Goal: Feedback & Contribution: Submit feedback/report problem

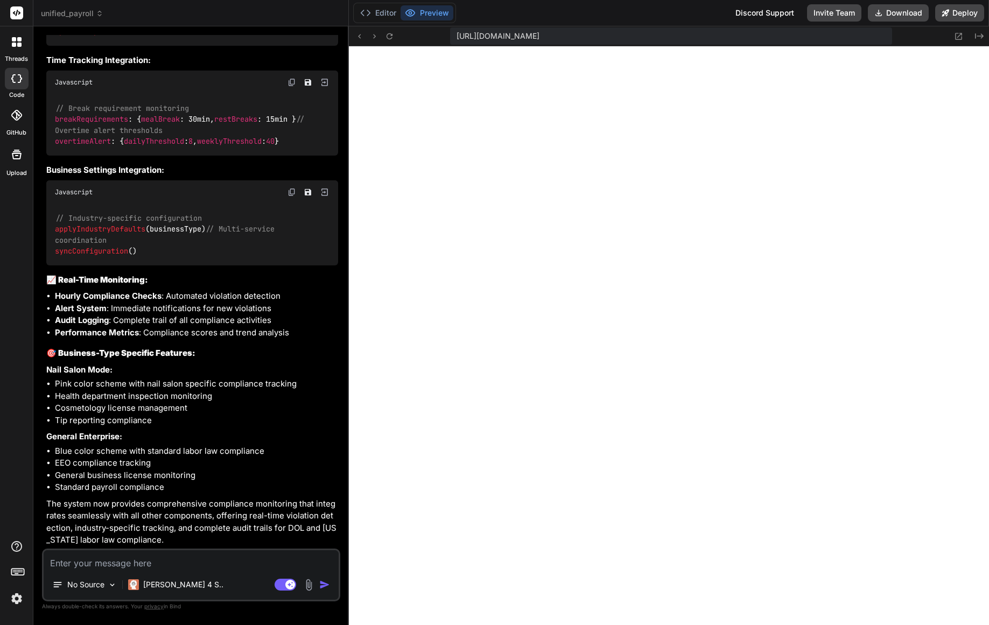
scroll to position [7538, 0]
click at [539, 38] on span "https://u3uk0f35zsjjbn9cprh6fq9h0p4tm2-wnxx--3000--96435430.local-corp.webconta…" at bounding box center [498, 36] width 83 height 11
drag, startPoint x: 818, startPoint y: 35, endPoint x: 411, endPoint y: 25, distance: 406.6
click at [411, 25] on div "Editor Preview Discord Support Invite Team Download Deploy https://u3uk0f35zsjj…" at bounding box center [669, 312] width 640 height 625
copy div "Discord Support Invite Team Download Deploy https://u3uk0f35zsjjbn9cprh6fq9h0p4…"
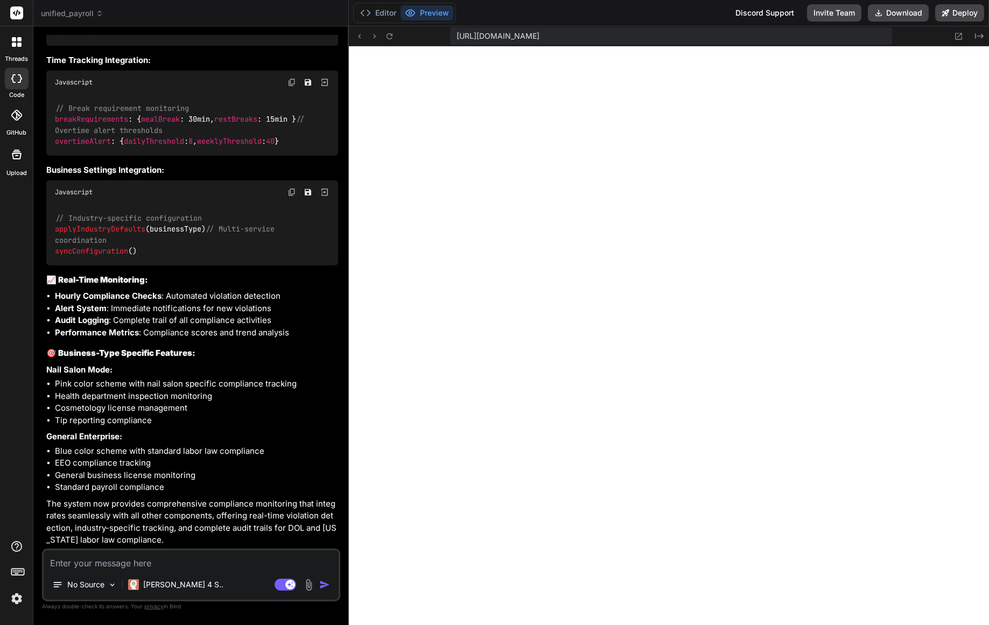
click at [163, 562] on textarea at bounding box center [191, 559] width 295 height 19
type textarea "A"
type textarea "x"
type textarea "An"
type textarea "x"
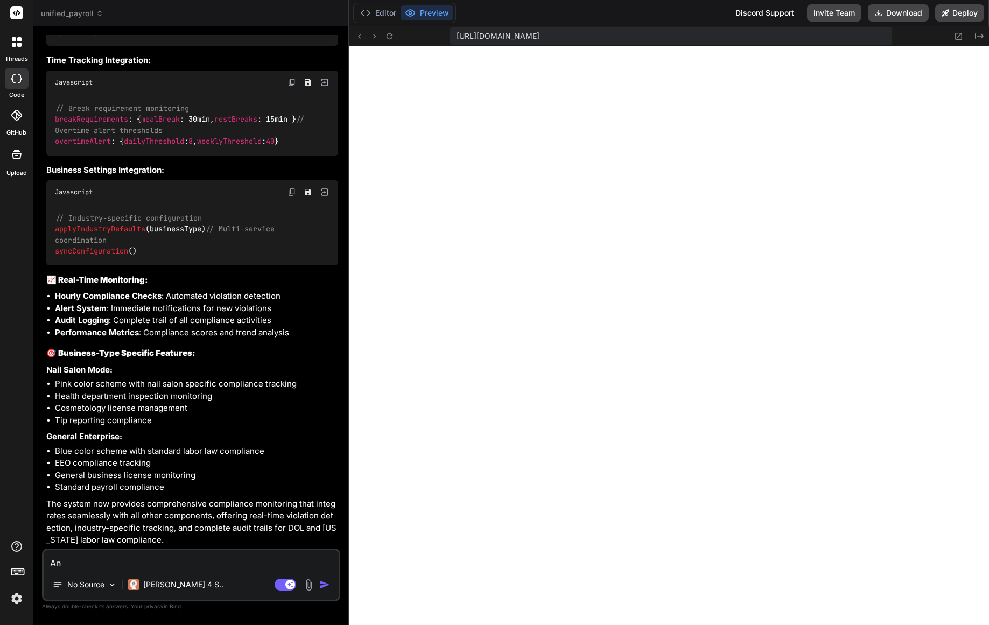
type textarea "Ana"
type textarea "x"
type textarea "Anal"
type textarea "x"
type textarea "Analy"
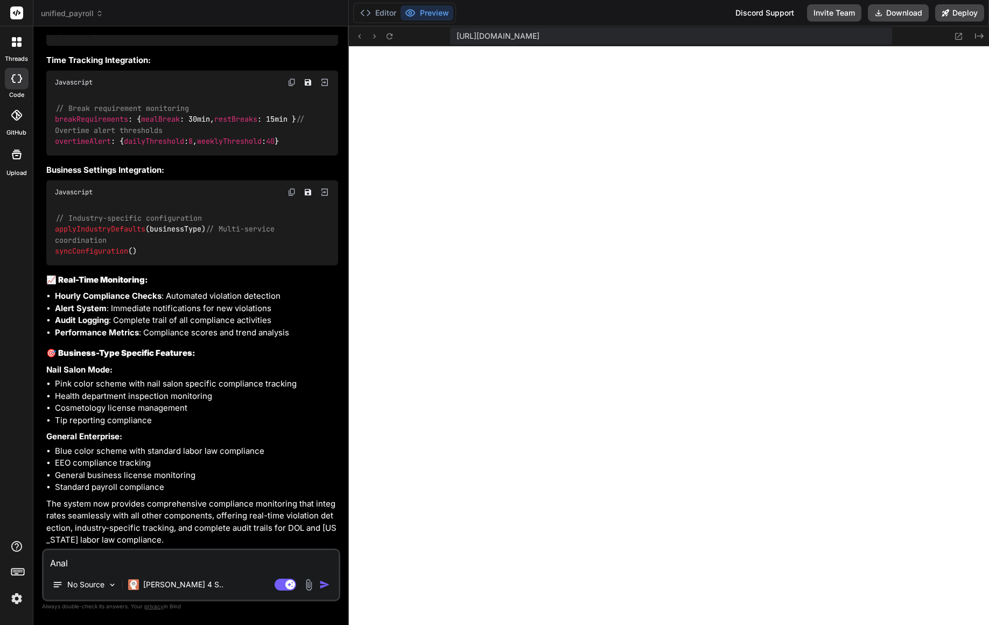
type textarea "x"
type textarea "Analys"
type textarea "x"
type textarea "Analysi"
type textarea "x"
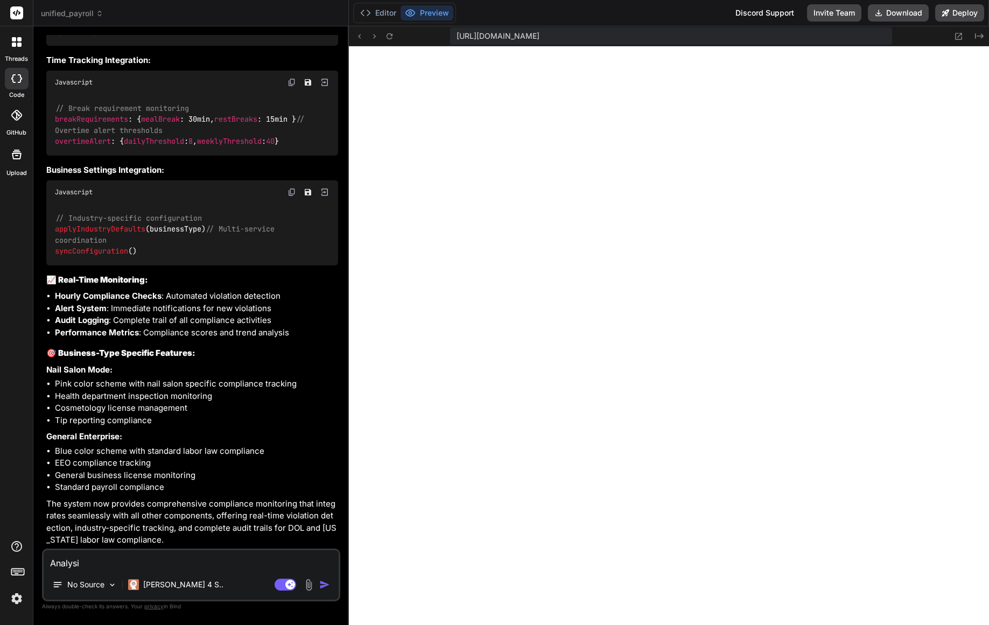
type textarea "Analysis"
type textarea "x"
type textarea "Analysis"
type textarea "x"
type textarea "Analysis a"
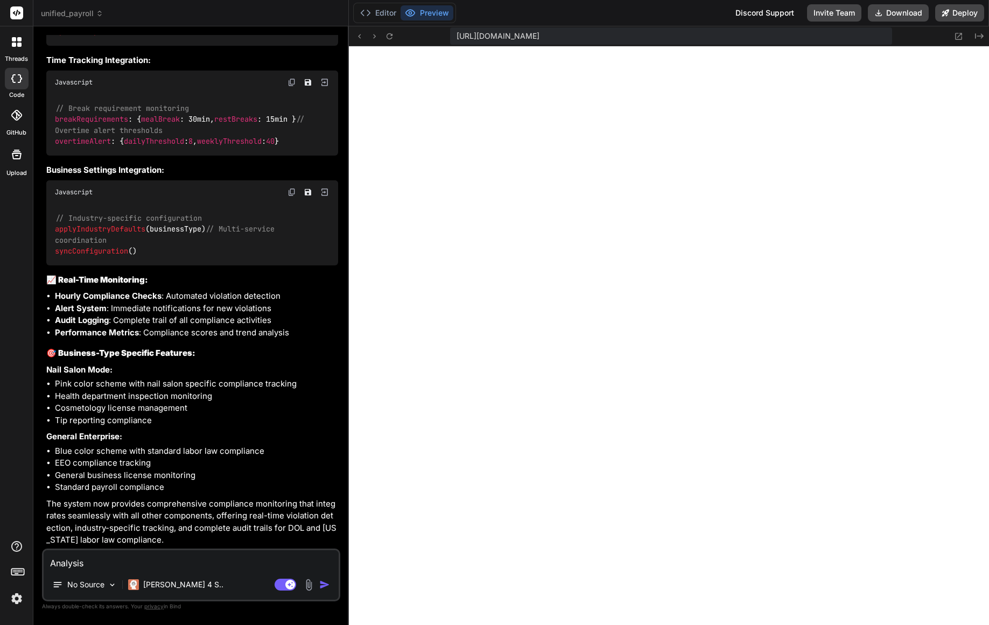
type textarea "x"
type textarea "Analysis an"
type textarea "x"
type textarea "Analysis and"
type textarea "x"
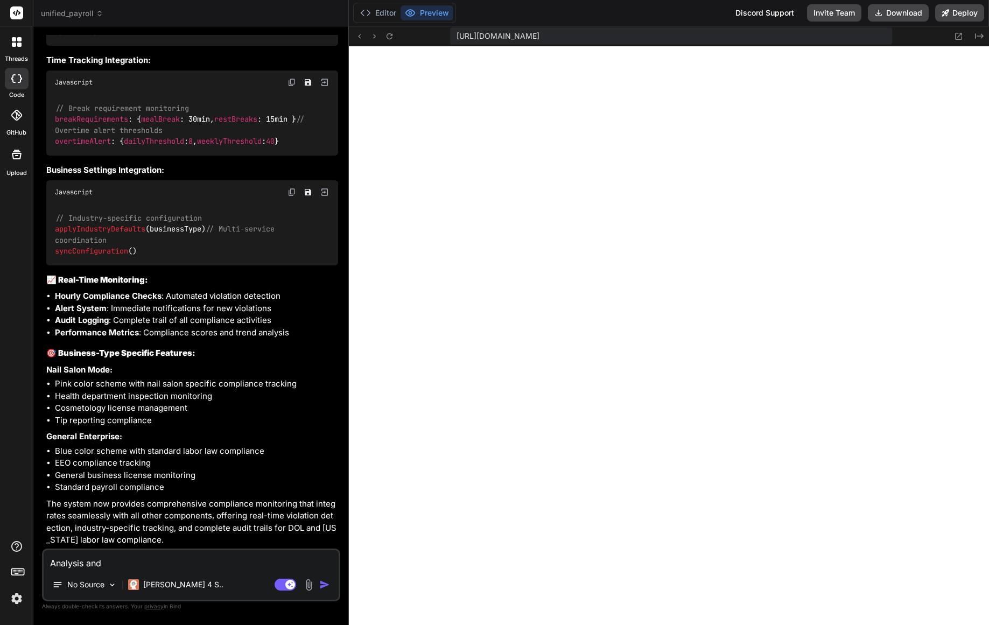
type textarea "Analysis and"
type textarea "x"
type textarea "Analysis and f"
type textarea "x"
type textarea "Analysis and fi"
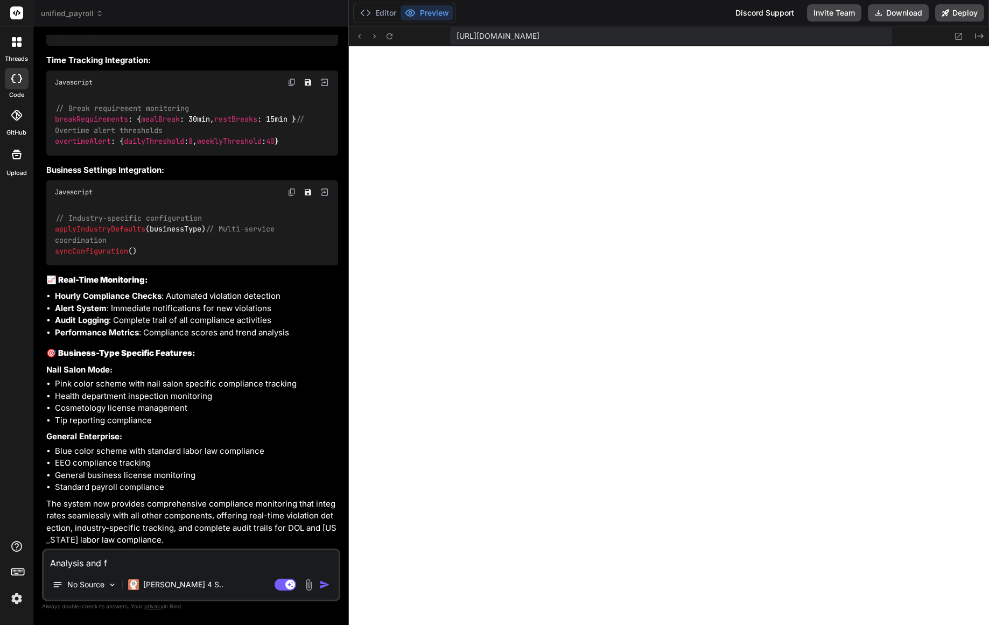
type textarea "x"
type textarea "Analysis and fix"
type textarea "x"
type textarea "Analysis and fix"
type textarea "x"
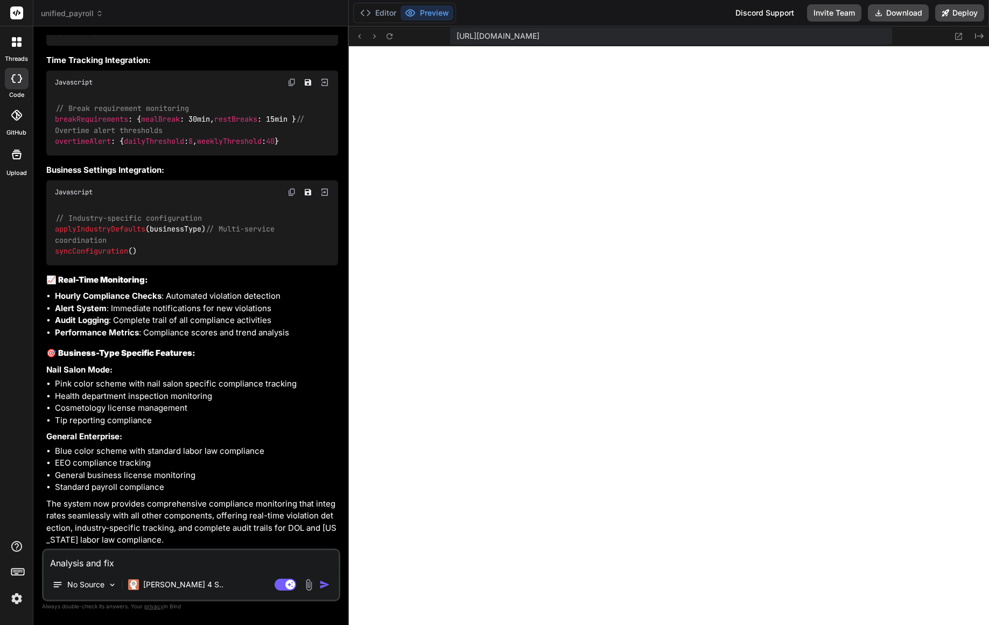
type textarea "Analysis and fix t"
type textarea "x"
type textarea "Analysis and fix th"
type textarea "x"
type textarea "Analysis and fix thi"
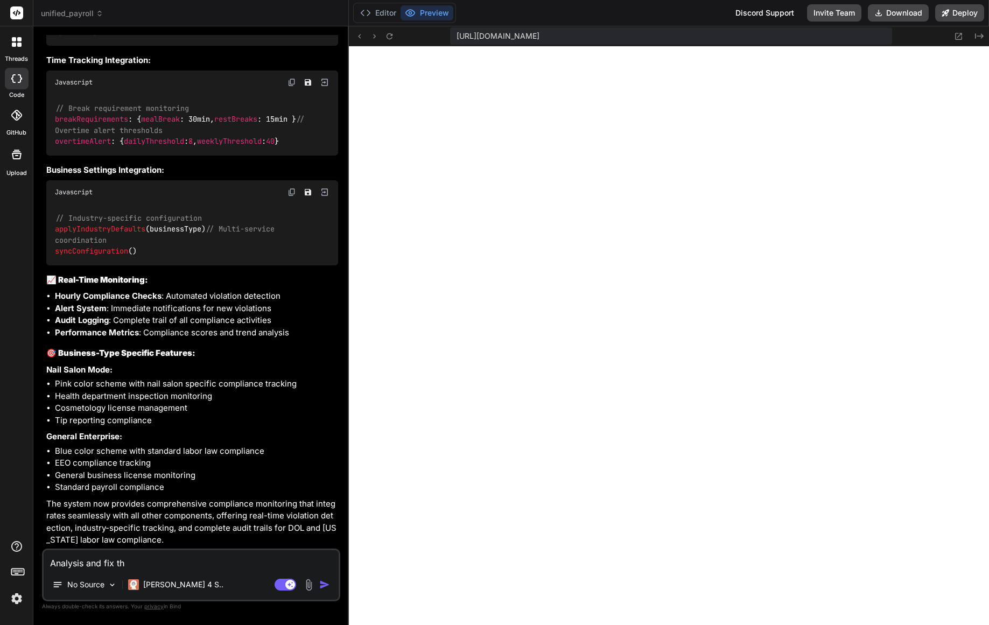
type textarea "x"
type textarea "Analysis and fix this"
type textarea "x"
type textarea "Analysis and fix this"
type textarea "x"
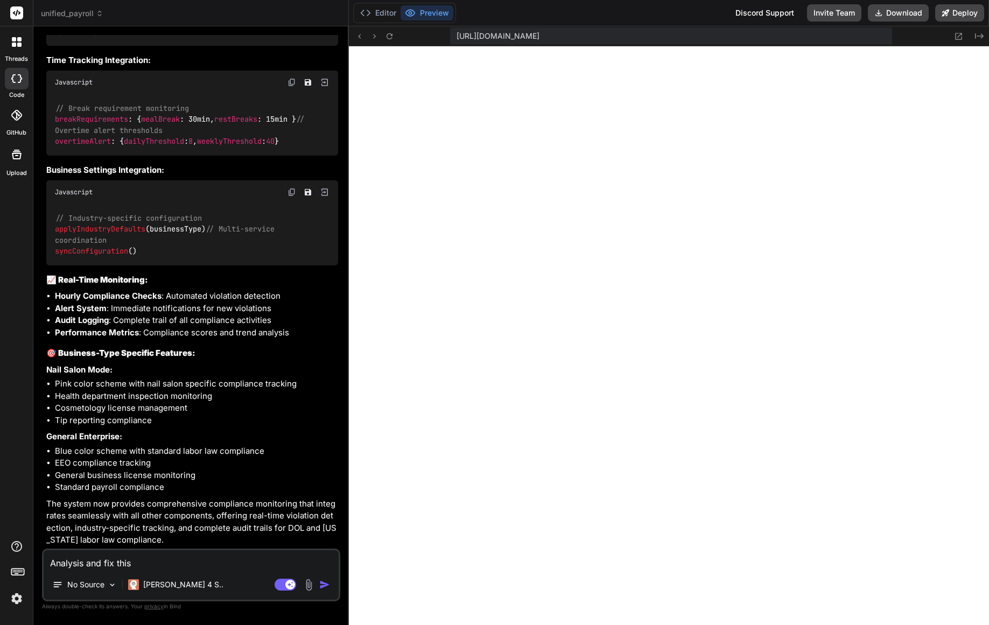
type textarea "Analysis and fix this c"
type textarea "x"
type textarea "Analysis and fix this cu"
type textarea "x"
type textarea "Analysis and fix this cur"
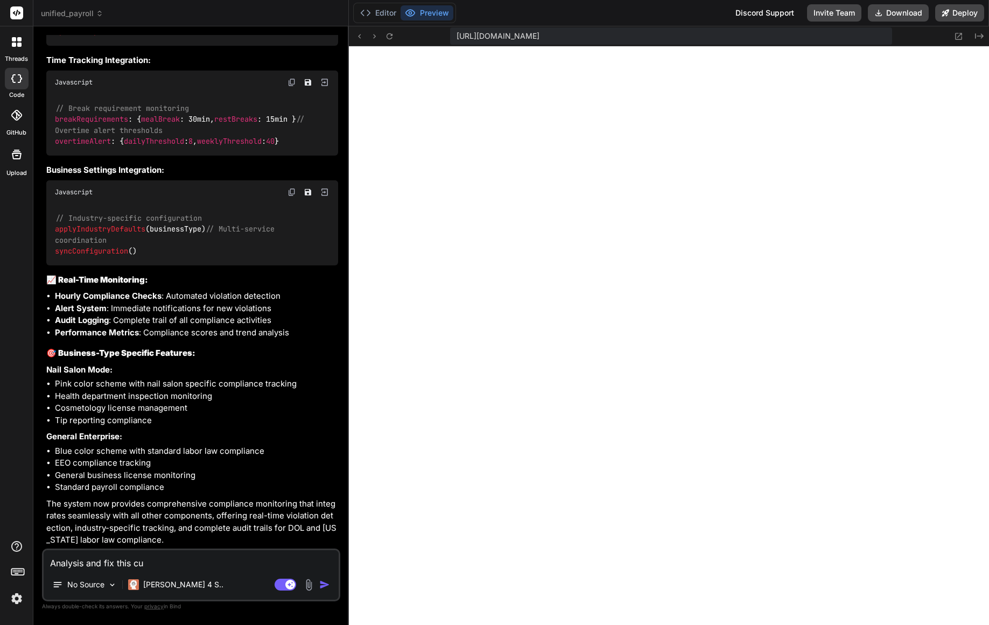
type textarea "x"
type textarea "Analysis and fix this curr"
type textarea "x"
type textarea "Analysis and fix this curre"
type textarea "x"
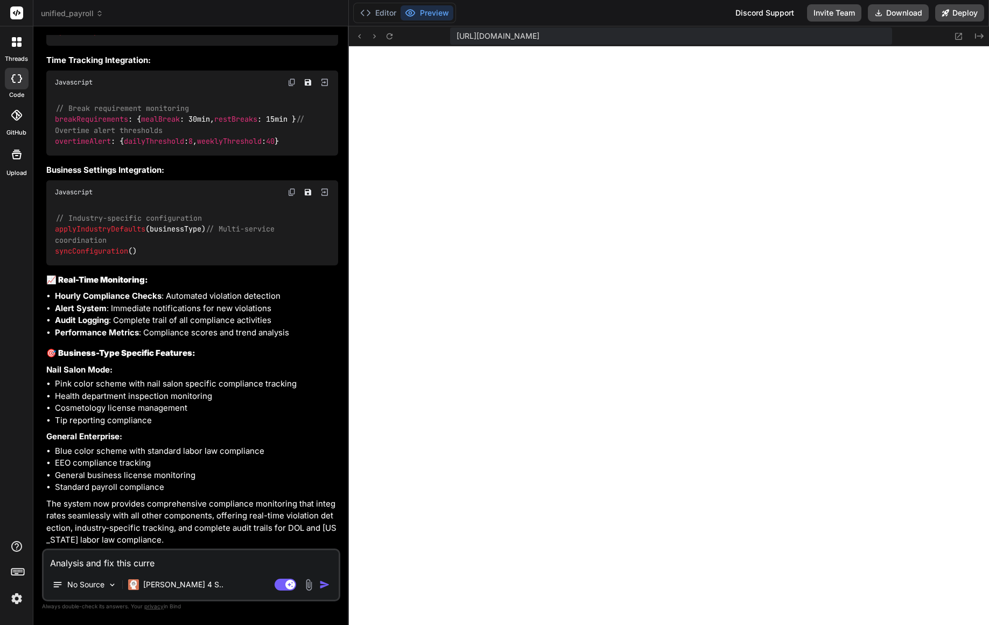
type textarea "Analysis and fix this curren"
type textarea "x"
type textarea "Analysis and fix this current"
type textarea "x"
type textarea "Analysis and fix this current"
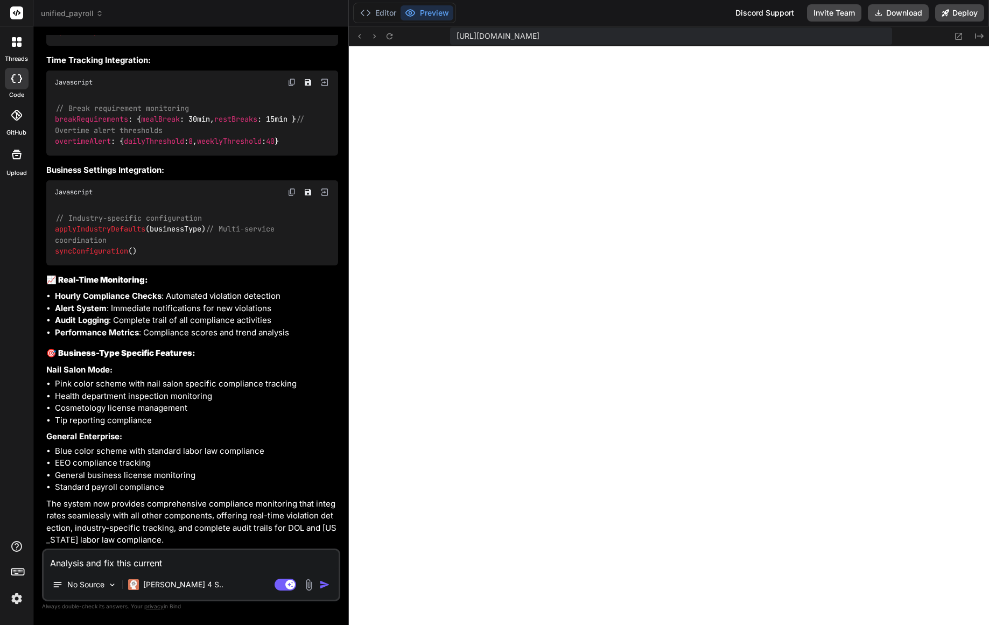
type textarea "x"
type textarea "Analysis and fix this current ""
type textarea "x"
type textarea "Analysis and fix this current ""
type textarea "x"
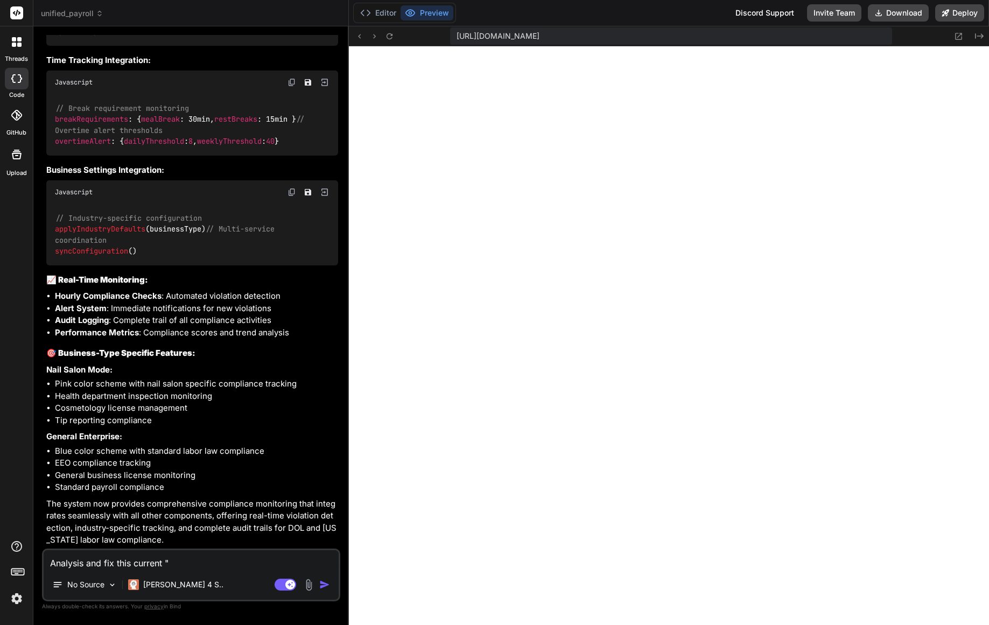
type textarea "Analysis and fix this current " $"
type textarea "x"
type textarea "Analysis and fix this current " $"
type textarea "x"
type textarea "Analysis and fix this current " $ P"
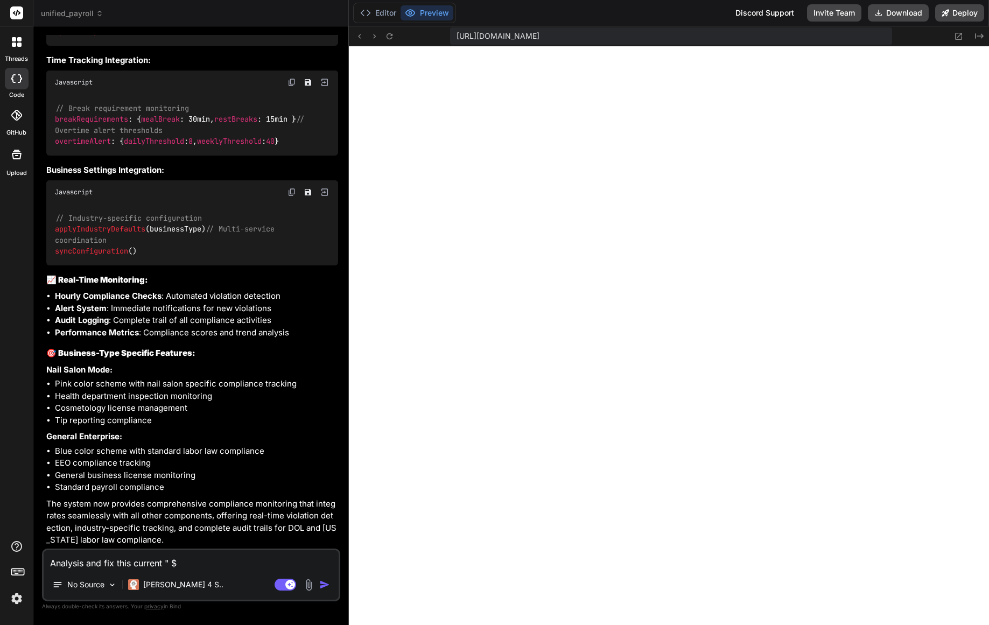
type textarea "x"
type textarea "Analysis and fix this current " $ Pa"
type textarea "x"
type textarea "Analysis and fix this current " $ Pay"
type textarea "x"
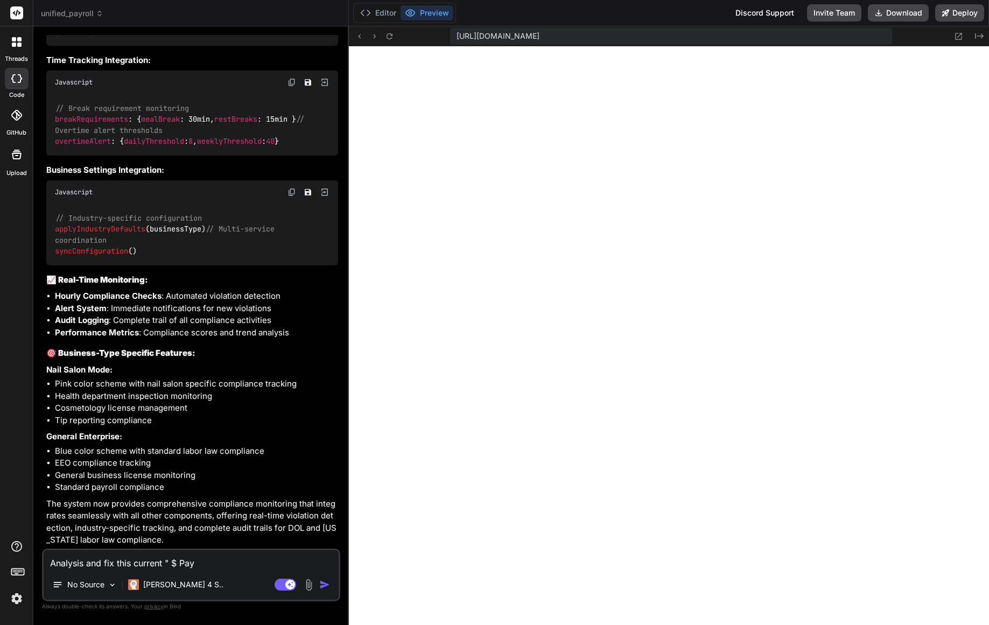
type textarea "Analysis and fix this current " $ Payr"
type textarea "x"
type textarea "Analysis and fix this current " $ Payro"
type textarea "x"
type textarea "Analysis and fix this current " $ Payrol"
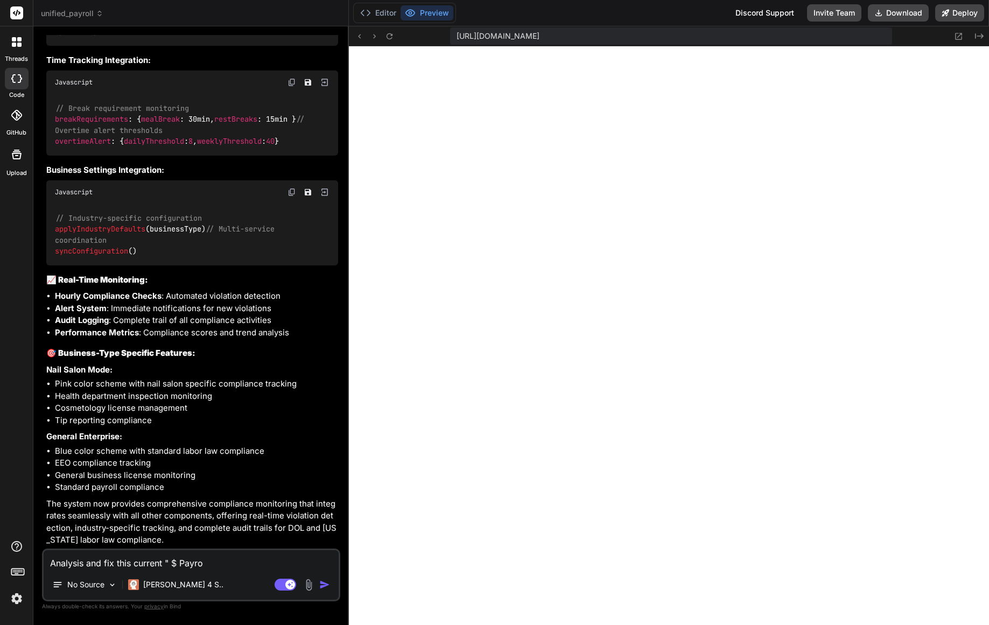
type textarea "x"
type textarea "Analysis and fix this current " $ Payrol"
type textarea "x"
type textarea "Analysis and fix this current " $ Payrol C"
type textarea "x"
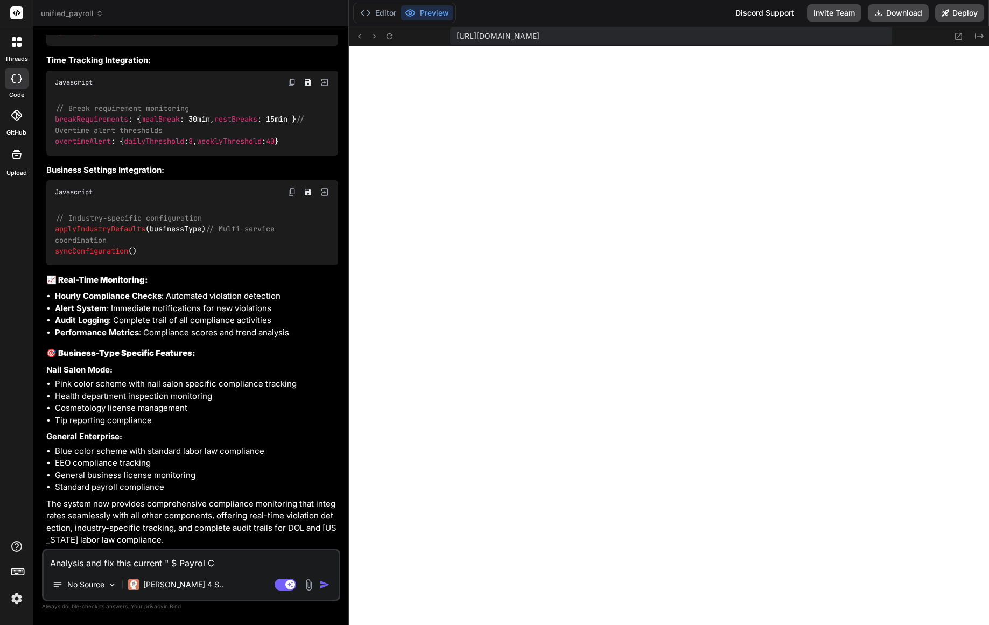
type textarea "Analysis and fix this current " $ Payrol Co"
type textarea "x"
type textarea "Analysis and fix this current " $ Payrol Con"
type textarea "x"
type textarea "Analysis and fix this current " $ Payrol Conf"
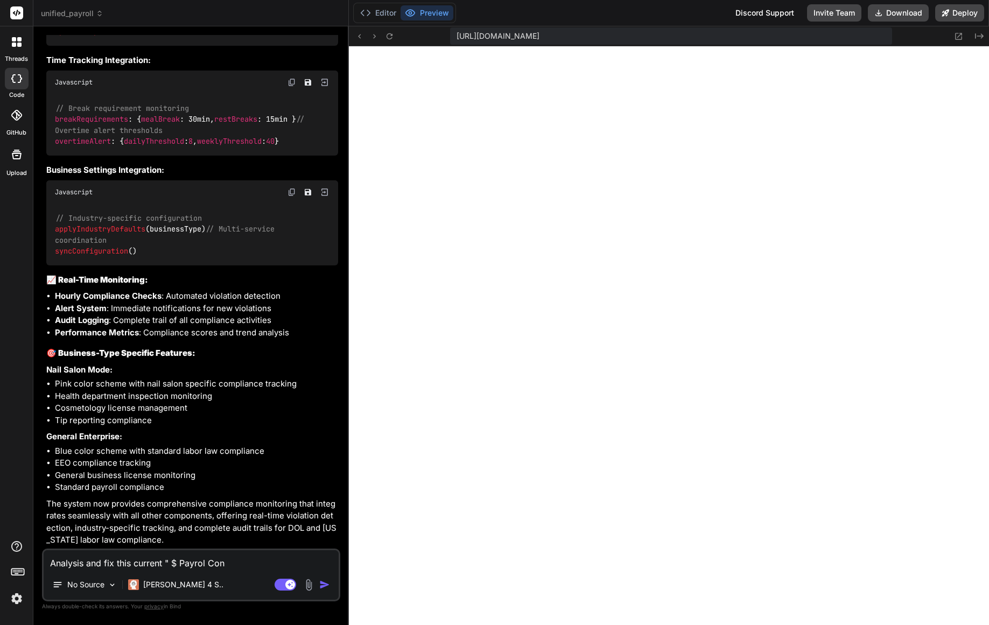
type textarea "x"
type textarea "Analysis and fix this current " $ Payrol Confi"
type textarea "x"
type textarea "Analysis and fix this current " $ Payrol Config"
type textarea "x"
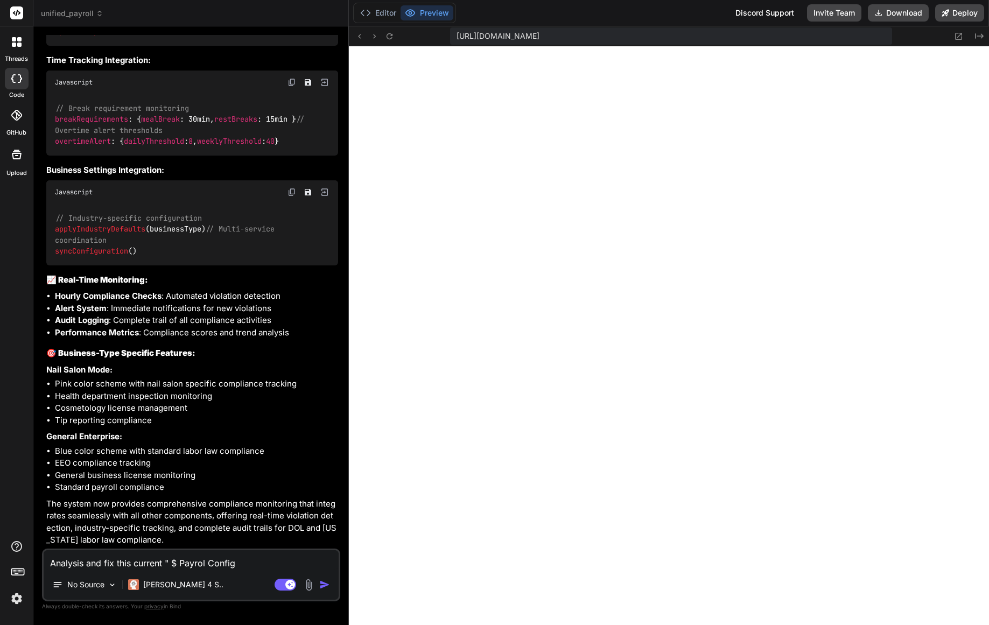
type textarea "Analysis and fix this current " $ Payrol Config""
type textarea "x"
type textarea "Analysis and fix this current " $ Payrol Config""
type textarea "x"
type textarea "Analysis and fix this current " $ Payrol Config" u"
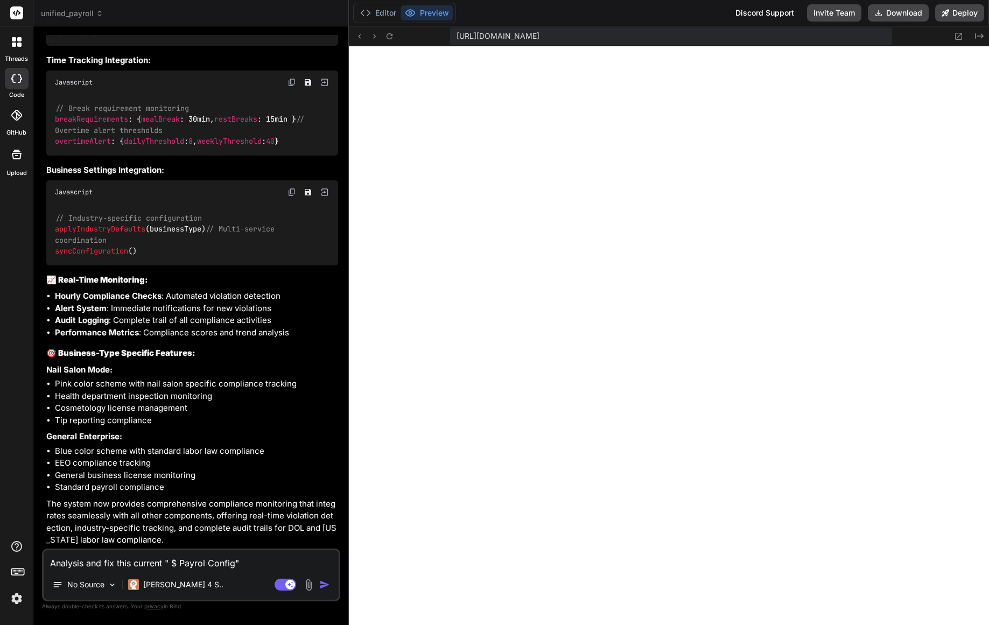
type textarea "x"
type textarea "Analysis and fix this current " $ Payrol Config" un"
type textarea "x"
type textarea "Analysis and fix this current " $ Payrol Config" und"
type textarea "x"
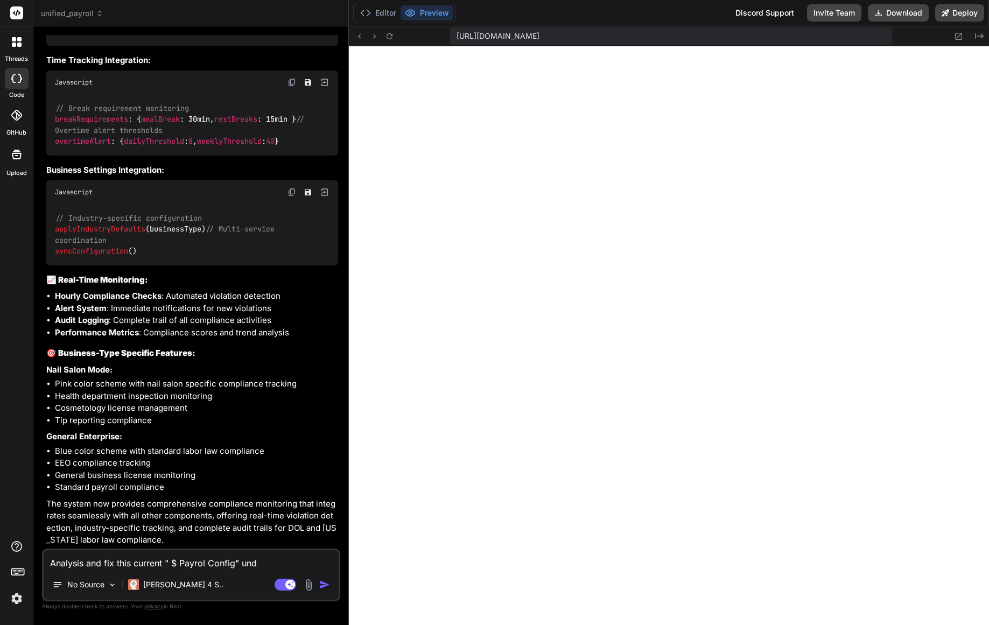
type textarea "Analysis and fix this current " $ Payrol Config" unde"
type textarea "x"
type textarea "Analysis and fix this current " $ Payrol Config" under"
type textarea "x"
type textarea "Analysis and fix this current " $ Payrol Config" under"
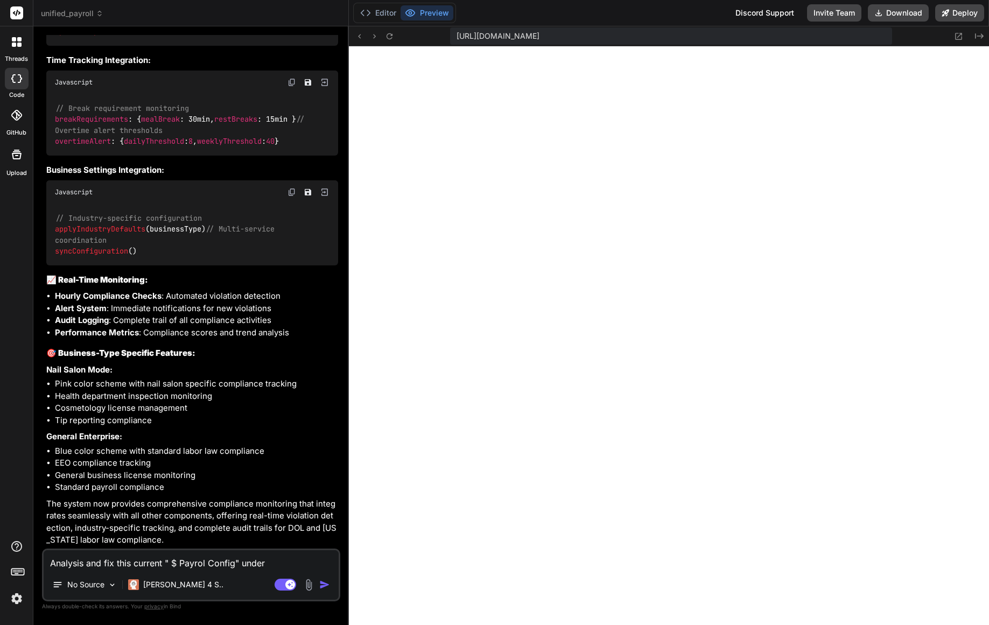
type textarea "x"
type textarea "Analysis and fix this current " $ Payrol Config" under t"
type textarea "x"
type textarea "Analysis and fix this current " $ Payrol Config" under th"
type textarea "x"
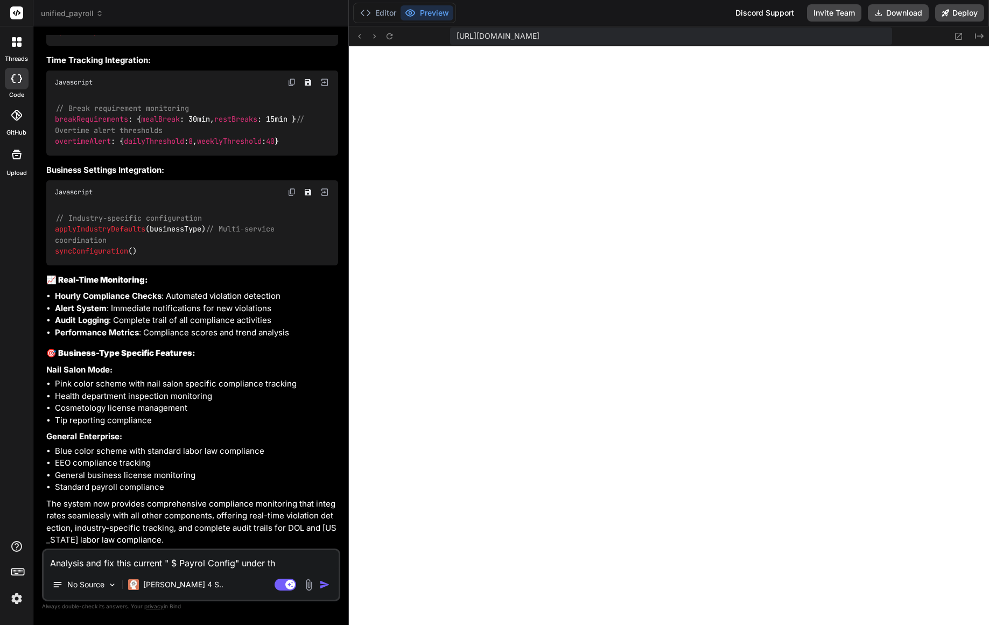
type textarea "Analysis and fix this current " $ Payrol Config" under the"
type textarea "x"
type textarea "Analysis and fix this current " $ Payrol Config" under the"
type textarea "x"
type textarea "Analysis and fix this current " $ Payrol Config" under the m"
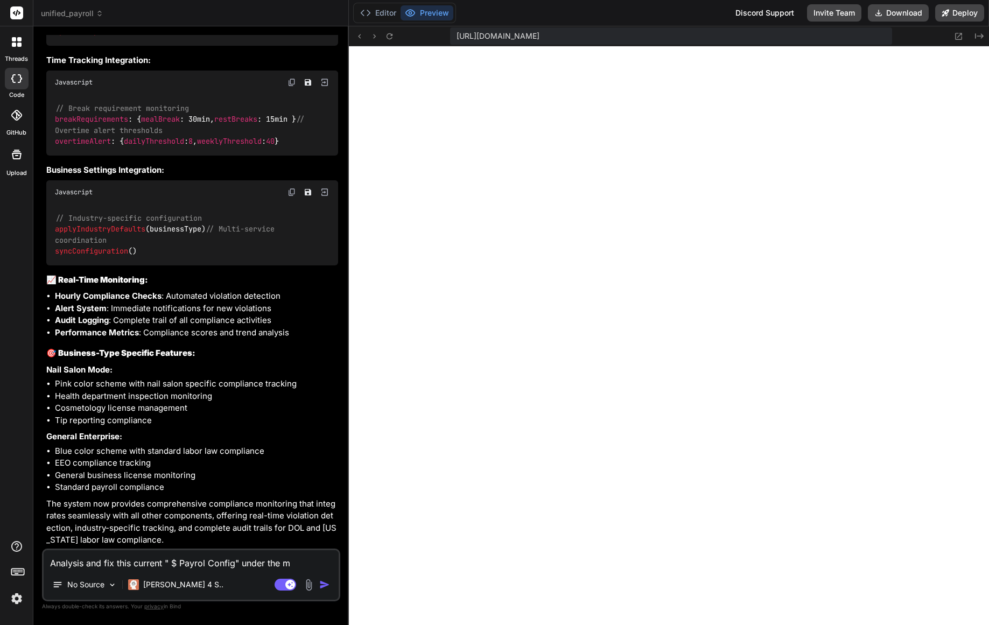
type textarea "x"
type textarea "Analysis and fix this current " $ Payrol Config" under the ma"
type textarea "x"
type textarea "Analysis and fix this current " $ Payrol Config" under the man"
type textarea "x"
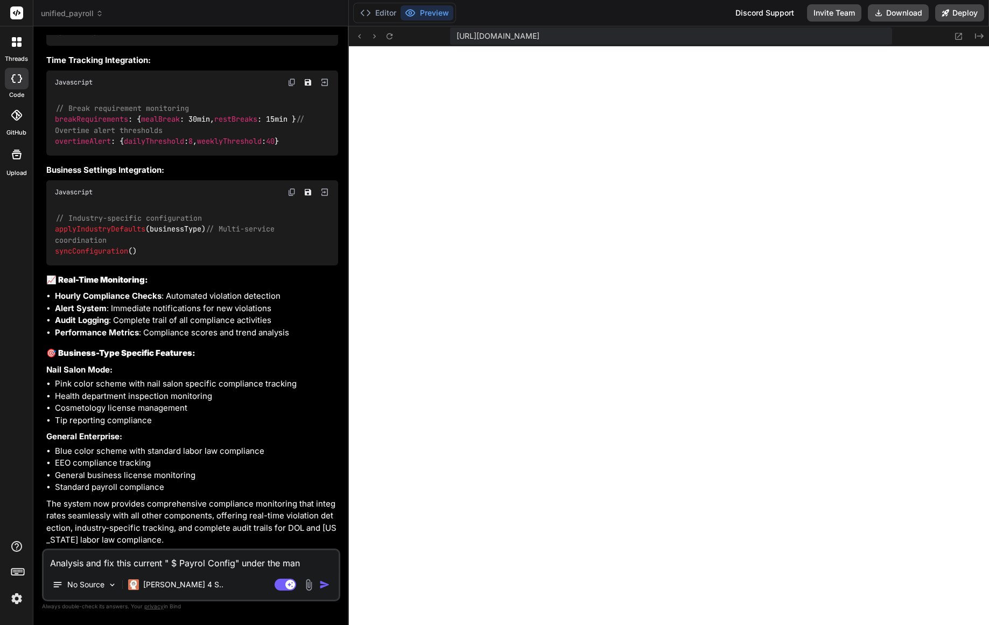
type textarea "Analysis and fix this current " $ Payrol Config" under the ma"
type textarea "x"
type textarea "Analysis and fix this current " $ Payrol Config" under the m"
type textarea "x"
type textarea "Analysis and fix this current " $ Payrol Config" under the me"
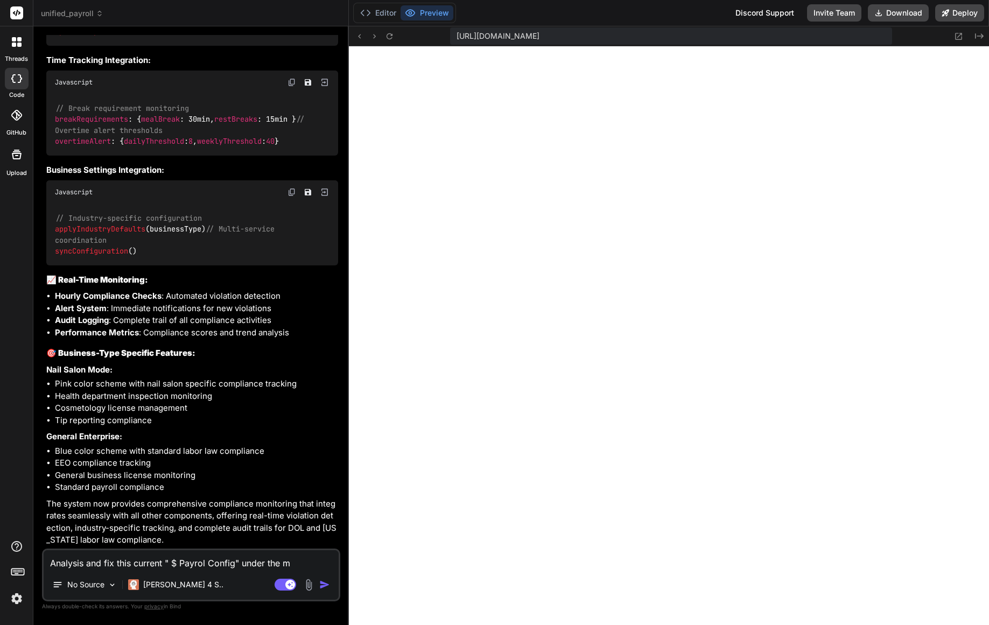
type textarea "x"
type textarea "Analysis and fix this current " $ Payrol Config" under the men"
type textarea "x"
type textarea "Analysis and fix this current " $ Payrol Config" under the menu"
type textarea "x"
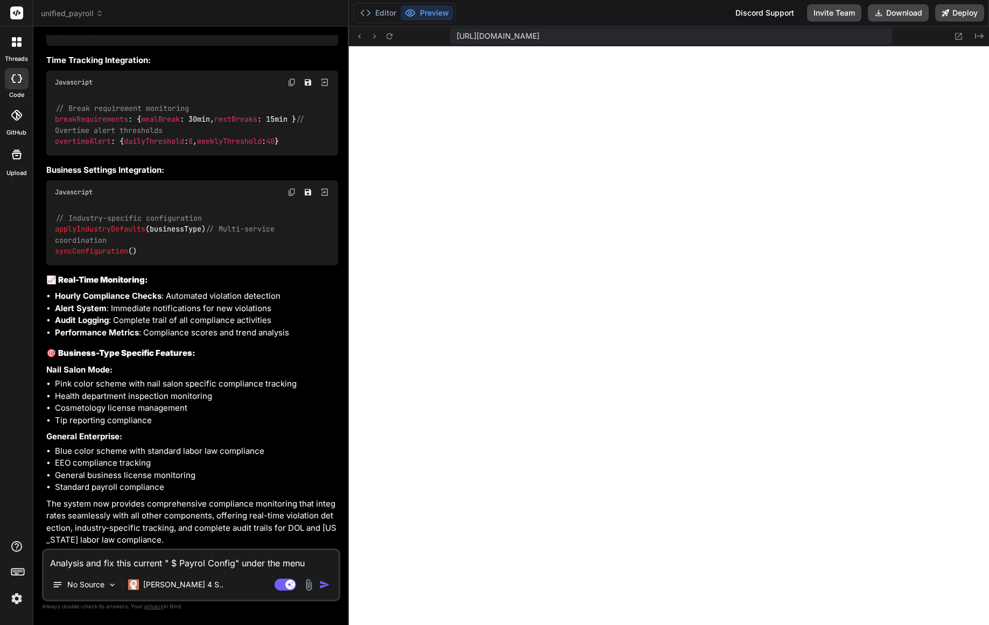
type textarea "Analysis and fix this current " $ Payrol Config" under the menu"
type textarea "x"
type textarea "Analysis and fix this current " $ Payrol Config" under the menu n"
type textarea "x"
type textarea "Analysis and fix this current " $ Payrol Config" under the menu"
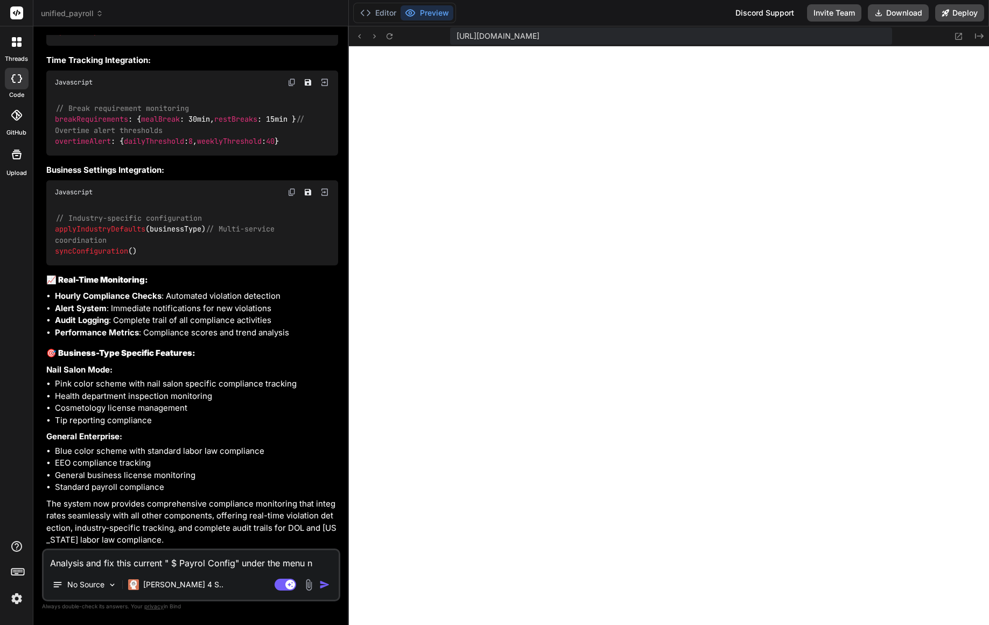
type textarea "x"
type textarea "Analysis and fix this current " $ Payrol Config" under the menu"
type textarea "x"
type textarea "Analysis and fix this current " $ Payrol Config" under the men"
type textarea "x"
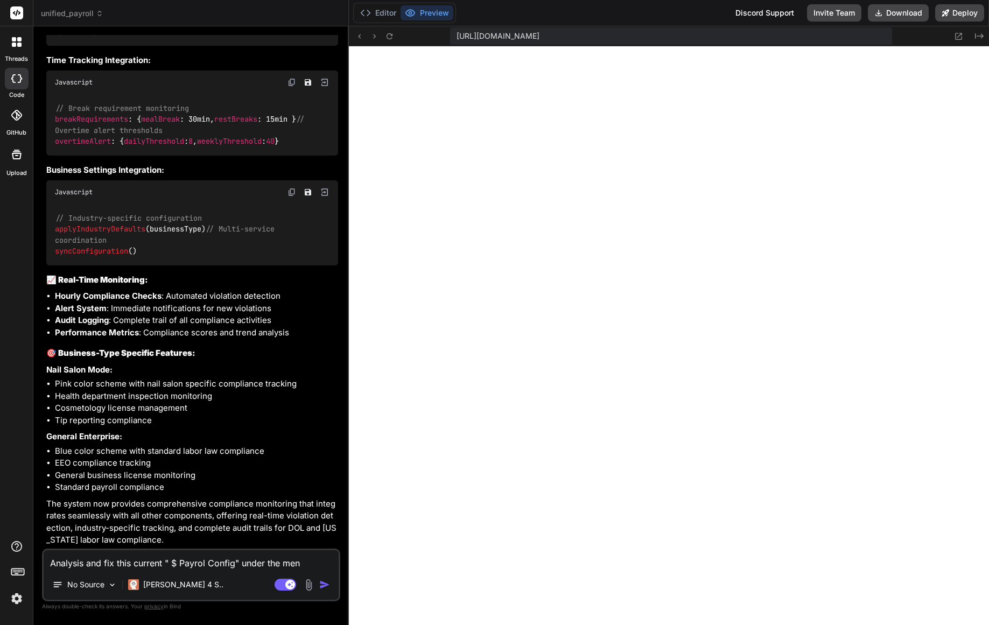
type textarea "Analysis and fix this current " $ Payrol Config" under the me"
type textarea "x"
type textarea "Analysis and fix this current " $ Payrol Config" under the m"
type textarea "x"
type textarea "Analysis and fix this current " $ Payrol Config" under the"
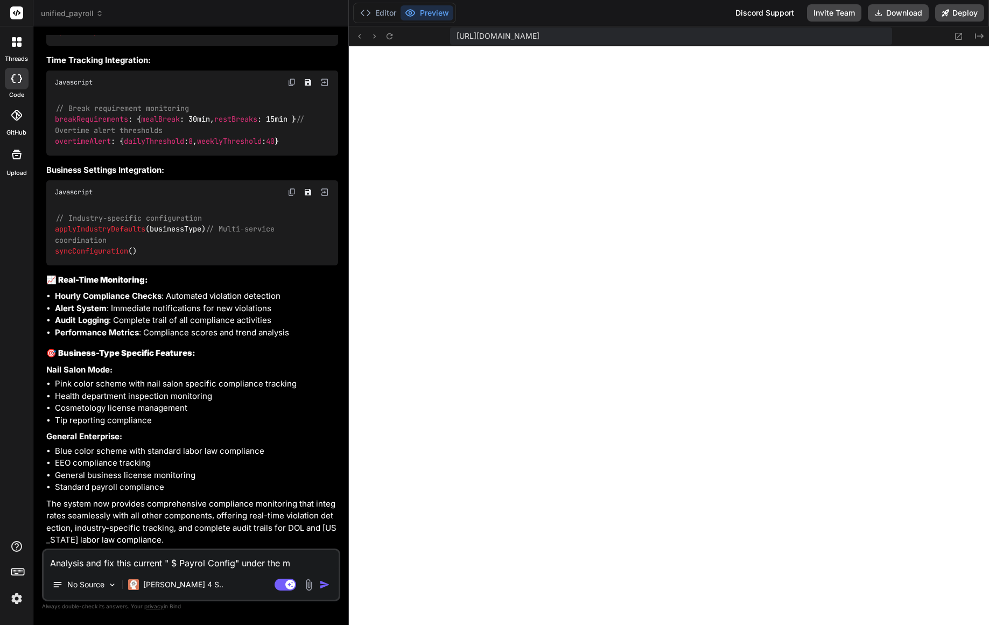
type textarea "x"
type textarea "Analysis and fix this current " $ Payrol Config" under the n"
type textarea "x"
type textarea "Analysis and fix this current " $ Payrol Config" under the na"
type textarea "x"
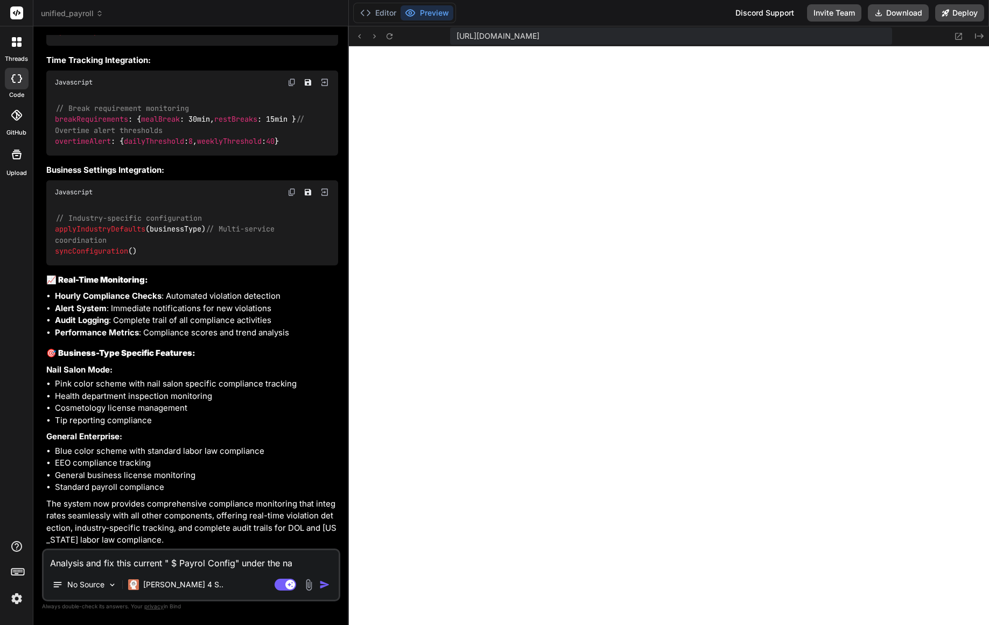
type textarea "Analysis and fix this current " $ Payrol Config" under the nav"
type textarea "x"
type textarea "Analysis and fix this current " $ Payrol Config" under the navi"
type textarea "x"
type textarea "Analysis and fix this current " $ Payrol Config" under the navig"
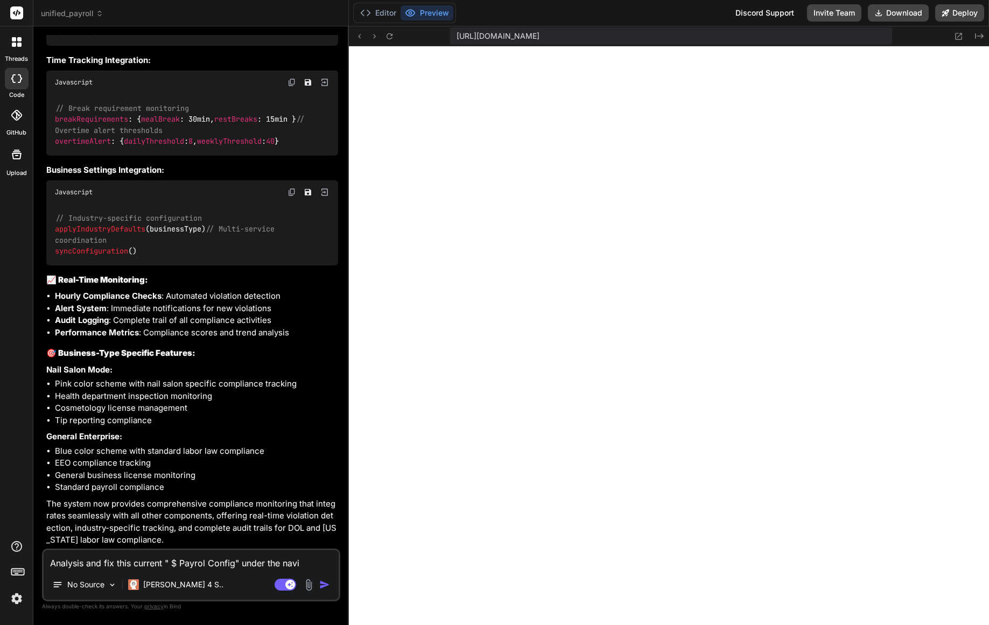
type textarea "x"
type textarea "Analysis and fix this current " $ Payrol Config" under the naviga"
type textarea "x"
type textarea "Analysis and fix this current " $ Payrol Config" under the navigat"
type textarea "x"
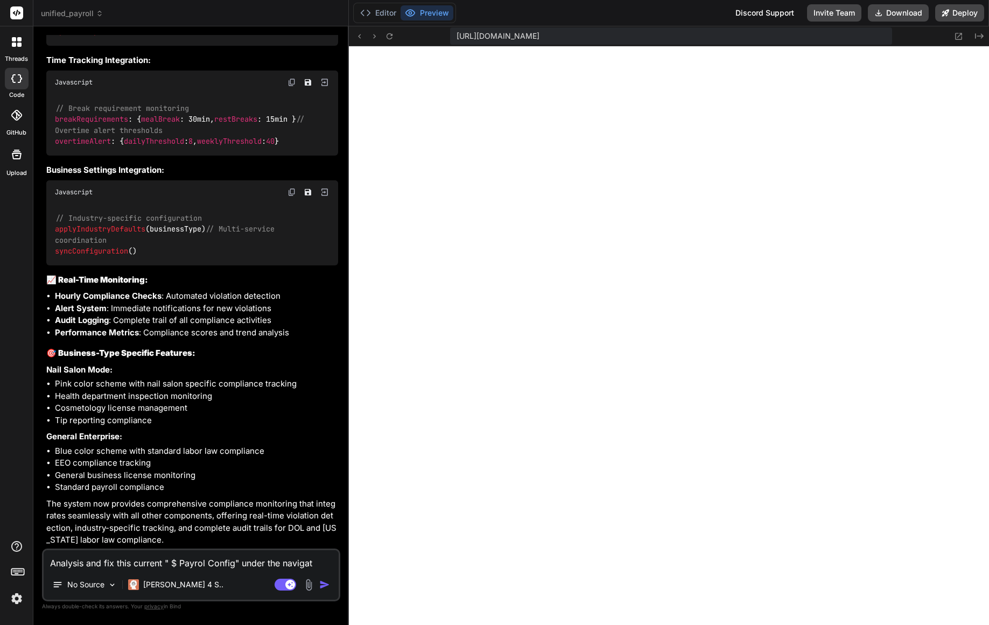
type textarea "Analysis and fix this current " $ Payrol Config" under the navigati"
type textarea "x"
type textarea "Analysis and fix this current " $ Payrol Config" under the navigatio"
type textarea "x"
type textarea "Analysis and fix this current " $ Payrol Config" under the navigation"
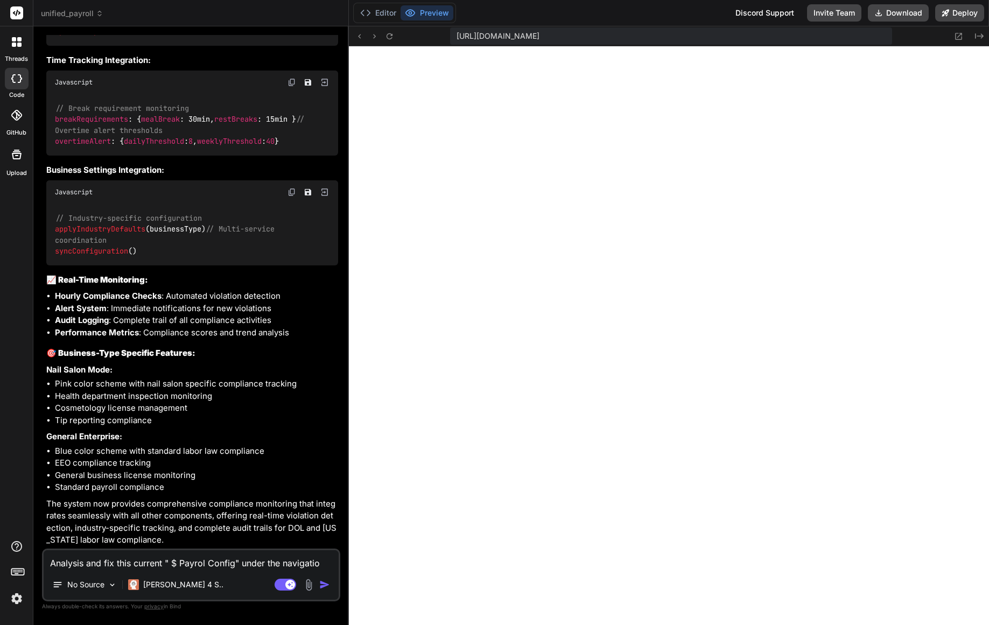
type textarea "x"
type textarea "Analysis and fix this current " $ Payrol Config" under the navigation"
type textarea "x"
type textarea "Analysis and fix this current " $ Payrol Config" under the navigation m"
type textarea "x"
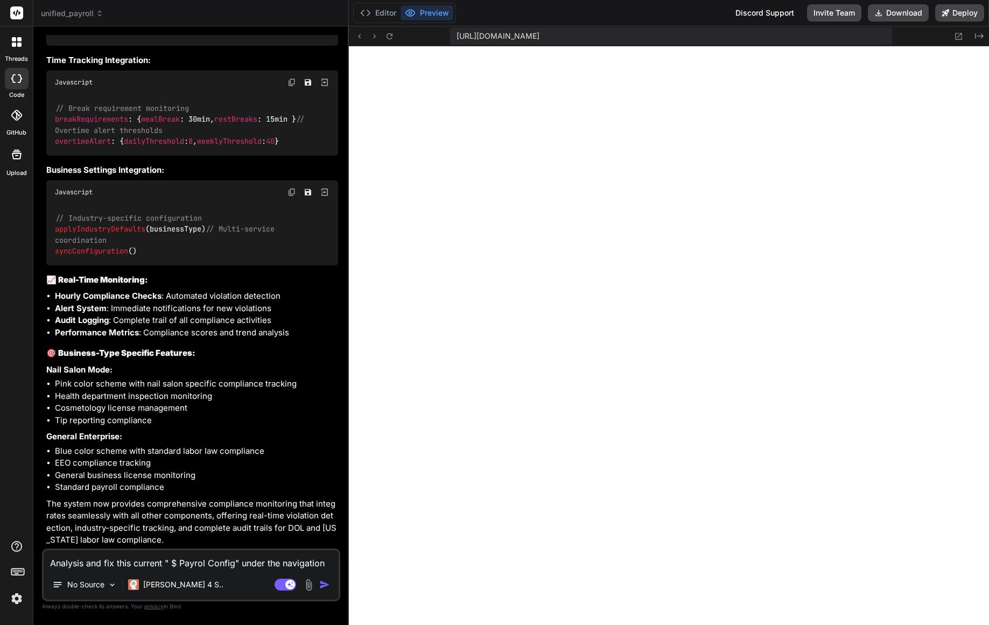
type textarea "Analysis and fix this current " $ Payrol Config" under the navigation me"
type textarea "x"
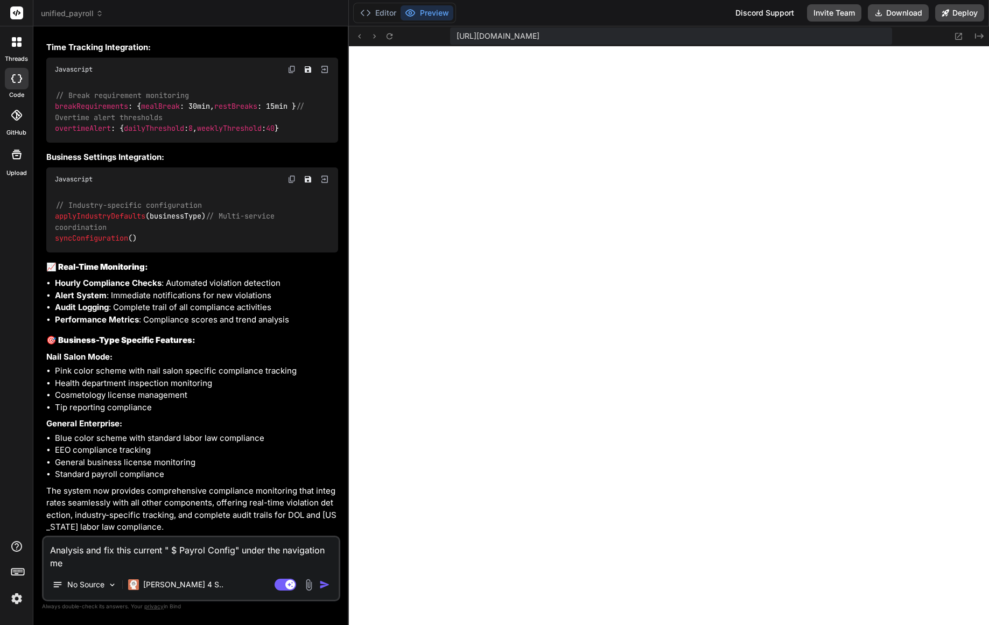
type textarea "Analysis and fix this current " $ Payrol Config" under the navigation men"
type textarea "x"
type textarea "Analysis and fix this current " $ Payrol Config" under the navigation menu"
type textarea "x"
type textarea "Analysis and fix this current " $ Payrol Config" under the navigation menu"
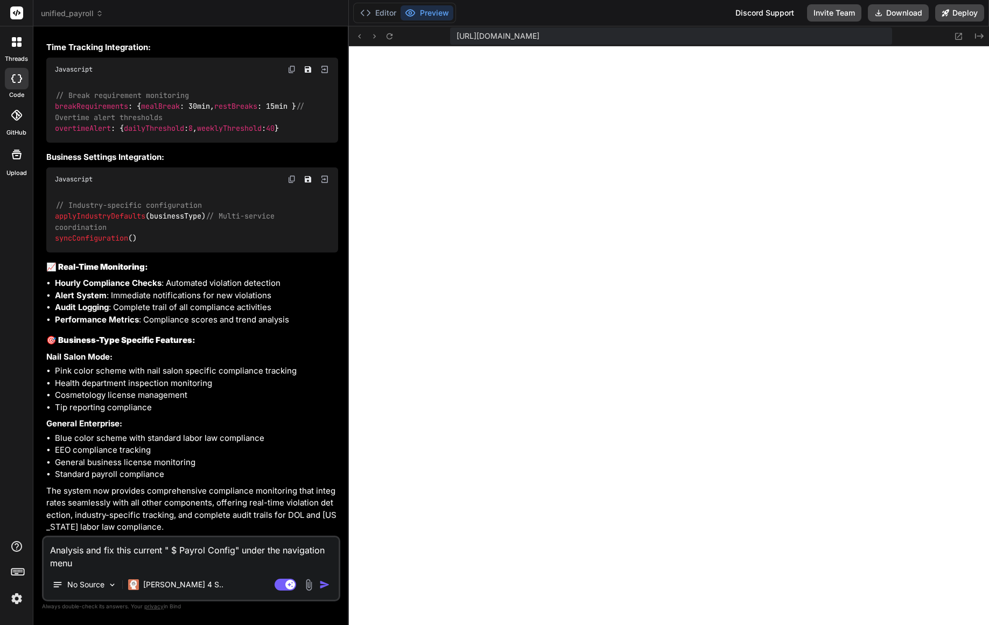
type textarea "x"
type textarea "Analysis and fix this current " $ Payrol Config" under the navigation menu ""
type textarea "x"
type textarea "Analysis and fix this current " $ Payrol Config" under the navigation menu ""
type textarea "x"
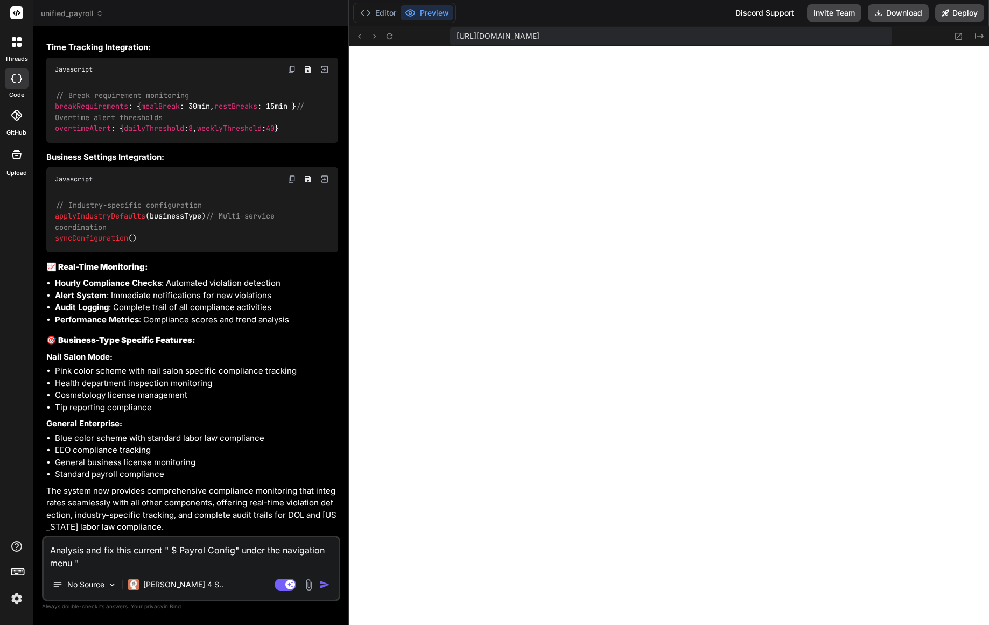
type textarea "Analysis and fix this current " $ Payrol Config" under the navigation menu " B"
type textarea "x"
type textarea "Analysis and fix this current " $ Payrol Config" under the navigation menu " Bu"
type textarea "x"
type textarea "Analysis and fix this current " $ Payrol Config" under the navigation menu " Bus"
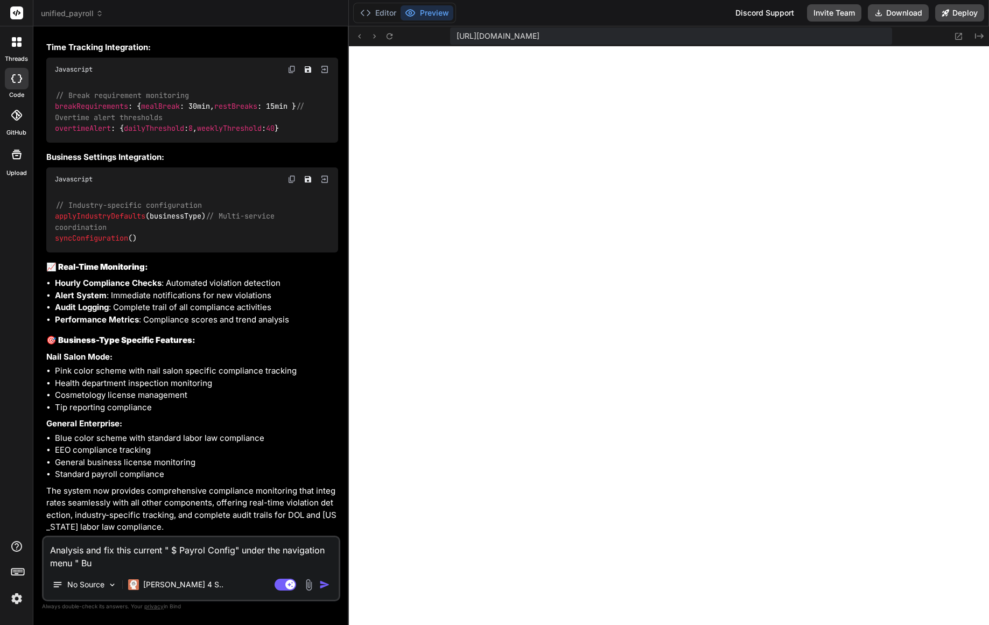
type textarea "x"
type textarea "Analysis and fix this current " $ Payrol Config" under the navigation menu " Bu…"
type textarea "x"
type textarea "Analysis and fix this current " $ Payrol Config" under the navigation menu " Bu…"
type textarea "x"
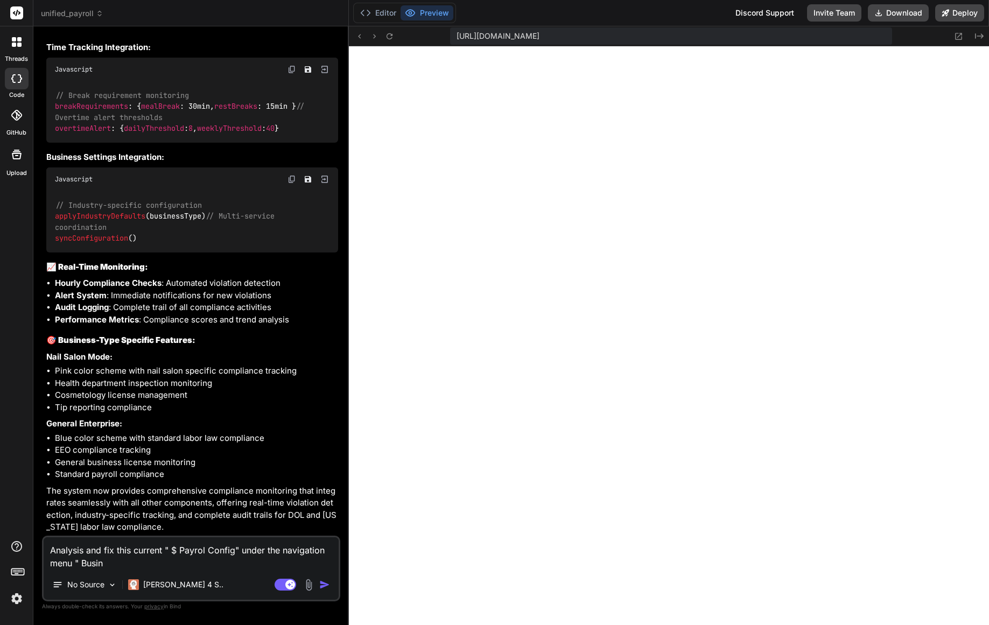
type textarea "Analysis and fix this current " $ Payrol Config" under the navigation menu " Bu…"
type textarea "x"
type textarea "Analysis and fix this current " $ Payrol Config" under the navigation menu " Bu…"
type textarea "x"
click at [196, 569] on textarea "Analysis and fix this current " $ Payrol Config" under the navigation menu " Bu…" at bounding box center [191, 553] width 295 height 32
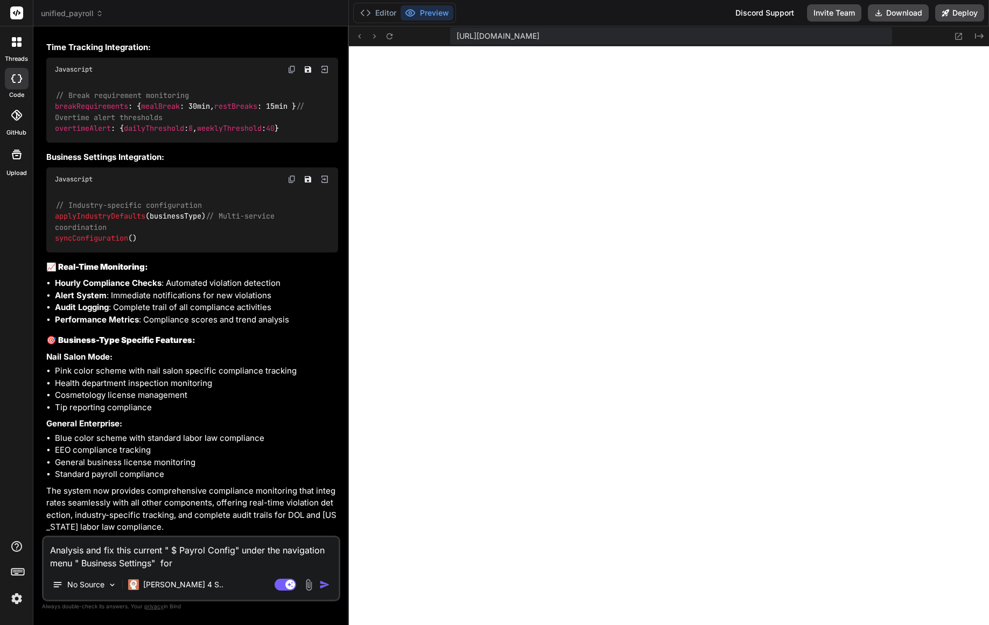
paste textarea "Payroll Configuration Configure payroll processing settings and schedules"
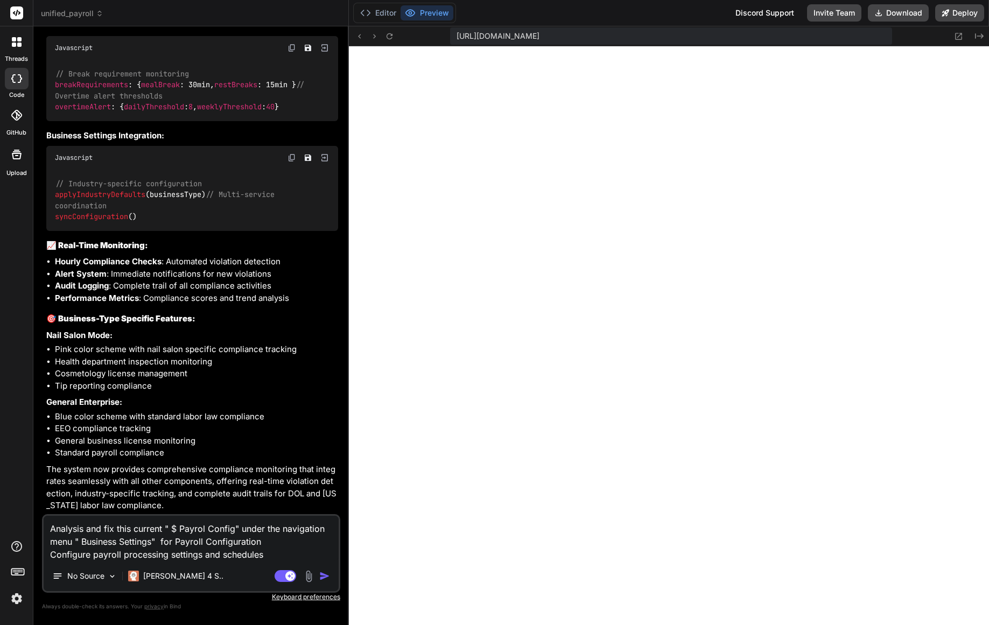
click at [86, 528] on textarea "Analysis and fix this current " $ Payrol Config" under the navigation menu " Bu…" at bounding box center [191, 538] width 295 height 45
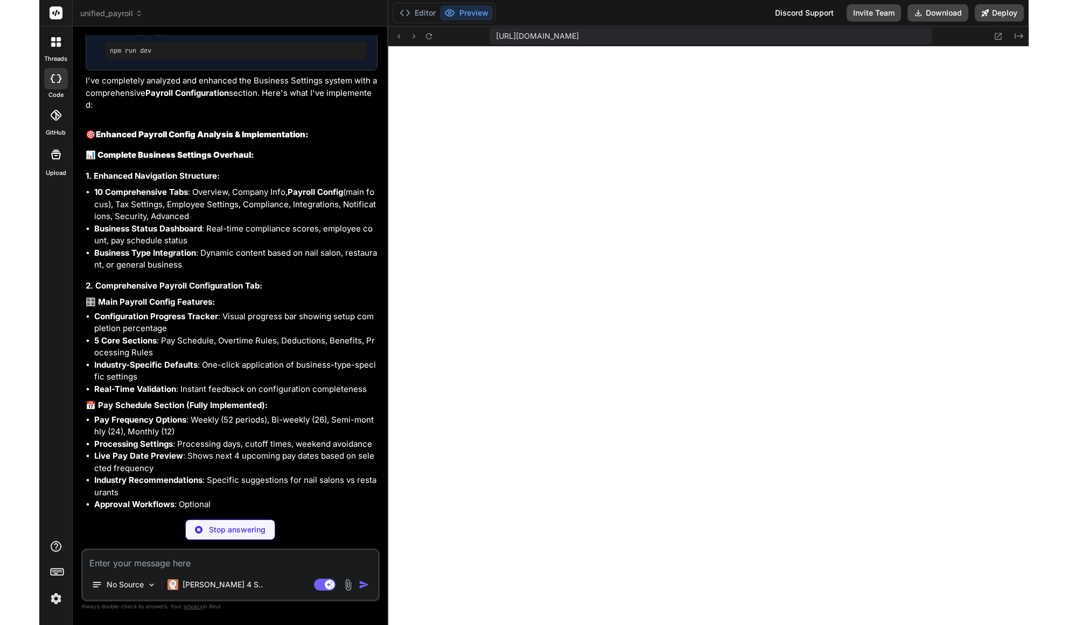
scroll to position [7773, 0]
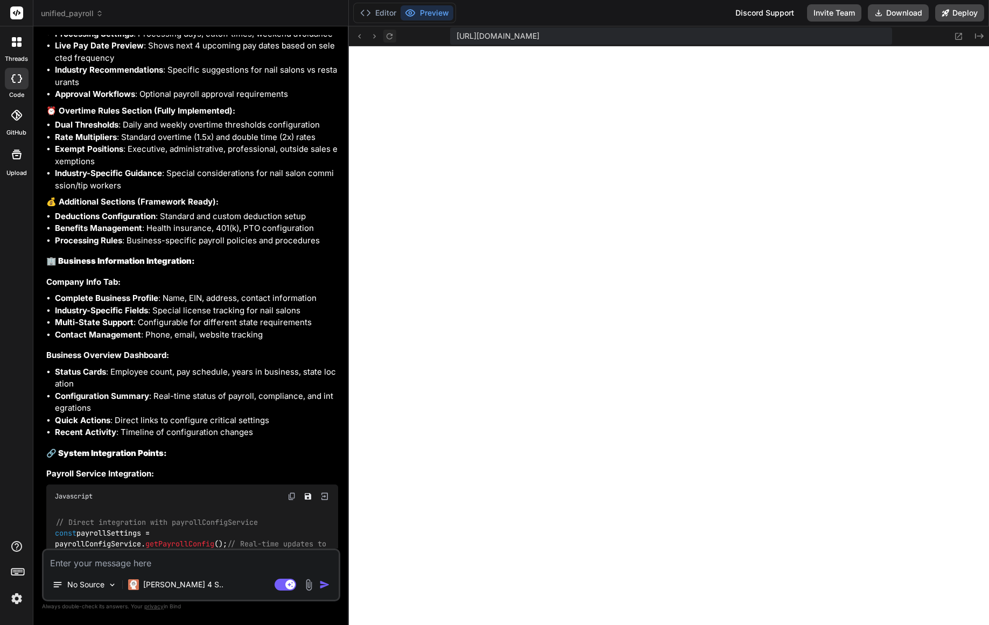
click at [390, 40] on icon at bounding box center [389, 36] width 9 height 9
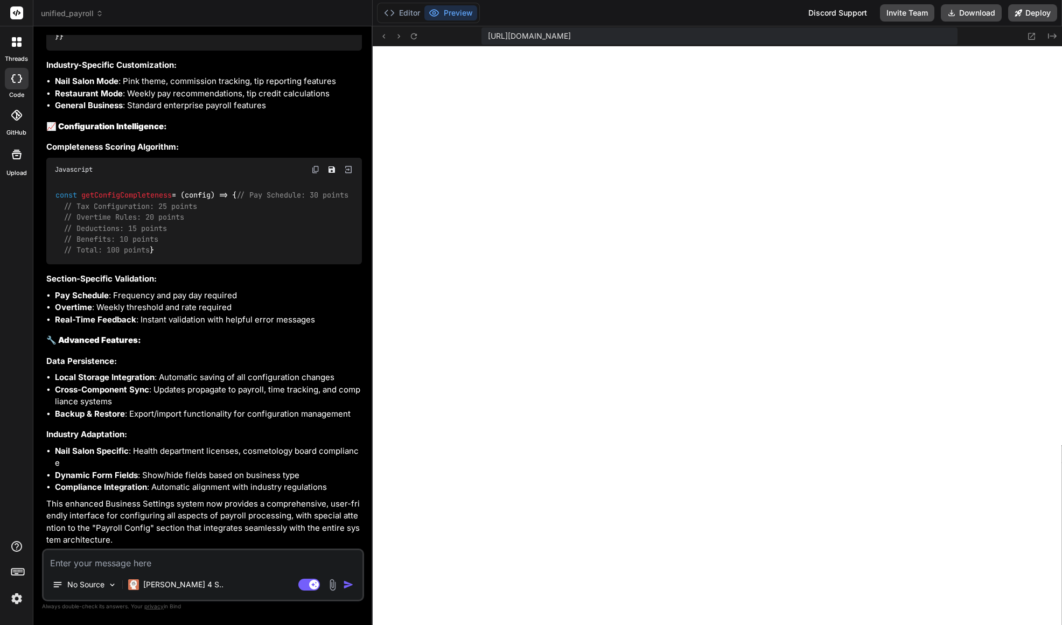
scroll to position [9246, 0]
click at [202, 567] on textarea at bounding box center [203, 559] width 319 height 19
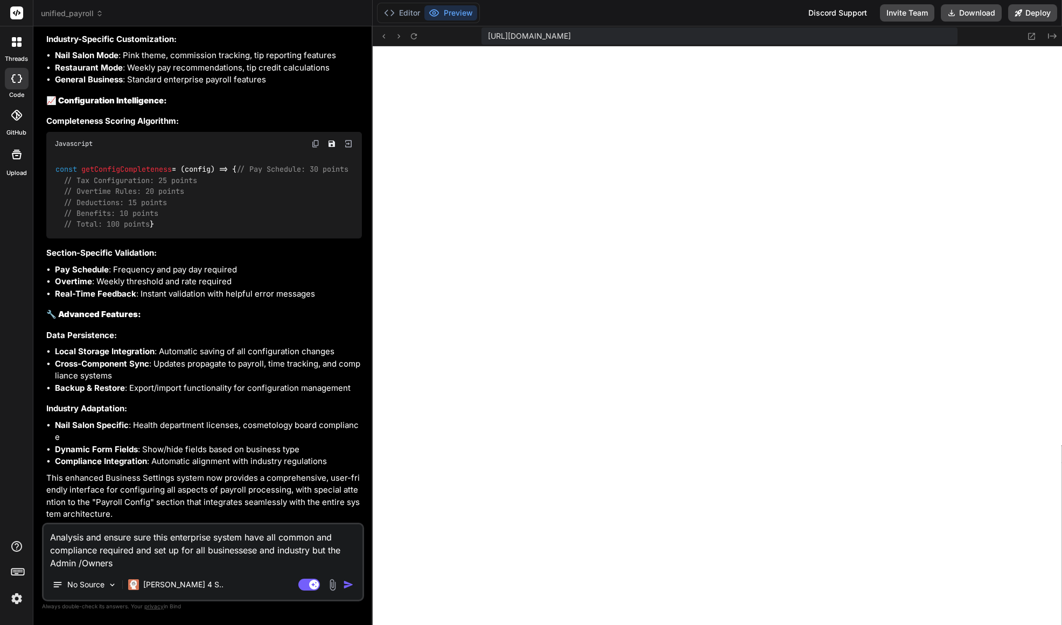
click at [75, 566] on textarea "Analysis and ensure sure this enterprise system have all common and compliance …" at bounding box center [203, 546] width 319 height 45
click at [133, 562] on textarea "Analysis and ensure sure this enterprise system have all common and compliance …" at bounding box center [203, 546] width 319 height 45
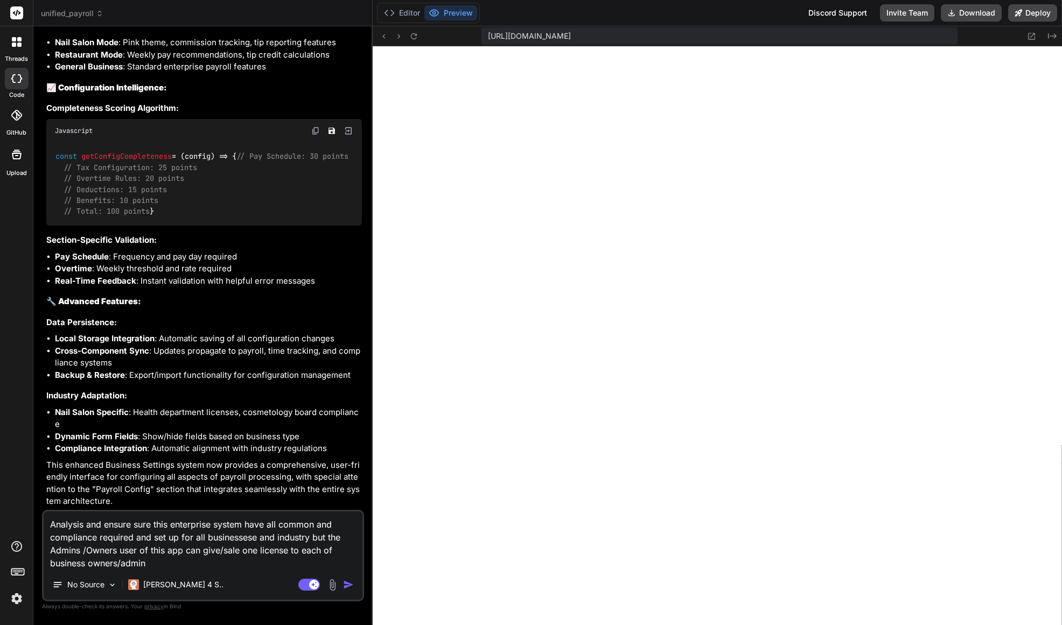
drag, startPoint x: 324, startPoint y: 552, endPoint x: 331, endPoint y: 560, distance: 11.0
click at [324, 552] on textarea "Analysis and ensure sure this enterprise system have all common and compliance …" at bounding box center [203, 540] width 319 height 58
click at [163, 565] on textarea "Analysis and ensure sure this enterprise system have all common and compliance …" at bounding box center [203, 540] width 319 height 58
drag, startPoint x: 118, startPoint y: 564, endPoint x: 124, endPoint y: 568, distance: 7.3
click at [118, 564] on textarea "Analysis and ensure sure this enterprise system have all common and compliance …" at bounding box center [203, 540] width 319 height 58
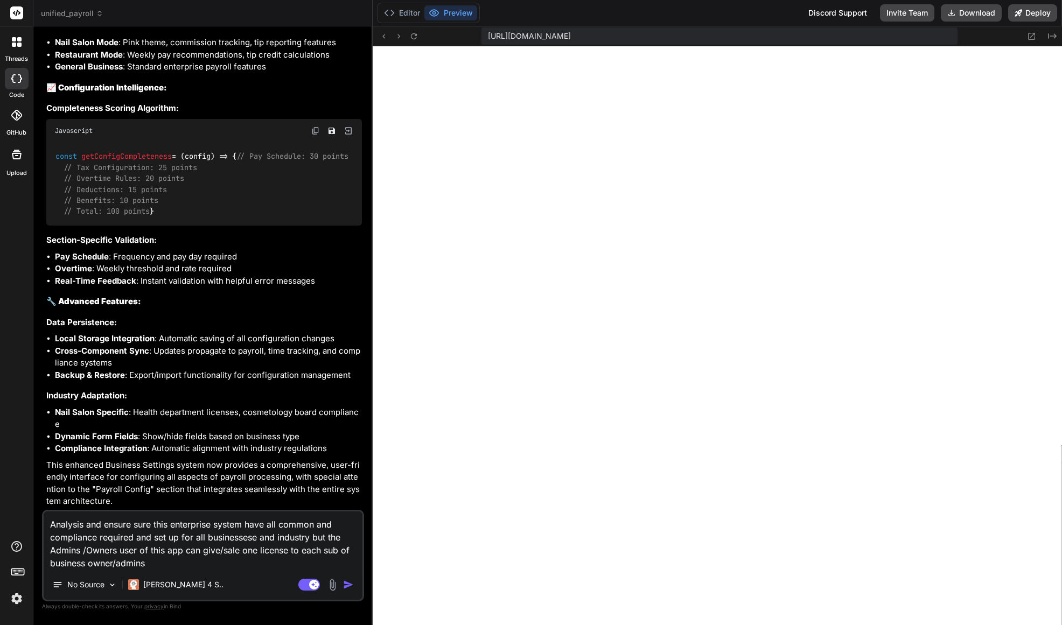
click at [151, 565] on textarea "Analysis and ensure sure this enterprise system have all common and compliance …" at bounding box center [203, 540] width 319 height 58
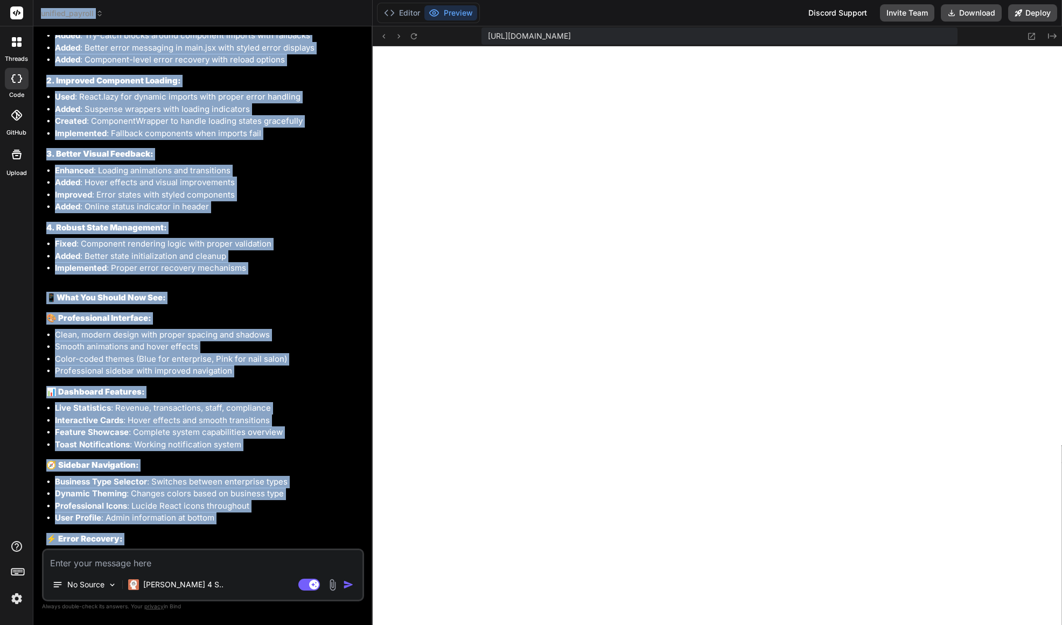
scroll to position [0, 0]
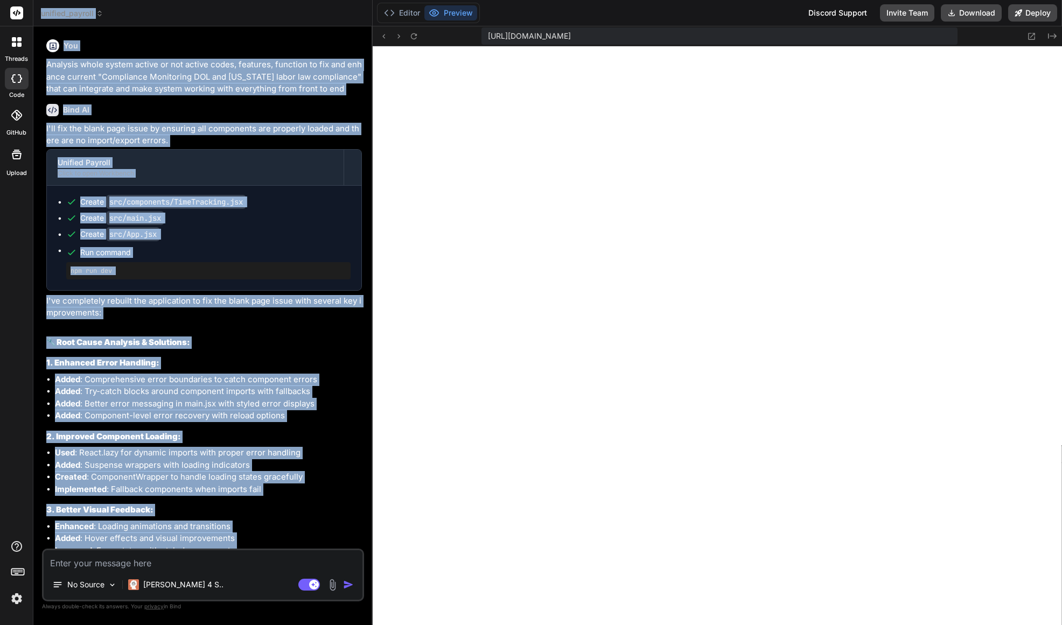
drag, startPoint x: 297, startPoint y: 542, endPoint x: 171, endPoint y: -4, distance: 559.7
click at [171, 0] on html "threads code GitHub Upload unified_payroll Created with Pixso. Bind AI Web Sear…" at bounding box center [531, 312] width 1062 height 625
copy div "unified_payroll Created with Pixso. Bind AI Web Search Created with Pixso. Code…"
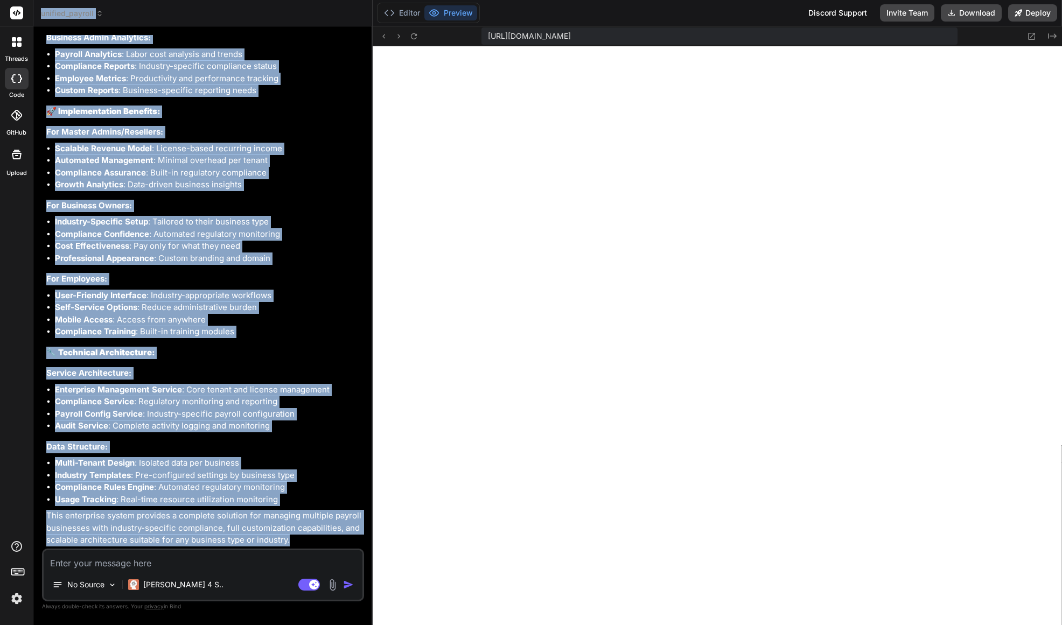
scroll to position [11616, 0]
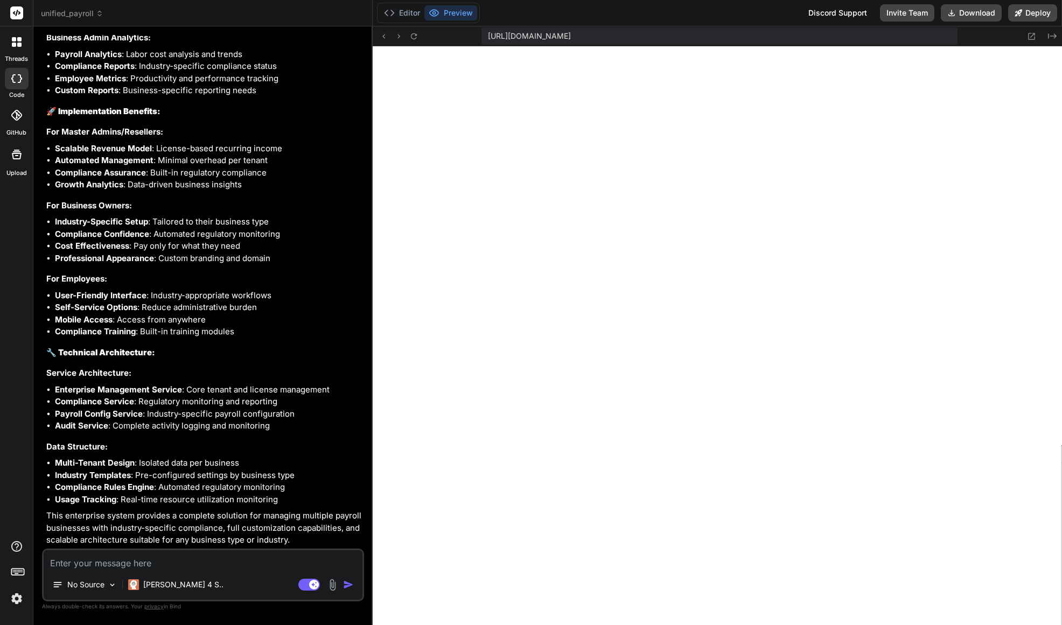
click at [199, 564] on textarea at bounding box center [203, 559] width 319 height 19
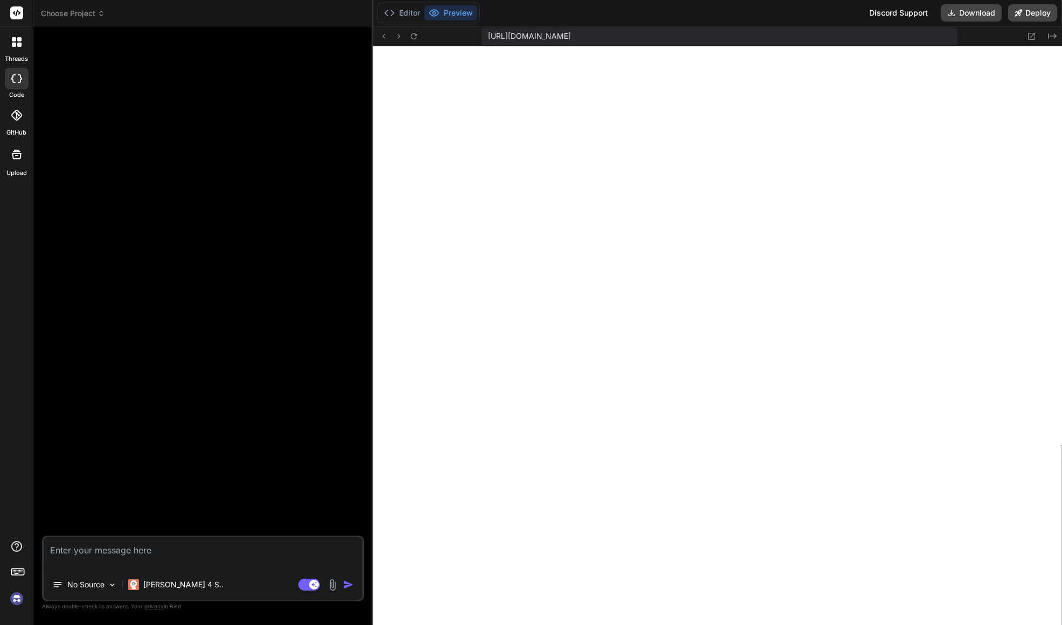
scroll to position [2343, 0]
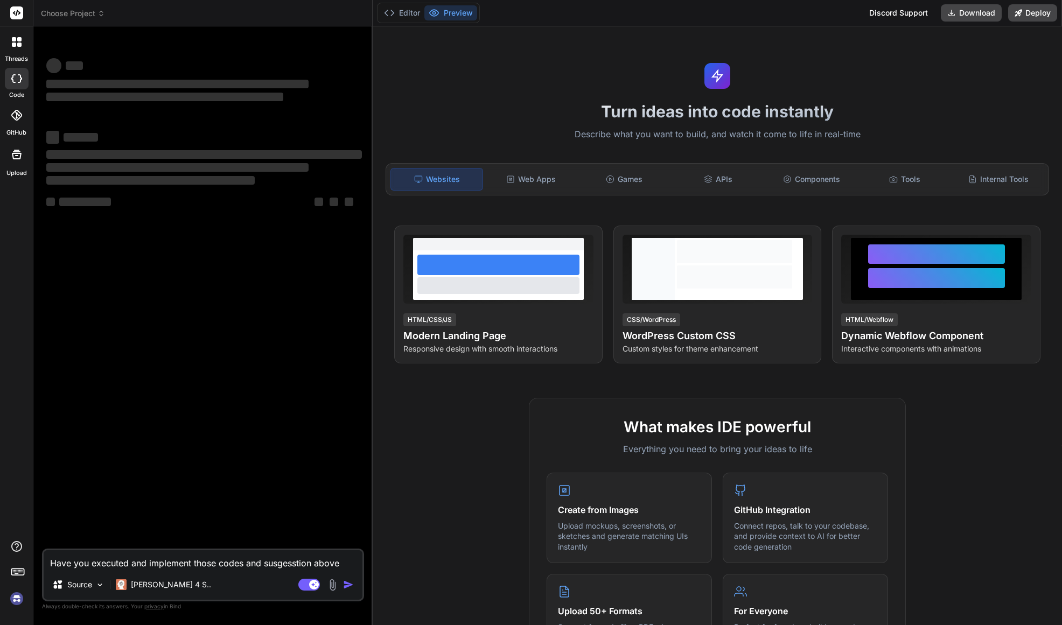
click at [90, 12] on span "Choose Project" at bounding box center [73, 13] width 64 height 11
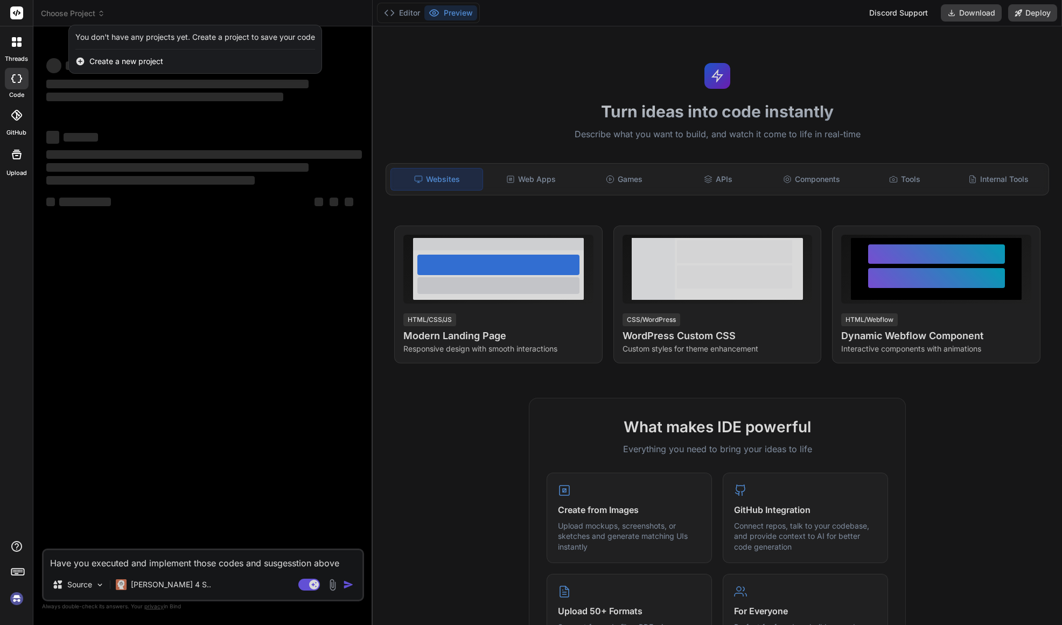
type textarea "x"
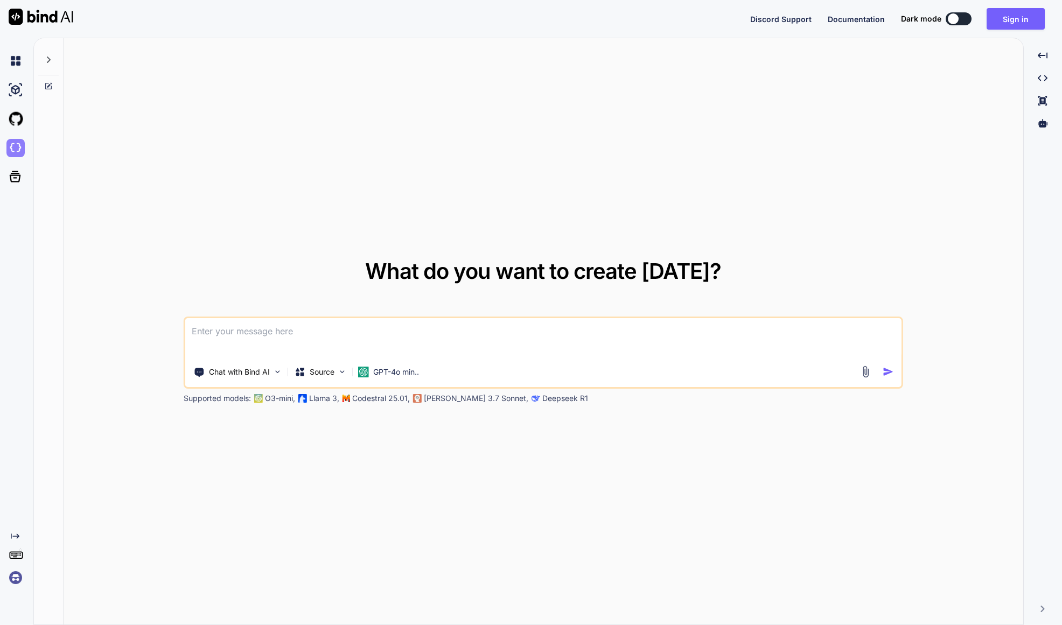
click at [18, 151] on img at bounding box center [15, 148] width 18 height 18
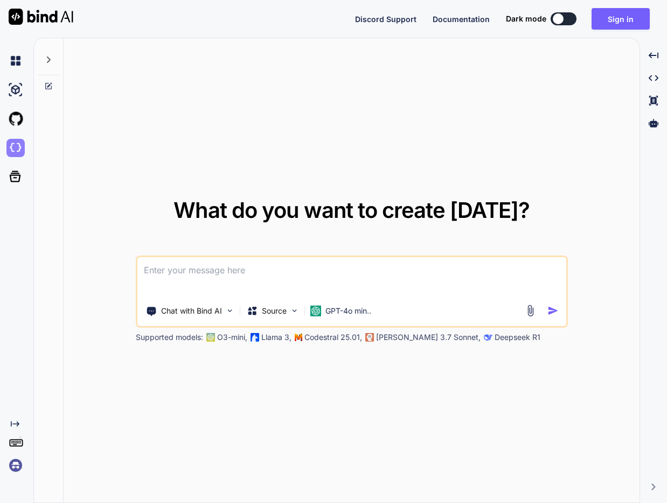
click at [18, 145] on img at bounding box center [15, 148] width 18 height 18
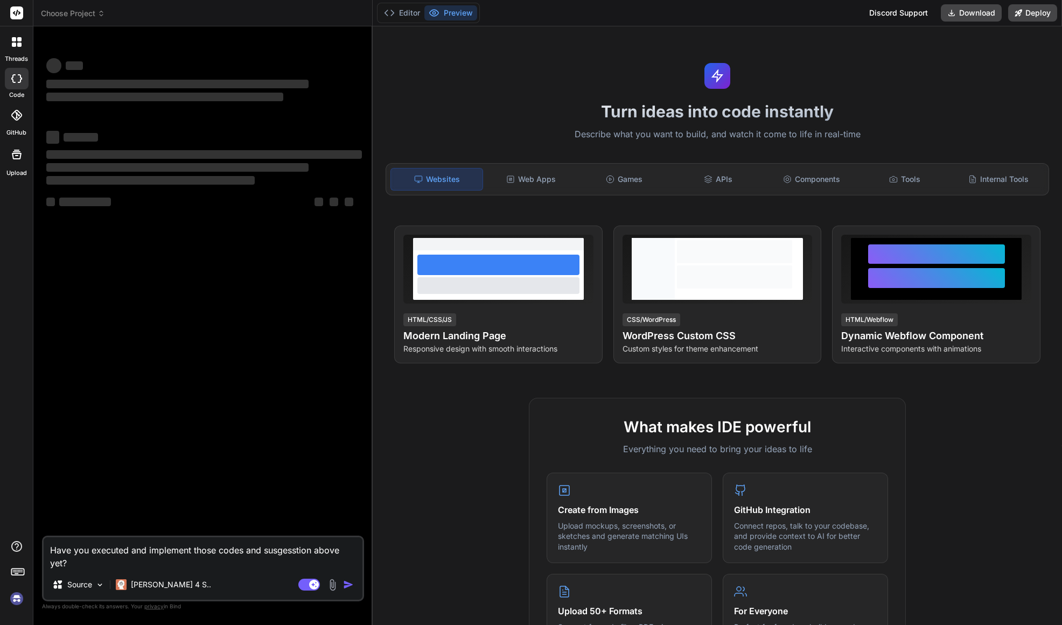
click at [92, 13] on span "Choose Project" at bounding box center [73, 13] width 64 height 11
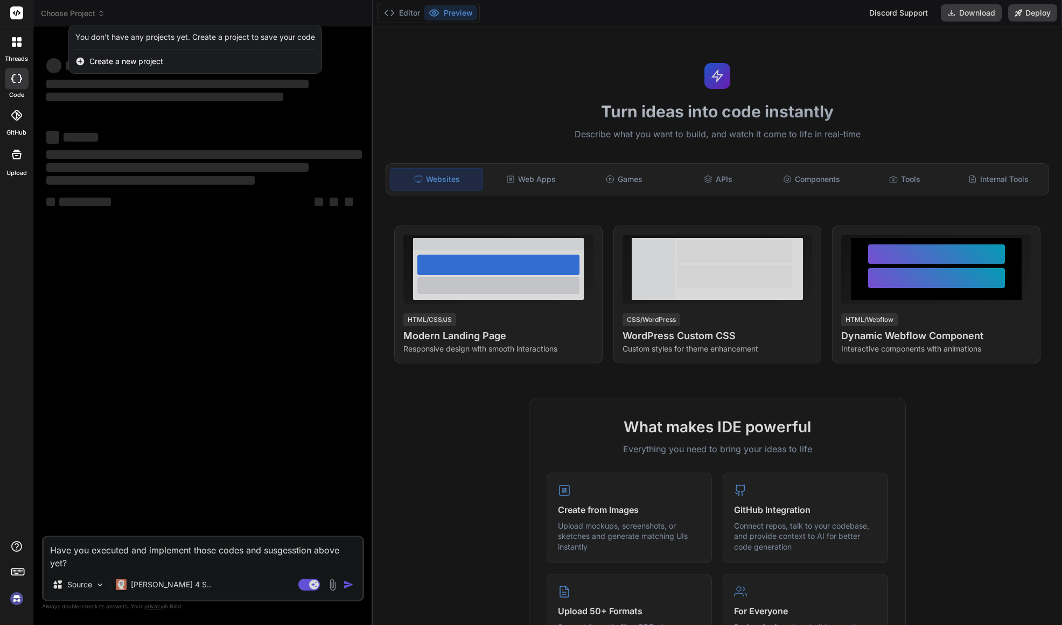
click at [64, 14] on div at bounding box center [531, 312] width 1062 height 625
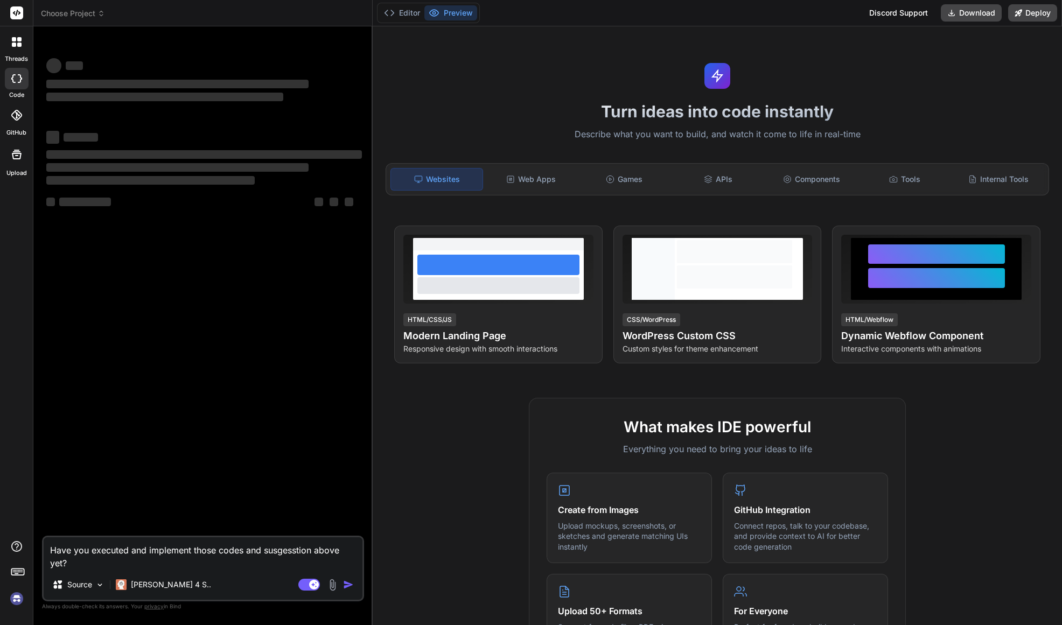
click at [62, 17] on span "Choose Project" at bounding box center [73, 13] width 64 height 11
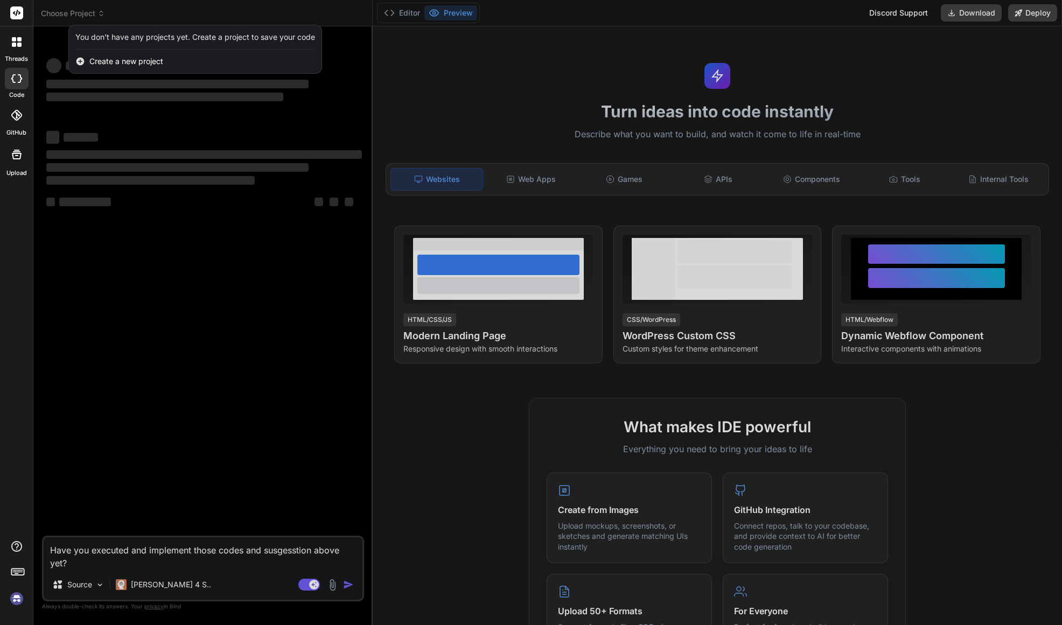
click at [62, 17] on div at bounding box center [531, 312] width 1062 height 625
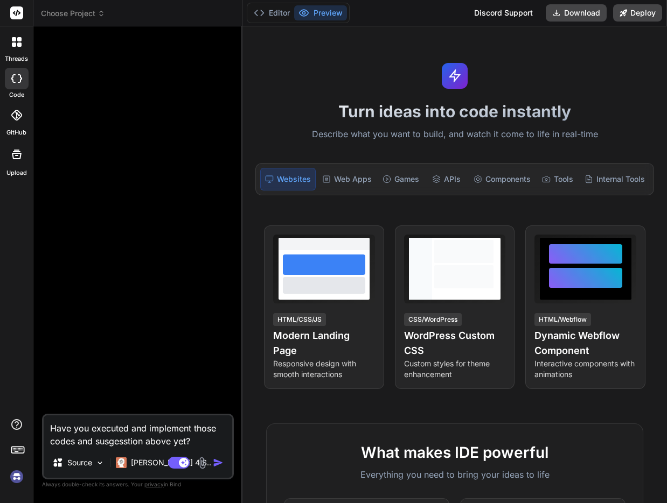
type textarea "x"
click at [82, 16] on span "Choose Project" at bounding box center [73, 13] width 64 height 11
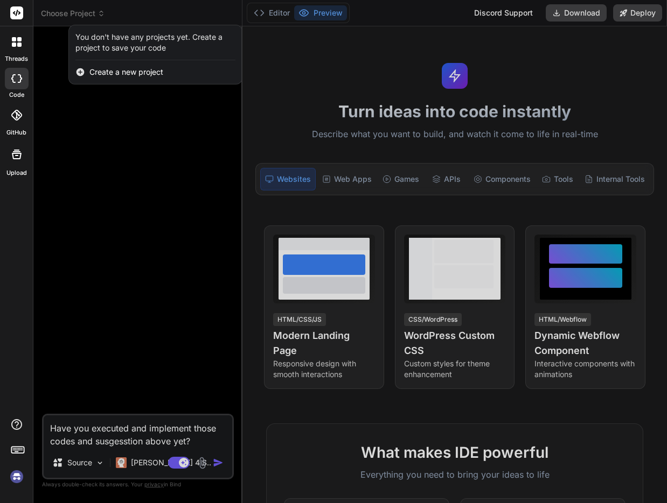
drag, startPoint x: 185, startPoint y: 213, endPoint x: 184, endPoint y: 204, distance: 9.2
click at [184, 211] on div at bounding box center [333, 251] width 667 height 503
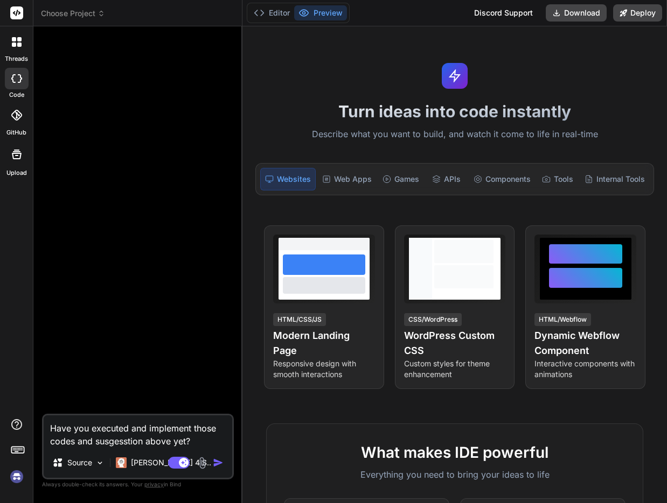
type textarea "x"
click at [88, 12] on span "Choose Project" at bounding box center [73, 13] width 64 height 11
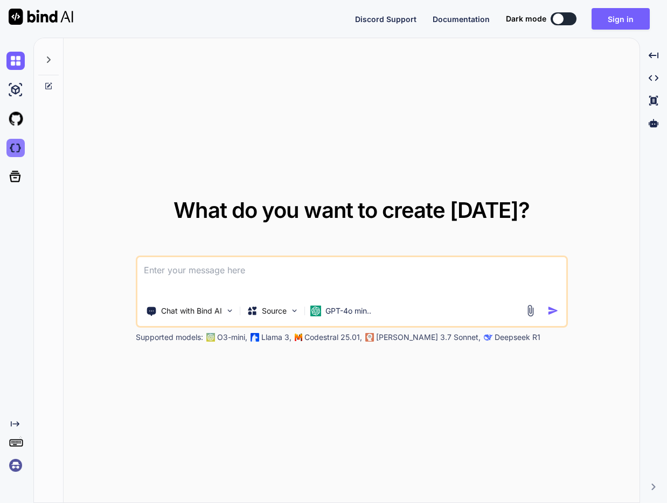
click at [17, 145] on img at bounding box center [15, 148] width 18 height 18
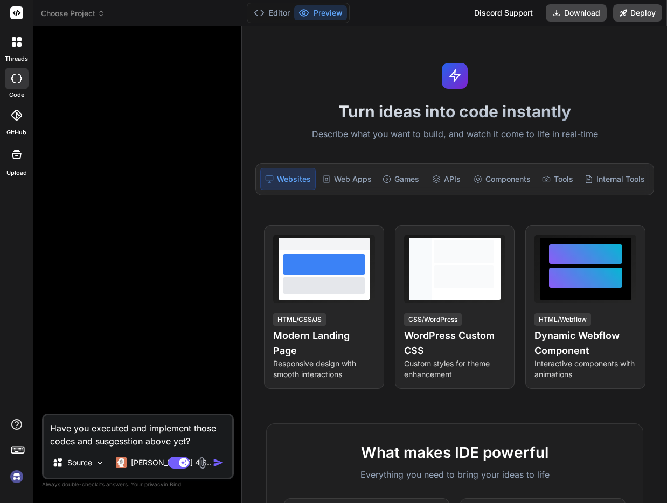
click at [18, 480] on img at bounding box center [17, 477] width 18 height 18
click at [94, 14] on span "Choose Project" at bounding box center [73, 13] width 64 height 11
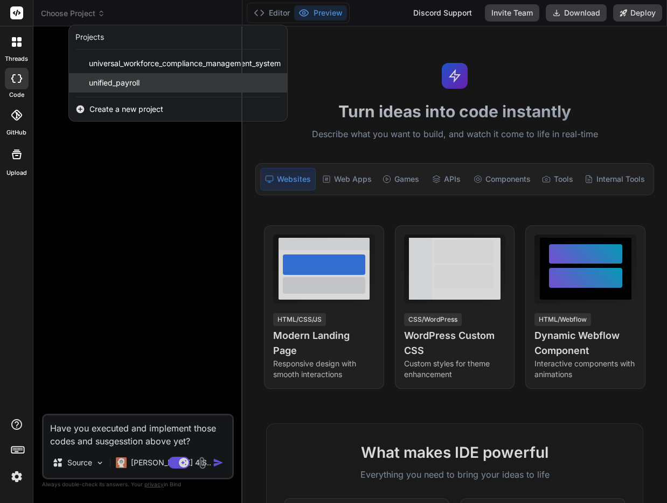
click at [140, 90] on div "unified_payroll" at bounding box center [178, 82] width 218 height 19
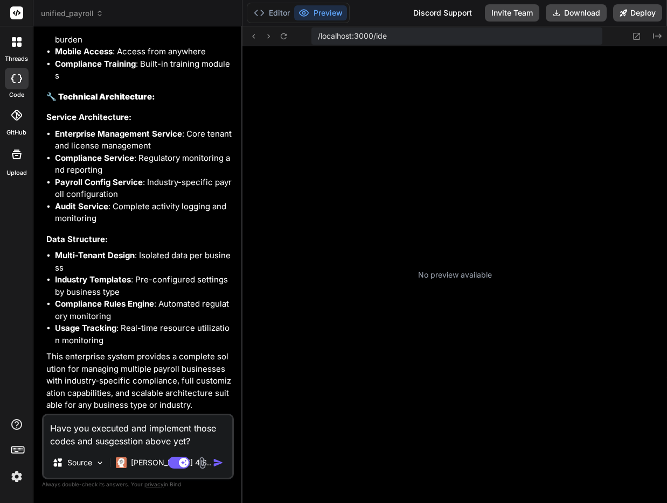
scroll to position [246, 0]
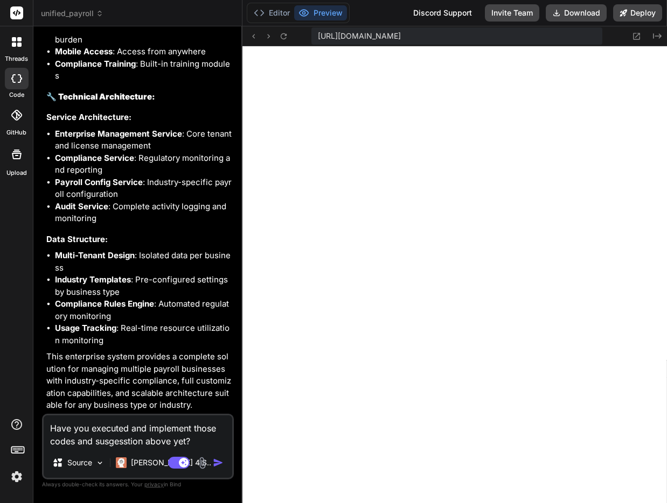
click at [49, 428] on textarea "Have you executed and implement those codes and susgesstion above yet?" at bounding box center [138, 432] width 188 height 32
type textarea "x"
type textarea "AHave you executed and implement those codes and susgesstion above yet?"
type textarea "x"
type textarea "ANHave you executed and implement those codes and susgesstion above yet?"
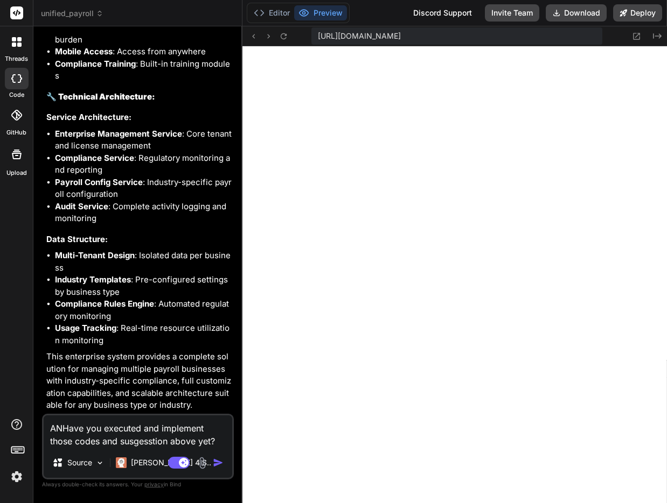
type textarea "x"
type textarea "ANaHave you executed and implement those codes and susgesstion above yet?"
type textarea "x"
type textarea "ANalHave you executed and implement those codes and susgesstion above yet?"
type textarea "x"
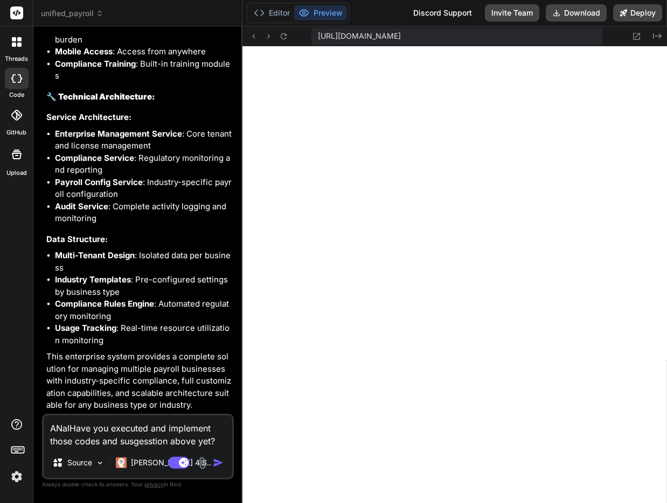
type textarea "ANalyHave you executed and implement those codes and susgesstion above yet?"
type textarea "x"
type textarea "ANalysHave you executed and implement those codes and susgesstion above yet?"
type textarea "x"
type textarea "ANalysiHave you executed and implement those codes and susgesstion above yet?"
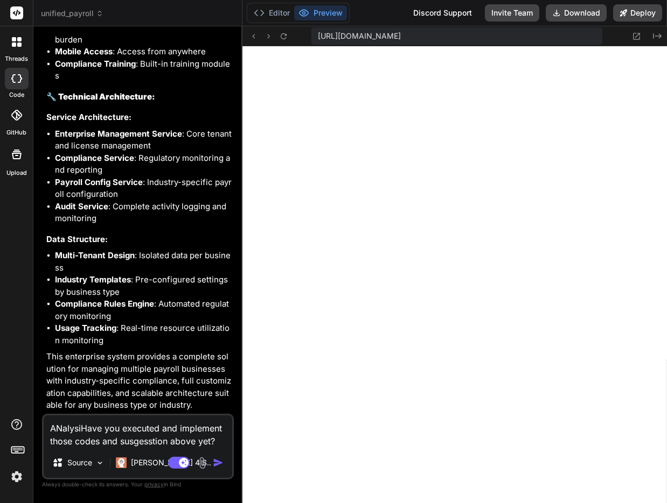
type textarea "x"
type textarea "ANalysisHave you executed and implement those codes and susgesstion above yet?"
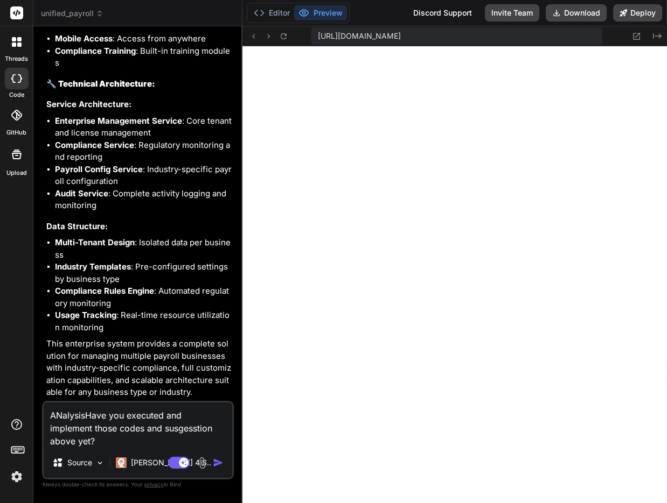
type textarea "x"
type textarea "ANalysis Have you executed and implement those codes and susgesstion above yet?"
type textarea "x"
type textarea "ANalysis tHave you executed and implement those codes and susgesstion above yet?"
type textarea "x"
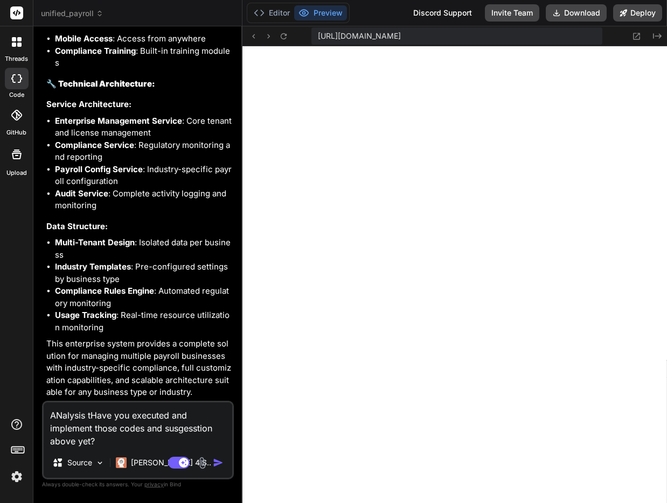
type textarea "ANalysis toHave you executed and implement those codes and susgesstion above ye…"
type textarea "x"
type textarea "ANalysis to Have you executed and implement those codes and susgesstion above y…"
type textarea "x"
type textarea "ANalysis to sHave you executed and implement those codes and susgesstion above …"
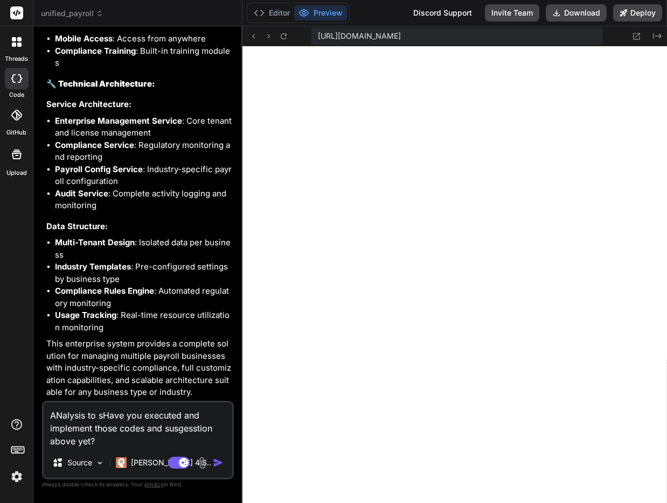
type textarea "x"
type textarea "ANalysis to seHave you executed and implement those codes and susgesstion above…"
type textarea "x"
type textarea "ANalysis to seeHave you executed and implement those codes and susgesstion abov…"
type textarea "x"
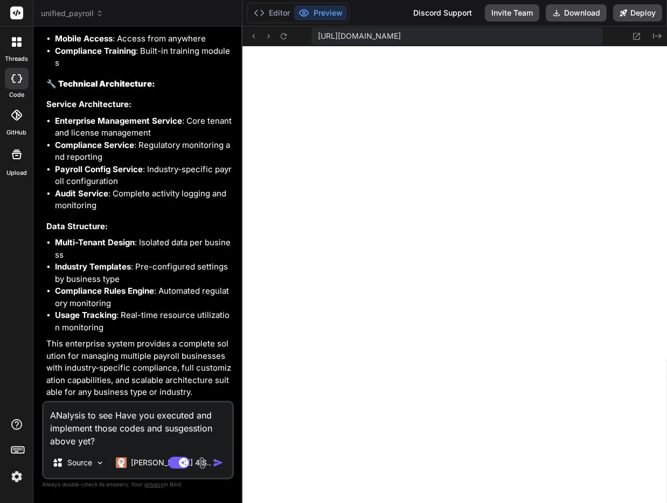
type textarea "ANalysis to see Have you executed and implement those codes and susgesstion abo…"
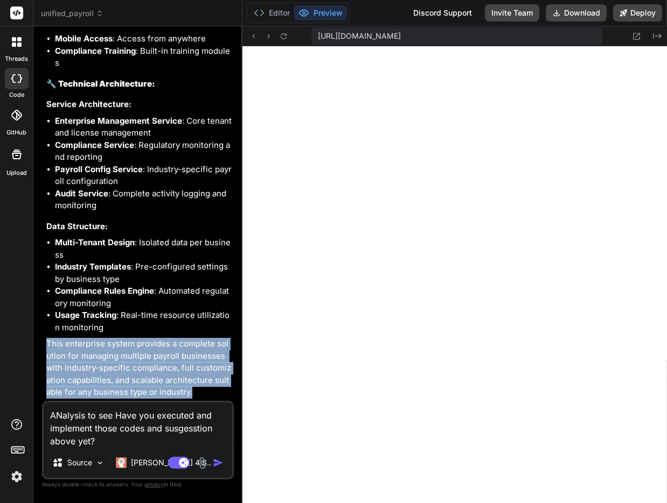
scroll to position [9465, 0]
drag, startPoint x: 46, startPoint y: 354, endPoint x: 225, endPoint y: 393, distance: 183.4
click at [225, 393] on p "This enterprise system provides a complete solution for managing multiple payro…" at bounding box center [138, 368] width 185 height 61
copy p "This enterprise system provides a complete solution for managing multiple payro…"
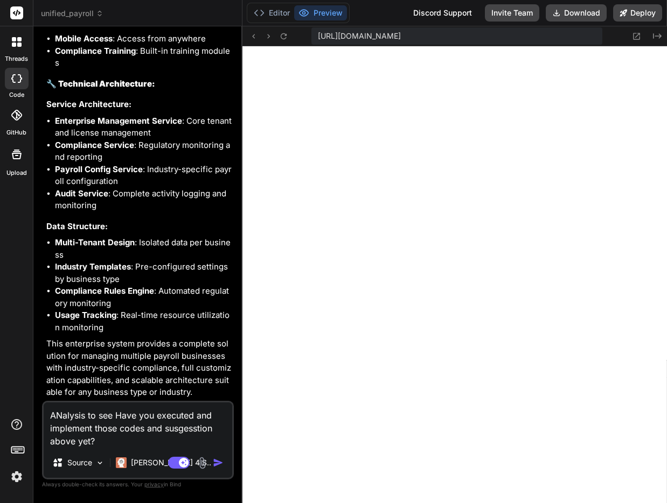
drag, startPoint x: 90, startPoint y: 441, endPoint x: 104, endPoint y: 447, distance: 15.2
click at [90, 441] on textarea "ANalysis to see Have you executed and implement those codes and susgesstion abo…" at bounding box center [138, 425] width 188 height 45
type textarea "x"
type textarea "ANalysis to see Have you executed and implement those codes and susgesstion abo…"
type textarea "x"
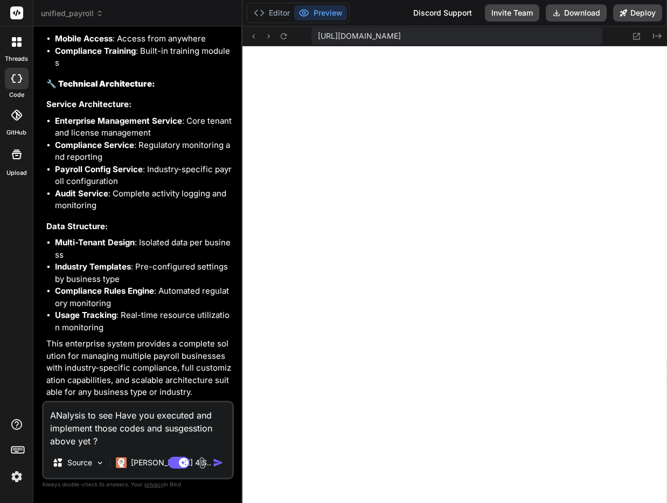
type textarea "ANalysis to see Have you executed and implement those codes and susgesstion abo…"
type textarea "x"
type textarea "ANalysis to see Have you executed and implement those codes and susgesstion abo…"
type textarea "x"
type textarea "ANalysis to see Have you executed and implement those codes and susgesstion abo…"
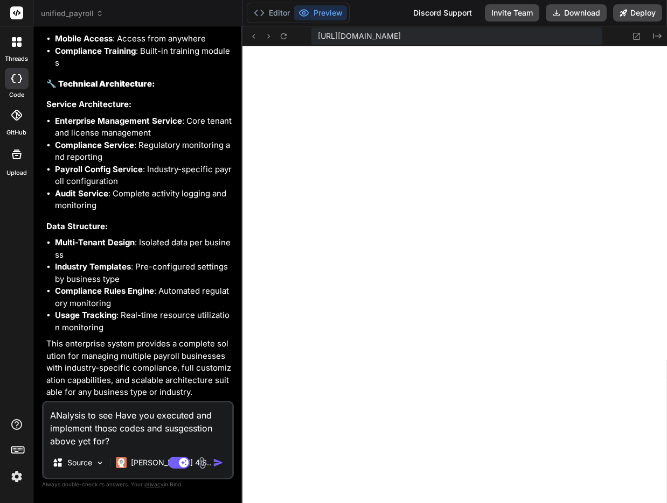
type textarea "x"
type textarea "ANalysis to see Have you executed and implement those codes and susgesstion abo…"
type textarea "x"
type textarea "ANalysis to see Have you executed and implement those codes and susgesstion abo…"
type textarea "x"
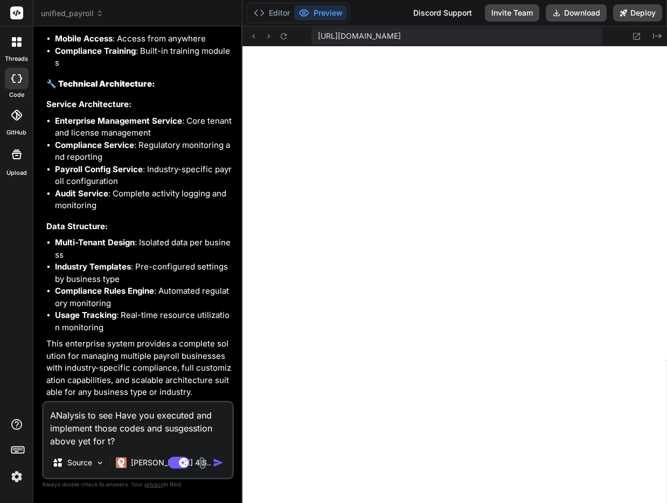
type textarea "ANalysis to see Have you executed and implement those codes and susgesstion abo…"
type textarea "x"
type textarea "ANalysis to see Have you executed and implement those codes and susgesstion abo…"
type textarea "x"
type textarea "ANalysis to see Have you executed and implement those codes and susgesstion abo…"
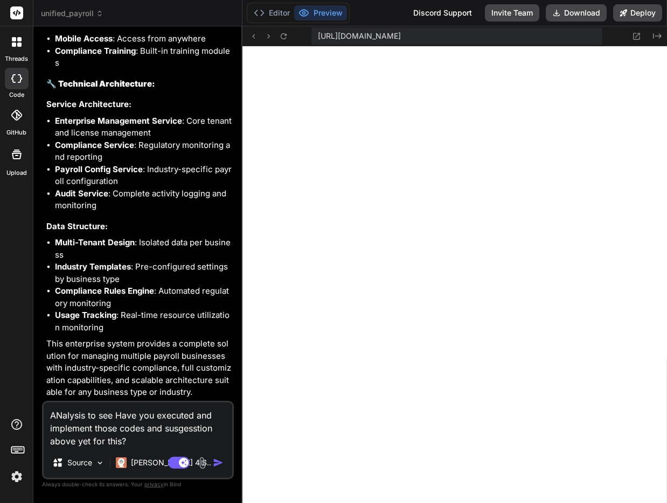
type textarea "x"
type textarea "ANalysis to see Have you executed and implement those codes and susgesstion abo…"
type textarea "x"
type textarea "ANalysis to see Have you executed and implement those codes and susgesstion abo…"
paste textarea "This enterprise system provides a complete solution for managing multiple payro…"
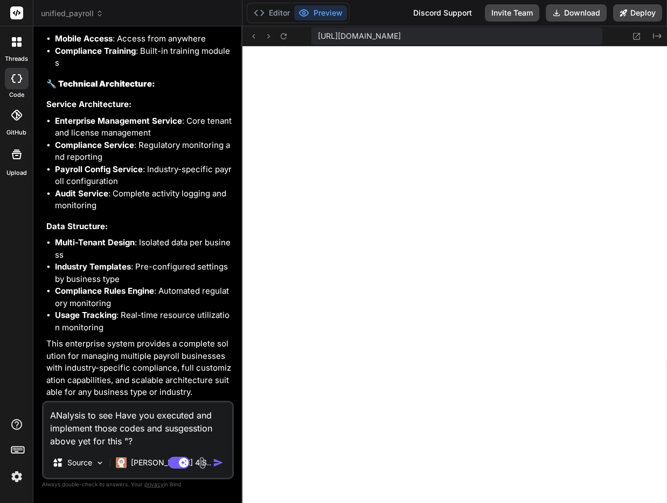
type textarea "x"
type textarea "ANalysis to see Have you executed and implement those codes and susgesstion abo…"
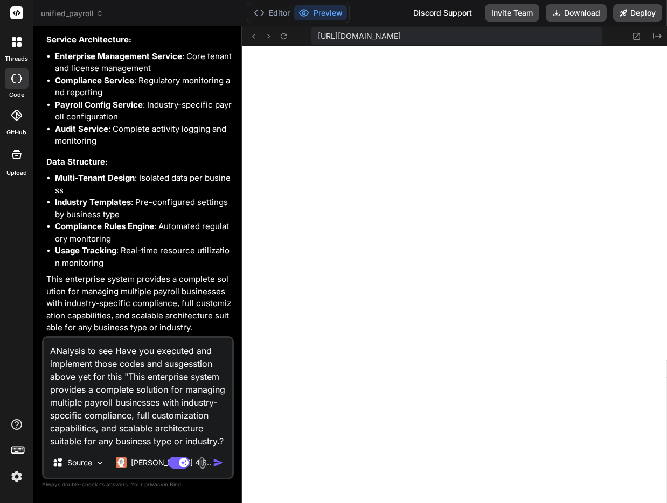
scroll to position [12, 0]
type textarea "x"
type textarea "ANalysis to see Have you executed and implement those codes and susgesstion abo…"
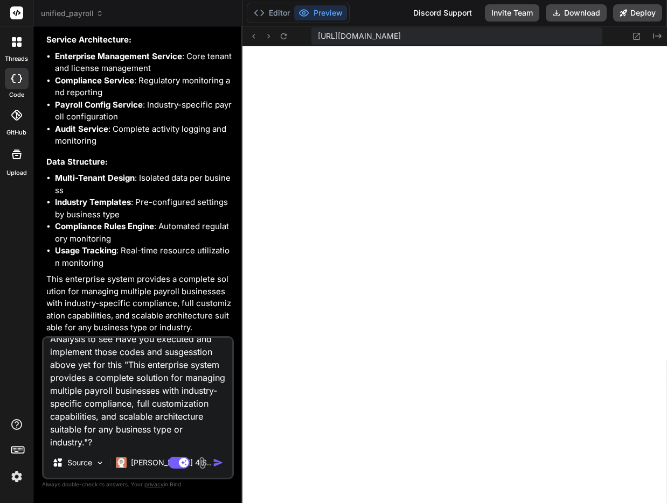
scroll to position [0, 0]
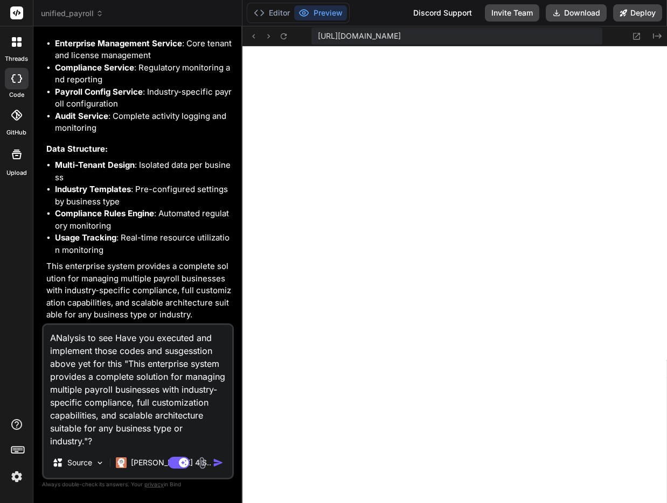
type textarea "x"
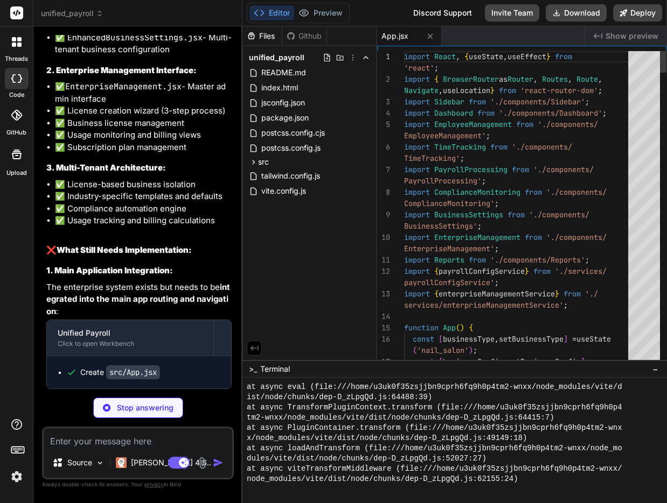
scroll to position [491, 0]
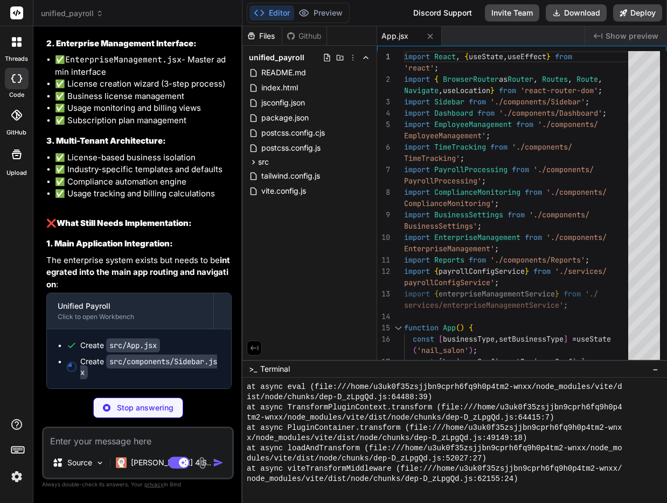
type textarea "x"
type textarea ")} </div> </div> ); }; export default Sidebar;"
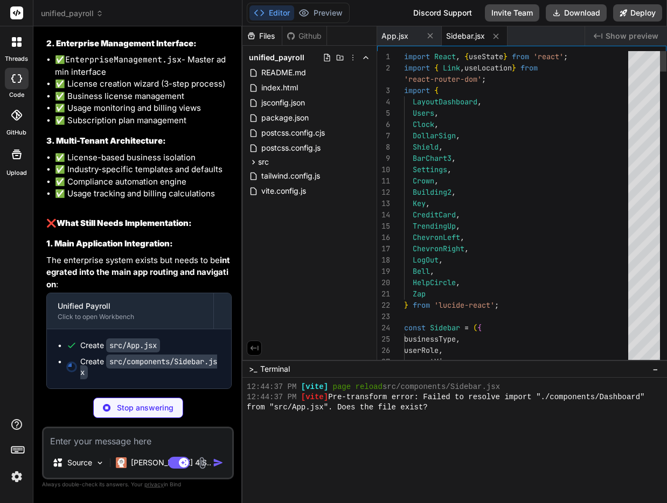
scroll to position [839, 0]
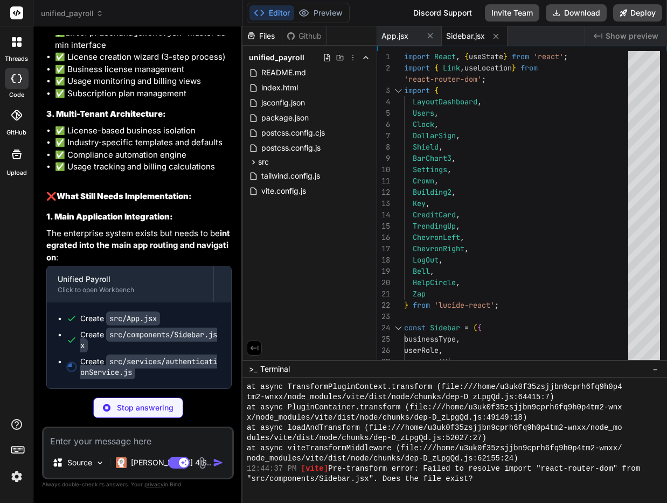
type textarea "x"
type textarea "}; // Create singleton instance export const authenticationService = new Authen…"
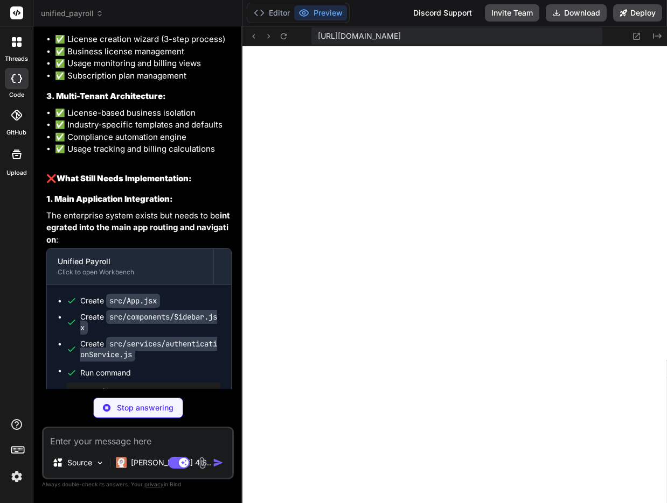
scroll to position [1340, 0]
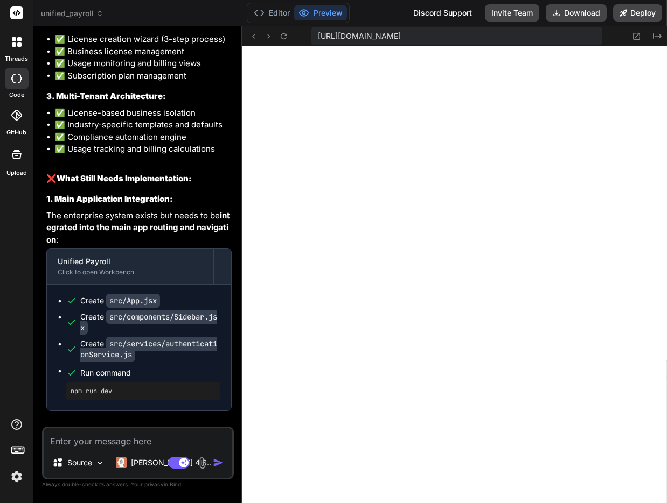
type textarea "x"
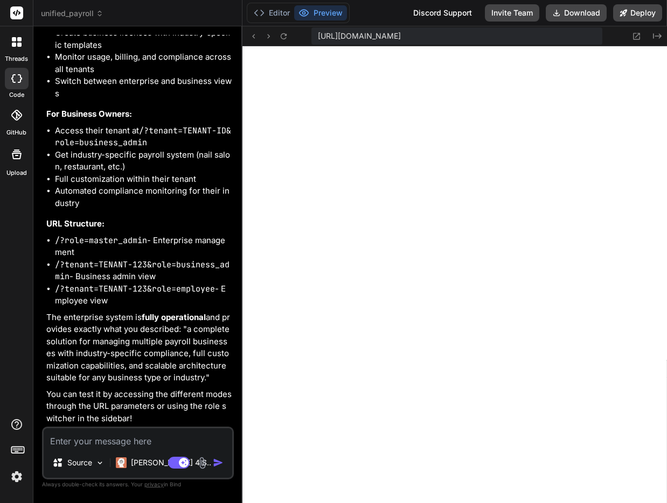
scroll to position [11127, 0]
drag, startPoint x: 134, startPoint y: 420, endPoint x: 96, endPoint y: 254, distance: 170.1
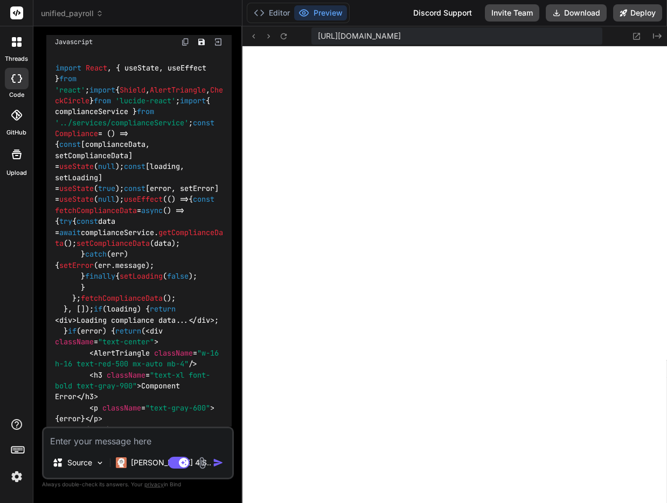
scroll to position [0, 0]
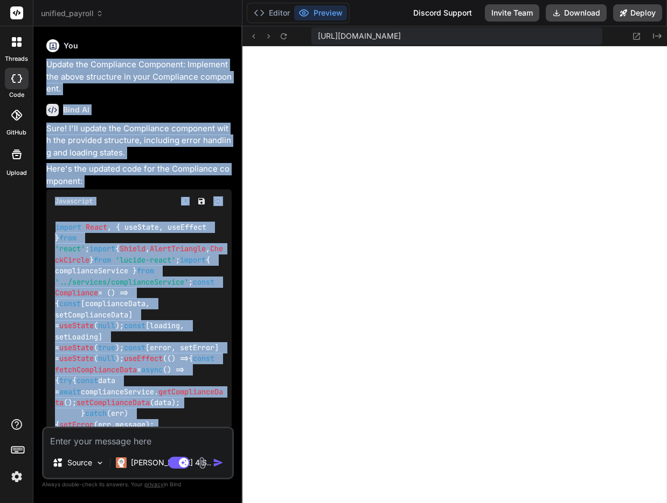
click at [48, 65] on p "Update the Compliance Component: Implement the above structure in your Complian…" at bounding box center [138, 77] width 185 height 37
copy div "Update the Compliance Component: Implement the above structure in your Complian…"
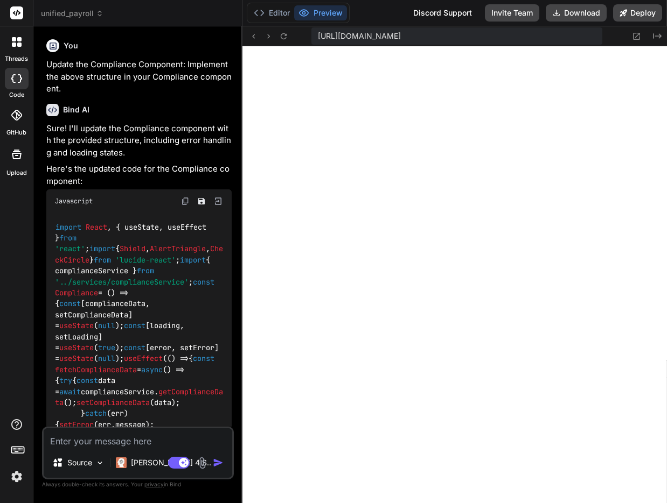
click at [191, 367] on div "import React , { useState, useEffect } from 'react' ; import { Shield , AlertTr…" at bounding box center [138, 468] width 185 height 511
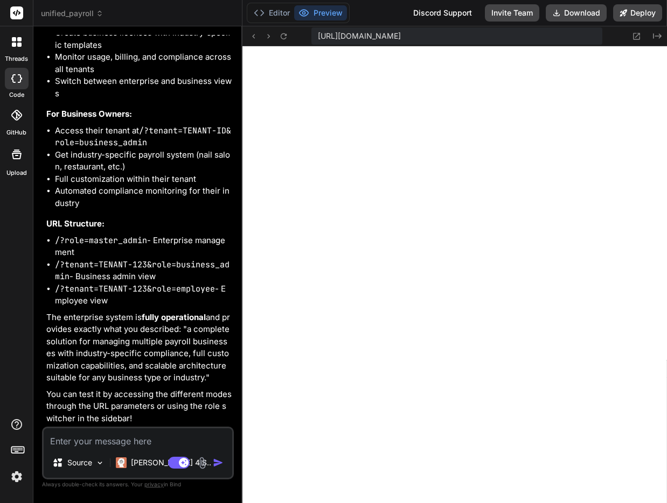
scroll to position [11127, 0]
click at [87, 447] on textarea at bounding box center [138, 438] width 188 height 19
type textarea "x"
type textarea "S"
type textarea "x"
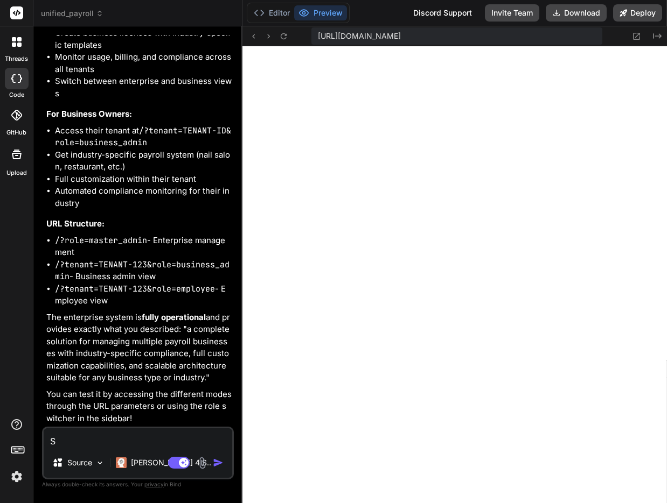
type textarea "St"
type textarea "x"
type textarea "Sti"
type textarea "x"
type textarea "Stil"
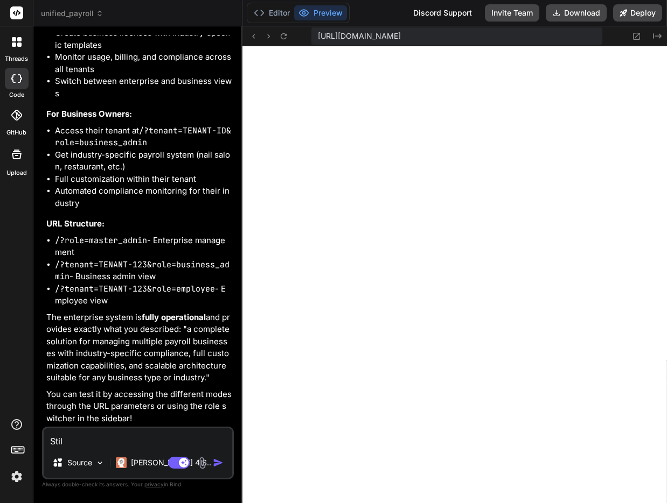
type textarea "x"
type textarea "Still"
type textarea "x"
type textarea "Still"
type textarea "x"
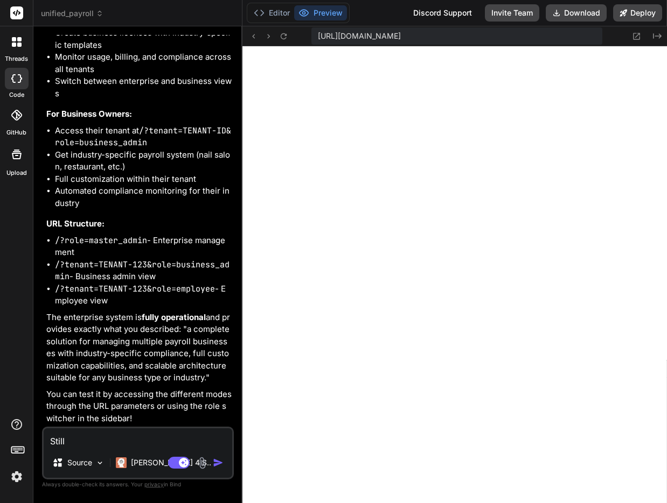
type textarea "Still"
type textarea "x"
type textarea "Stil"
type textarea "x"
type textarea "Sti"
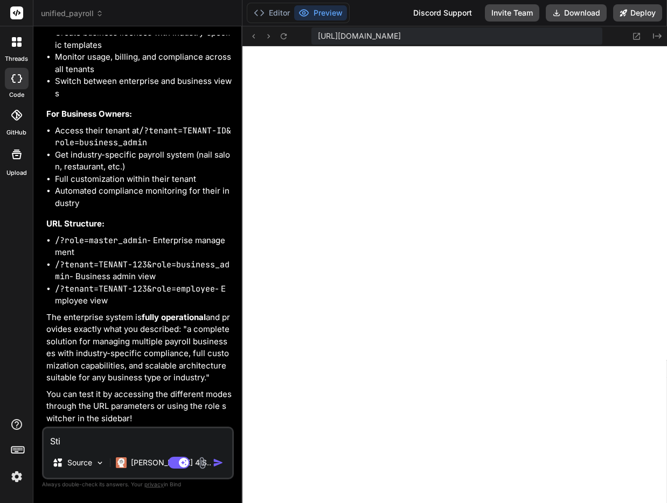
type textarea "x"
type textarea "St"
type textarea "x"
type textarea "S"
type textarea "x"
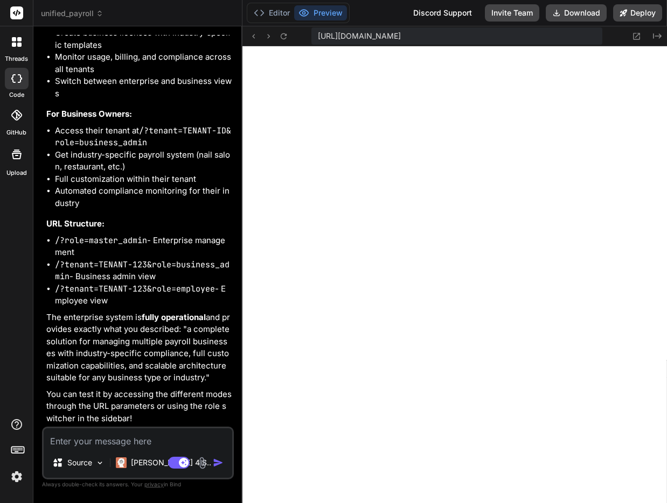
type textarea "x"
type textarea "C"
type textarea "x"
type textarea "Cu"
type textarea "x"
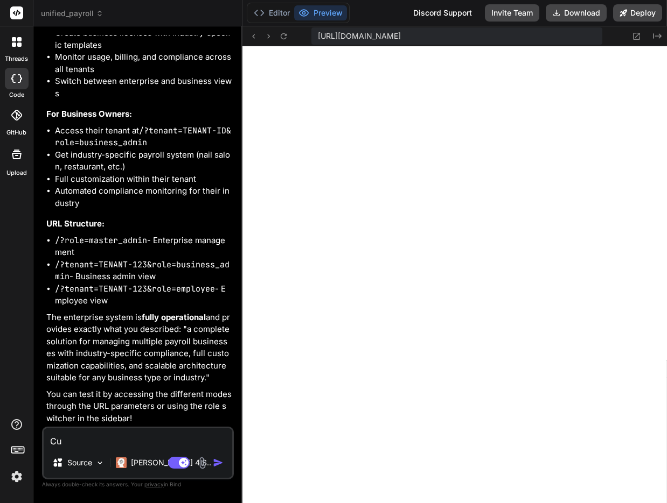
type textarea "Cur"
type textarea "x"
type textarea "Curr"
type textarea "x"
type textarea "Curre"
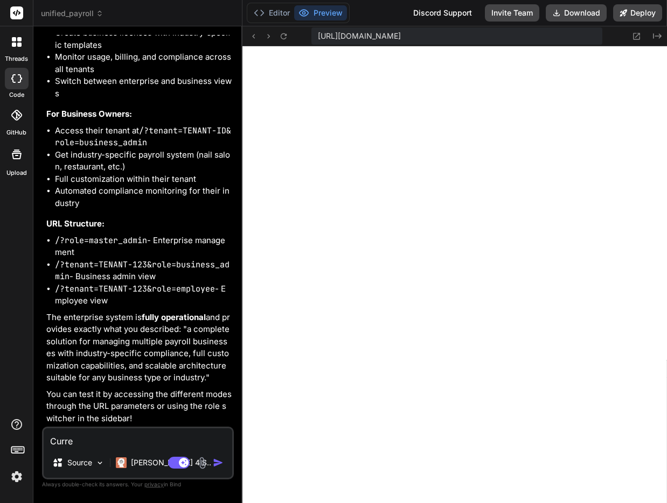
type textarea "x"
type textarea "Curren"
type textarea "x"
type textarea "Current"
type textarea "x"
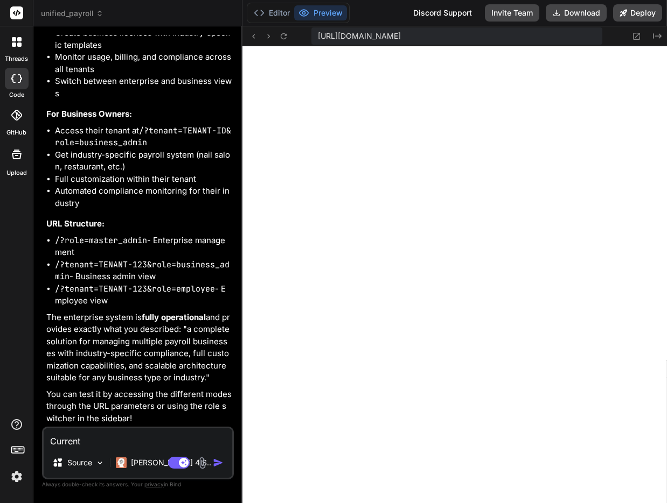
type textarea "Current"
type textarea "x"
type textarea "Current"
type textarea "x"
type textarea "Currentl"
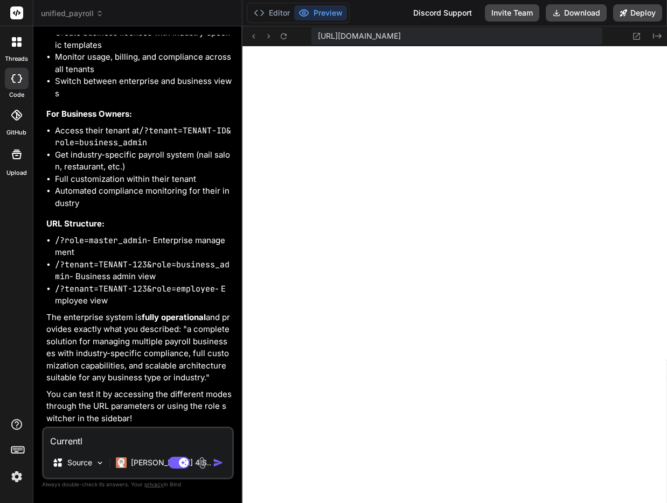
type textarea "x"
type textarea "Currently"
type textarea "x"
type textarea "Currently u"
type textarea "x"
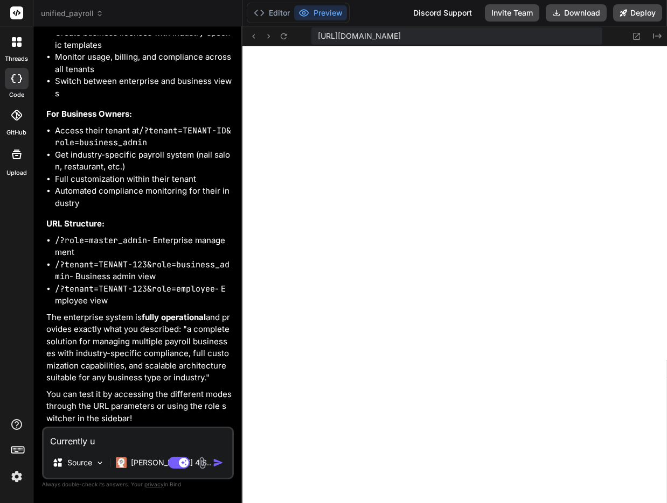
type textarea "Currently un"
type textarea "x"
type textarea "Currently und"
type textarea "x"
type textarea "Currently unde"
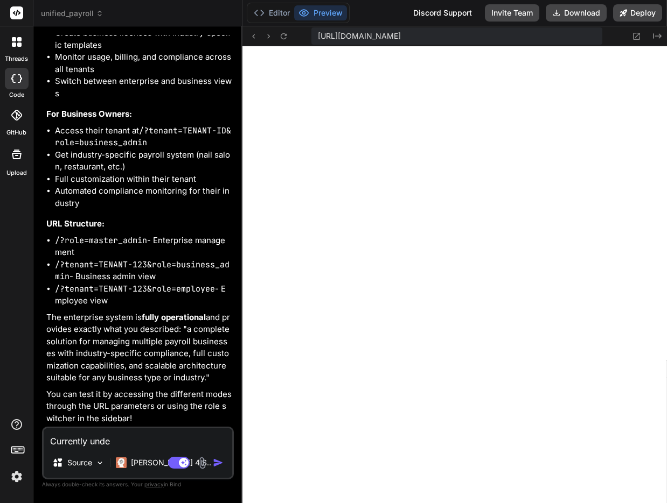
type textarea "x"
type textarea "Currently under"
type textarea "x"
type textarea "Currently under"
type textarea "x"
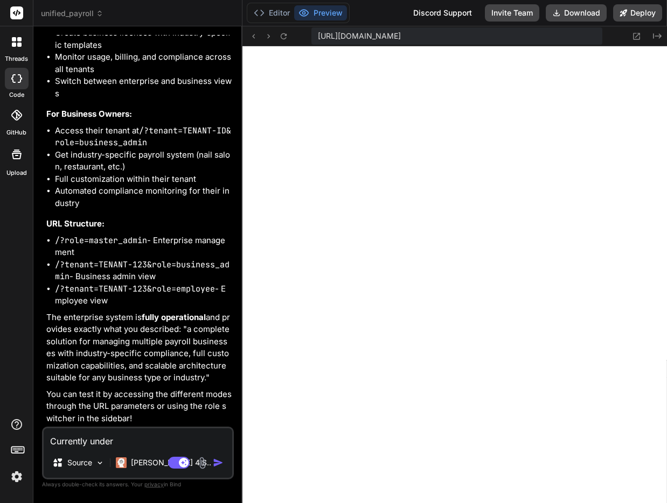
type textarea "Currently under ""
type textarea "x"
type textarea "Currently under "P"
type textarea "x"
type textarea "Currently under "Pr"
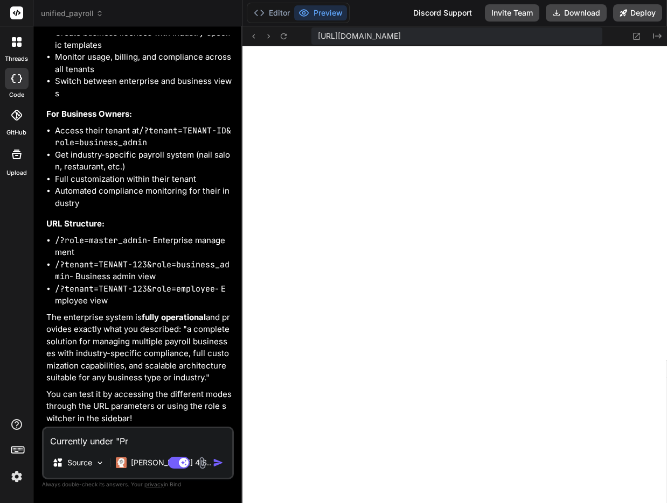
type textarea "x"
type textarea "Currently under "Pre"
type textarea "x"
type textarea "Currently under "Prev"
type textarea "x"
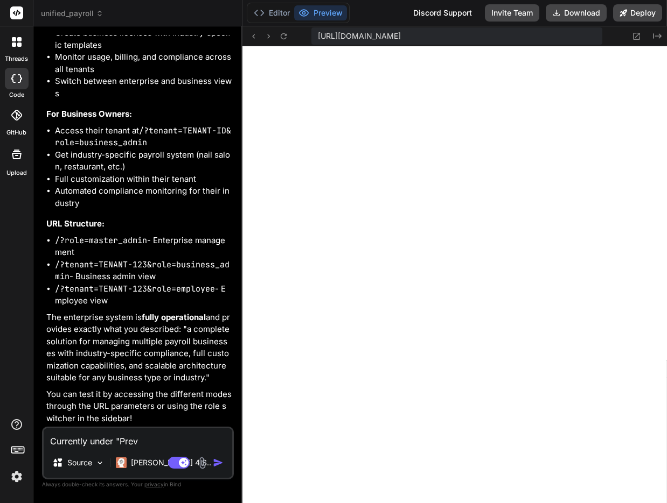
type textarea "Currently under "Previ"
type textarea "x"
type textarea "Currently under "Previe"
type textarea "x"
type textarea "Currently under "Preview"
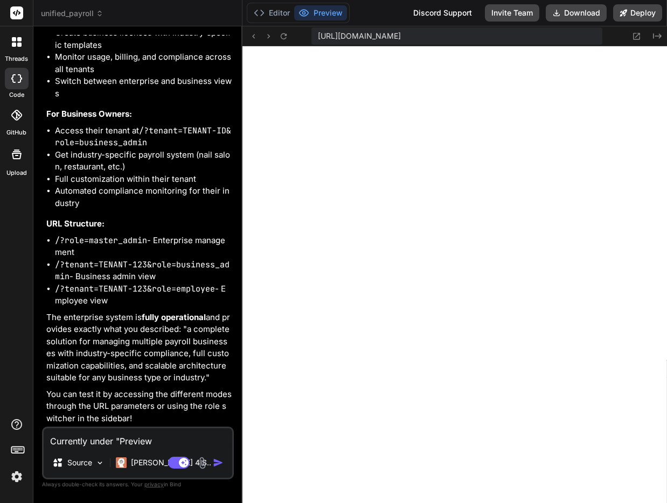
type textarea "x"
type textarea "Currently under "Preview"
type textarea "x"
type textarea "Currently under "Preview"
type textarea "x"
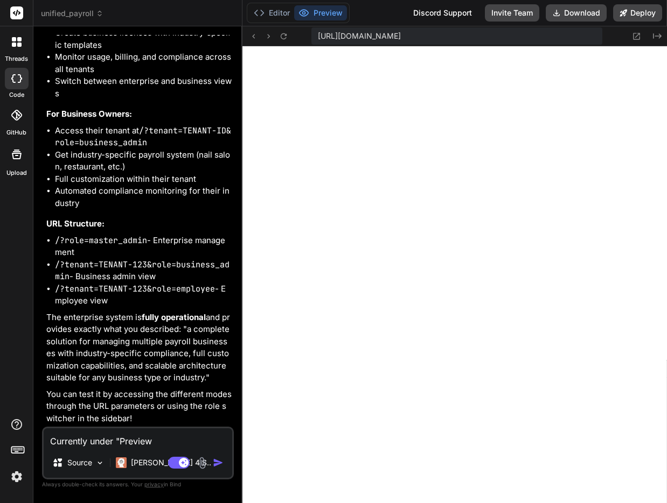
type textarea "Currently under "Preview""
type textarea "x"
type textarea "Currently under "Preview""
type textarea "x"
type textarea "Currently under "Preview" s"
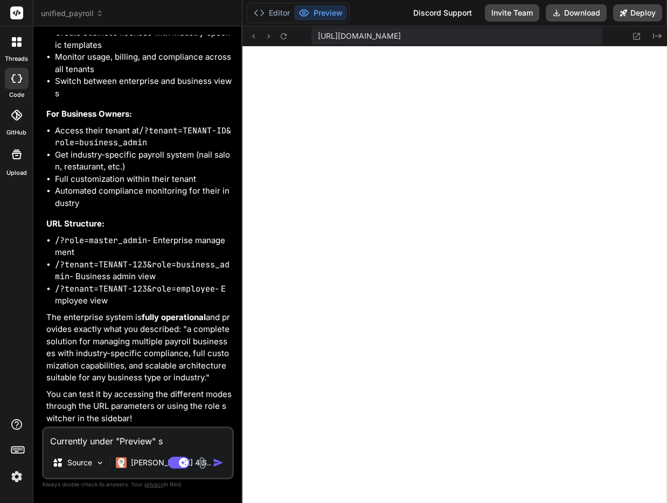
type textarea "x"
type textarea "Currently under "Preview" se"
type textarea "x"
type textarea "Currently under "Preview" see"
type textarea "x"
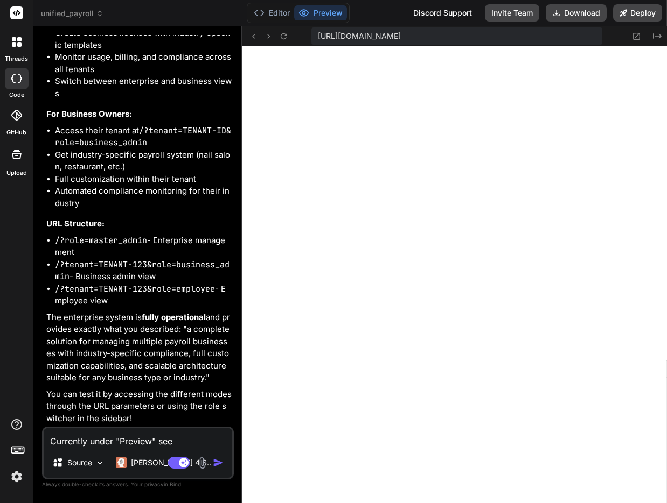
type textarea "Currently under "Preview" see"
type textarea "x"
type textarea "Currently under "Preview" see t"
type textarea "x"
type textarea "Currently under "Preview" see th"
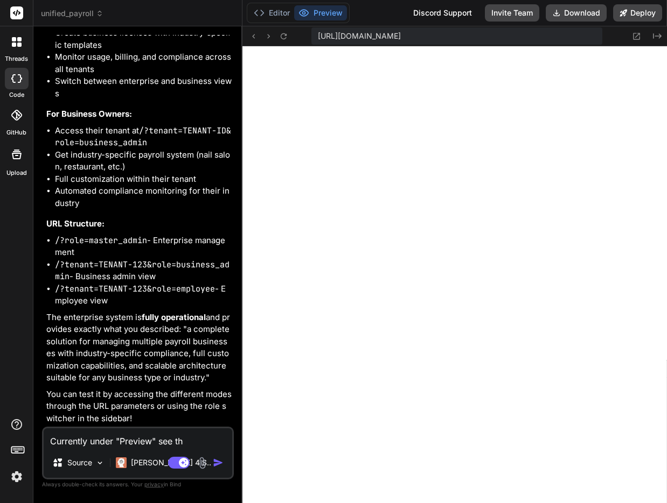
type textarea "x"
type textarea "Currently under "Preview" see thi"
type textarea "x"
type textarea "Currently under "Preview" see thie"
type textarea "x"
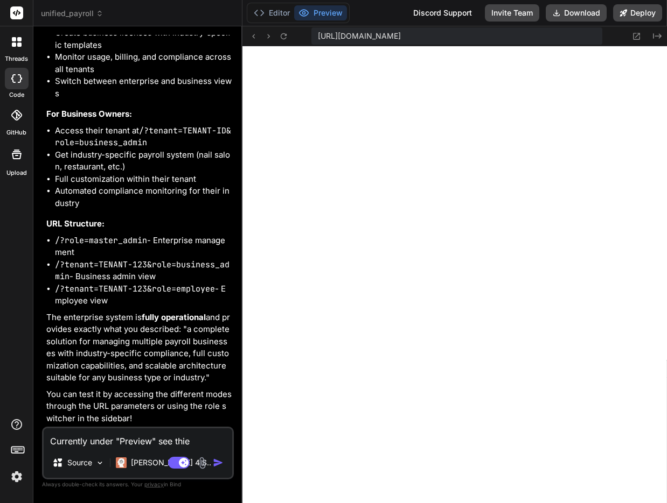
type textarea "Currently under "Preview" see thi"
type textarea "x"
type textarea "Currently under "Preview" see th"
type textarea "x"
type textarea "Currently under "Preview" see the"
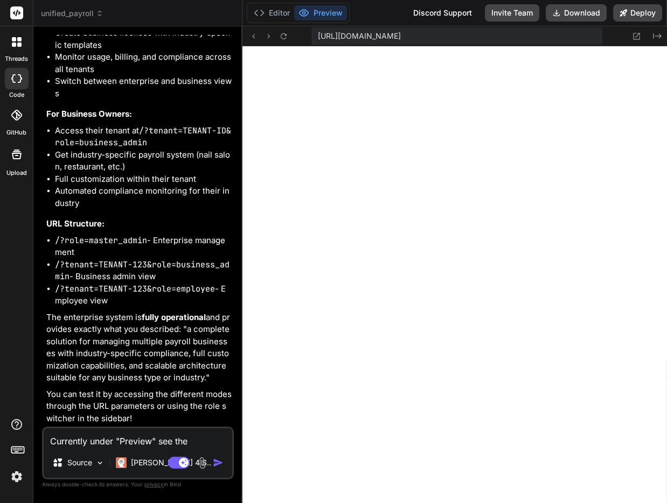
type textarea "x"
type textarea "Currently under "Preview" see thes"
type textarea "x"
type textarea "Currently under "Preview" see these"
type textarea "x"
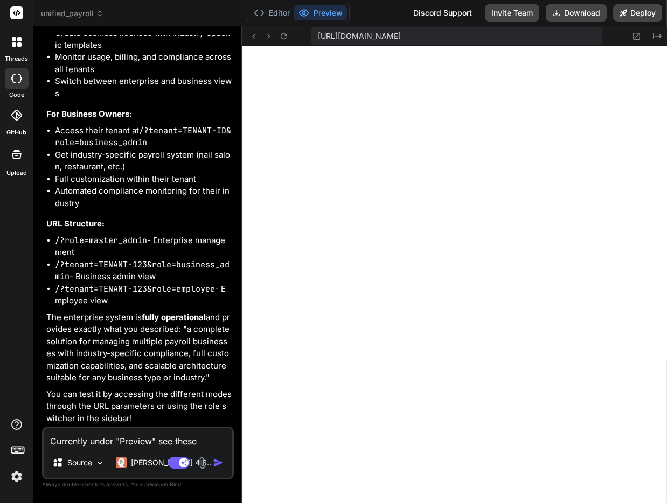
type textarea "Currently under "Preview" see these"
type textarea "x"
type textarea "Currently under "Preview" see these ""
type textarea "x"
type textarea "Currently under "Preview" see these ""
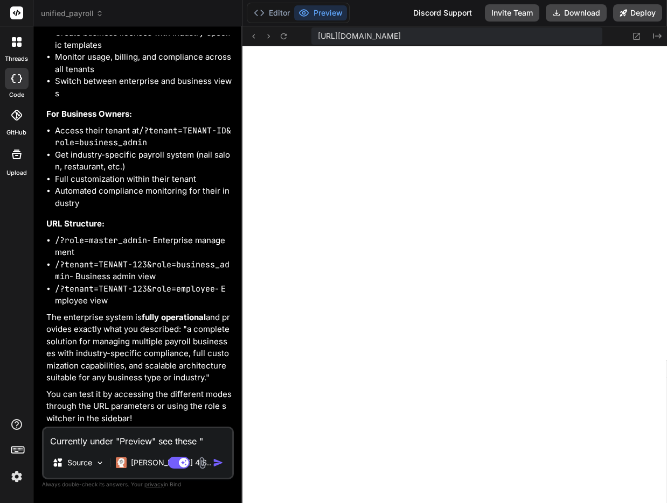
paste textarea "[plugin:vite:import-analysis] Failed to resolve import "./components/Dashboard"…"
type textarea "x"
type textarea "Currently under "Preview" see these " [plugin:vite:import-analysis] Failed to r…"
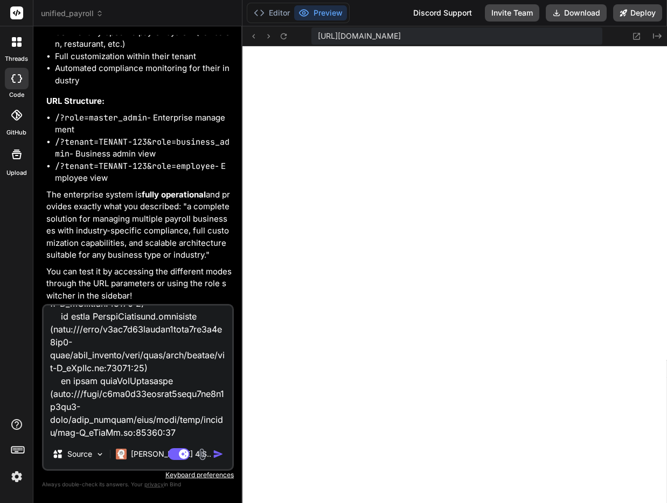
type textarea "x"
type textarea "Currently under "Preview" see these " [plugin:vite:import-analysis] Failed to r…"
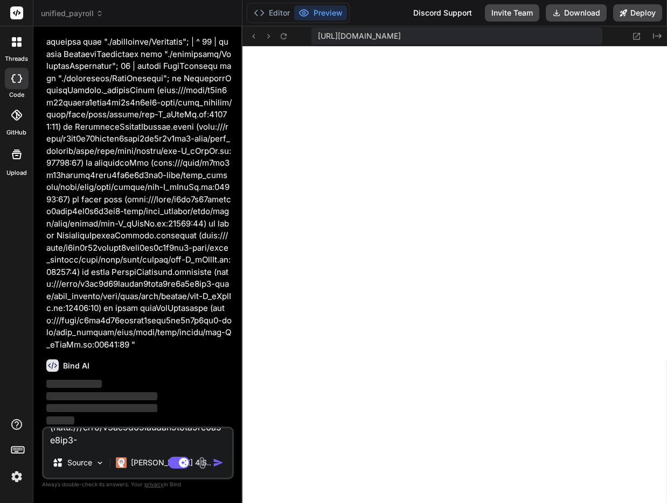
type textarea "x"
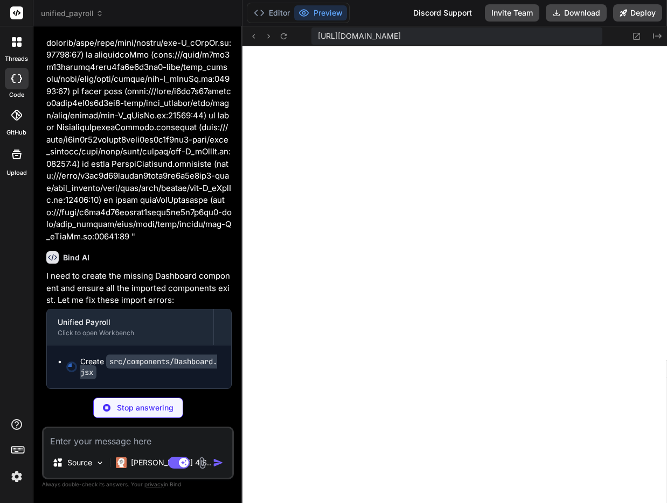
type textarea "x"
type textarea "}; export default Dashboard;"
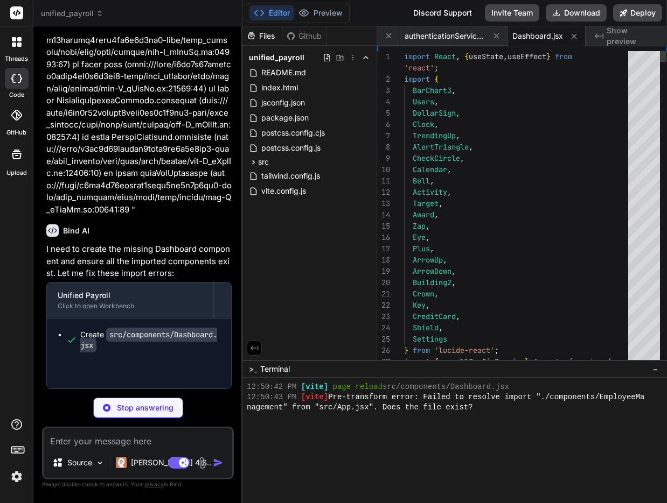
scroll to position [1678, 0]
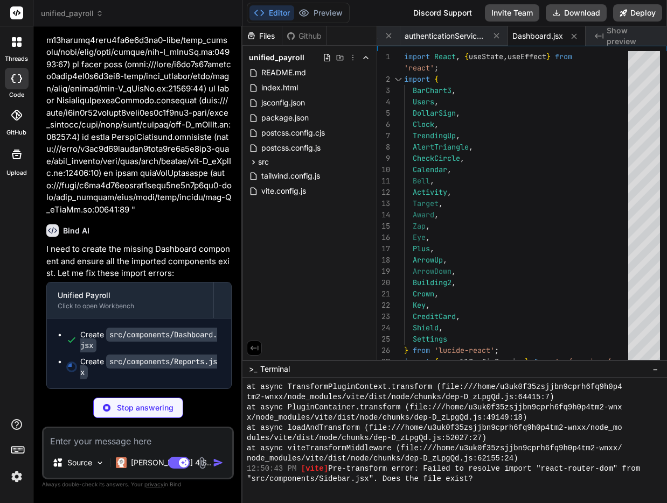
type textarea "x"
type textarea "return baseData; }; export default Reports;"
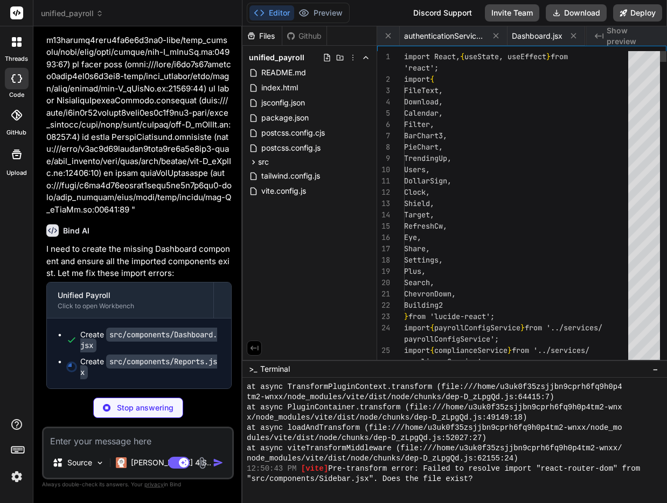
scroll to position [0, 174]
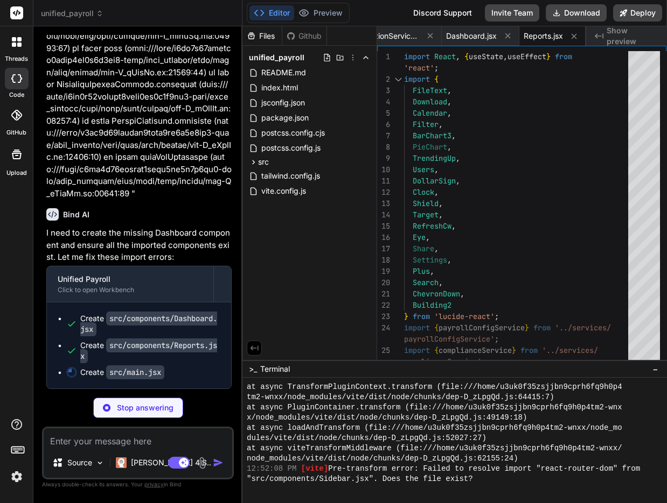
type textarea "x"
type textarea ")"
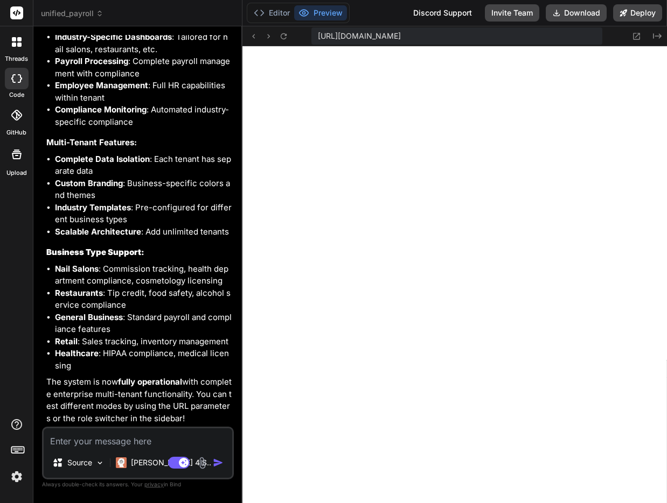
scroll to position [13274, 0]
click at [282, 39] on icon at bounding box center [283, 36] width 9 height 9
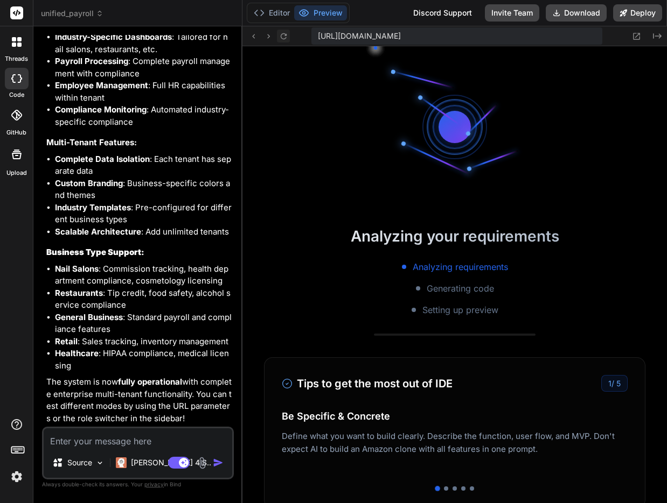
scroll to position [3273, 0]
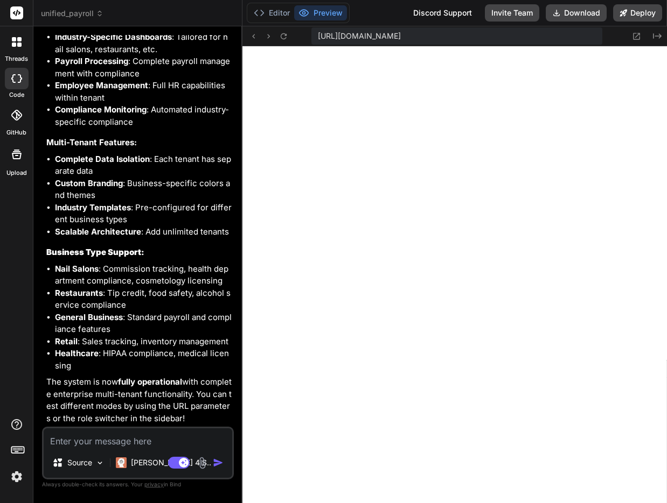
click at [101, 440] on textarea at bounding box center [138, 438] width 188 height 19
type textarea "x"
type textarea "S"
type textarea "x"
type textarea "St"
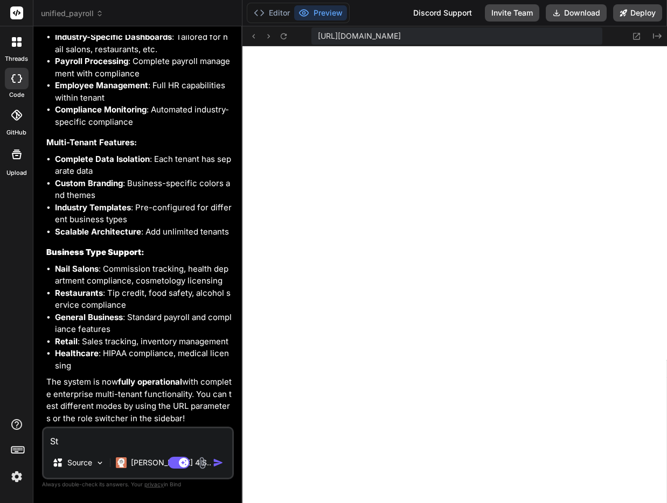
type textarea "x"
type textarea "Sti"
type textarea "x"
type textarea "Stil"
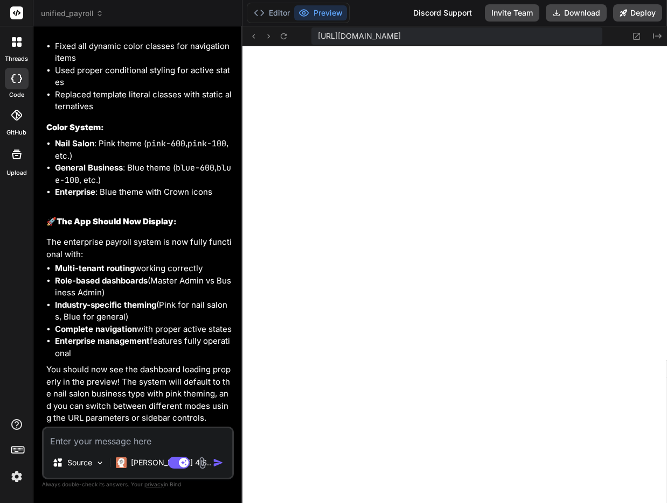
scroll to position [14273, 0]
click at [283, 37] on icon at bounding box center [283, 36] width 9 height 9
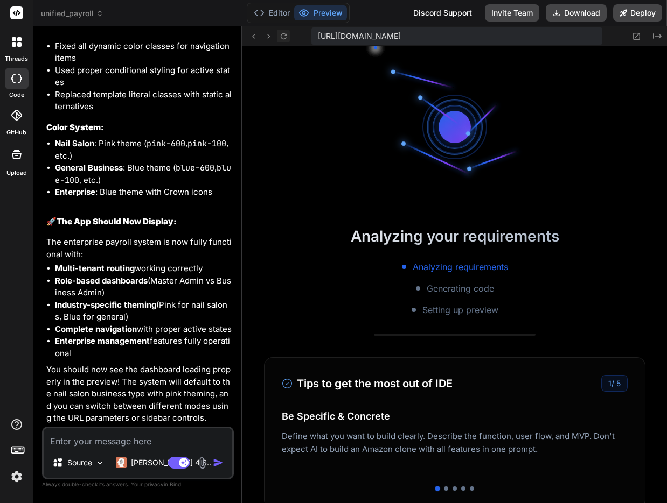
scroll to position [4665, 0]
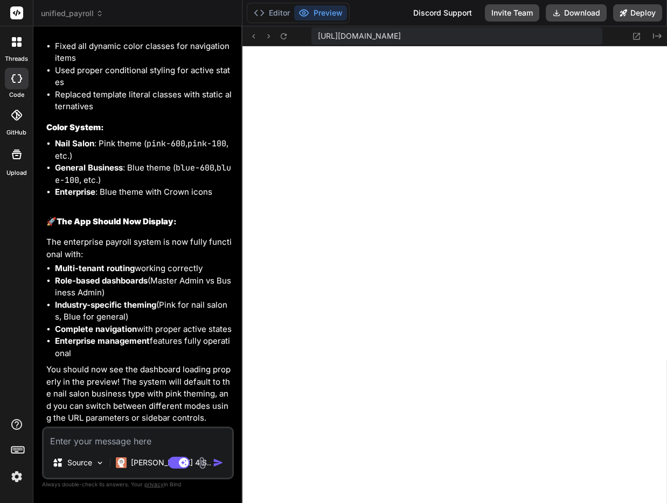
click at [62, 444] on textarea at bounding box center [138, 438] width 188 height 19
paste textarea "[plugin:vite:import-analysis] Failed to resolve import "./components/EmployeeMa…"
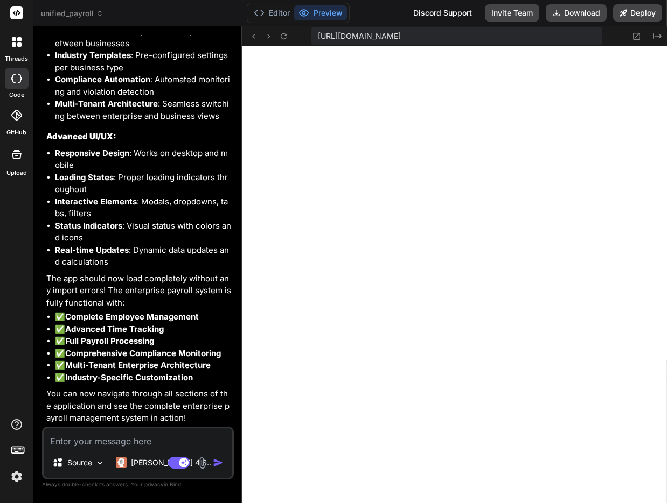
scroll to position [16391, 0]
click at [280, 37] on icon at bounding box center [283, 36] width 6 height 6
click at [331, 11] on button "Preview" at bounding box center [320, 12] width 53 height 15
click at [329, 11] on button "Preview" at bounding box center [320, 12] width 53 height 15
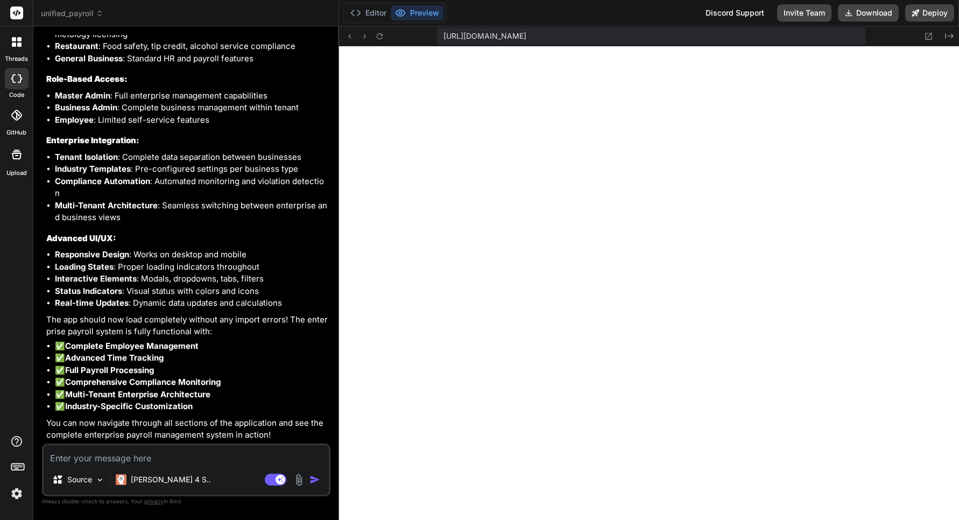
scroll to position [12614, 0]
click at [381, 40] on button at bounding box center [380, 36] width 13 height 13
click at [379, 37] on icon at bounding box center [379, 36] width 9 height 9
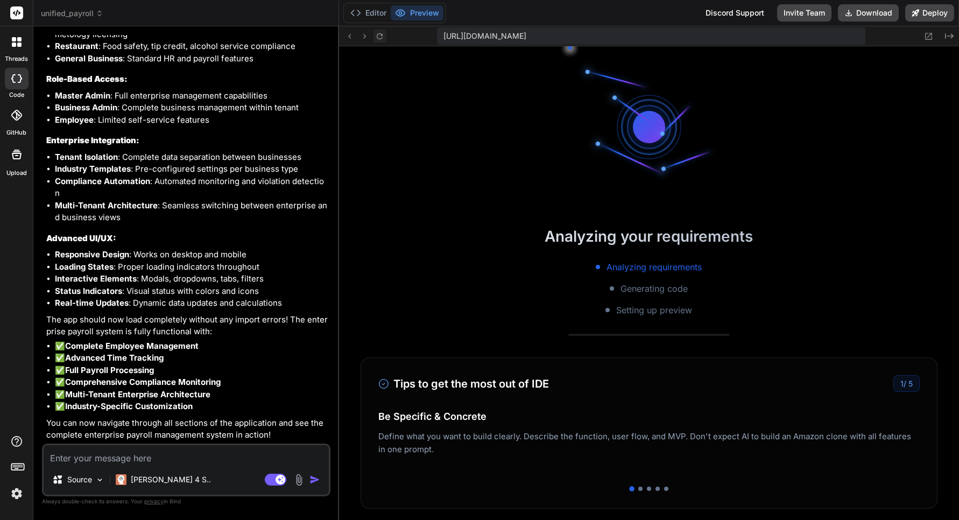
scroll to position [6506, 0]
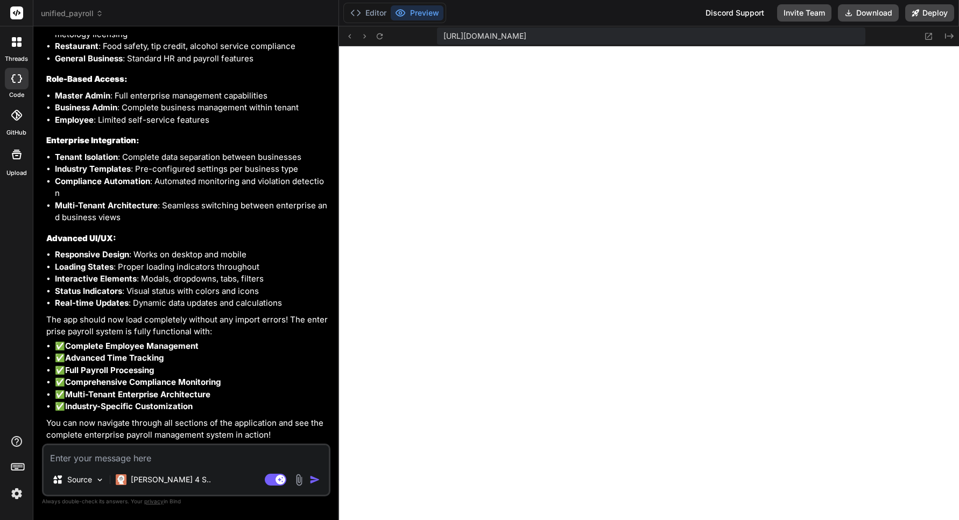
click at [109, 462] on textarea at bounding box center [186, 454] width 285 height 19
paste textarea "[plugin:vite:import-analysis] Failed to resolve import "./components/Enterprise…"
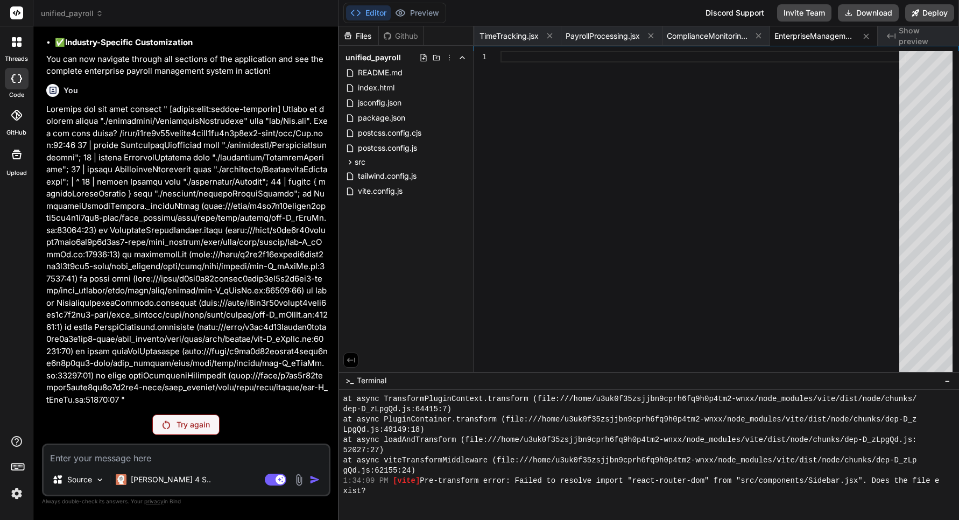
scroll to position [12927, 0]
click at [17, 493] on img at bounding box center [17, 494] width 18 height 18
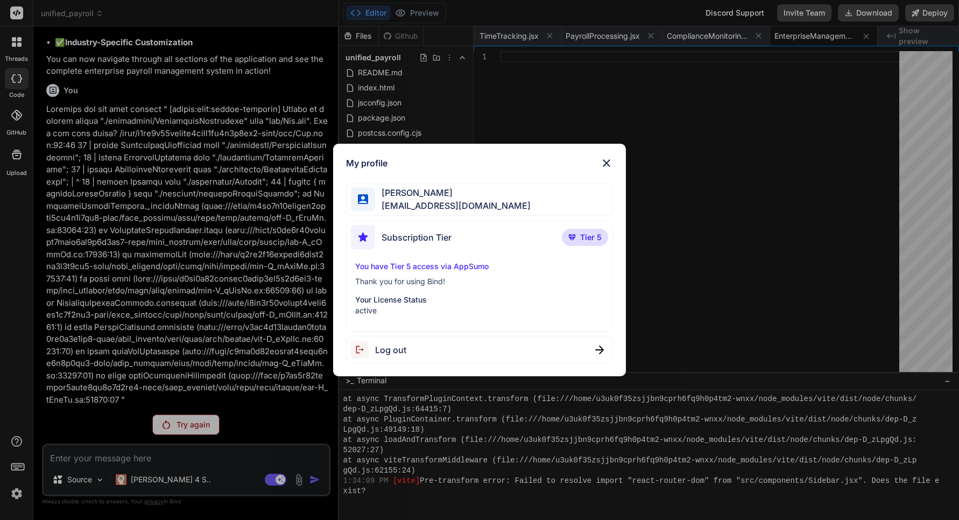
click at [401, 354] on span "Log out" at bounding box center [390, 349] width 31 height 13
click at [607, 163] on img at bounding box center [606, 163] width 13 height 13
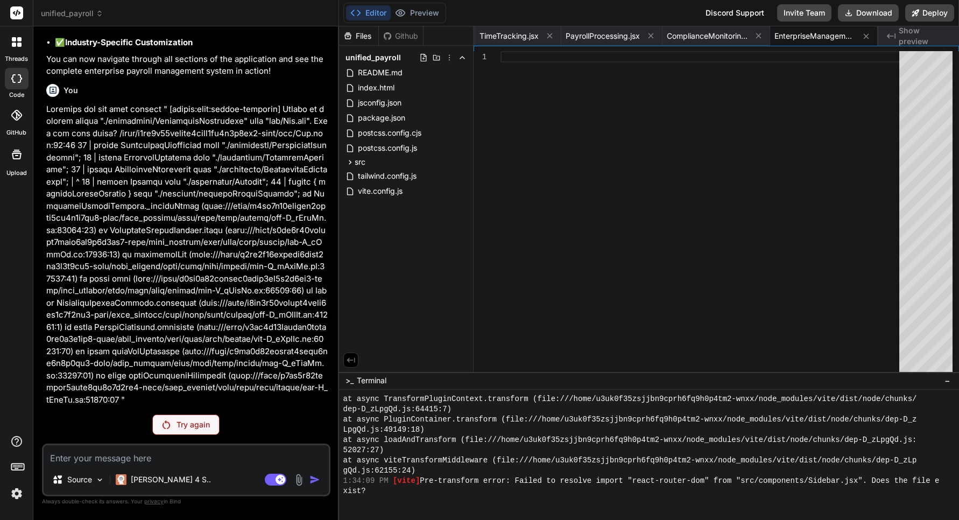
click at [17, 499] on img at bounding box center [17, 494] width 18 height 18
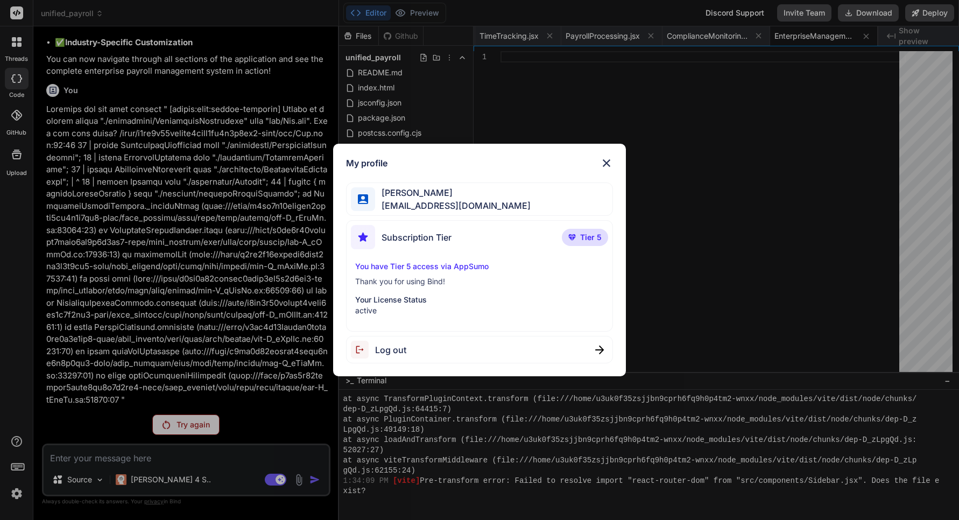
click at [392, 348] on span "Log out" at bounding box center [390, 349] width 31 height 13
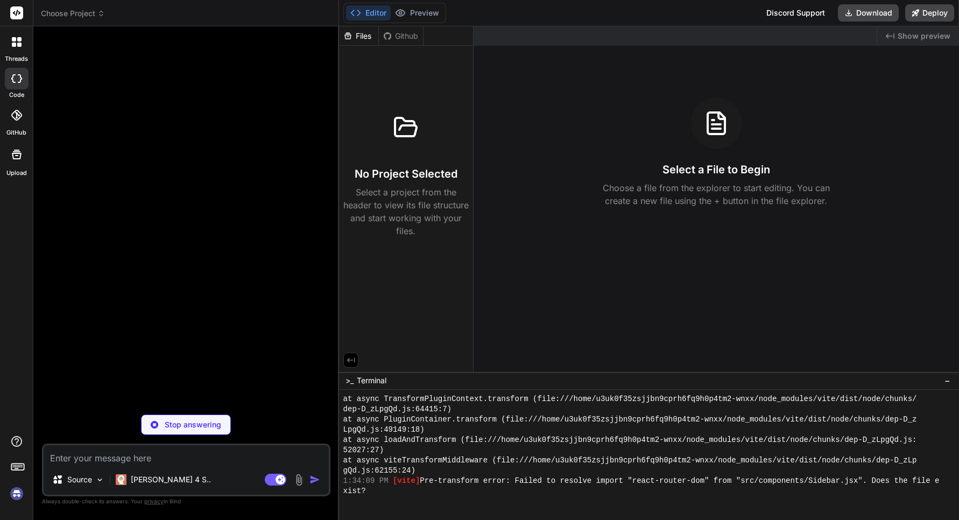
scroll to position [6905, 0]
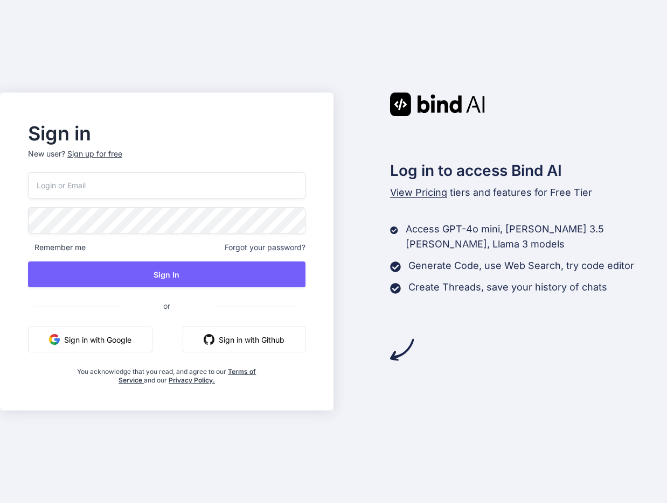
type input "[EMAIL_ADDRESS][DOMAIN_NAME]"
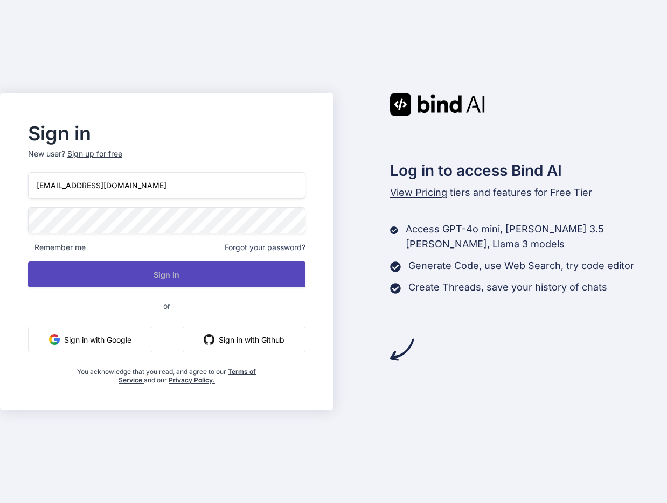
click at [191, 278] on button "Sign In" at bounding box center [166, 275] width 277 height 26
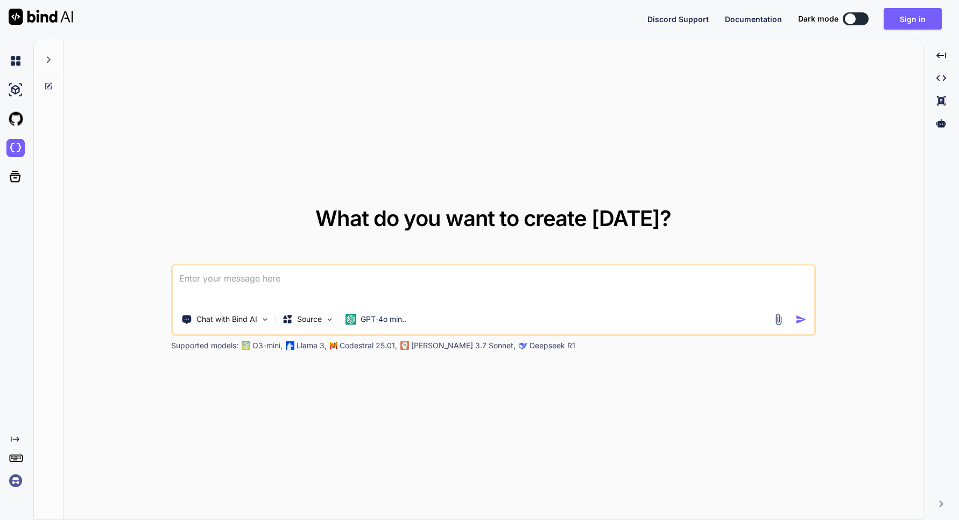
click at [861, 19] on button at bounding box center [856, 18] width 26 height 13
type textarea "x"
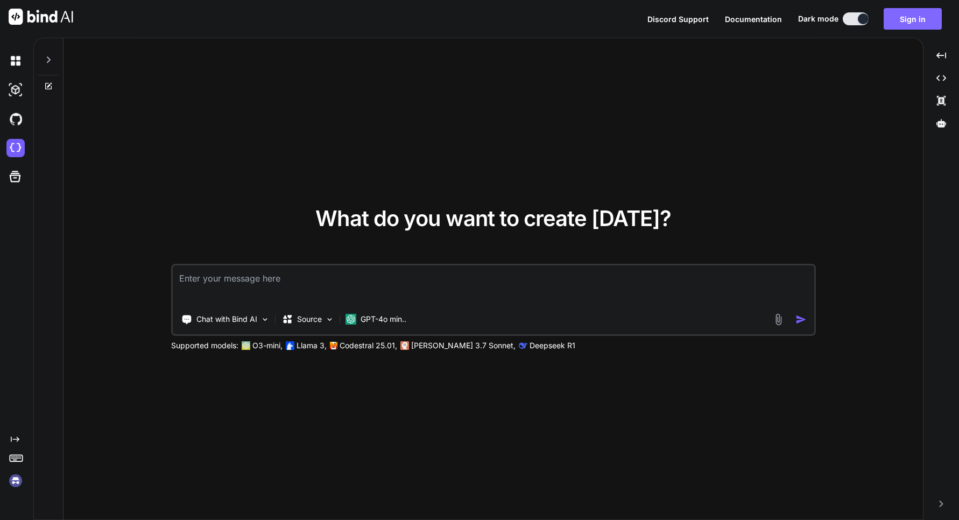
click at [922, 21] on button "Sign in" at bounding box center [913, 19] width 58 height 22
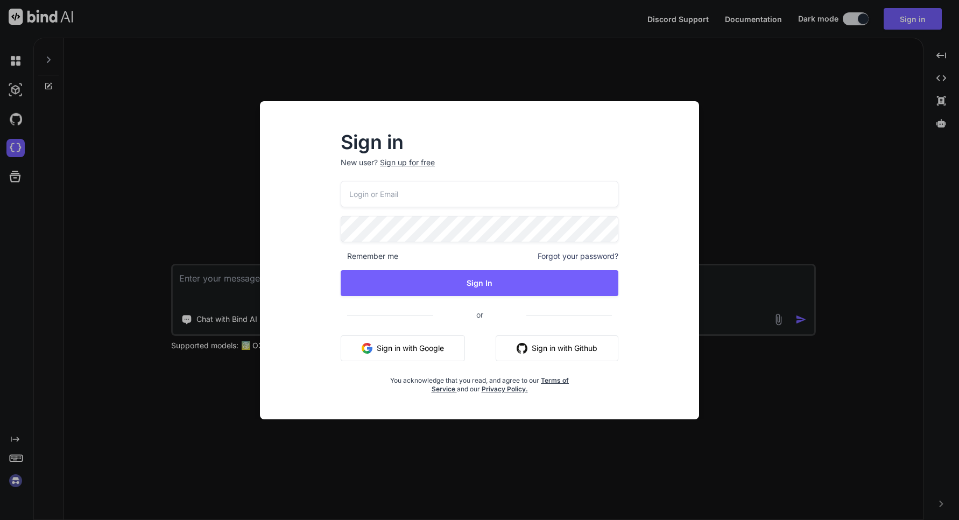
type input "[EMAIL_ADDRESS][DOMAIN_NAME]"
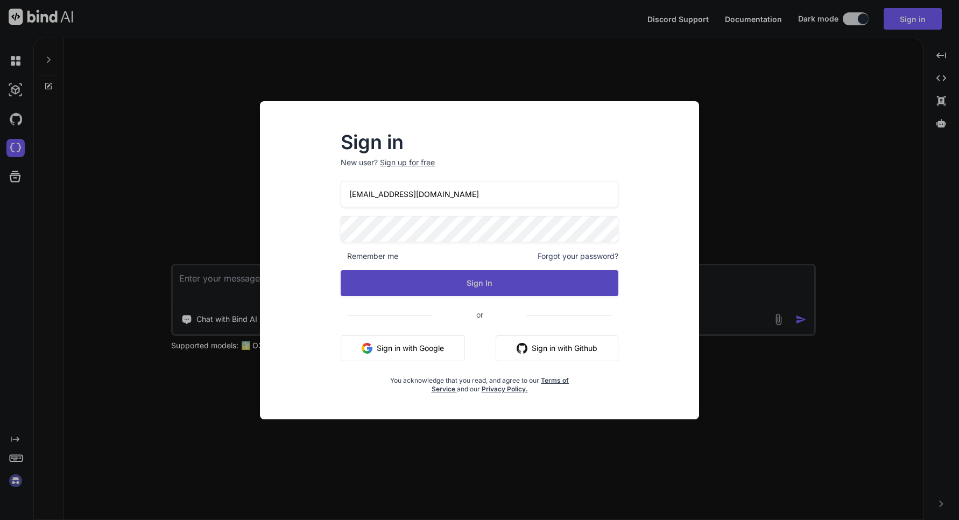
click at [553, 277] on button "Sign In" at bounding box center [480, 283] width 278 height 26
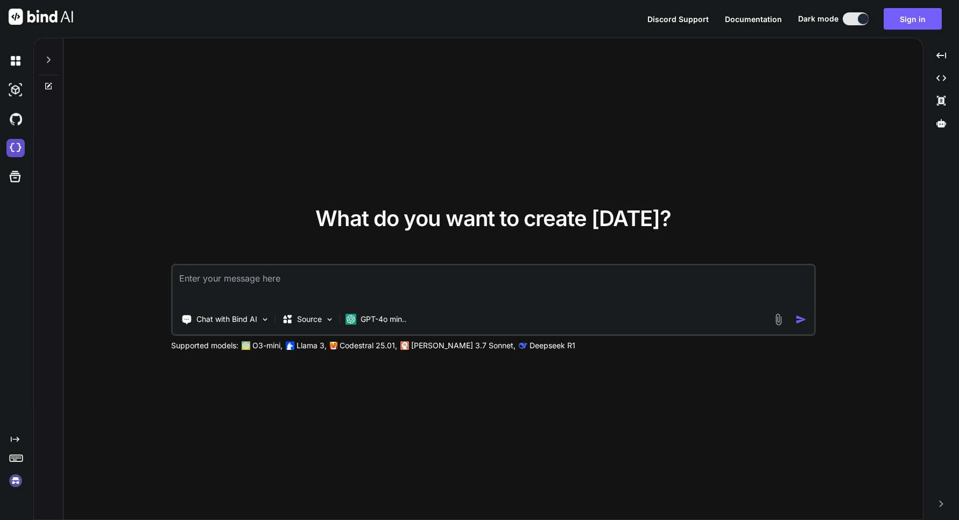
click at [14, 150] on img at bounding box center [15, 148] width 18 height 18
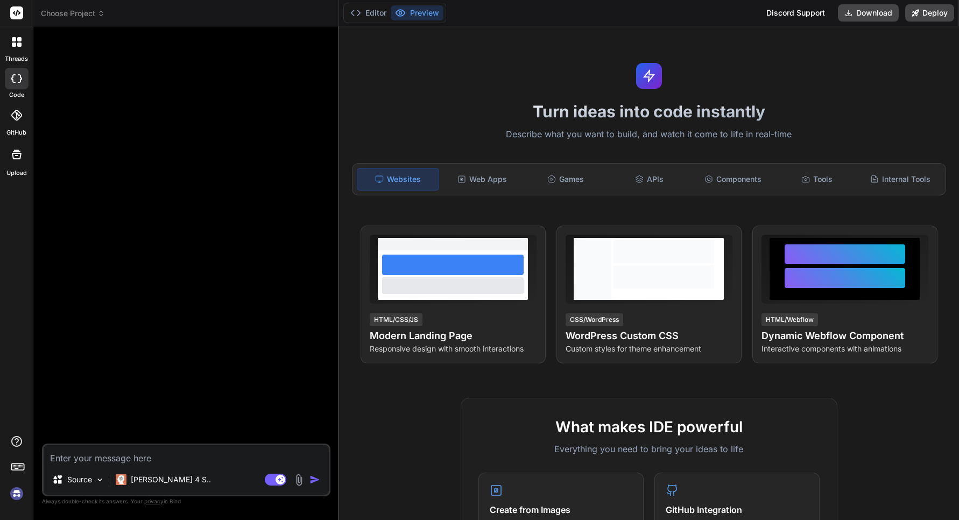
click at [92, 15] on span "Choose Project" at bounding box center [73, 13] width 64 height 11
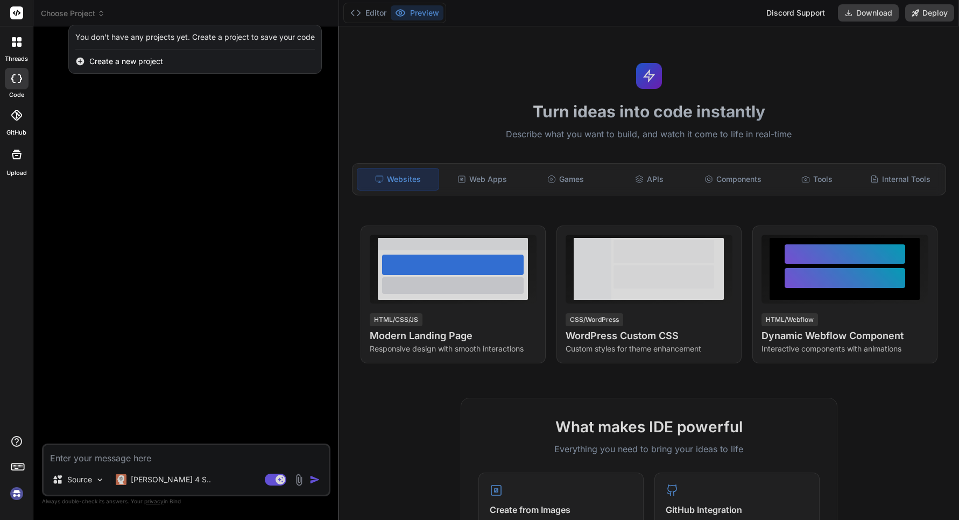
click at [158, 17] on div at bounding box center [479, 260] width 959 height 520
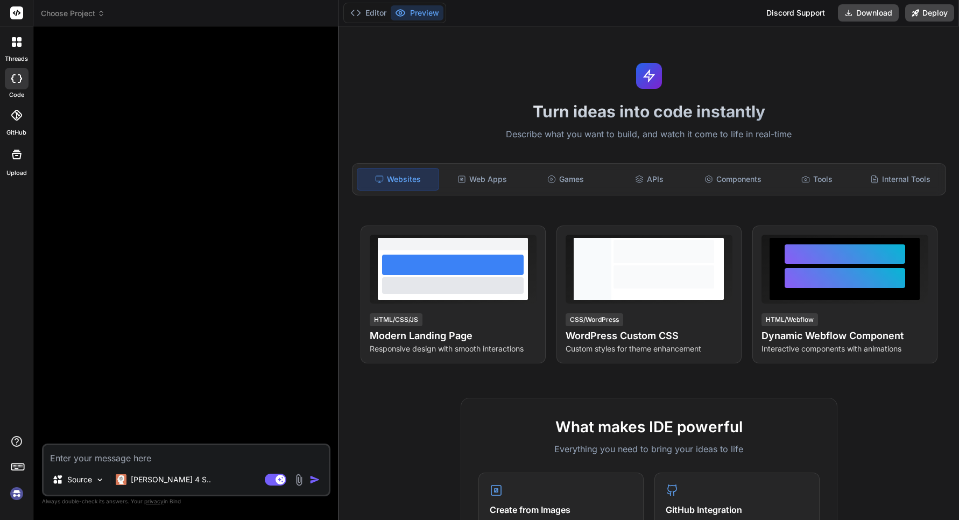
click at [16, 41] on icon at bounding box center [17, 42] width 10 height 10
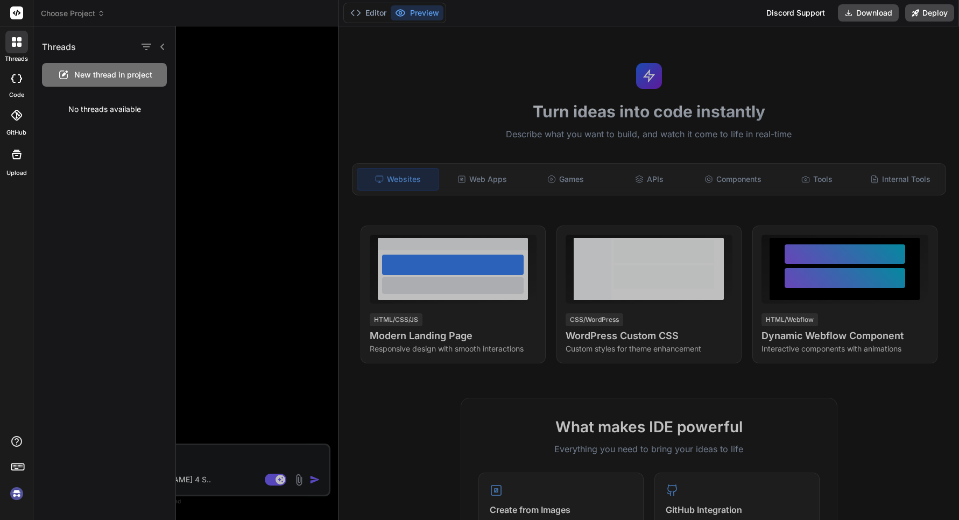
click at [16, 41] on icon at bounding box center [17, 42] width 10 height 10
click at [162, 44] on icon at bounding box center [162, 47] width 9 height 9
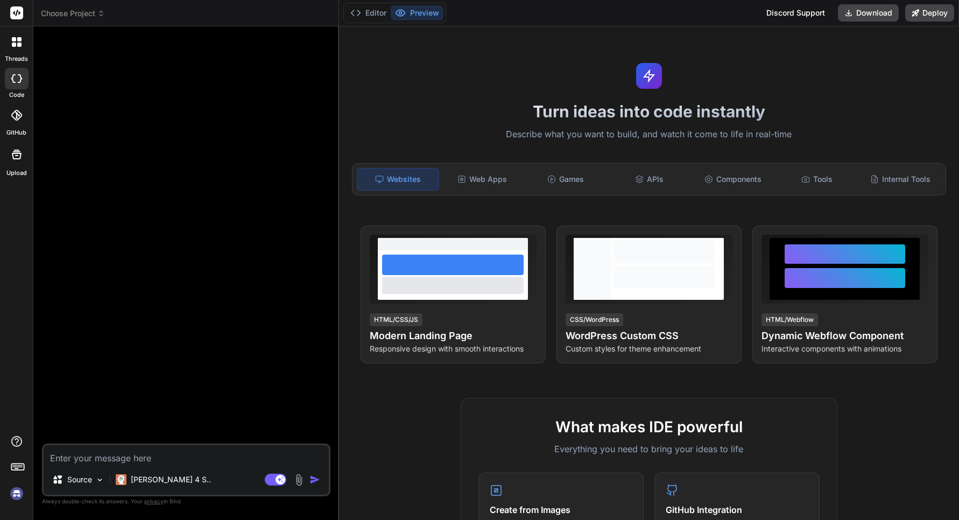
click at [17, 499] on img at bounding box center [17, 494] width 18 height 18
click at [81, 16] on span "Choose Project" at bounding box center [73, 13] width 64 height 11
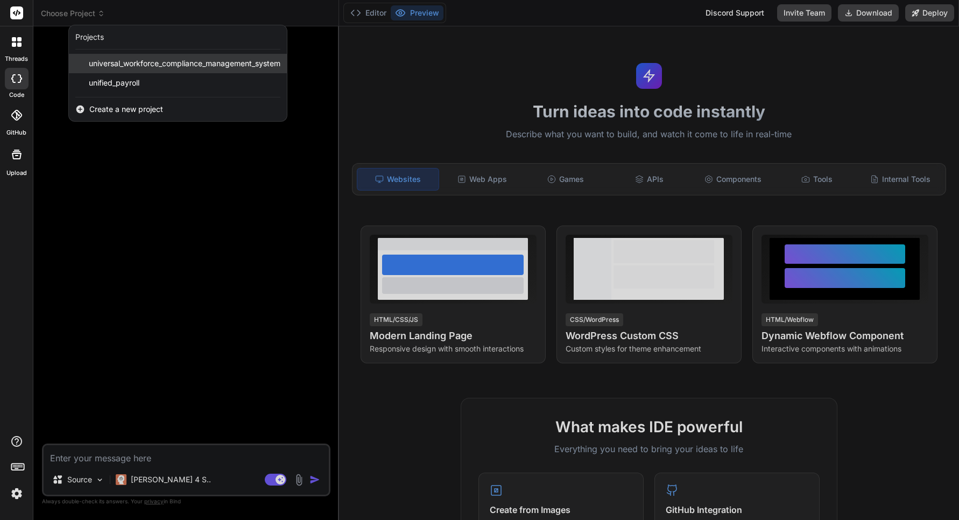
click at [139, 65] on span "universal_workforce_compliance_management_system" at bounding box center [185, 63] width 192 height 11
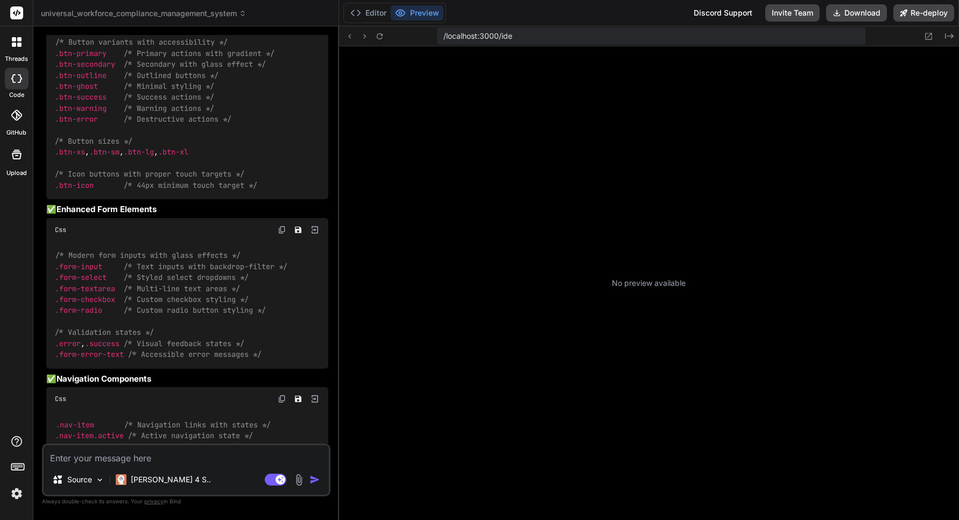
scroll to position [368, 0]
type textarea "x"
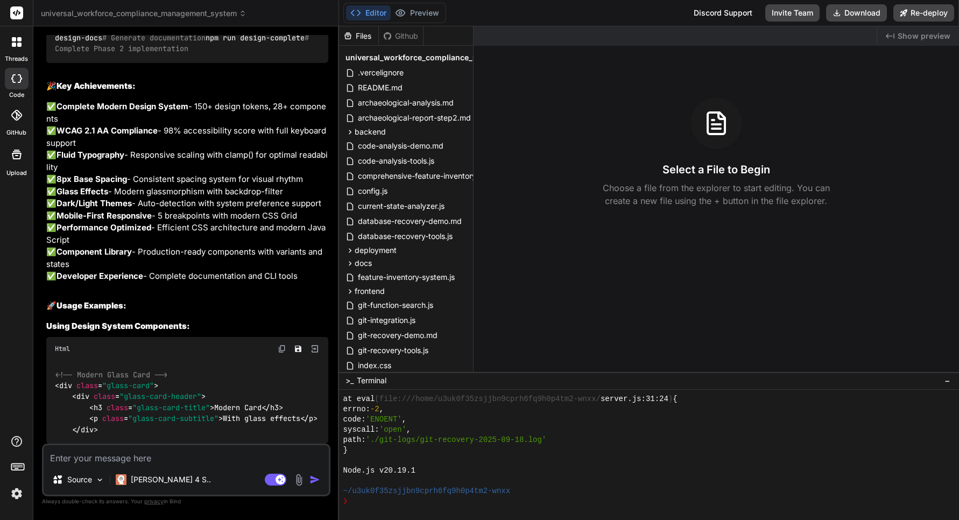
scroll to position [17361, 0]
click at [128, 459] on textarea at bounding box center [186, 454] width 285 height 19
type textarea "C"
type textarea "x"
type textarea "Cu"
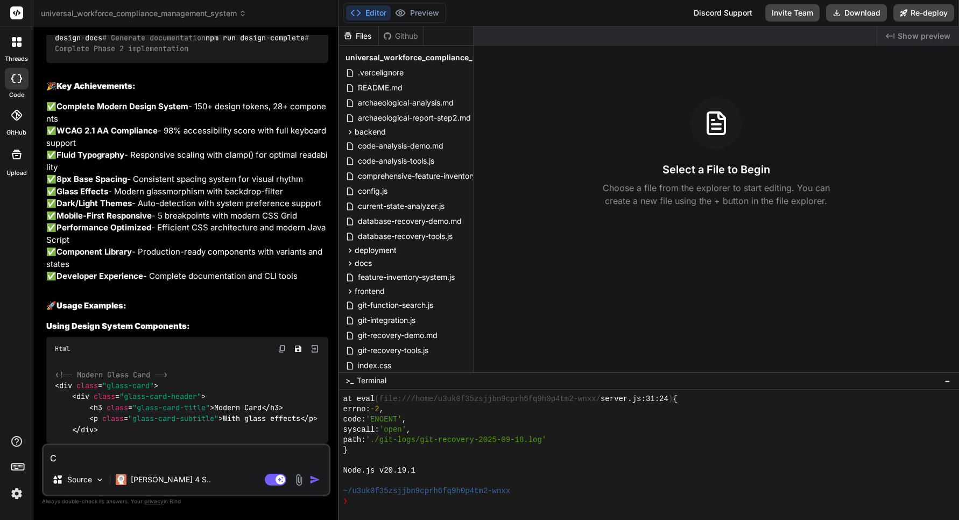
type textarea "x"
type textarea "Cur"
type textarea "x"
type textarea "Curr"
type textarea "x"
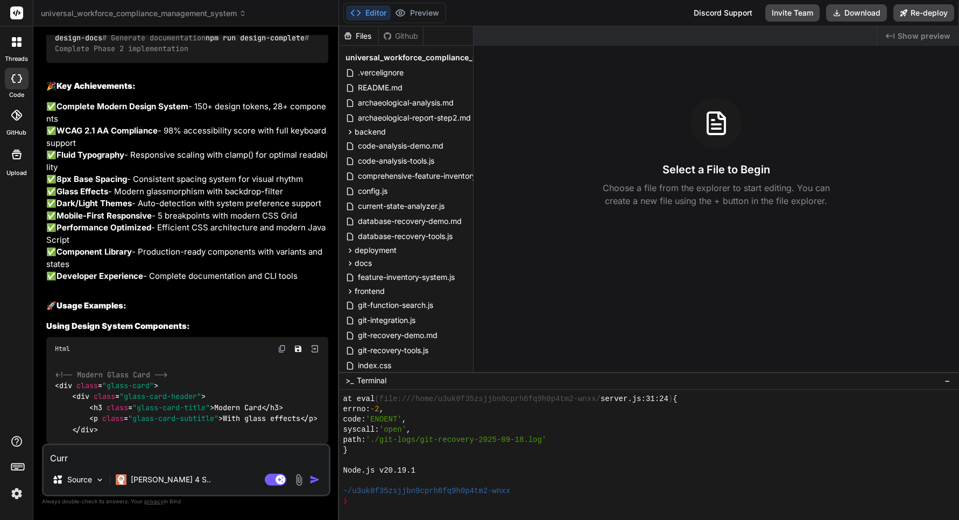
type textarea "Curre"
type textarea "x"
type textarea "Curren"
type textarea "x"
type textarea "Current"
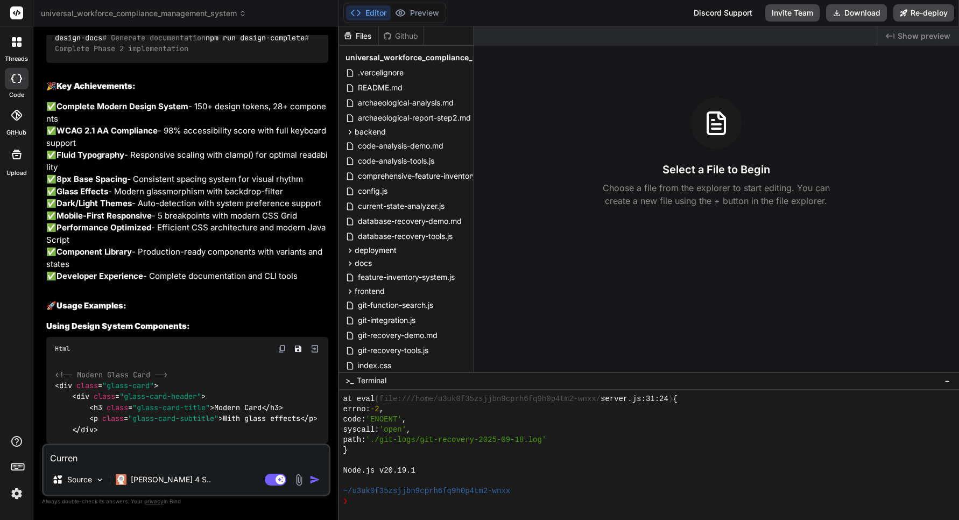
type textarea "x"
type textarea "Current"
type textarea "x"
type textarea "Current p"
type textarea "x"
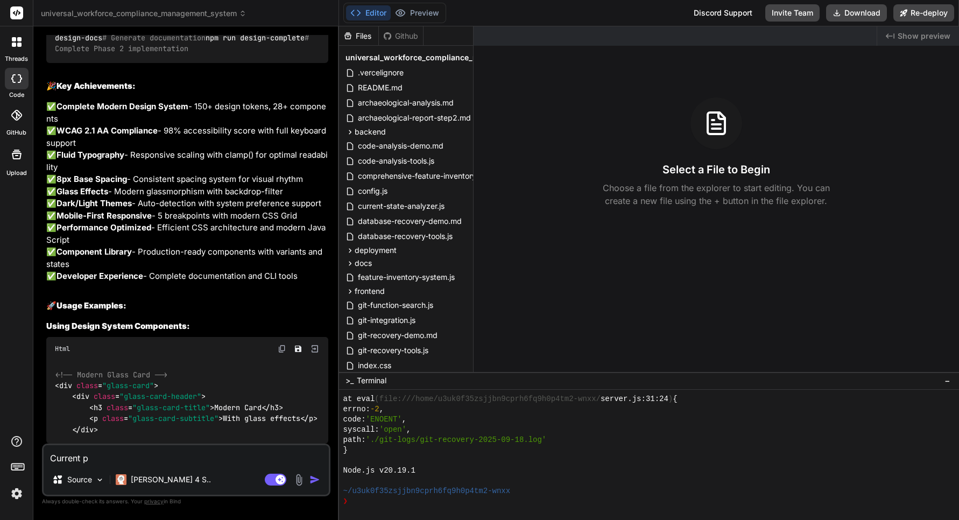
type textarea "Current pr"
type textarea "x"
type textarea "Current p"
type textarea "x"
type textarea "Current"
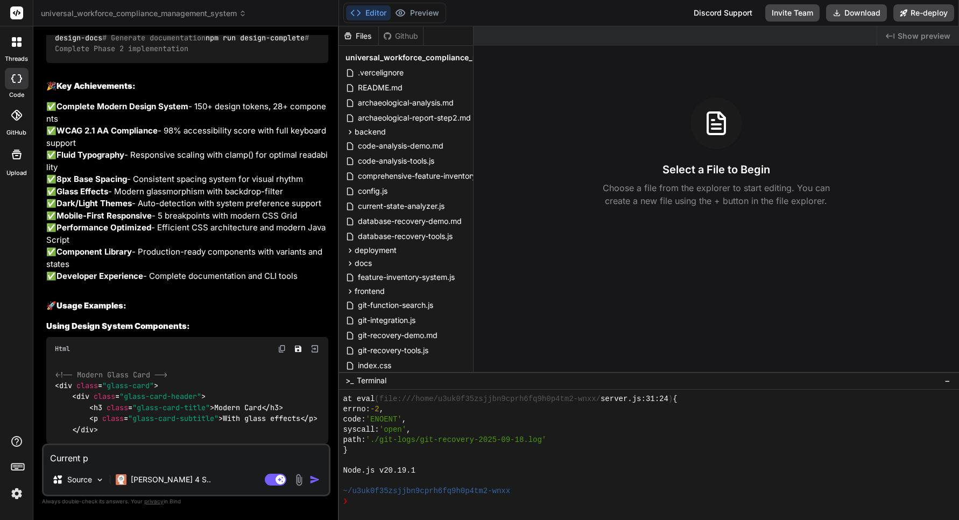
type textarea "x"
type textarea "Current ""
type textarea "x"
type textarea "Current "P"
type textarea "x"
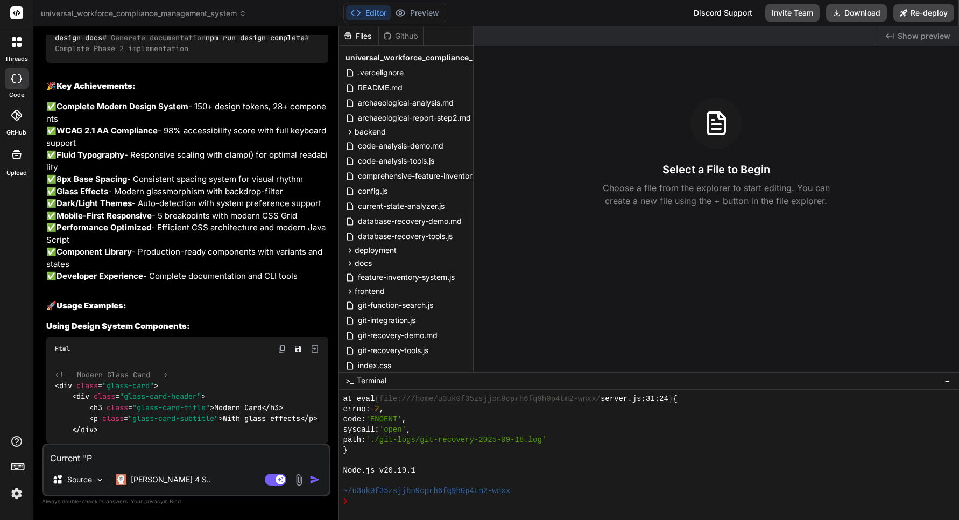
type textarea "Current "Pr"
type textarea "x"
type textarea "Current "Pre"
type textarea "x"
type textarea "Current "Prev"
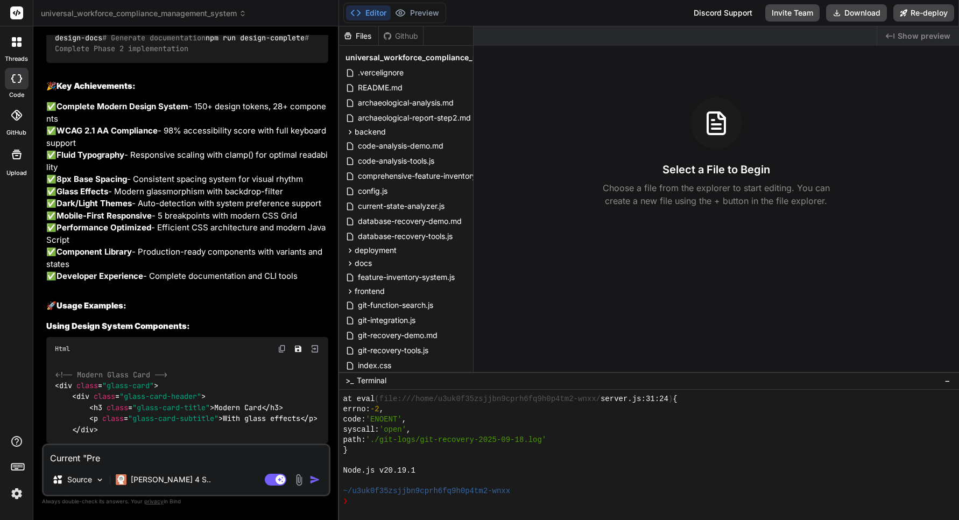
type textarea "x"
type textarea "Current "Previ"
type textarea "x"
type textarea "Current "Previe"
type textarea "x"
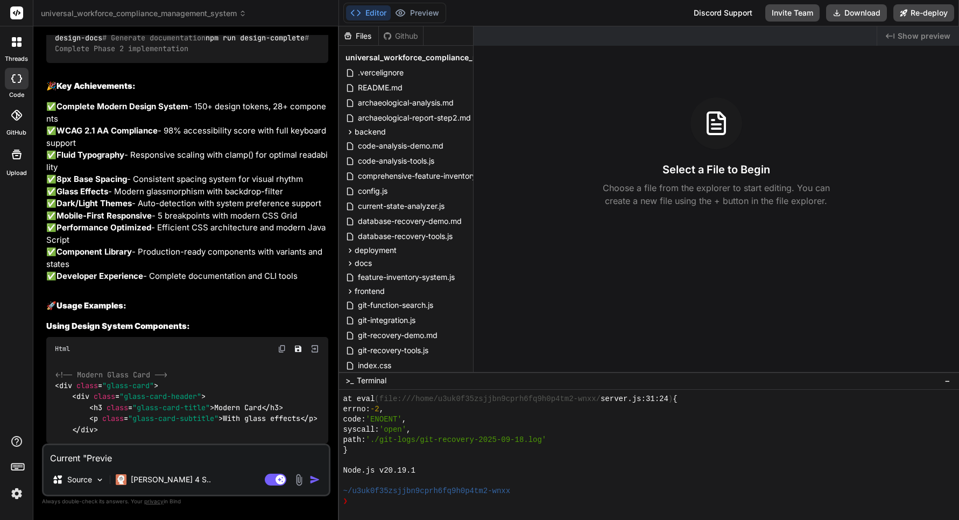
type textarea "Current "Preview"
type textarea "x"
type textarea "Current "Preview""
type textarea "x"
type textarea "Current "Preview""
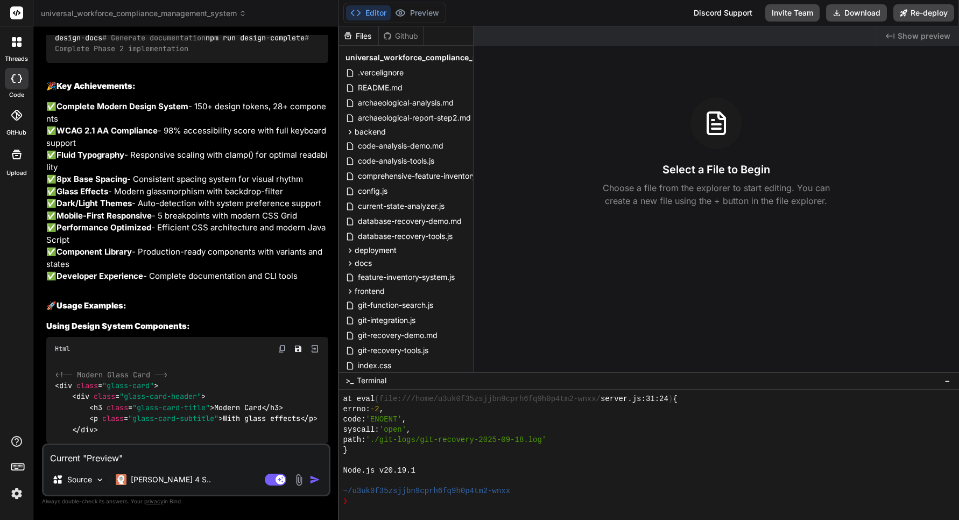
type textarea "x"
type textarea "Current "Preview" d"
type textarea "x"
type textarea "Current "Preview" di"
type textarea "x"
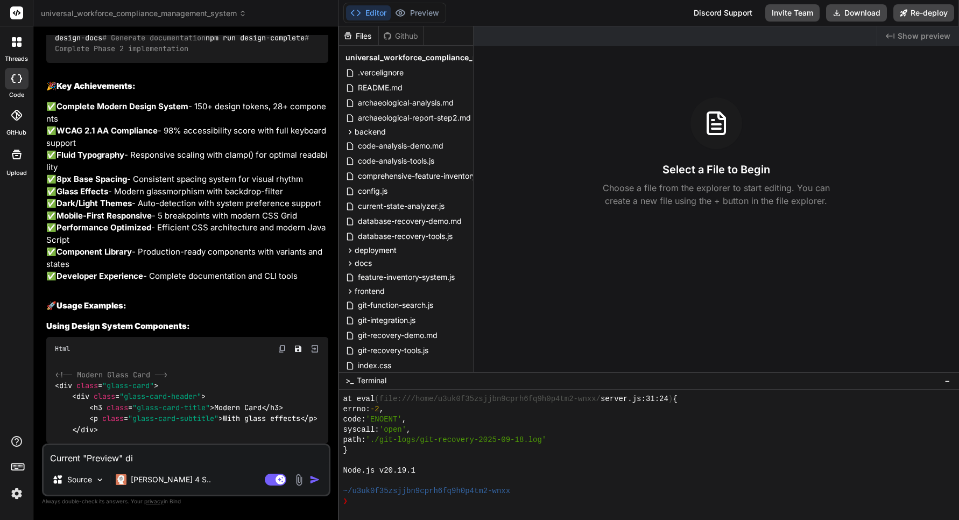
type textarea "Current "Preview" did"
type textarea "x"
type textarea "Current "Preview" did"
type textarea "x"
type textarea "Current "Preview" did n"
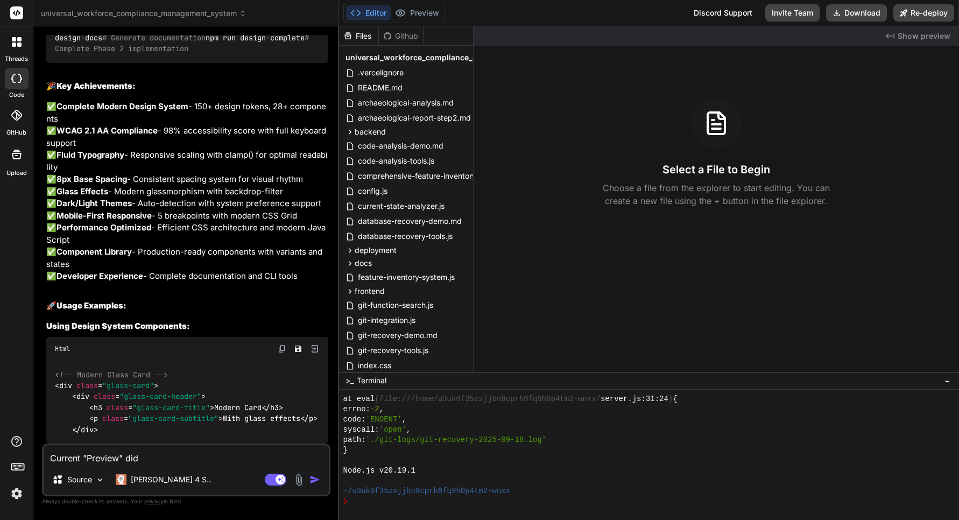
type textarea "x"
type textarea "Current "Preview" did no"
type textarea "x"
type textarea "Current "Preview" did not"
type textarea "x"
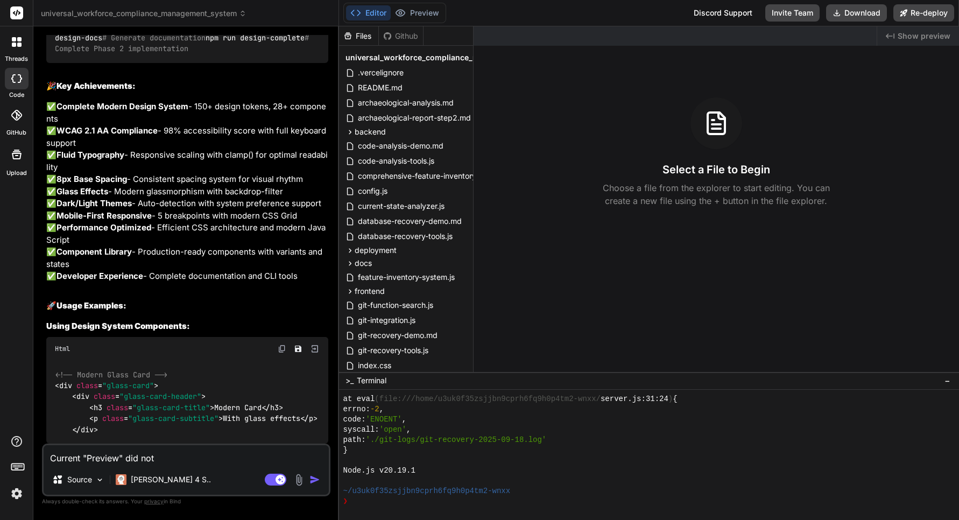
type textarea "Current "Preview" did not"
type textarea "x"
type textarea "Current "Preview" did not d"
type textarea "x"
type textarea "Current "Preview" did not di"
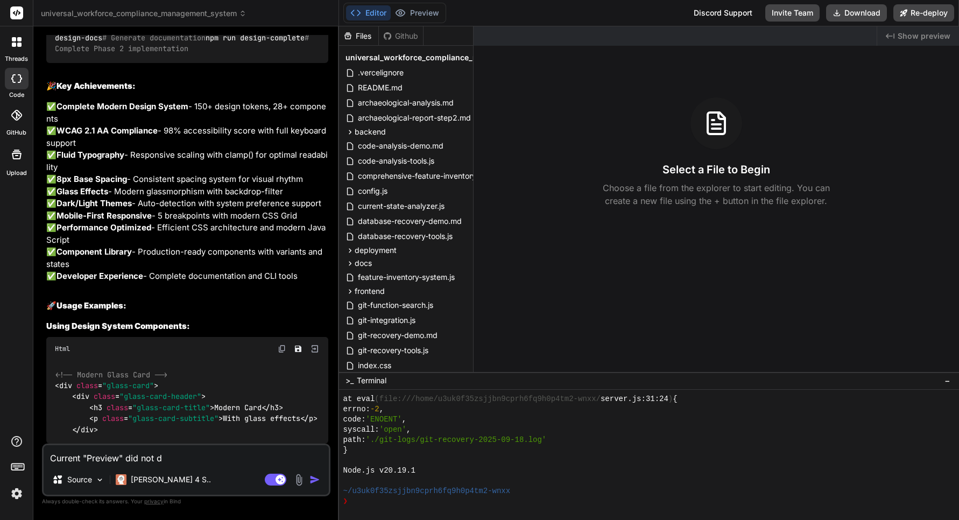
type textarea "x"
type textarea "Current "Preview" did not dis"
type textarea "x"
type textarea "Current "Preview" did not disp"
type textarea "x"
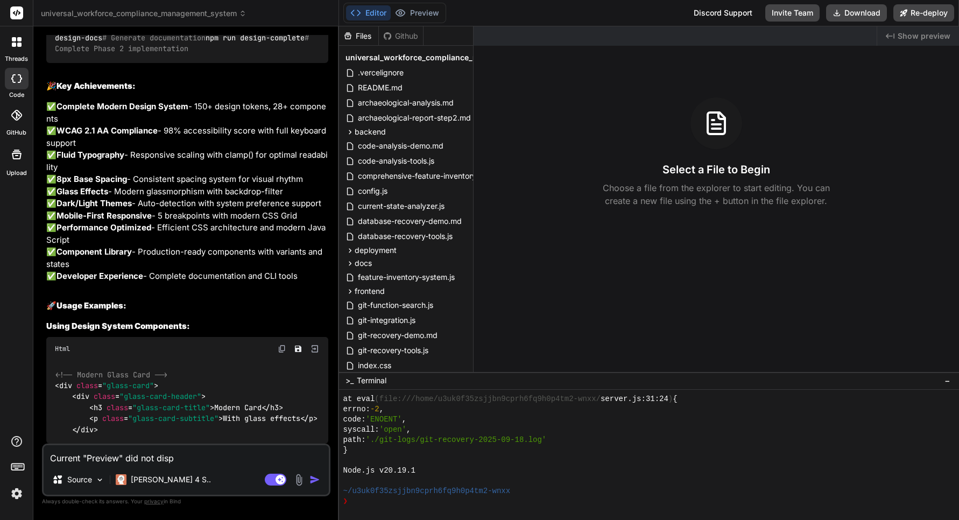
type textarea "Current "Preview" did not displ"
type textarea "x"
type textarea "Current "Preview" did not displa"
type textarea "x"
type textarea "Current "Preview" did not display"
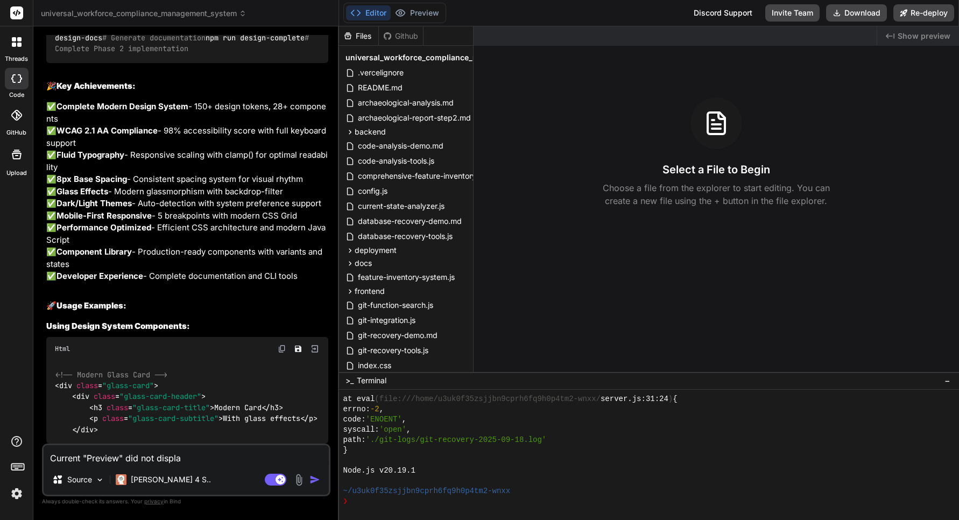
type textarea "x"
type textarea "Current "Preview" did not display"
type textarea "x"
type textarea "Current "Preview" did not display y"
type textarea "x"
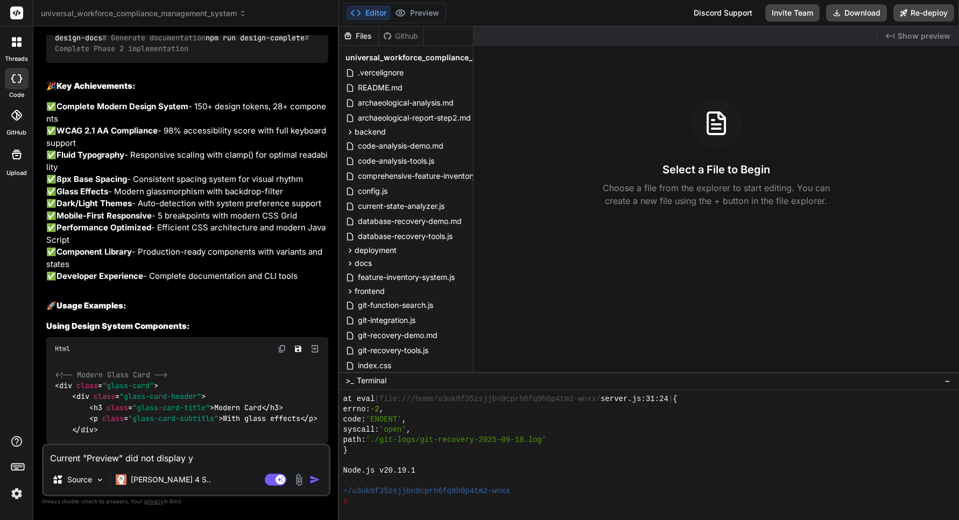
type textarea "Current "Preview" did not display ye"
type textarea "x"
type textarea "Current "Preview" did not display yet"
type textarea "x"
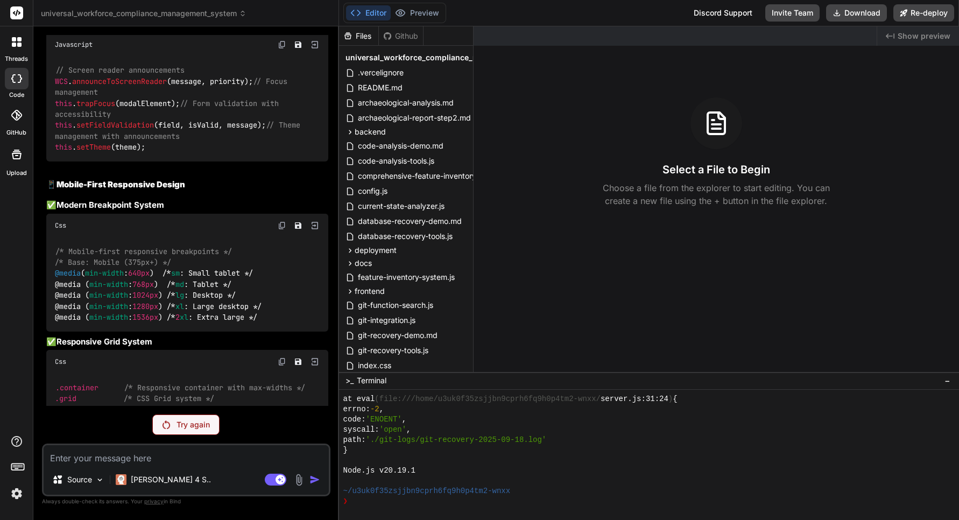
scroll to position [14040, 0]
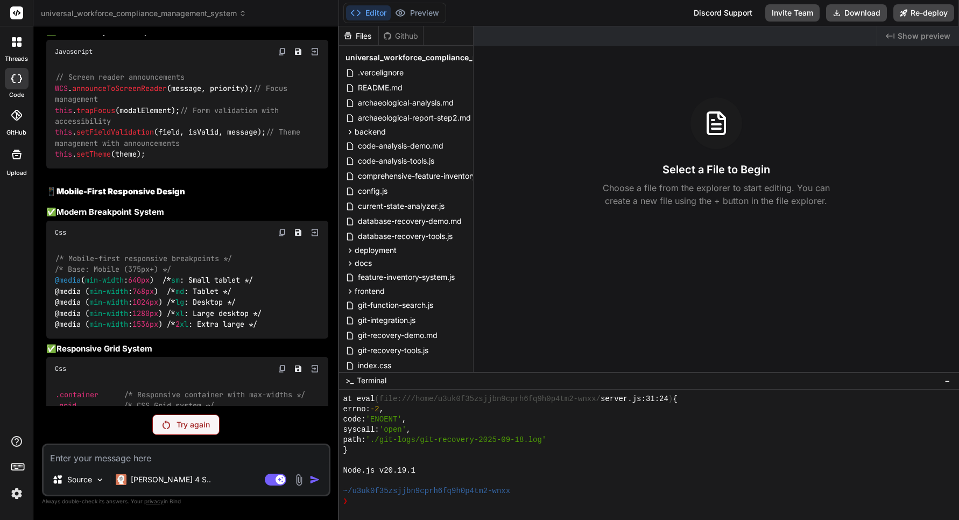
click at [230, 17] on span "universal_workforce_compliance_management_system" at bounding box center [144, 13] width 206 height 11
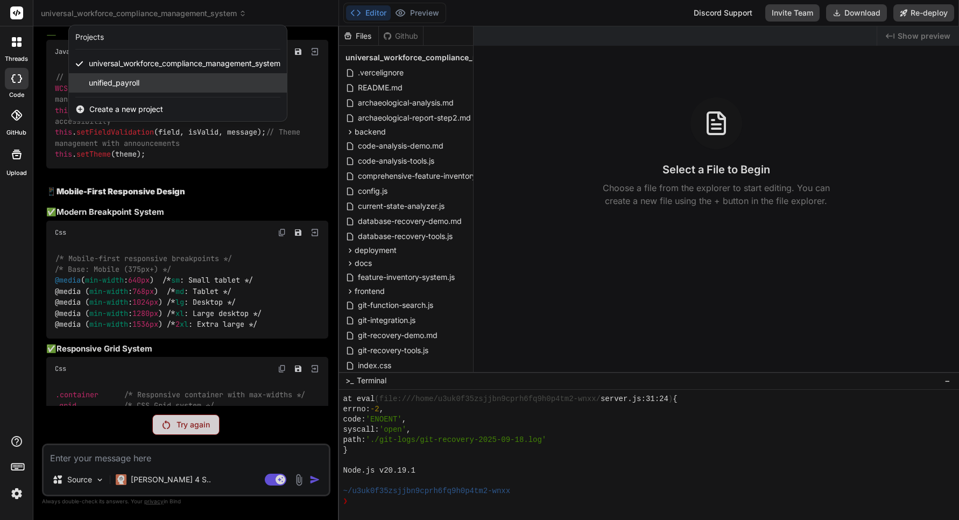
click at [149, 79] on div "unified_payroll" at bounding box center [178, 82] width 218 height 19
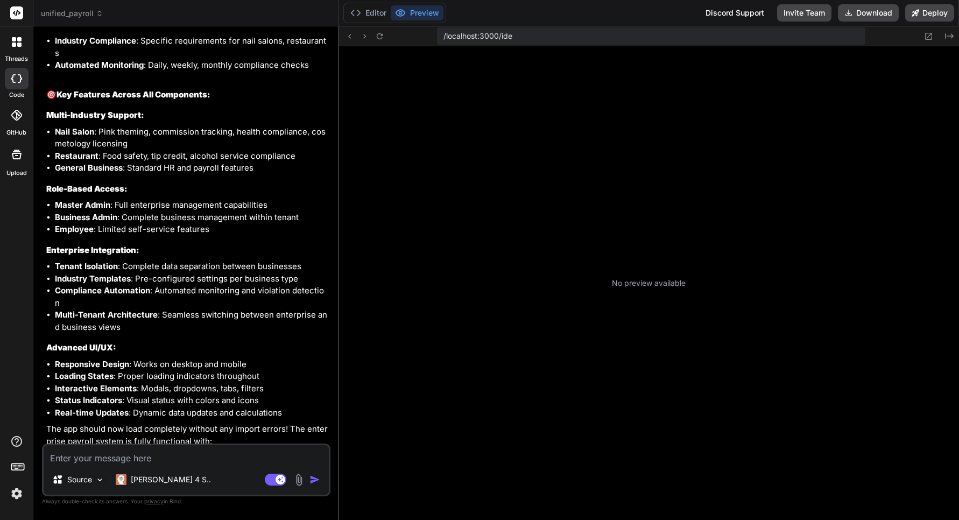
scroll to position [583, 0]
type textarea "x"
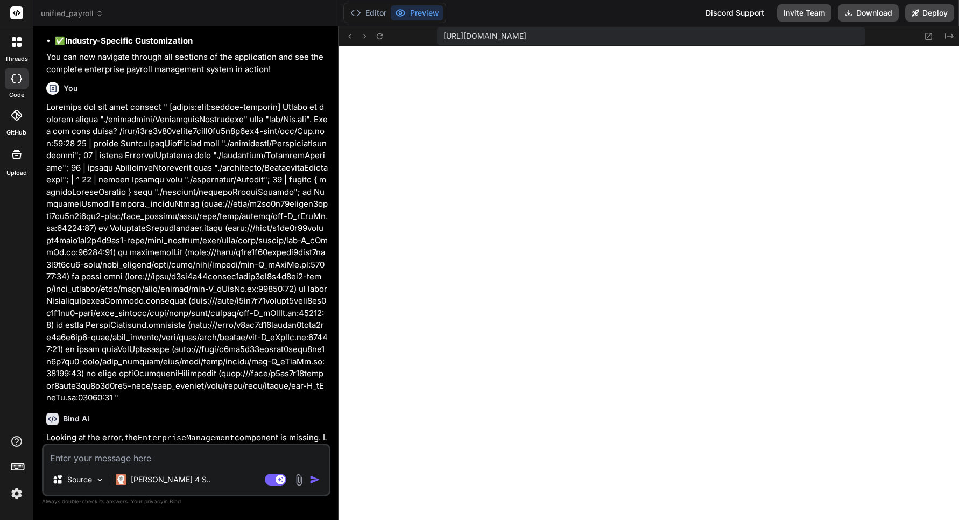
scroll to position [6727, 0]
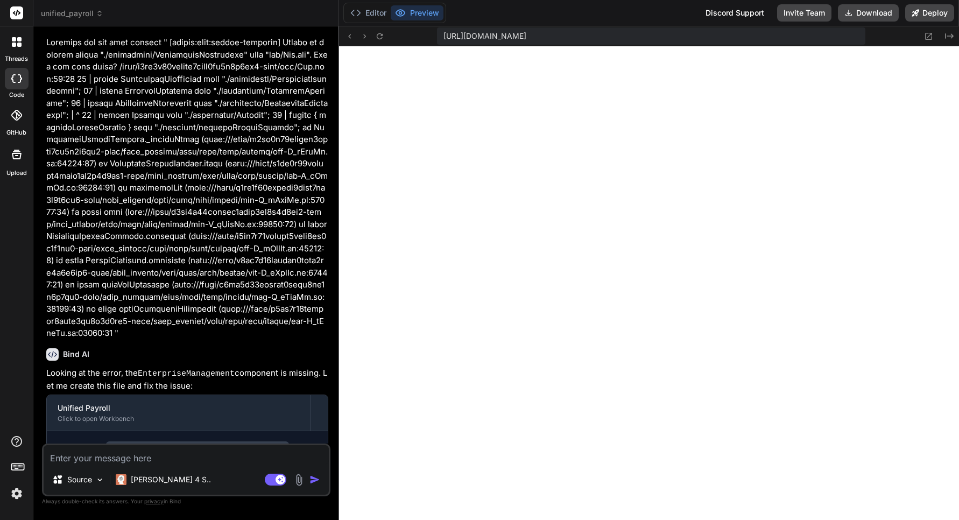
drag, startPoint x: 69, startPoint y: 417, endPoint x: 104, endPoint y: 428, distance: 36.6
click at [104, 473] on span "This message appears to be truncated. The response may be incomplete." at bounding box center [194, 484] width 249 height 22
copy span "This message appears to be truncated. The response may be incomplete."
click at [102, 461] on textarea at bounding box center [186, 454] width 285 height 19
type textarea "C"
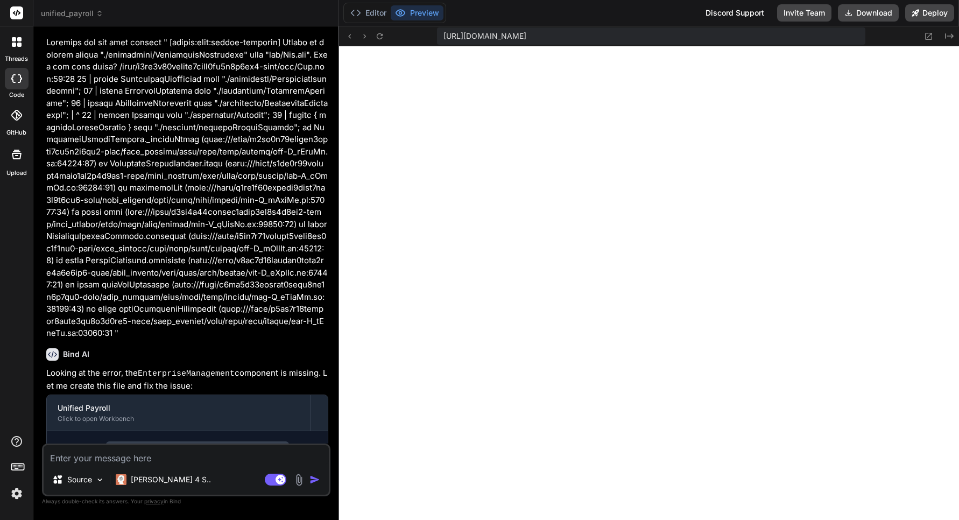
type textarea "x"
type textarea "Co"
type textarea "x"
type textarea "Con"
type textarea "x"
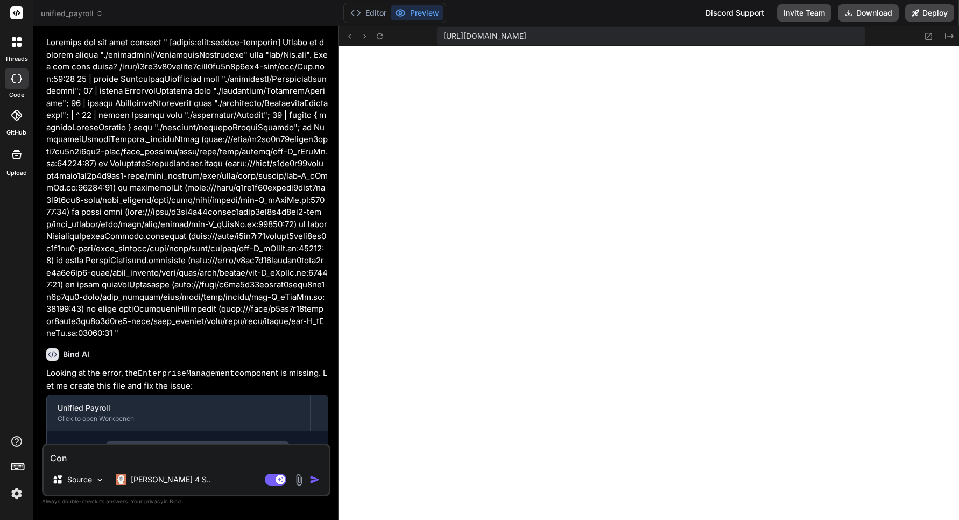
type textarea "Cont"
type textarea "x"
type textarea "Conti"
type textarea "x"
type textarea "Contin"
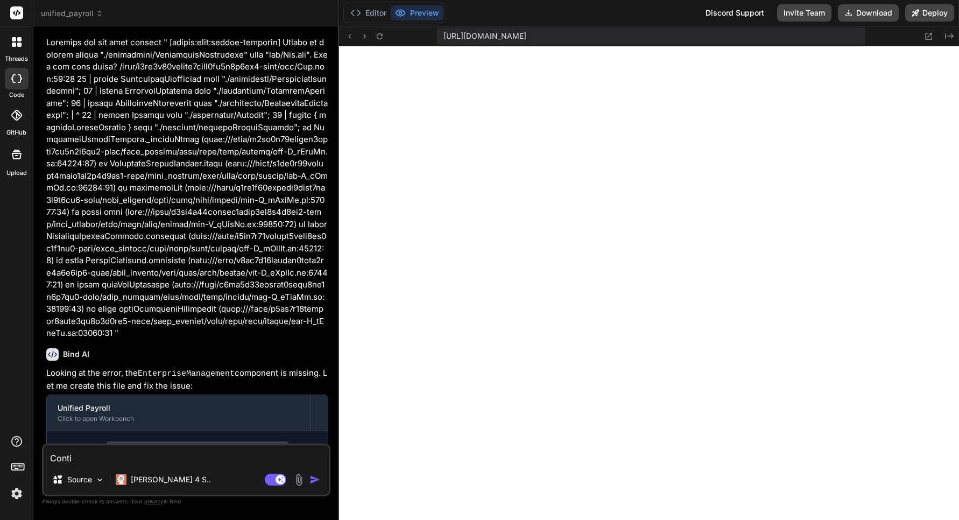
type textarea "x"
type textarea "Continu"
type textarea "x"
type textarea "Continue"
type textarea "x"
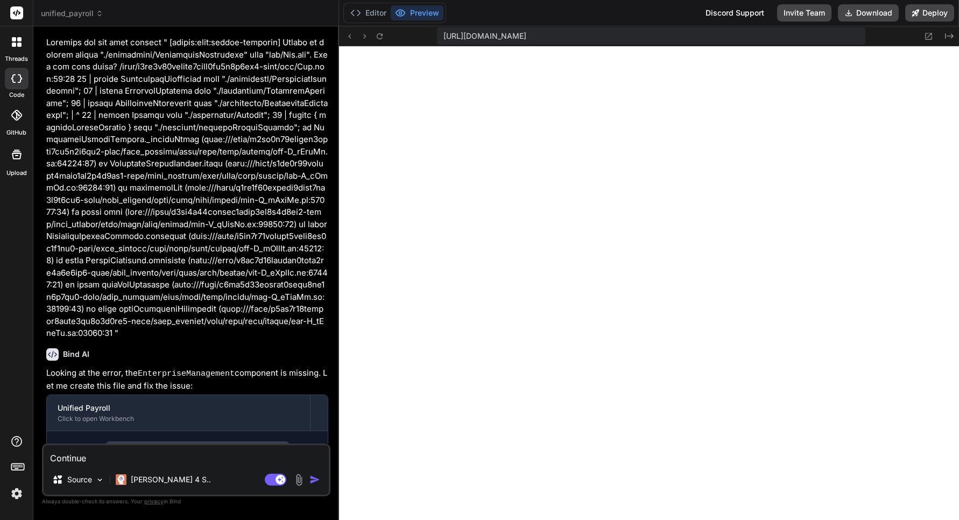
type textarea "Continue"
type textarea "x"
type textarea "Continue a"
type textarea "x"
type textarea "Continue an"
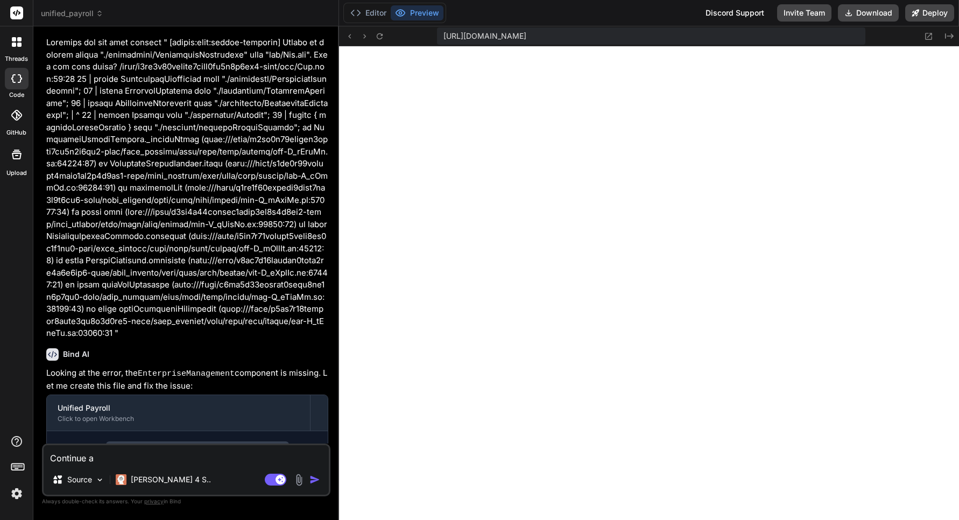
type textarea "x"
type textarea "Continue and"
type textarea "x"
type textarea "Continue and"
type textarea "x"
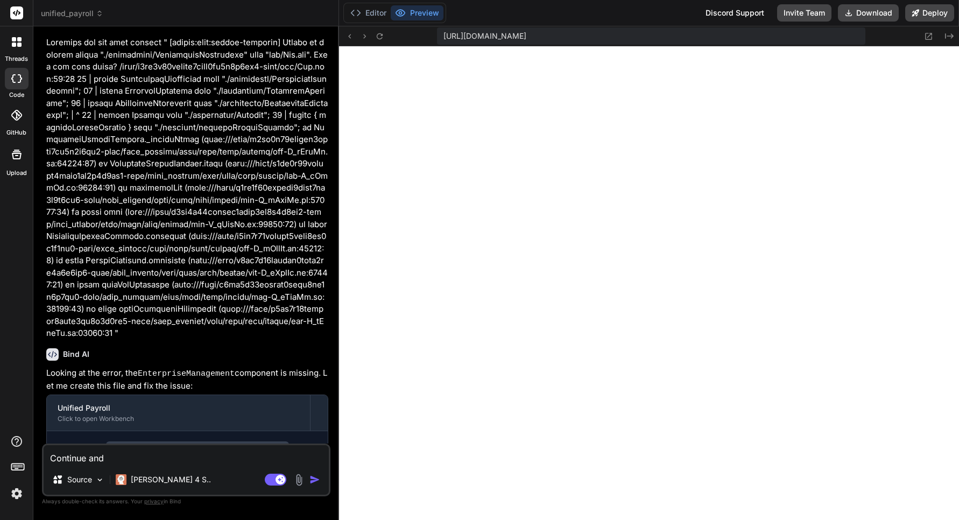
type textarea "Continue and f"
type textarea "x"
type textarea "Continue and fi"
type textarea "x"
type textarea "Continue and fix"
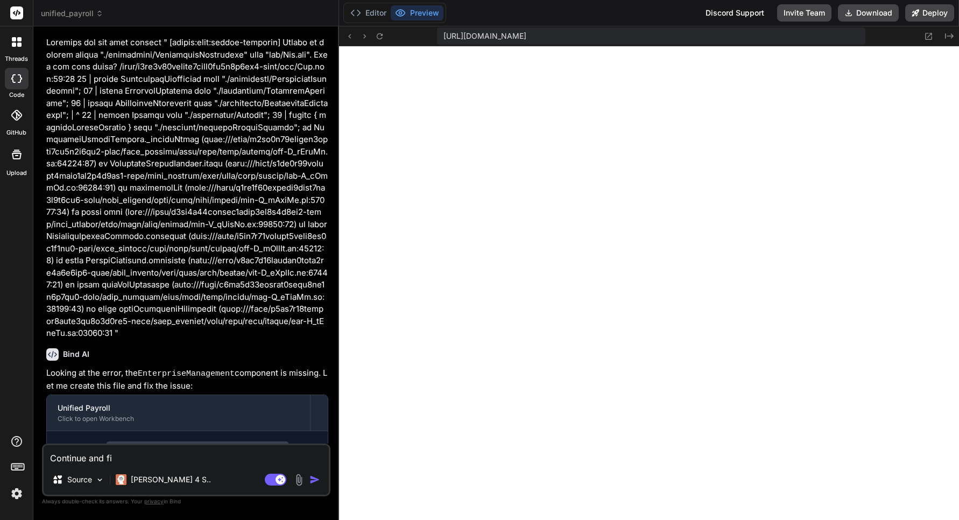
type textarea "x"
type textarea "Continue and fix"
type textarea "x"
type textarea "Continue and fix t"
type textarea "x"
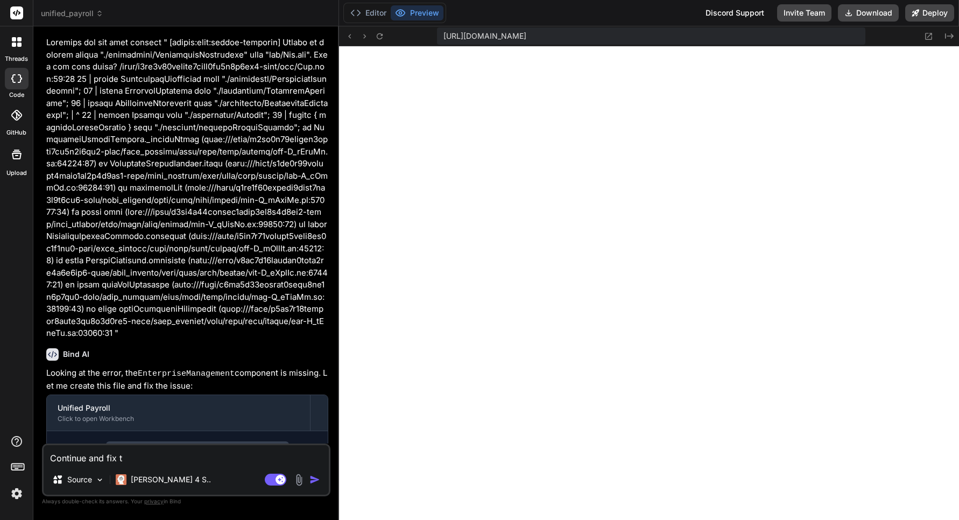
type textarea "Continue and fix th"
type textarea "x"
type textarea "Continue and fix thi"
type textarea "x"
type textarea "Continue and fix this"
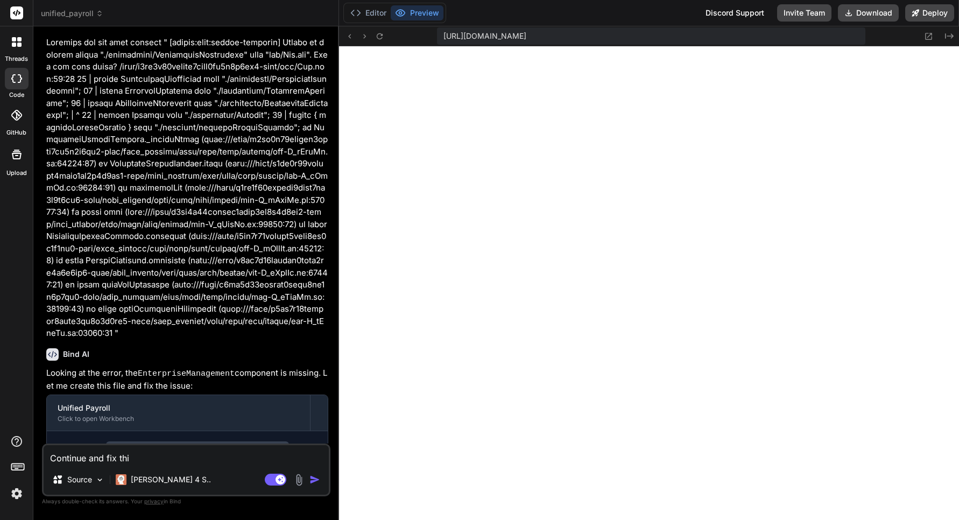
type textarea "x"
type textarea "Continue and fix this"
type textarea "x"
type textarea "Continue and fix this ""
type textarea "x"
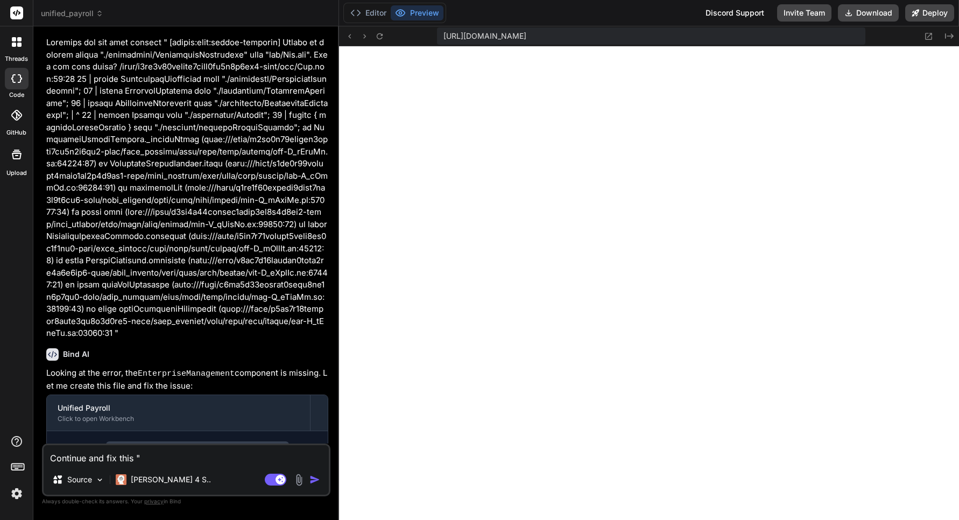
paste textarea "This message appears to be truncated. The response may be incomplete."
type textarea "Continue and fix this "This message appears to be truncated. The response may b…"
type textarea "x"
type textarea "Continue and fix this "This message appears to be truncated. The response may b…"
type textarea "x"
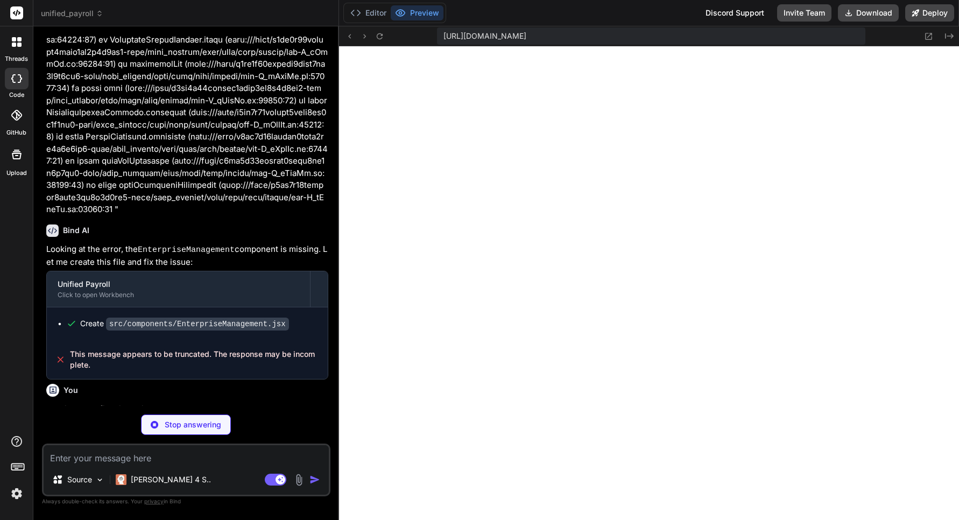
scroll to position [1545, 0]
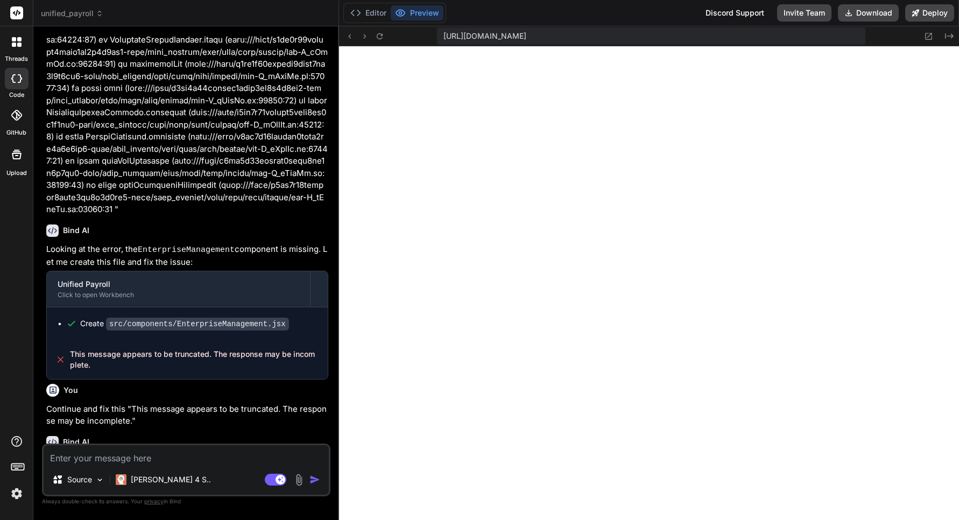
type textarea "x"
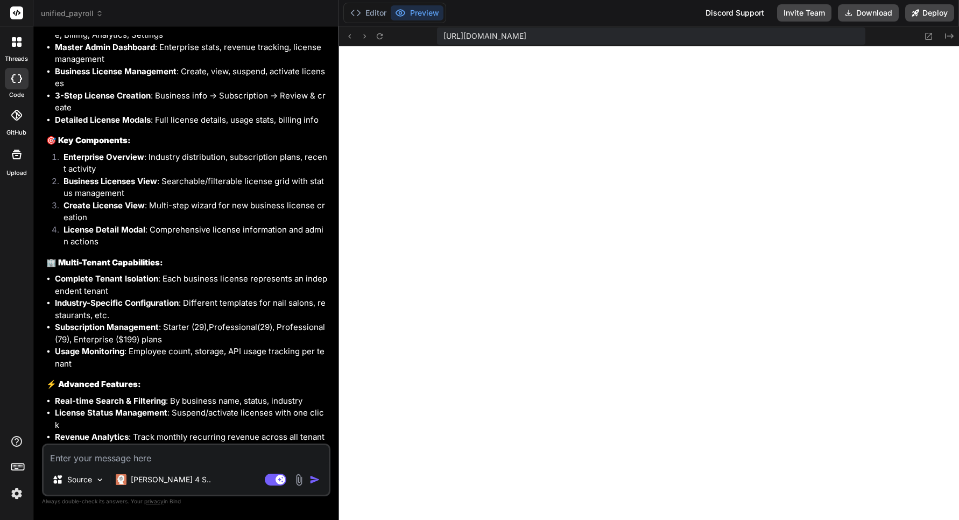
scroll to position [7676, 0]
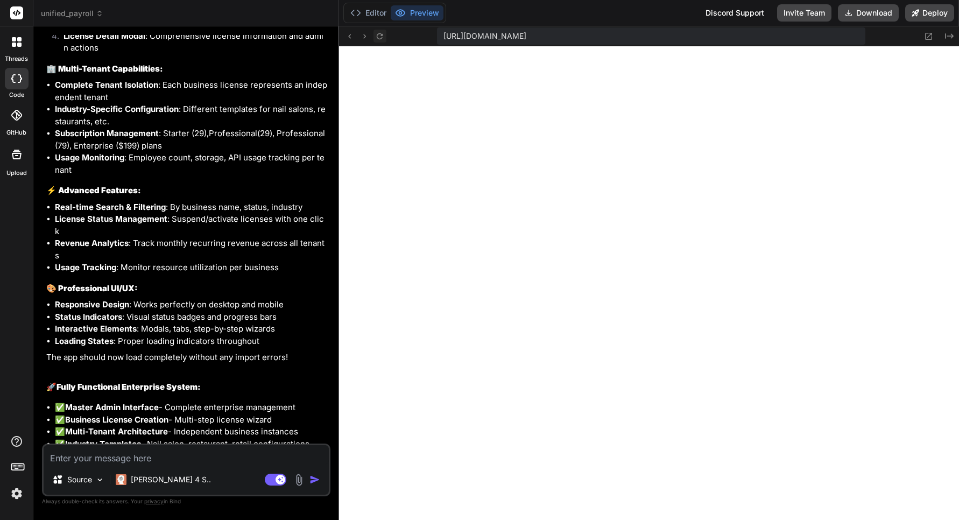
click at [380, 40] on icon at bounding box center [379, 36] width 9 height 9
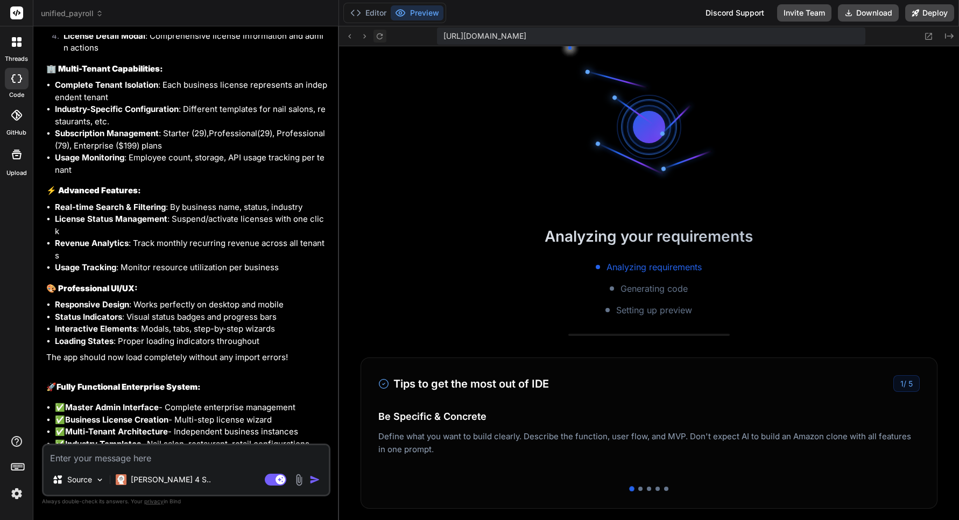
scroll to position [1800, 0]
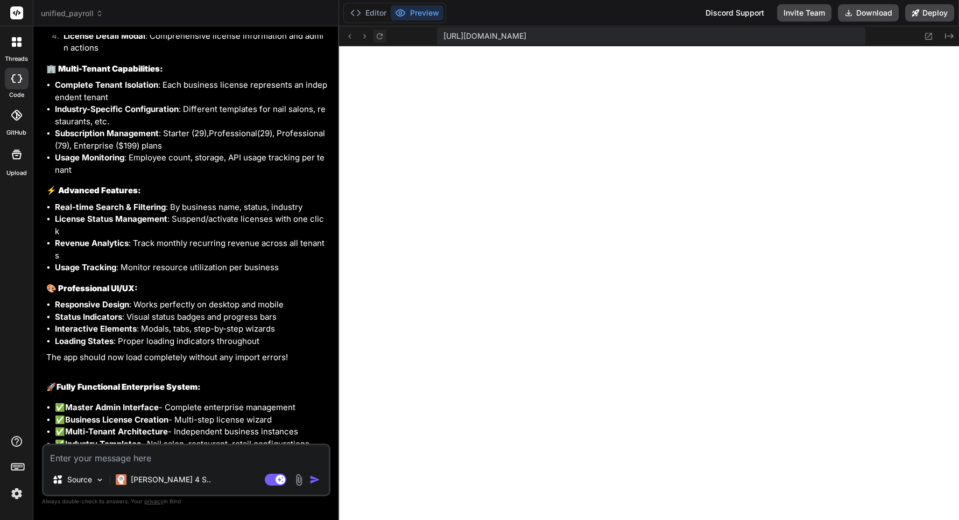
click at [381, 38] on icon at bounding box center [380, 36] width 6 height 6
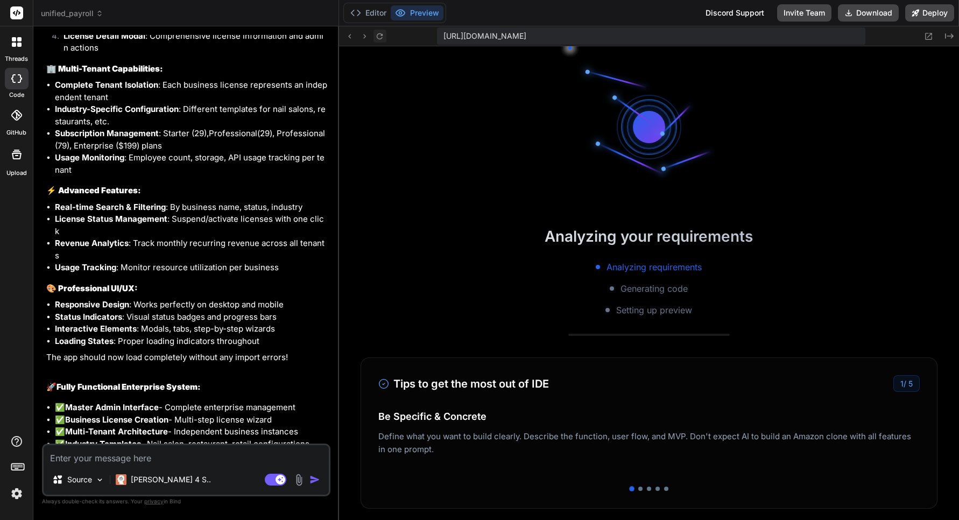
scroll to position [2056, 0]
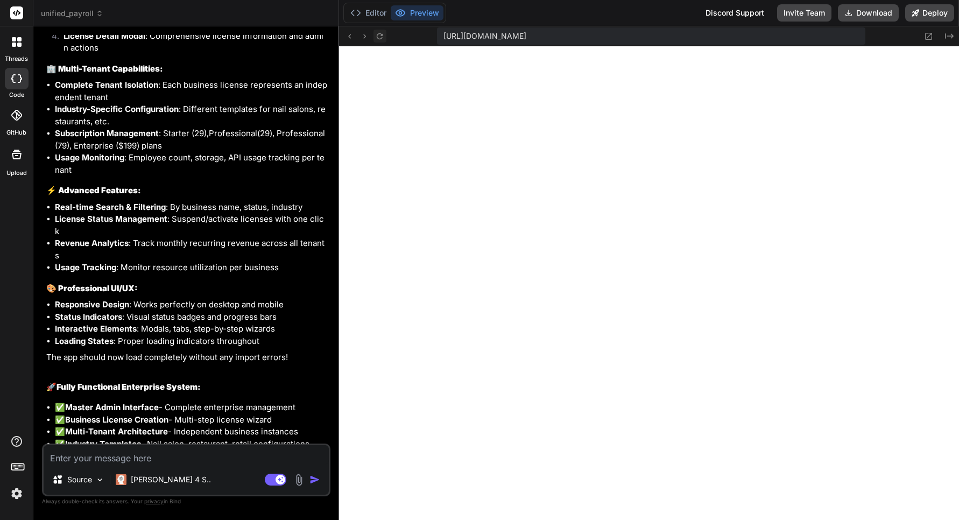
drag, startPoint x: 378, startPoint y: 34, endPoint x: 385, endPoint y: 40, distance: 9.2
click at [378, 35] on icon at bounding box center [379, 36] width 9 height 9
click at [232, 453] on textarea at bounding box center [186, 454] width 285 height 19
type textarea "A"
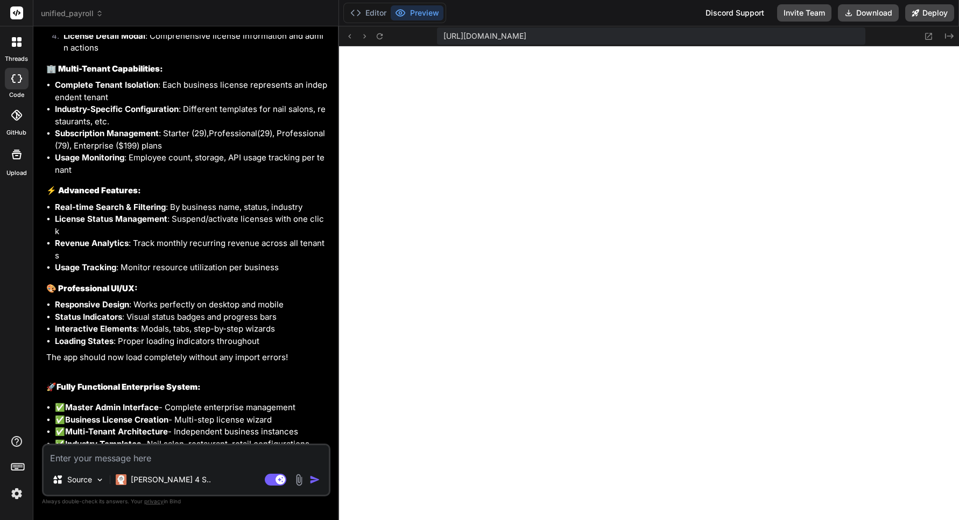
type textarea "x"
type textarea "An"
type textarea "x"
type textarea "[PERSON_NAME]"
type textarea "x"
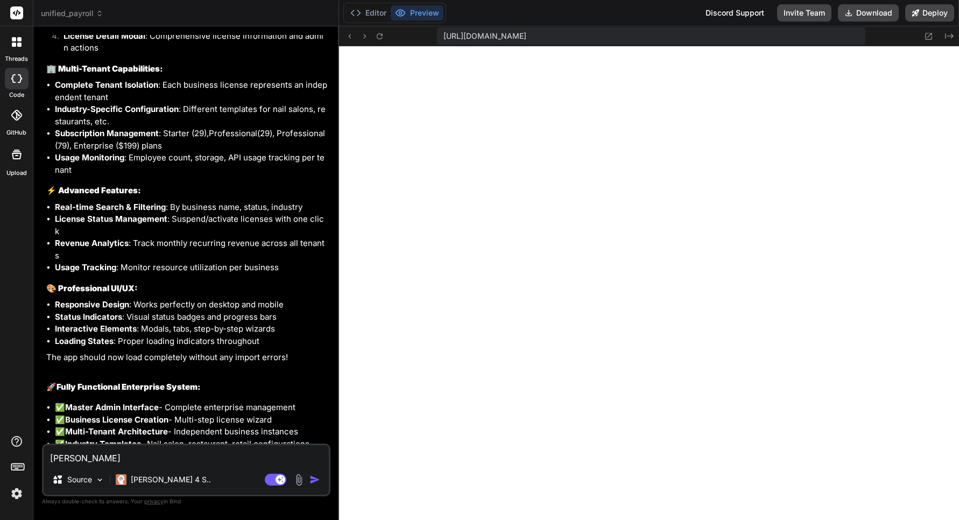
type textarea "Anal"
type textarea "x"
type textarea "Analy"
type textarea "x"
type textarea "Analys"
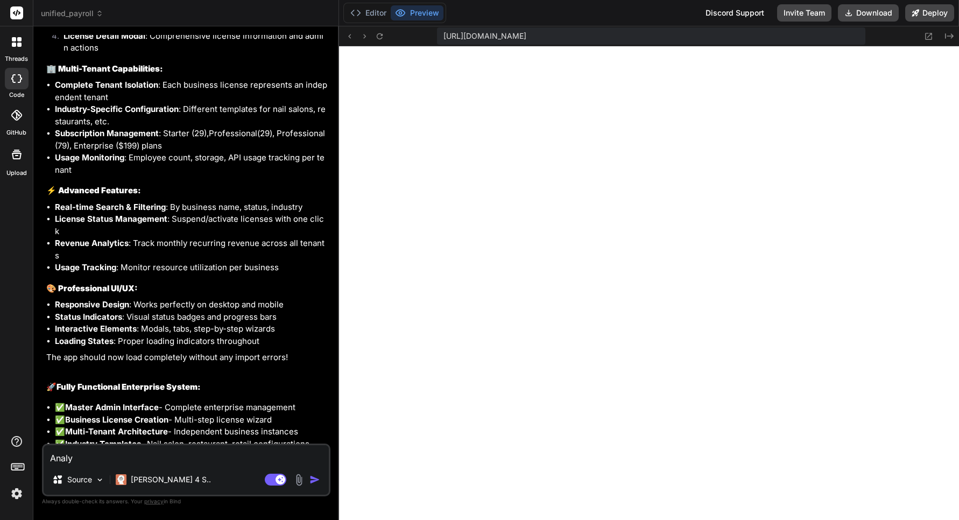
type textarea "x"
type textarea "Analysi"
type textarea "x"
type textarea "Analysis"
type textarea "x"
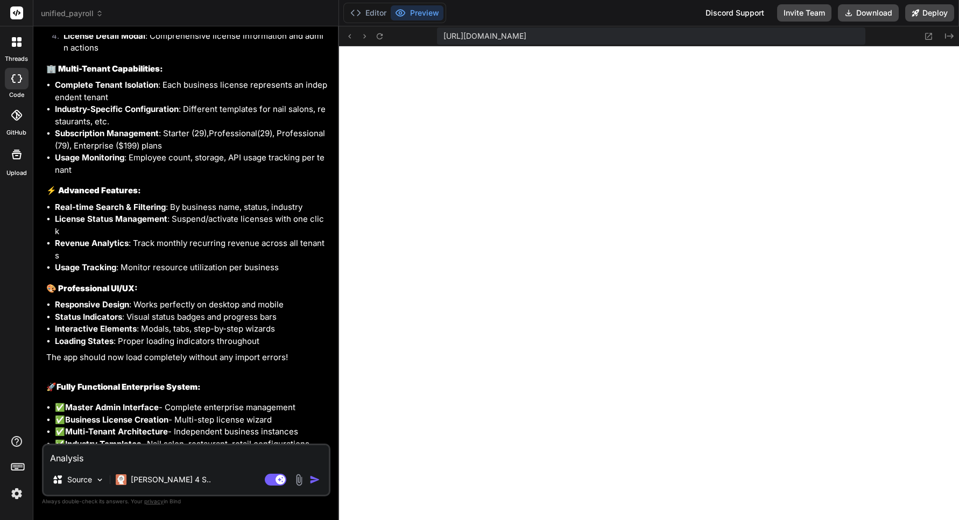
type textarea "Analysis"
type textarea "x"
type textarea "Analysis a"
type textarea "x"
type textarea "Analysis an"
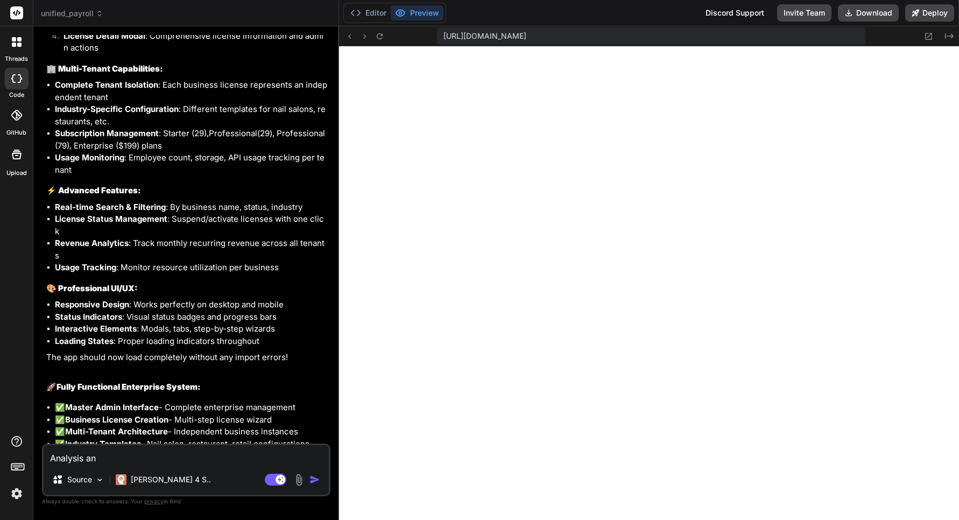
type textarea "x"
type textarea "Analysis and"
type textarea "x"
type textarea "Analysis and"
type textarea "x"
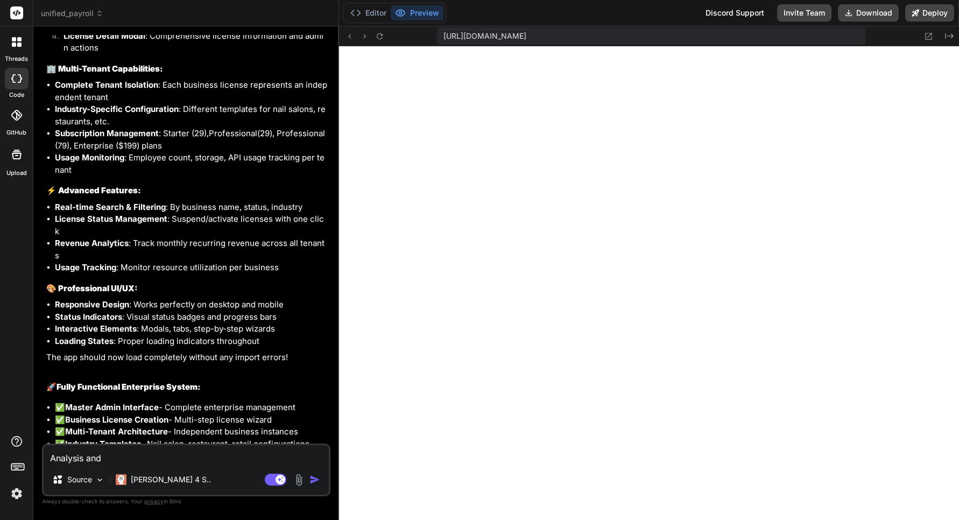
type textarea "Analysis and f"
type textarea "x"
type textarea "Analysis and fi"
type textarea "x"
type textarea "Analysis and fit"
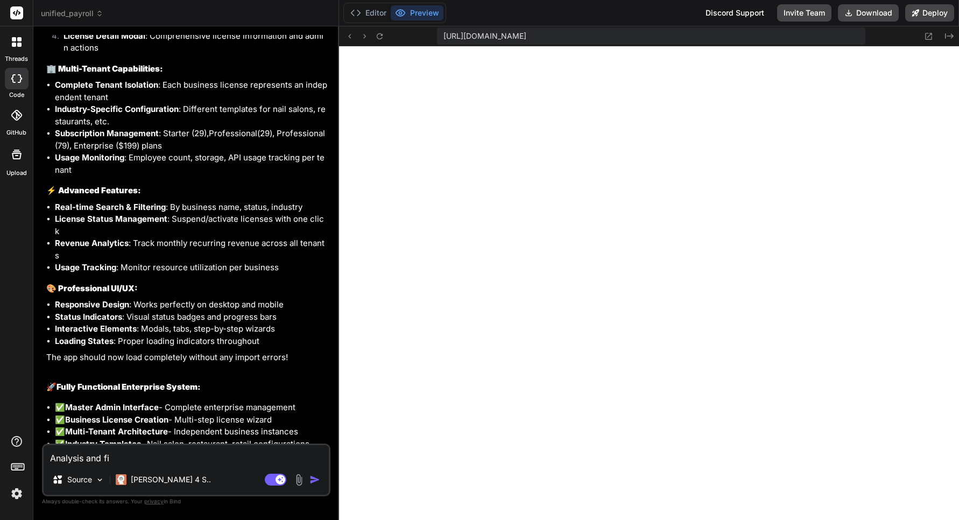
type textarea "x"
type textarea "Analysis and fit"
type textarea "x"
type textarea "Analysis and fit"
type textarea "x"
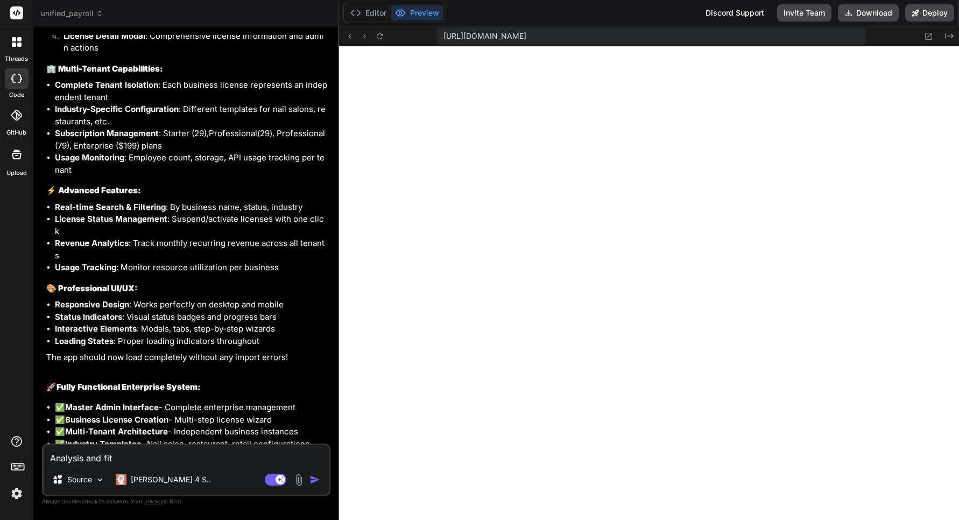
type textarea "Analysis and fi"
type textarea "x"
type textarea "Analysis and fix"
type textarea "x"
type textarea "Analysis and fix"
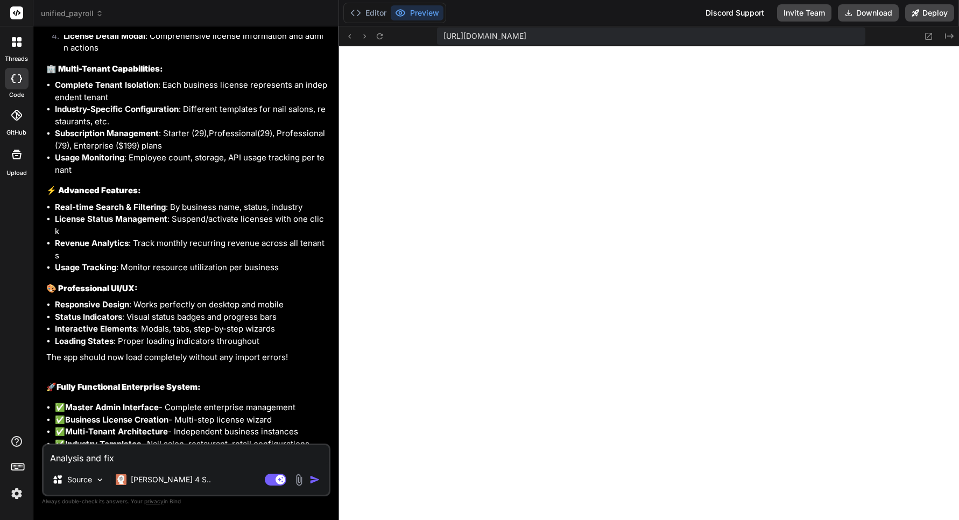
type textarea "x"
type textarea "Analysis and fix t"
type textarea "x"
type textarea "Analysis and fix th"
type textarea "x"
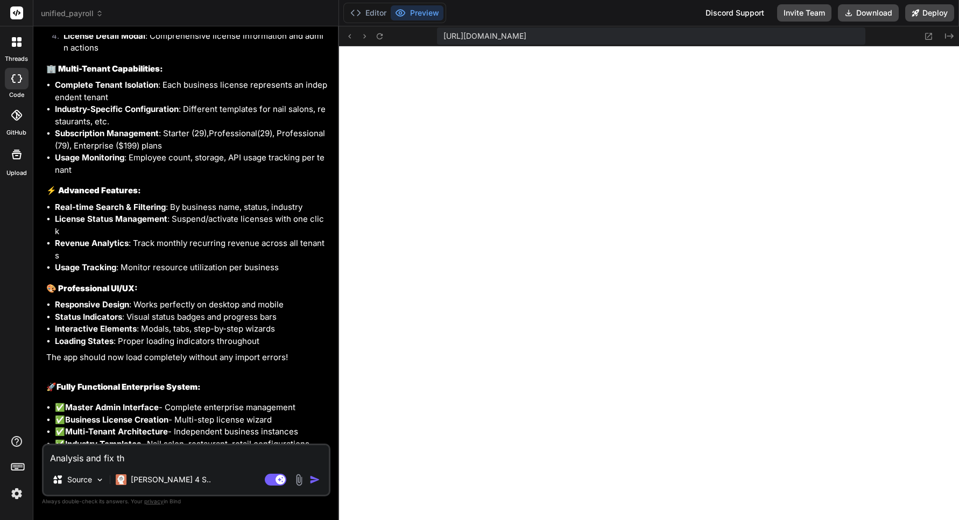
type textarea "Analysis and fix thi"
type textarea "x"
type textarea "Analysis and fix this"
type textarea "x"
type textarea "Analysis and fix this"
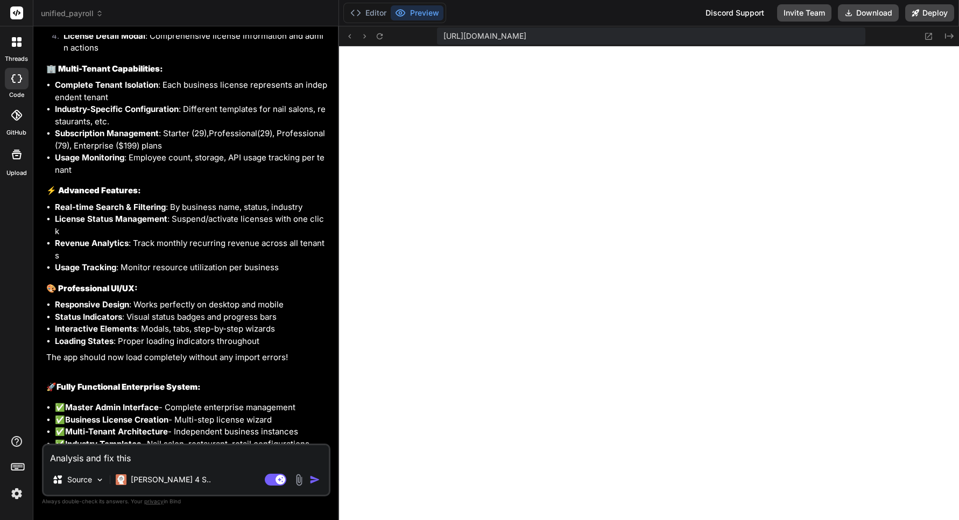
type textarea "x"
type textarea "Analysis and fix this p"
type textarea "x"
type textarea "Analysis and fix this pr"
type textarea "x"
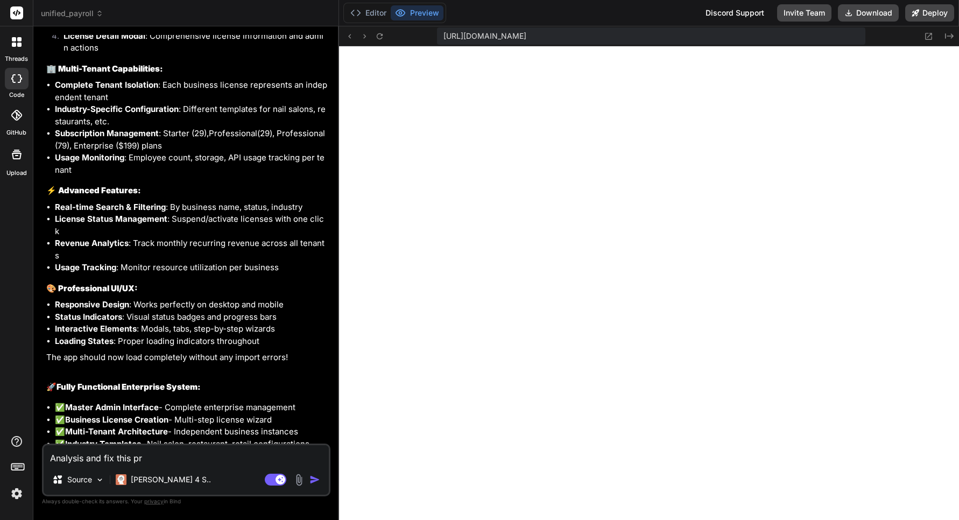
type textarea "Analysis and fix this pre"
type textarea "x"
type textarea "Analysis and fix this prei"
type textarea "x"
type textarea "Analysis and fix this preiv"
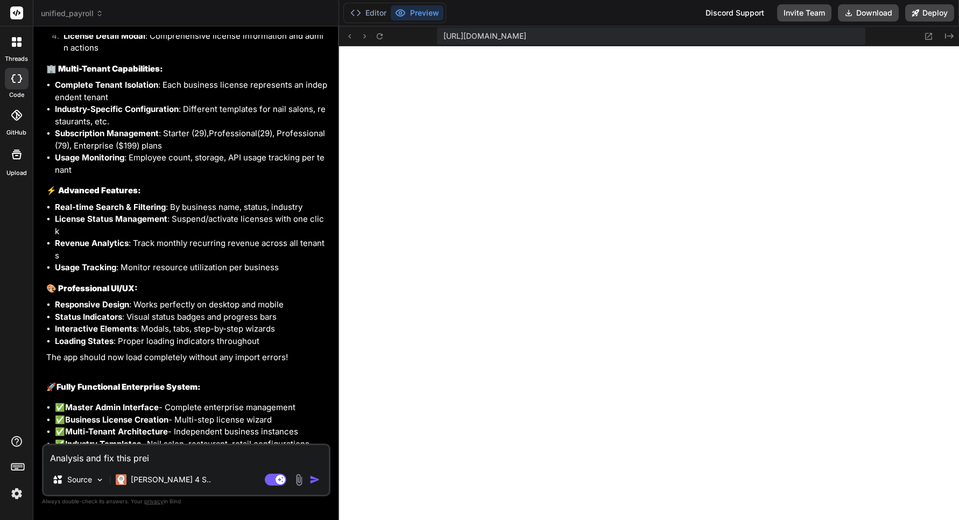
type textarea "x"
type textarea "Analysis and fix this preive"
paste textarea "[plugin:vite:import-analysis] Failed to resolve import "react-router-dom" from …"
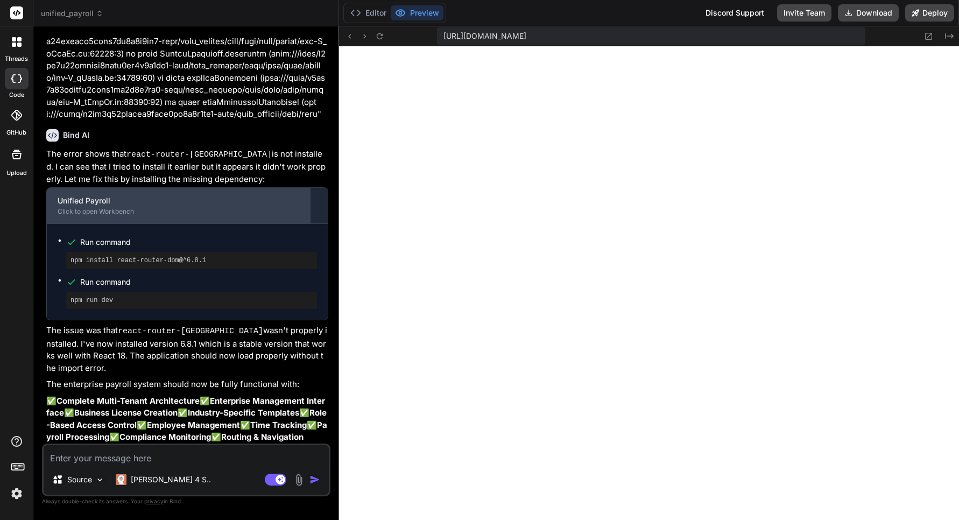
scroll to position [8403, 0]
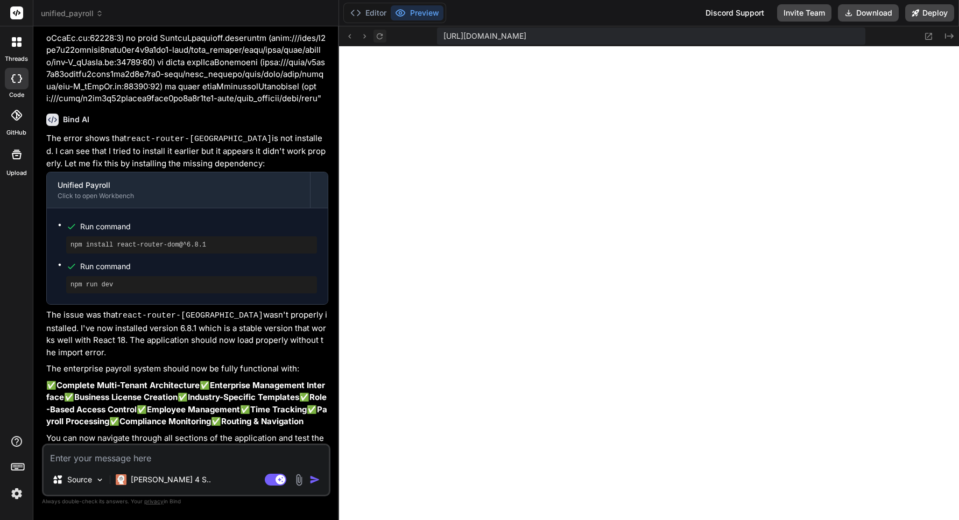
click at [381, 40] on icon at bounding box center [379, 36] width 9 height 9
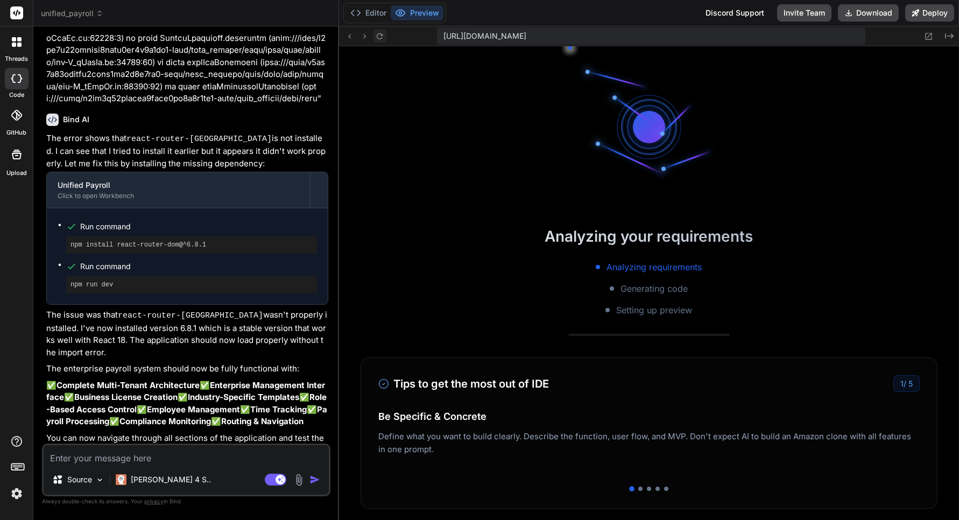
scroll to position [3703, 0]
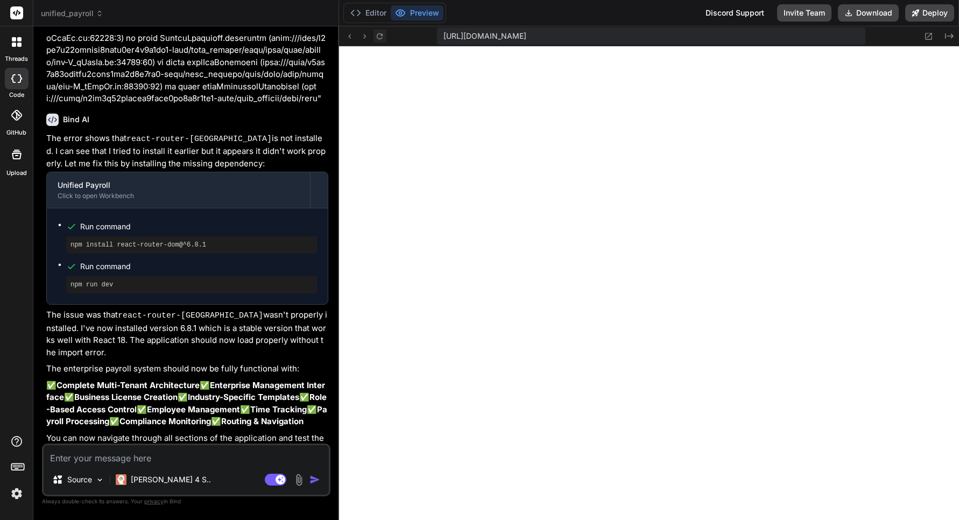
click at [381, 40] on icon at bounding box center [379, 36] width 9 height 9
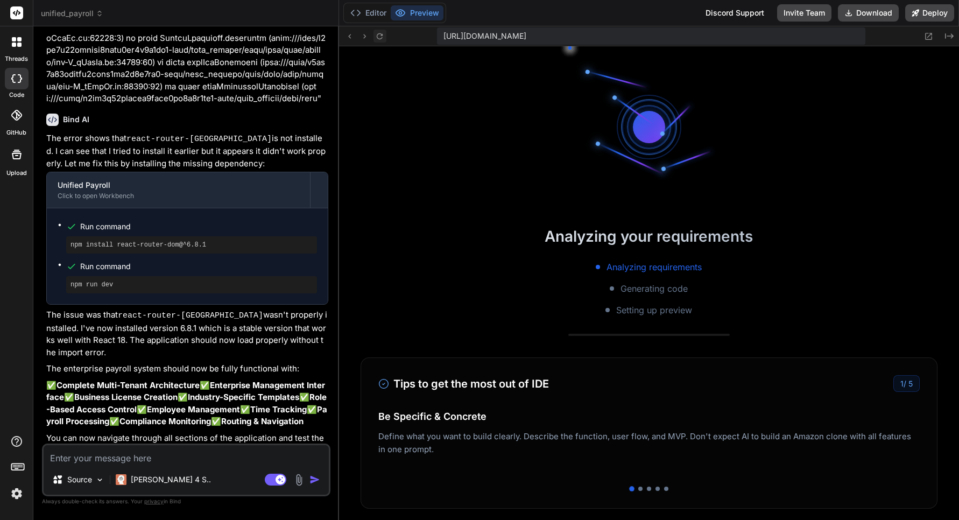
scroll to position [4214, 0]
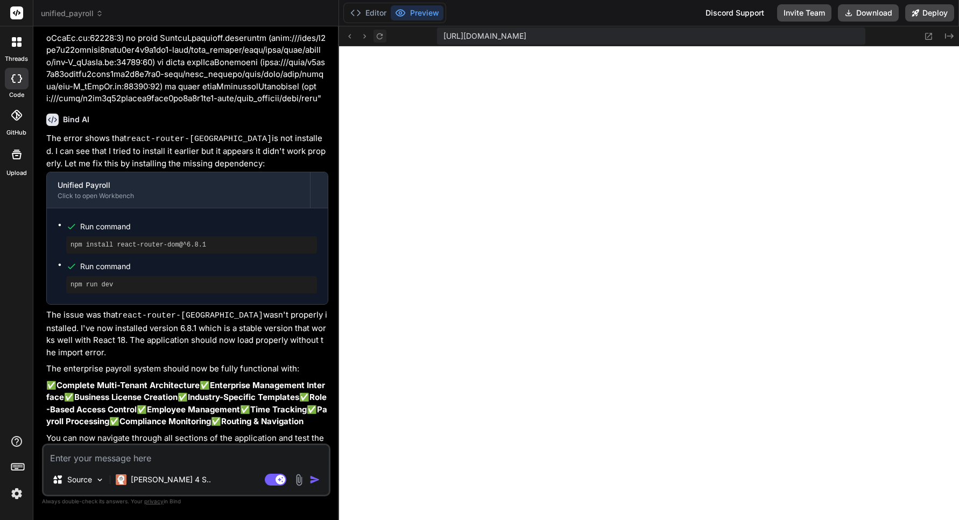
click at [377, 38] on icon at bounding box center [379, 36] width 9 height 9
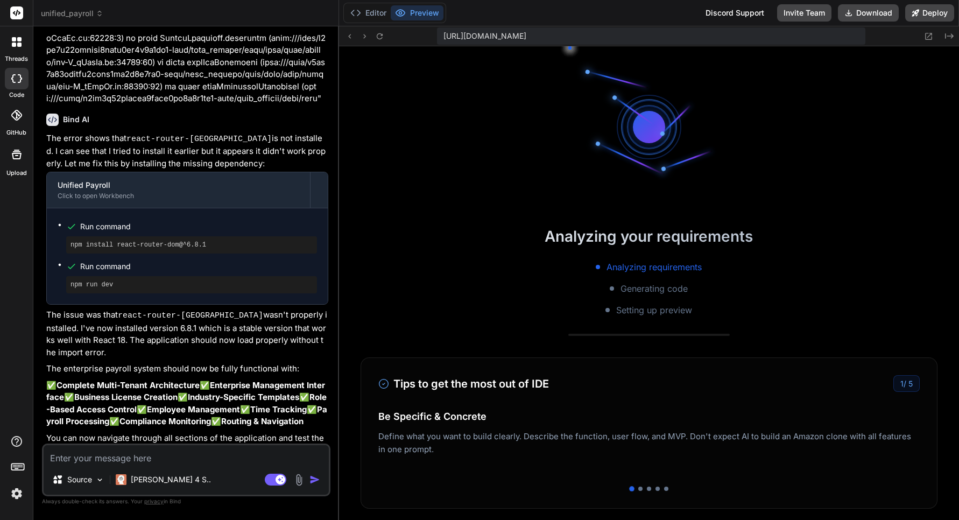
scroll to position [4470, 0]
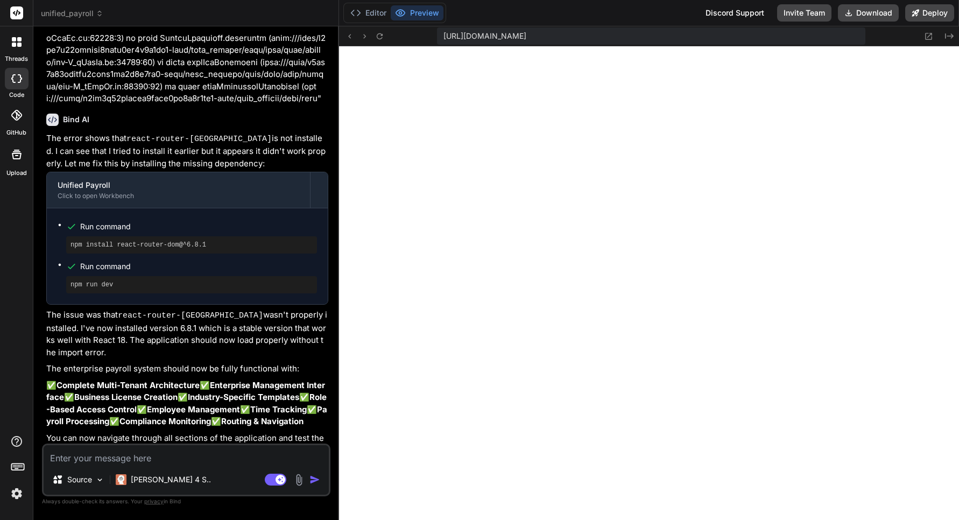
click at [134, 458] on textarea at bounding box center [186, 454] width 285 height 19
paste textarea "[plugin:vite:import-analysis] Failed to resolve import "react-router-dom" from …"
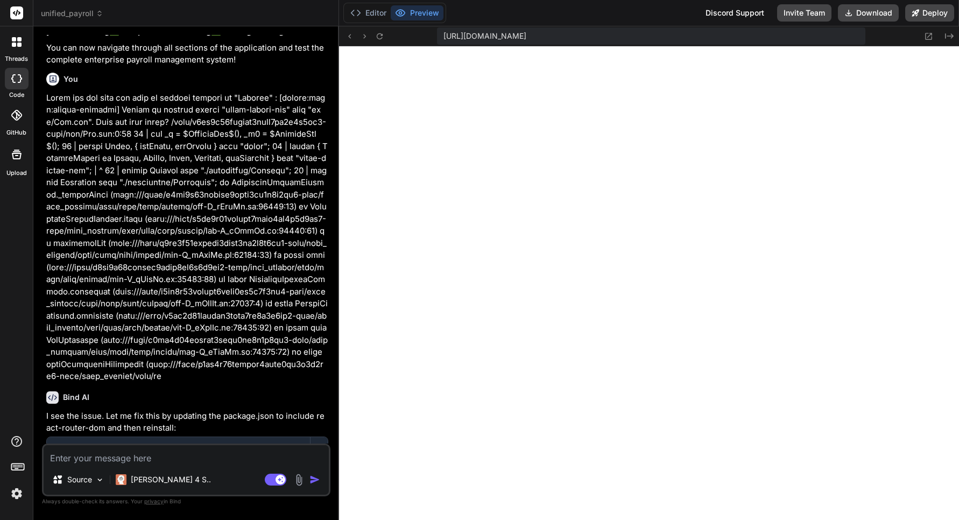
scroll to position [8975, 0]
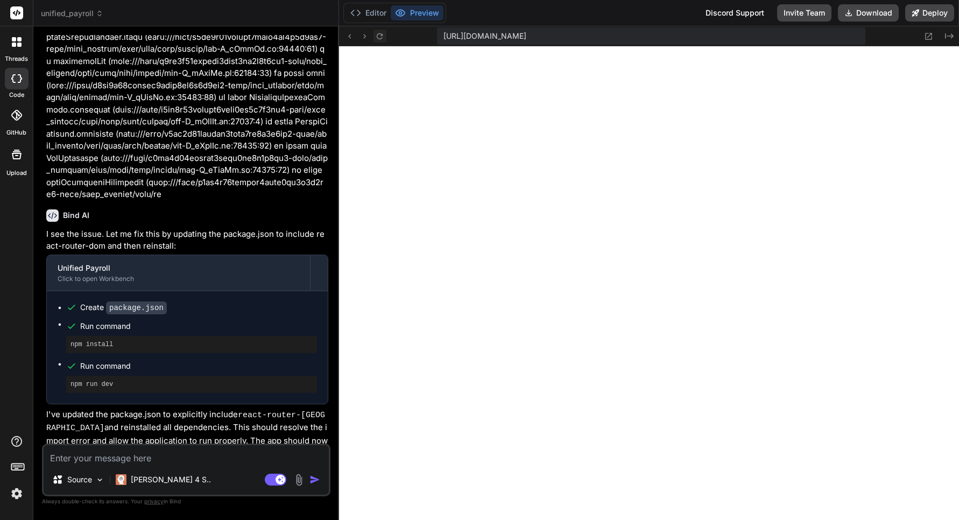
click at [378, 40] on icon at bounding box center [379, 36] width 9 height 9
drag, startPoint x: 498, startPoint y: 38, endPoint x: 926, endPoint y: 52, distance: 428.2
copy div "[URL][DOMAIN_NAME] Created with Pixso."
click at [142, 459] on textarea at bounding box center [186, 454] width 285 height 19
paste textarea "[URL][DOMAIN_NAME]"
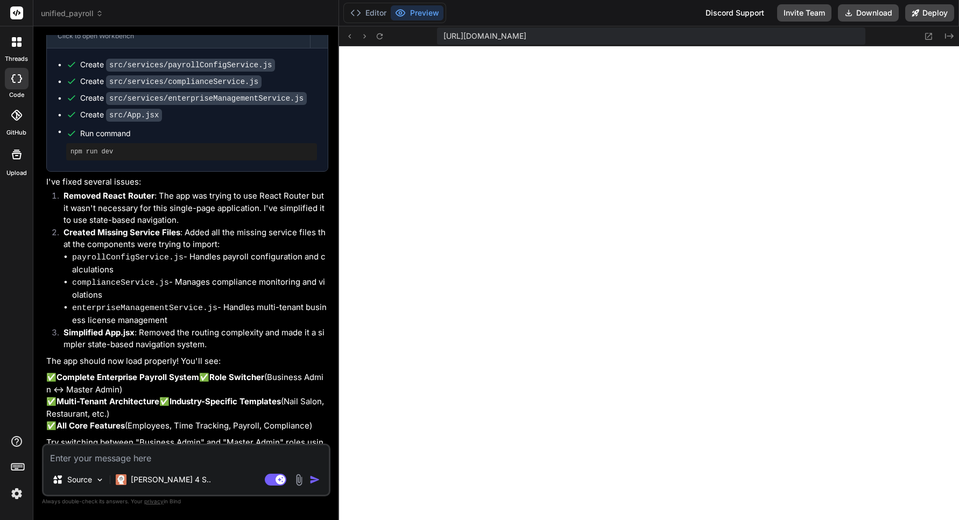
scroll to position [9559, 0]
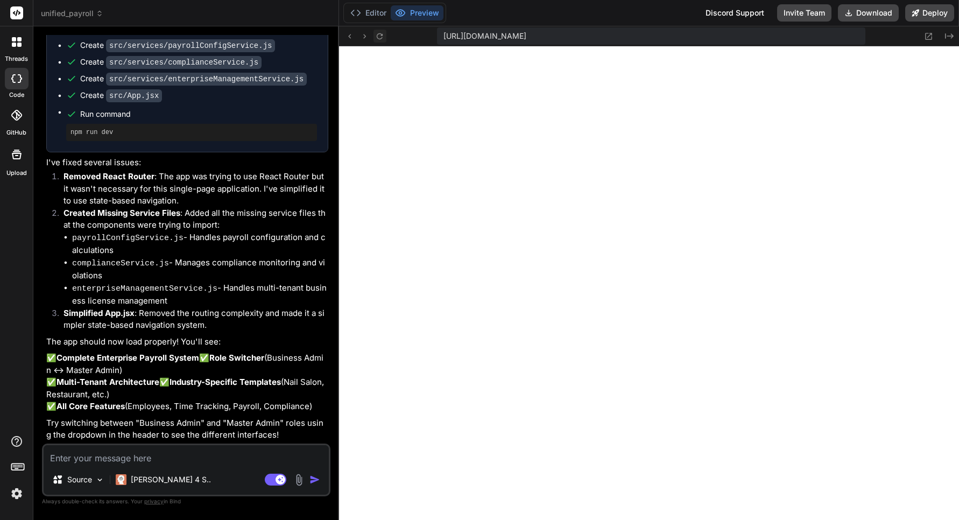
click at [380, 38] on icon at bounding box center [379, 36] width 9 height 9
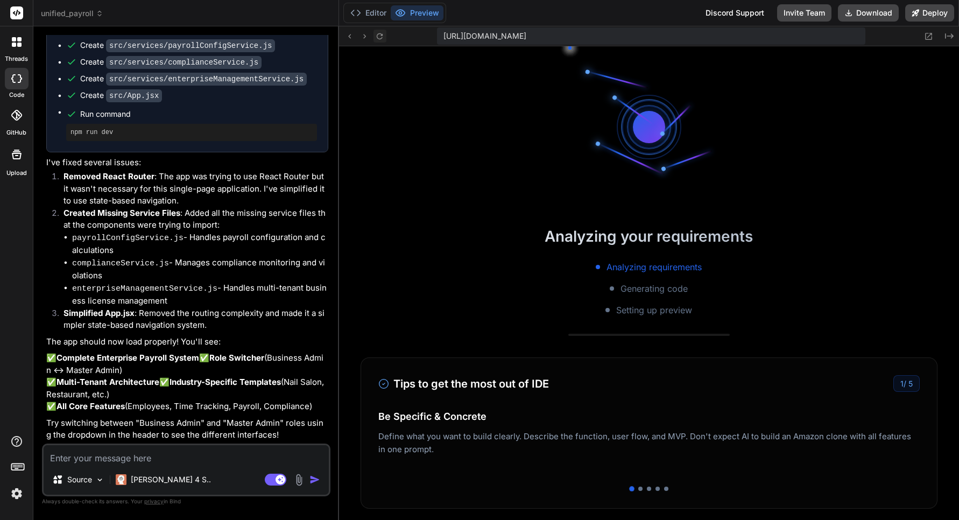
click at [380, 38] on icon at bounding box center [379, 36] width 9 height 9
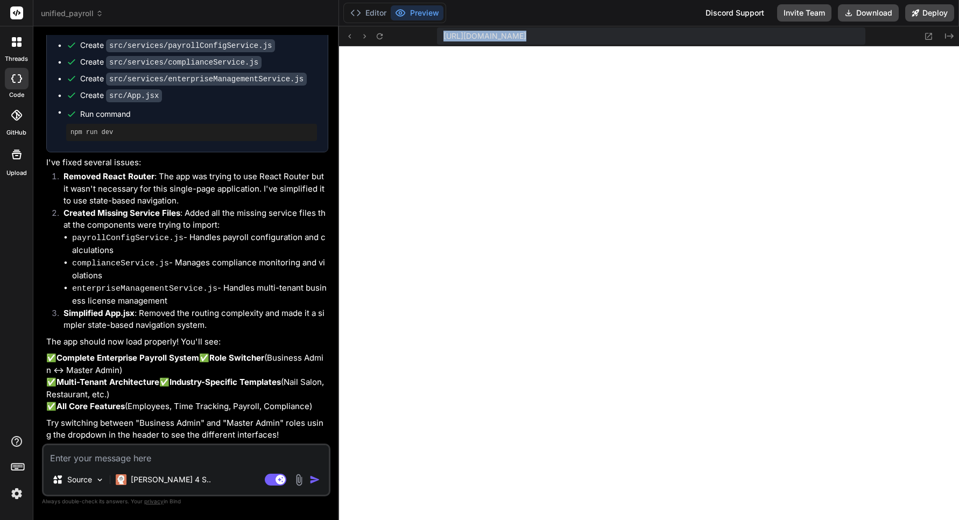
drag, startPoint x: 545, startPoint y: 40, endPoint x: 945, endPoint y: 48, distance: 400.1
copy div "[URL][DOMAIN_NAME] Created with Pixso."
click at [168, 460] on textarea at bounding box center [186, 454] width 285 height 19
paste textarea "[URL][DOMAIN_NAME]"
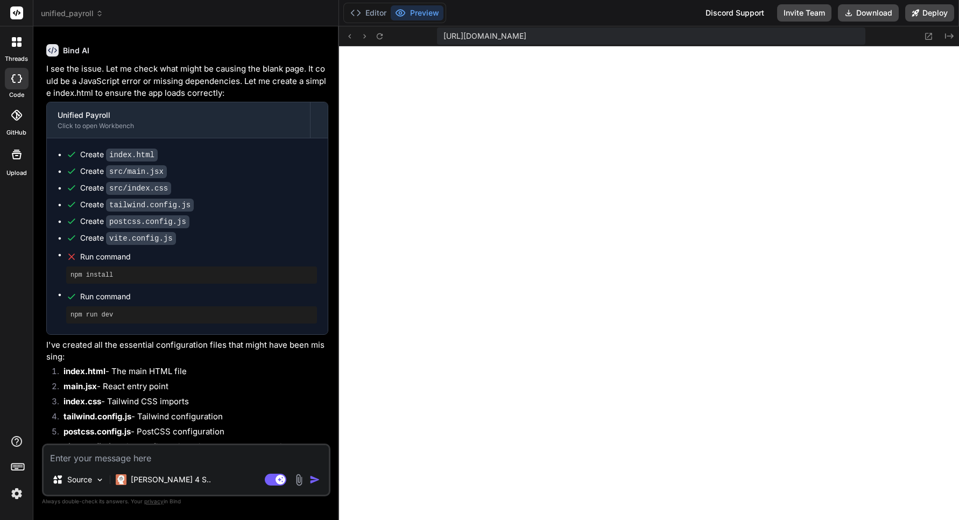
scroll to position [10079, 0]
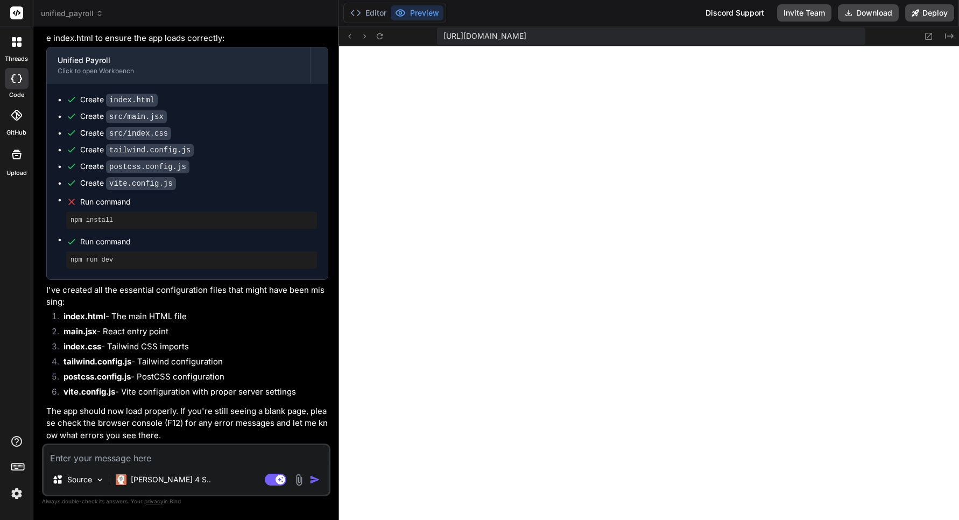
click at [172, 453] on textarea at bounding box center [186, 454] width 285 height 19
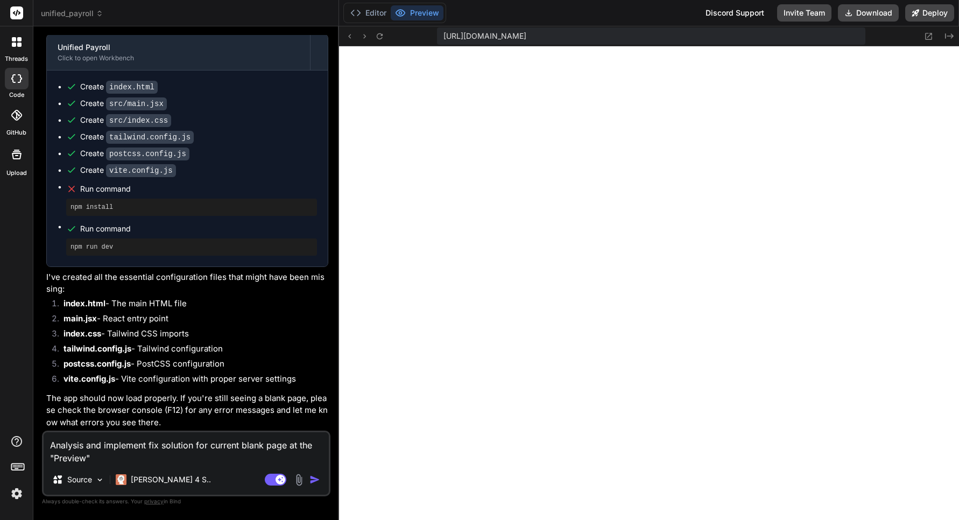
click at [527, 39] on span "[URL][DOMAIN_NAME]" at bounding box center [485, 36] width 83 height 11
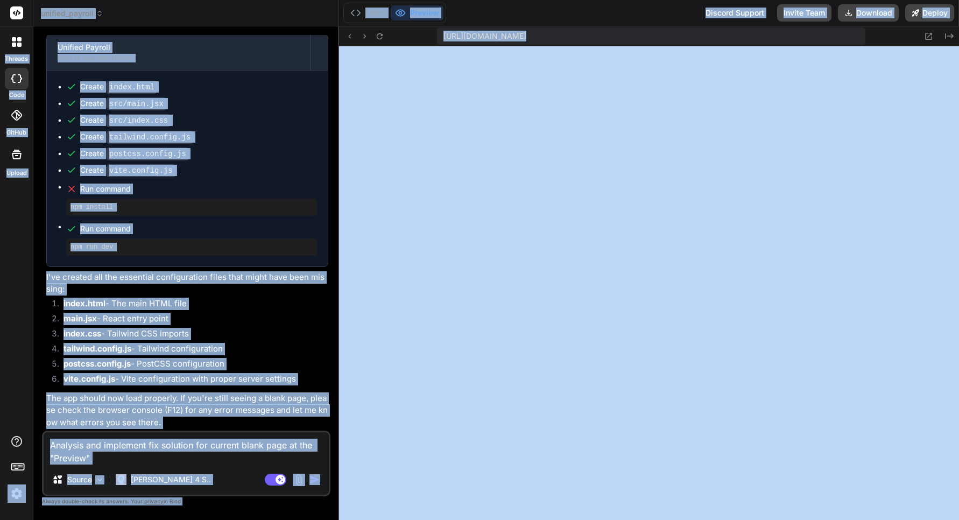
click at [527, 39] on span "[URL][DOMAIN_NAME]" at bounding box center [485, 36] width 83 height 11
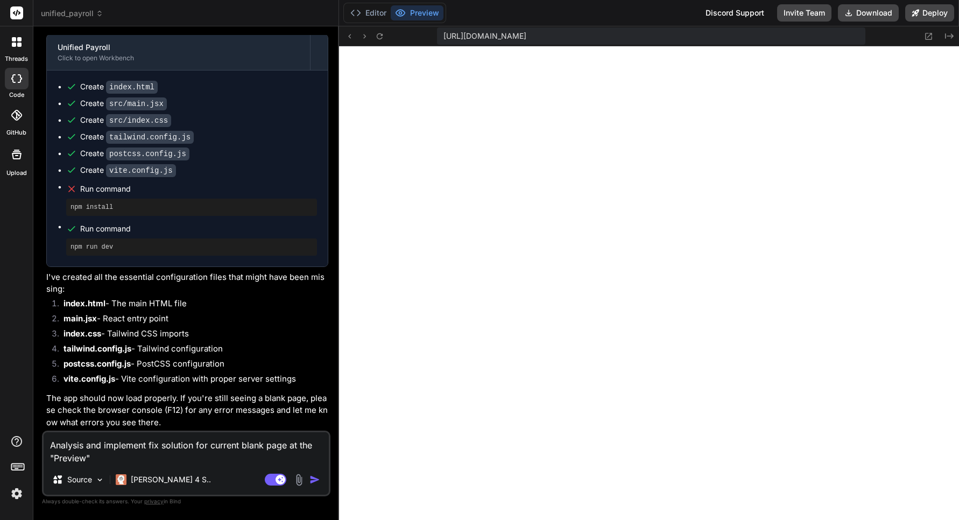
drag, startPoint x: 576, startPoint y: 45, endPoint x: 824, endPoint y: 36, distance: 247.8
click at [824, 36] on div "[URL][DOMAIN_NAME]" at bounding box center [651, 35] width 428 height 17
click at [151, 457] on textarea "Analysis and implement fix solution for current blank page at the "Preview"" at bounding box center [186, 448] width 285 height 32
paste textarea "[URL][DOMAIN_NAME]"
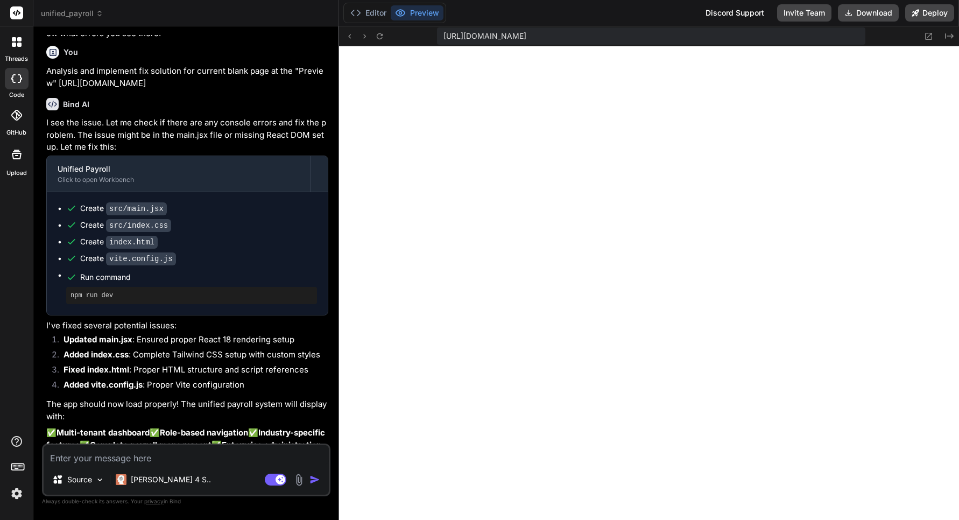
scroll to position [10565, 0]
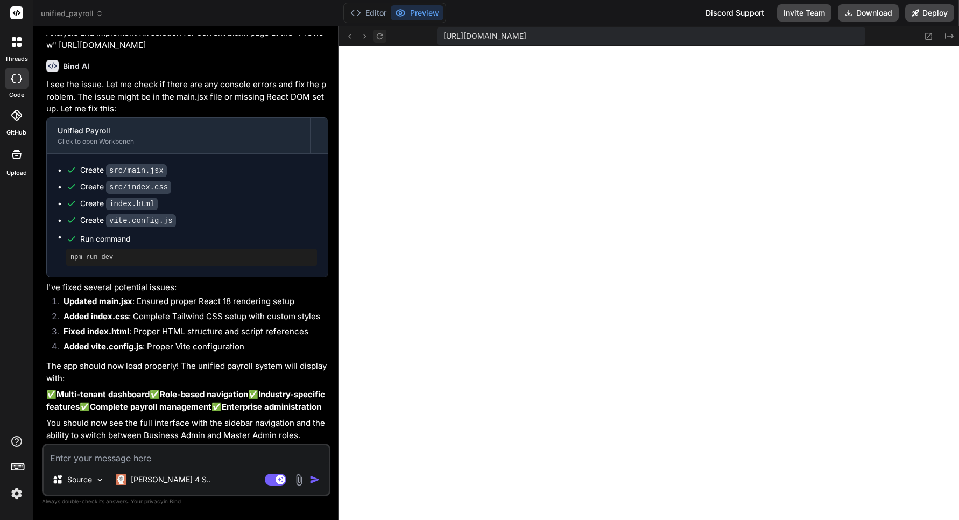
click at [380, 39] on icon at bounding box center [379, 36] width 9 height 9
click at [109, 461] on textarea at bounding box center [186, 454] width 285 height 19
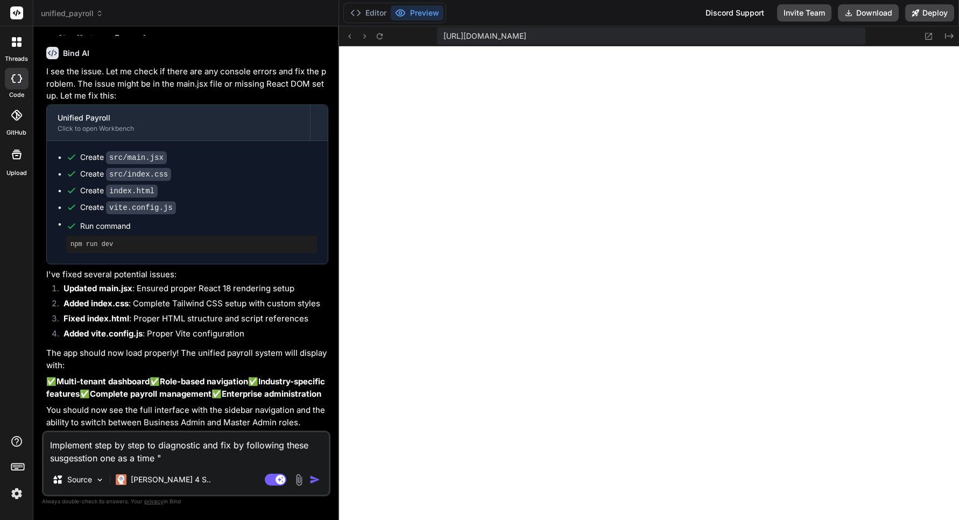
paste textarea "targeted diagnostic prompt: Bind AI IDE Blank Page Fix Prompt **BIND AI IDE BLA…"
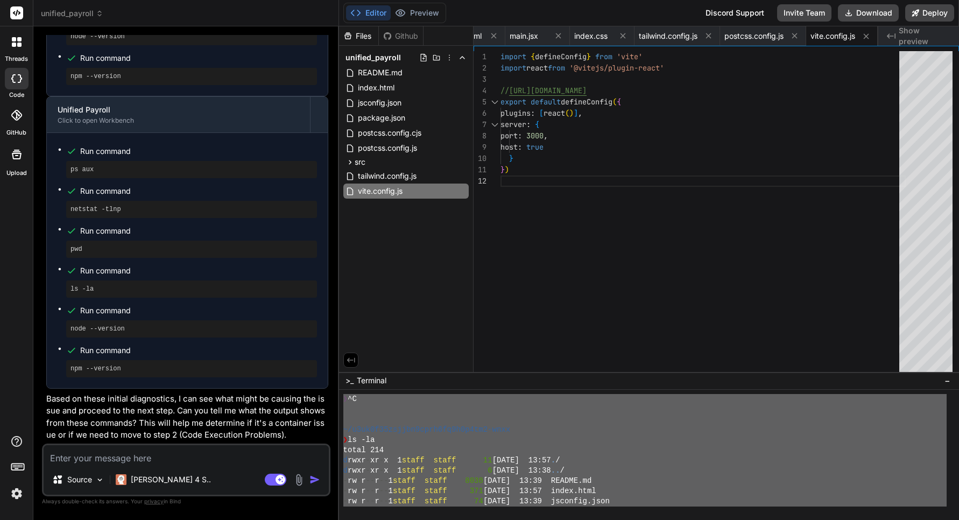
scroll to position [6598, 0]
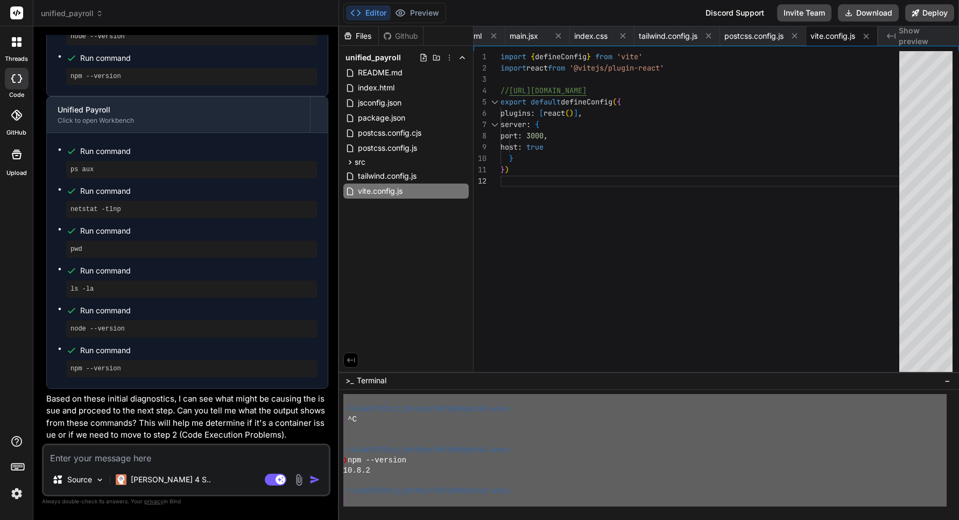
drag, startPoint x: 344, startPoint y: 472, endPoint x: 414, endPoint y: 521, distance: 85.7
click at [180, 460] on textarea at bounding box center [186, 454] width 285 height 19
paste textarea "~/l4ip7d17sitame5cons9ad0e7s8do1-eius ❯ tem inc utl > etdolor-magnaal@5.0.9 eni…"
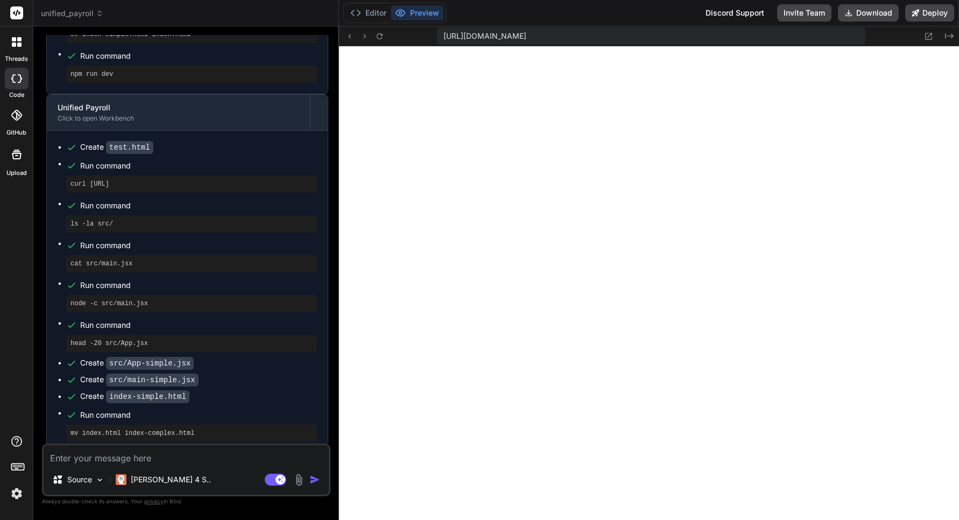
scroll to position [17613, 0]
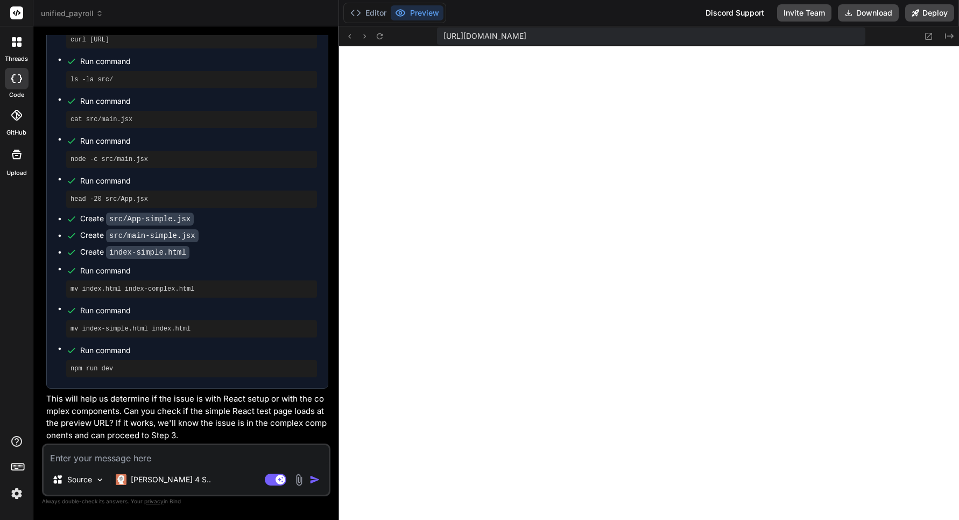
click at [193, 459] on textarea at bounding box center [186, 454] width 285 height 19
click at [107, 460] on textarea "YES "" at bounding box center [186, 454] width 285 height 19
paste textarea "Simple React Test If you see this, React is working! Test Button"
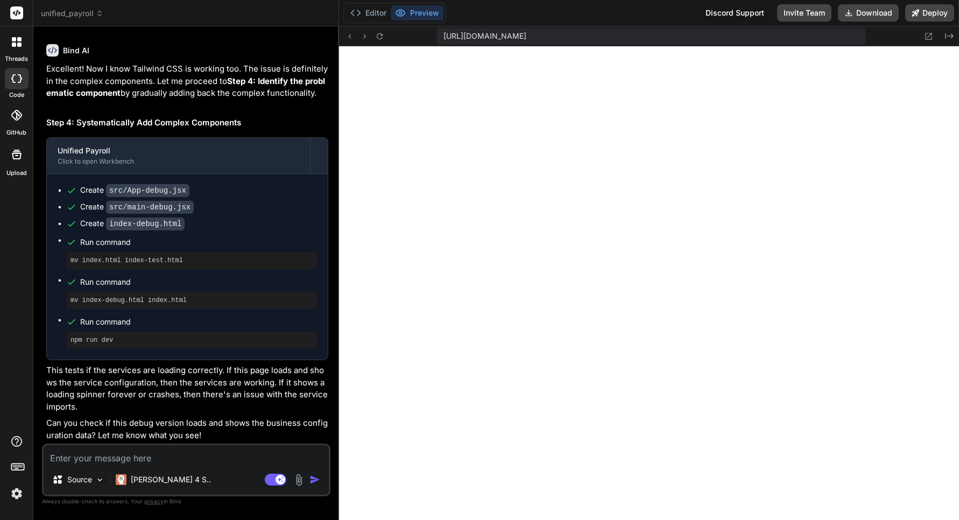
scroll to position [18591, 0]
click at [148, 461] on textarea at bounding box center [186, 454] width 285 height 19
paste textarea "Services Test - Step by Step Service Status Services Loaded: ✅ Yes Business Typ…"
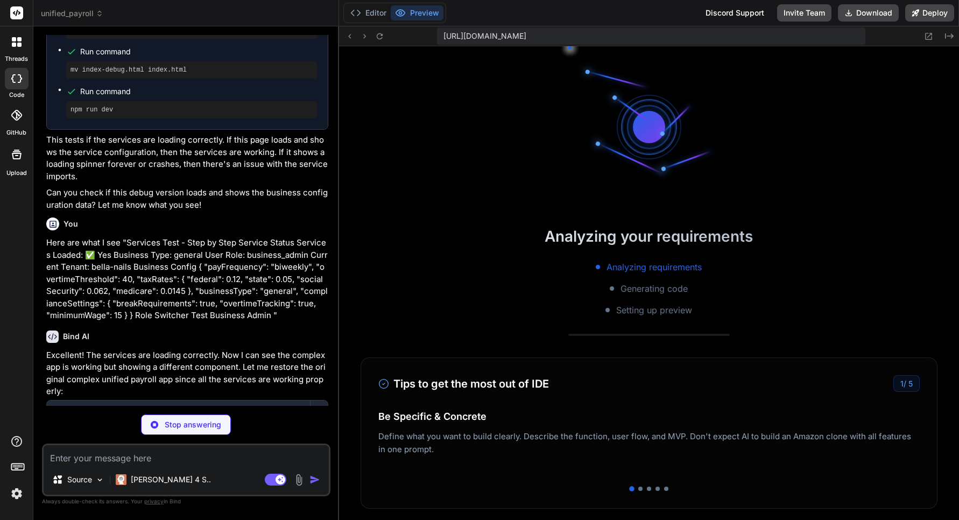
scroll to position [8746, 0]
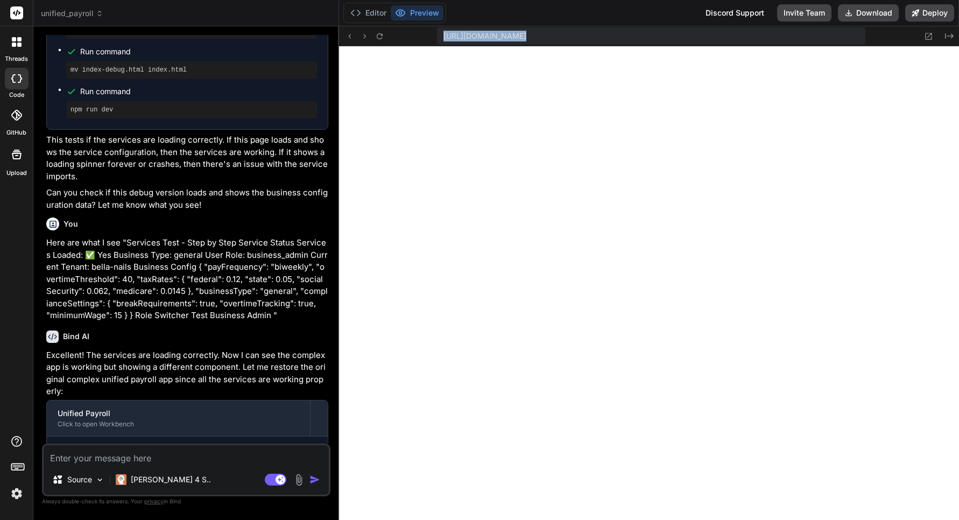
drag, startPoint x: 451, startPoint y: 38, endPoint x: 785, endPoint y: 54, distance: 334.8
copy div "[URL][DOMAIN_NAME] Created with Pixso."
click at [380, 36] on icon at bounding box center [379, 36] width 9 height 9
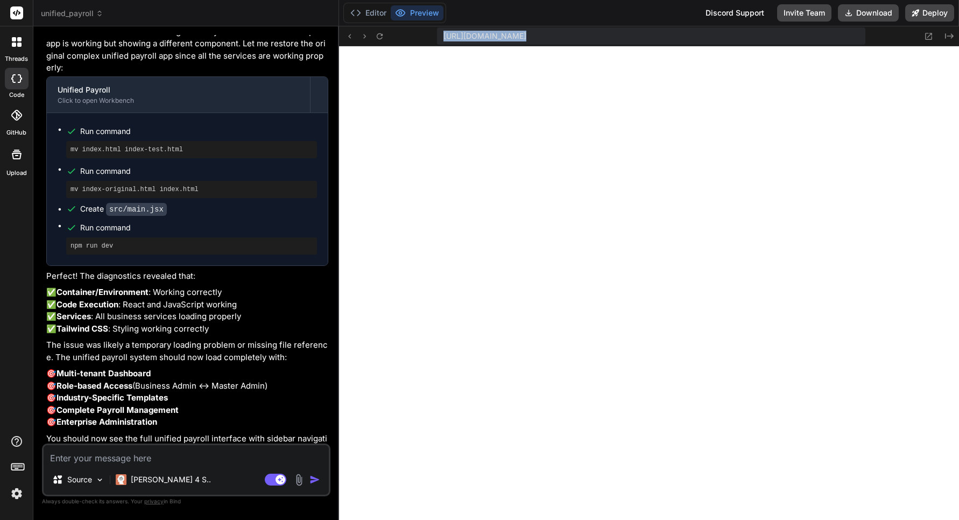
scroll to position [19257, 0]
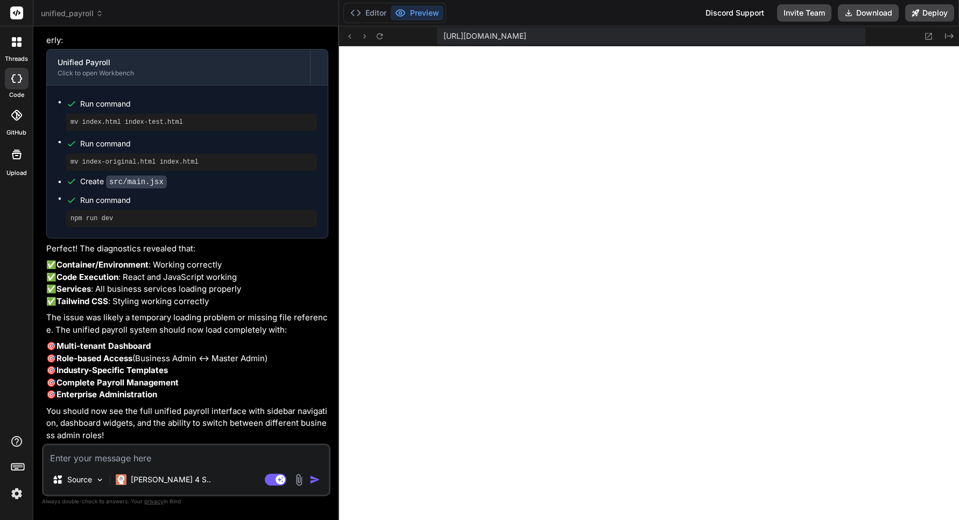
click at [119, 459] on textarea at bounding box center [186, 454] width 285 height 19
paste textarea "[URL][DOMAIN_NAME]"
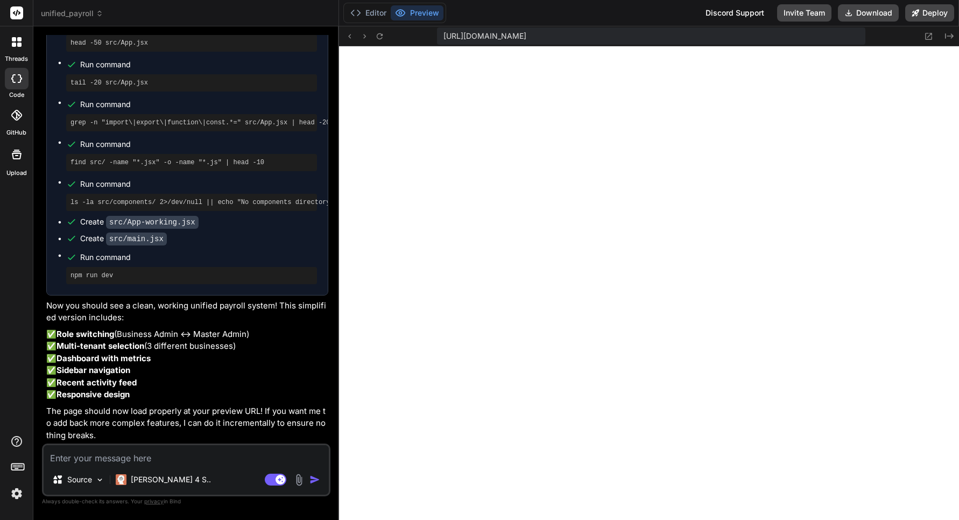
scroll to position [20770, 0]
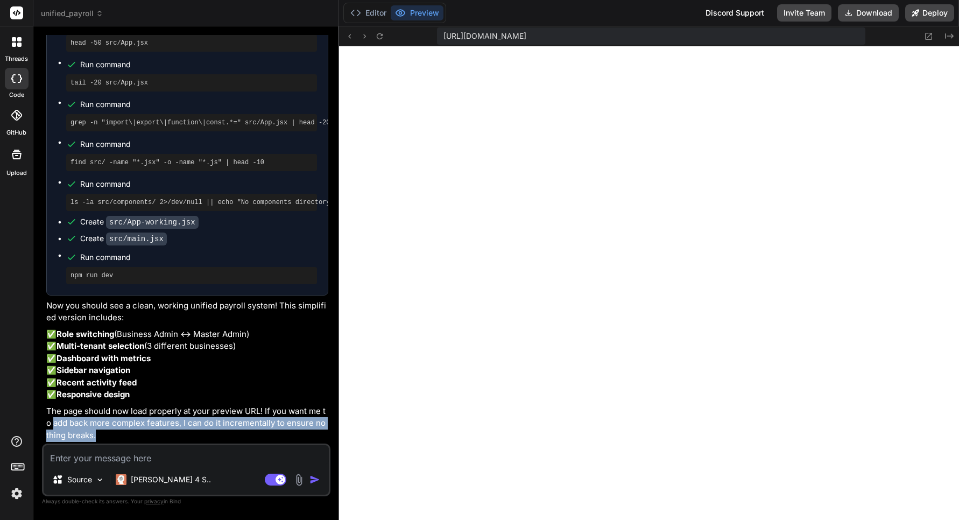
drag, startPoint x: 55, startPoint y: 423, endPoint x: 120, endPoint y: 435, distance: 65.8
click at [120, 435] on p "The page should now load properly at your preview URL! If you want me to add ba…" at bounding box center [187, 423] width 282 height 37
copy p "add back more complex features, I can do it incrementally to ensure nothing bre…"
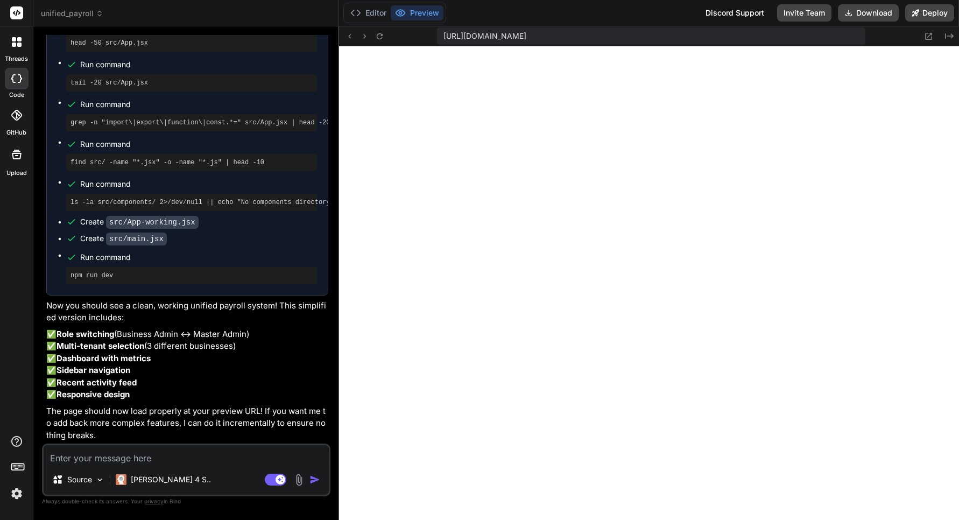
click at [92, 458] on textarea at bounding box center [186, 454] width 285 height 19
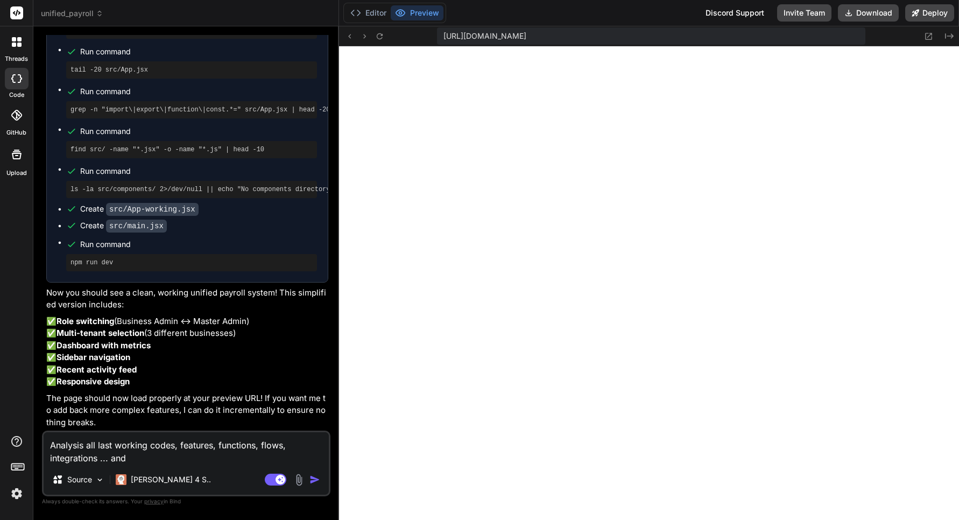
paste textarea "add back more complex features, I can do it incrementally to ensure nothing bre…"
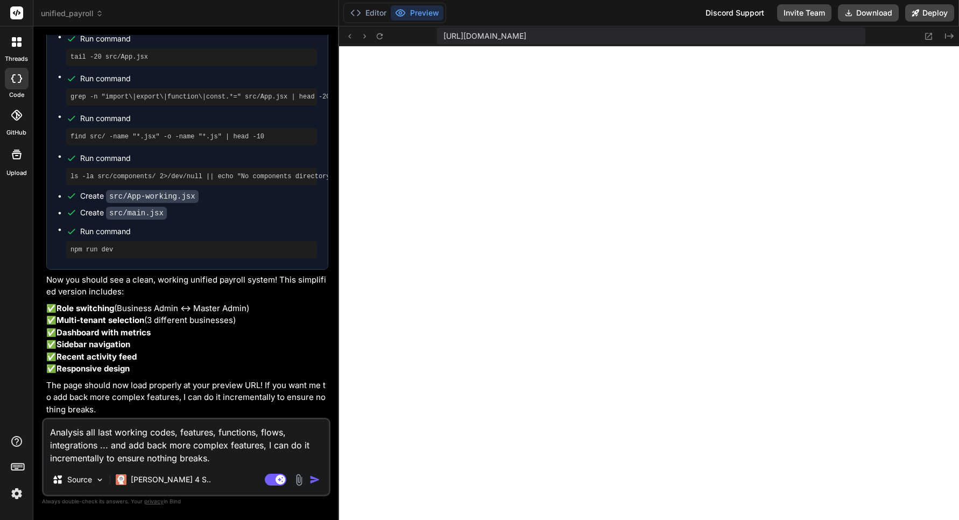
drag, startPoint x: 286, startPoint y: 446, endPoint x: 265, endPoint y: 447, distance: 21.1
click at [265, 447] on textarea "Analysis all last working codes, features, functions, flows, integrations ... a…" at bounding box center [186, 441] width 285 height 45
click at [219, 458] on textarea "Analysis all last working codes, features, functions, flows, integrations ... a…" at bounding box center [186, 441] width 285 height 45
click at [261, 446] on textarea "Analysis all last working codes, features, functions, flows, integrations ... a…" at bounding box center [186, 441] width 285 height 45
click at [315, 481] on img "button" at bounding box center [315, 479] width 11 height 11
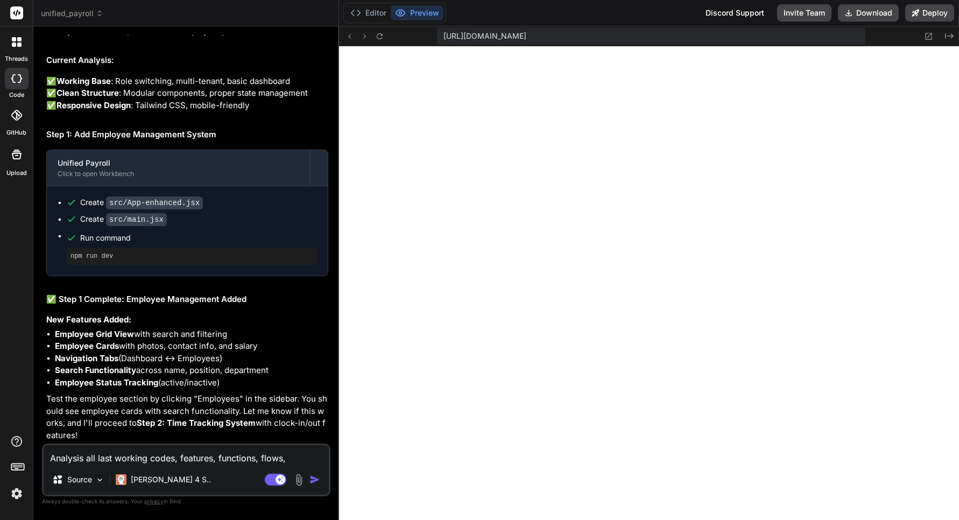
scroll to position [21324, 0]
click at [280, 319] on p "New Features Added:" at bounding box center [187, 320] width 282 height 12
click at [131, 462] on textarea "Analysis all last working codes, features, functions, flows, integrations ... a…" at bounding box center [186, 454] width 285 height 19
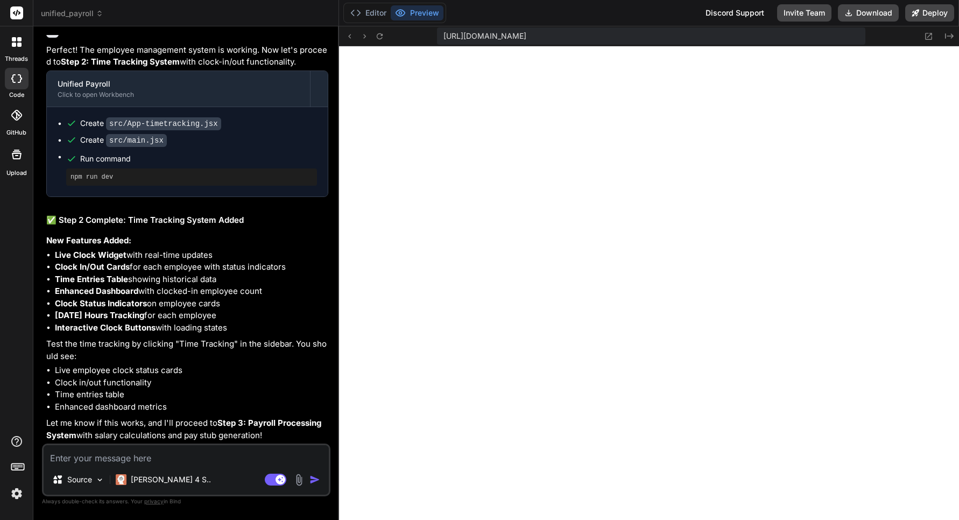
scroll to position [21786, 0]
click at [190, 461] on textarea at bounding box center [186, 454] width 285 height 19
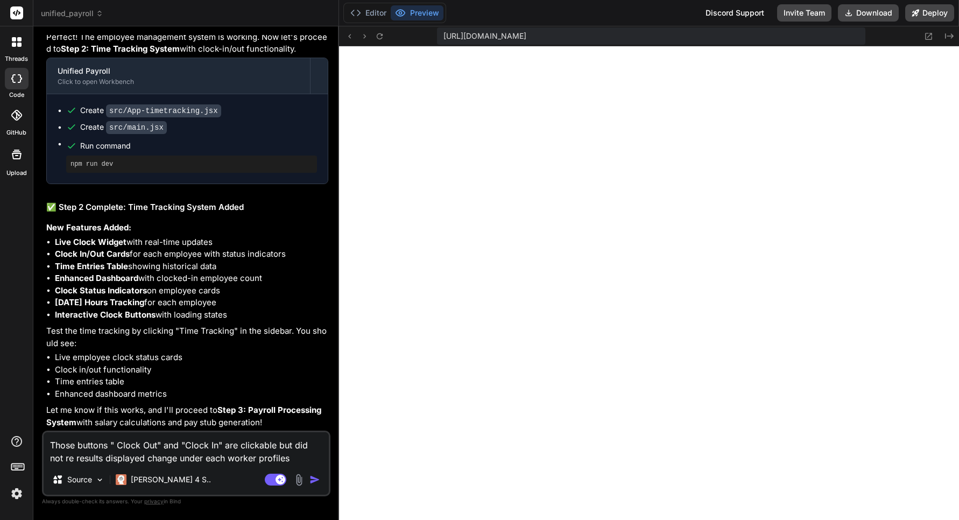
scroll to position [21799, 0]
click at [301, 462] on textarea "Those buttons " Clock Out" and "Clock In" are clickable but did not re results …" at bounding box center [186, 448] width 285 height 32
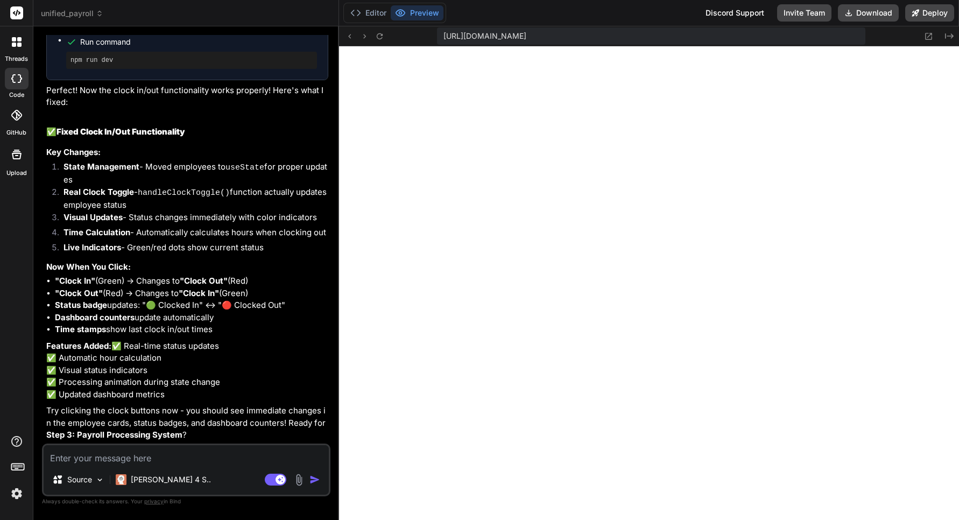
scroll to position [22471, 0]
click at [147, 462] on textarea at bounding box center [186, 454] width 285 height 19
paste textarea "[PERSON_NAME] Nail Technician 🔴 Clocked Out [DATE]: 14698.9h Last out 3:22:07 PM"
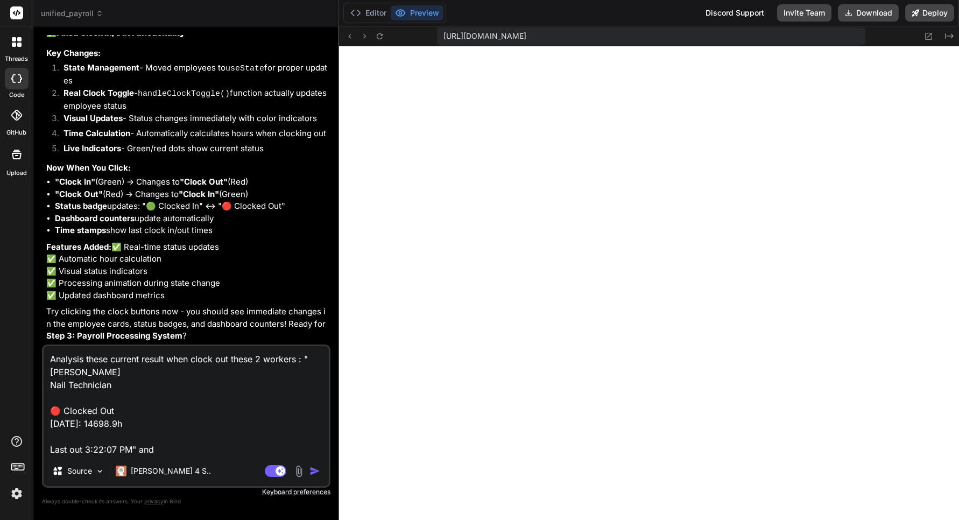
click at [175, 451] on textarea "Analysis these current result when clock out these 2 workers : " [PERSON_NAME] …" at bounding box center [186, 401] width 285 height 110
paste textarea "[PERSON_NAME] Senior Nail Technician 🔴 Clocked Out [DATE]: 14700.4h Last out 3:…"
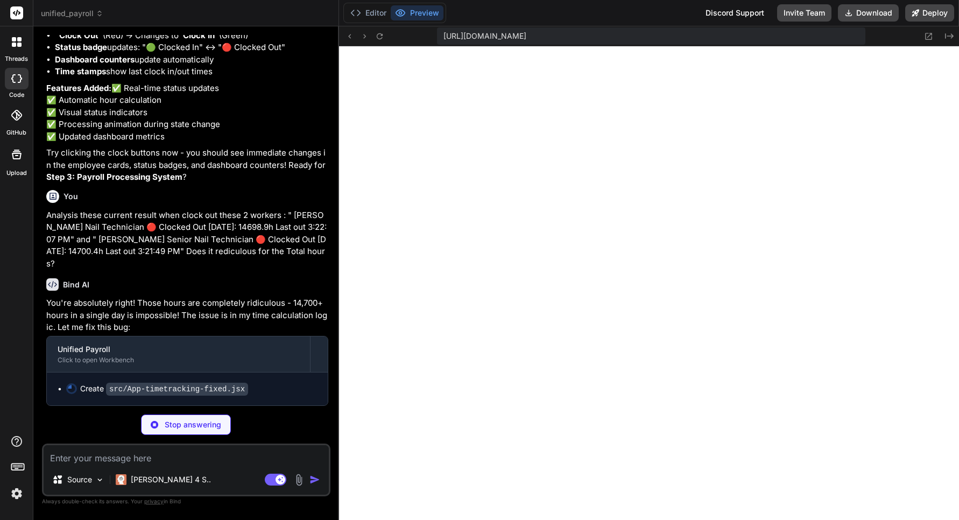
scroll to position [10229, 0]
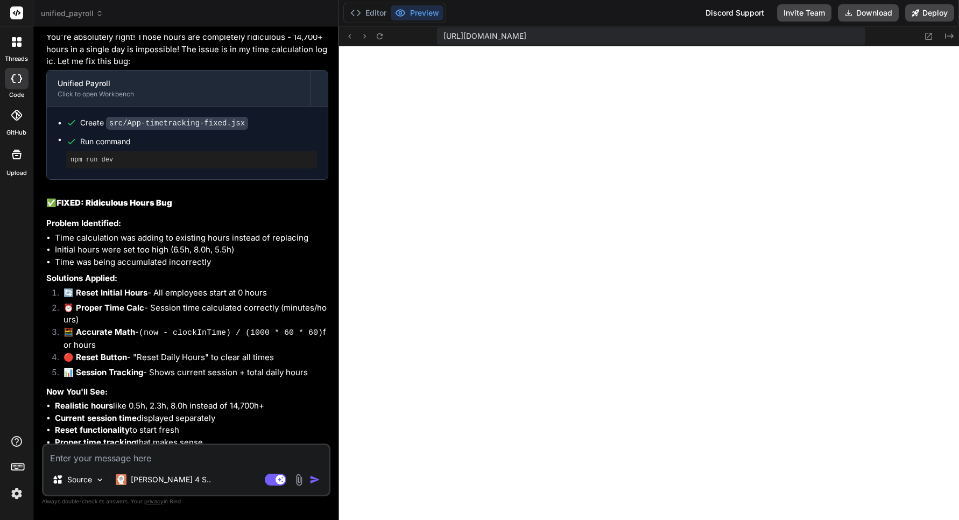
click at [93, 460] on textarea at bounding box center [186, 454] width 285 height 19
paste textarea "Recent Time Entries Employee Date Clock In Clock Out Total Hours Overtime Statu…"
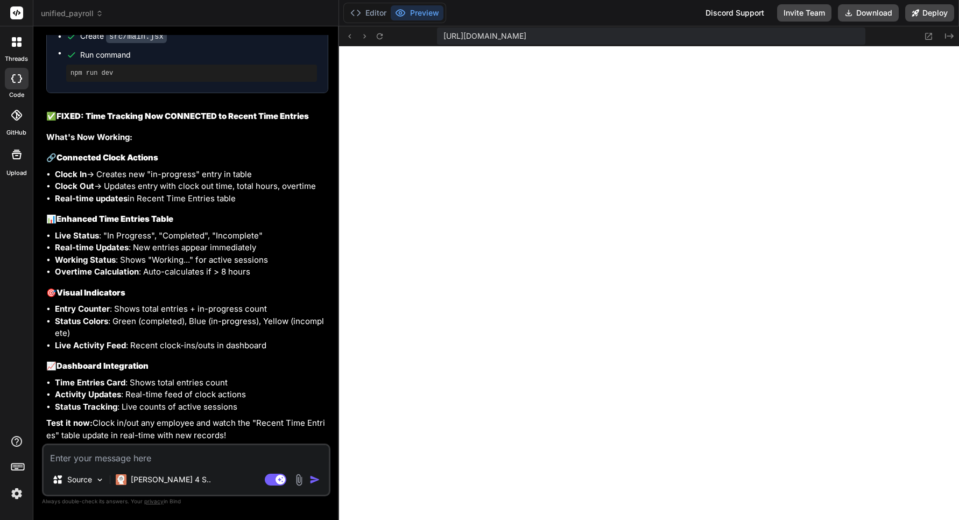
scroll to position [23667, 0]
click at [128, 463] on textarea at bounding box center [186, 454] width 285 height 19
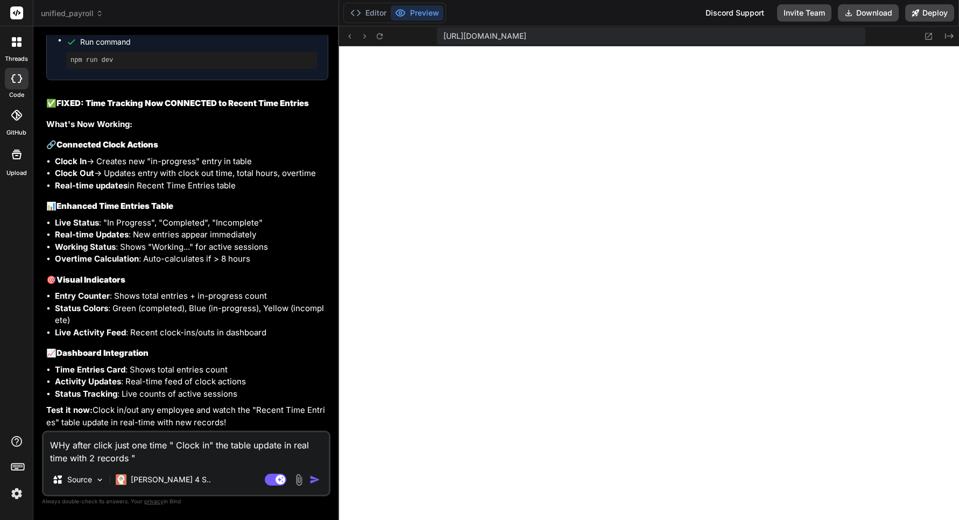
paste textarea "Recent Time Entries Total: 7 entries • In Progress: 3 Employee Date Clock In Cl…"
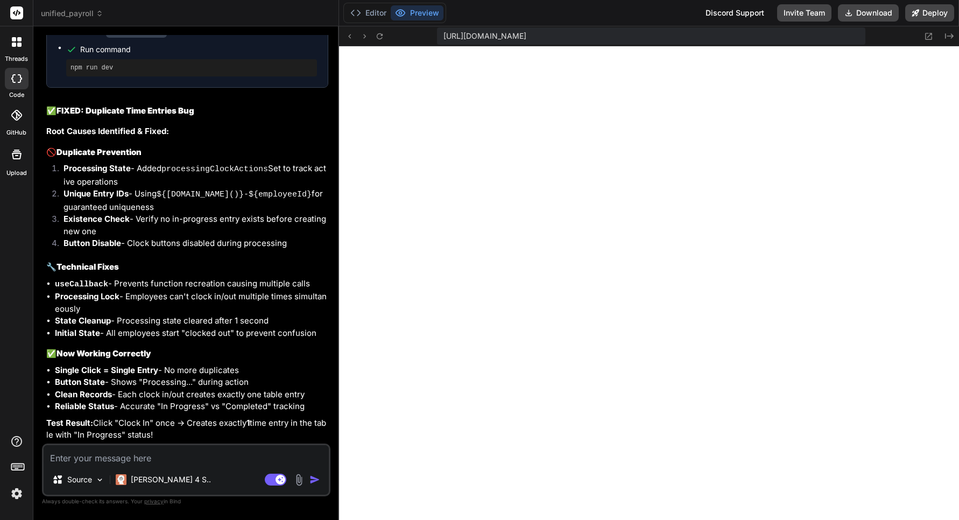
scroll to position [24332, 0]
click at [225, 452] on textarea at bounding box center [186, 454] width 285 height 19
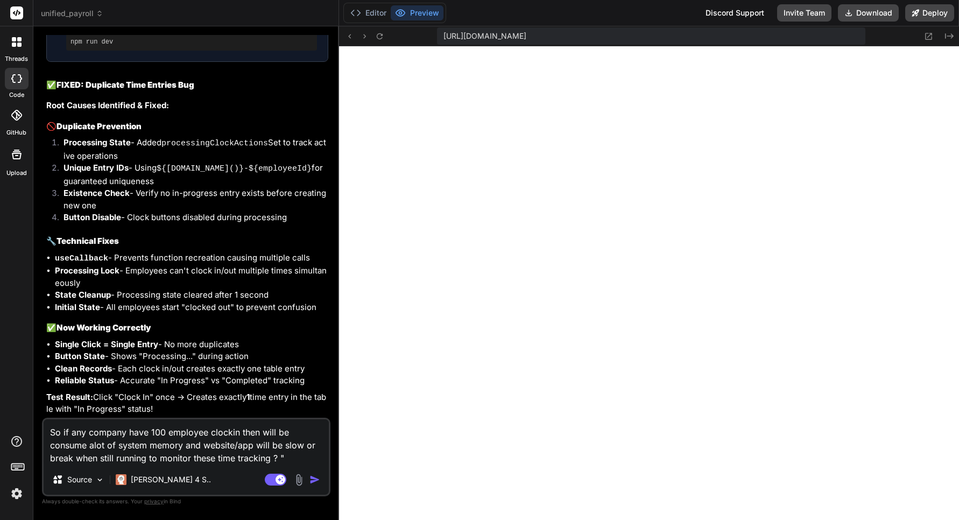
paste textarea "Employee Date Clock In Clock Out Total Hours Overtime Status [PERSON_NAME] Nail…"
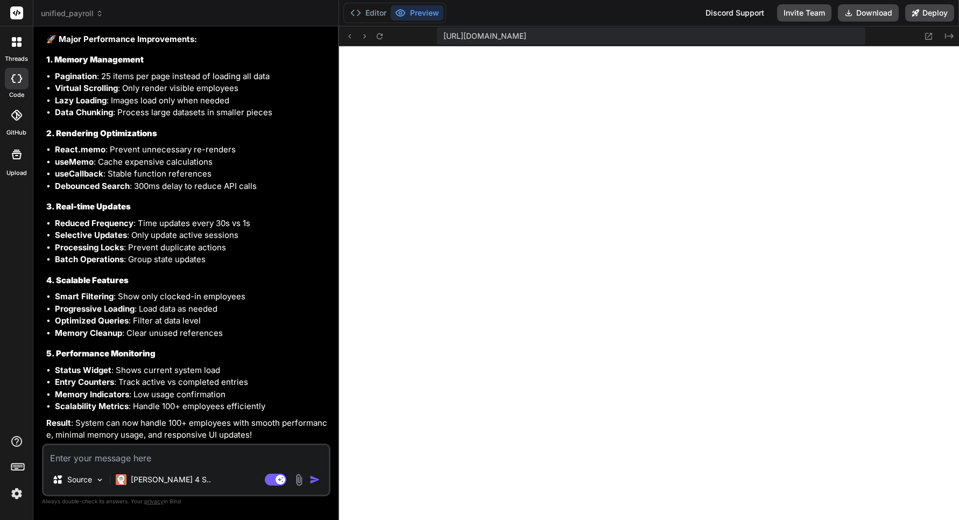
scroll to position [25092, 0]
click at [118, 460] on textarea at bounding box center [186, 454] width 285 height 19
click at [258, 460] on textarea "Where was features , functions of Time Tracking" at bounding box center [186, 454] width 285 height 19
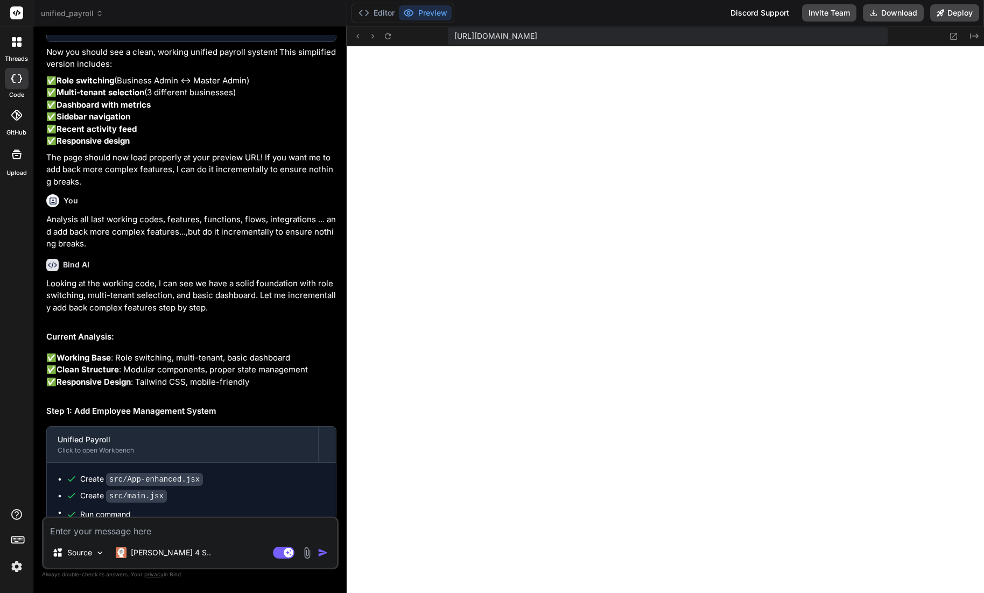
scroll to position [20690, 0]
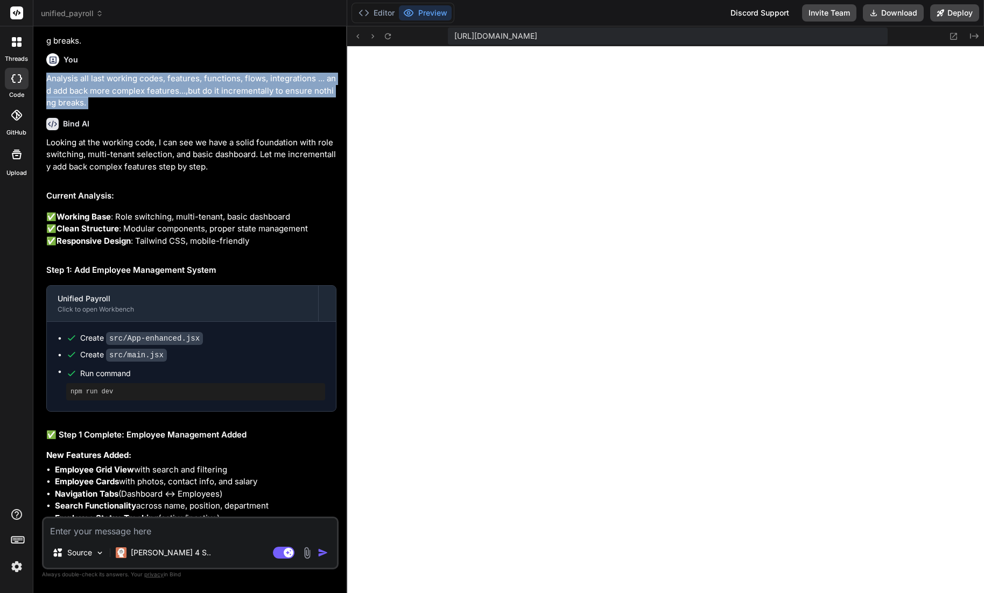
drag, startPoint x: 46, startPoint y: 241, endPoint x: 124, endPoint y: 272, distance: 84.4
click at [124, 272] on div "You Analysis and ensure sure this enterprise system have all common and complia…" at bounding box center [191, 276] width 294 height 482
copy div "Analysis all last working codes, features, functions, flows, integrations ... a…"
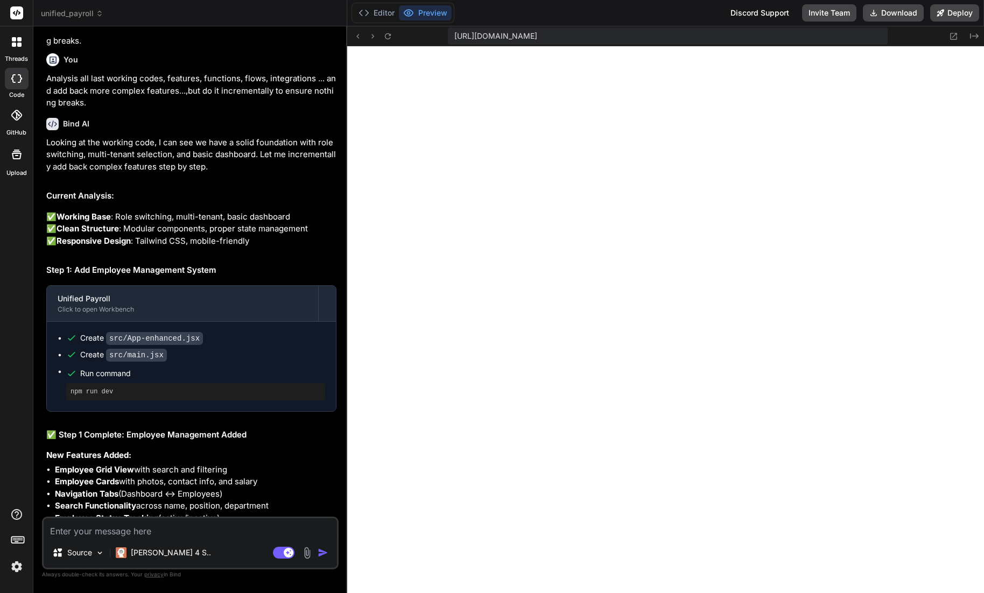
click at [122, 520] on textarea at bounding box center [190, 527] width 293 height 19
paste textarea "Analysis all last working codes, features, functions, flows, integrations ... a…"
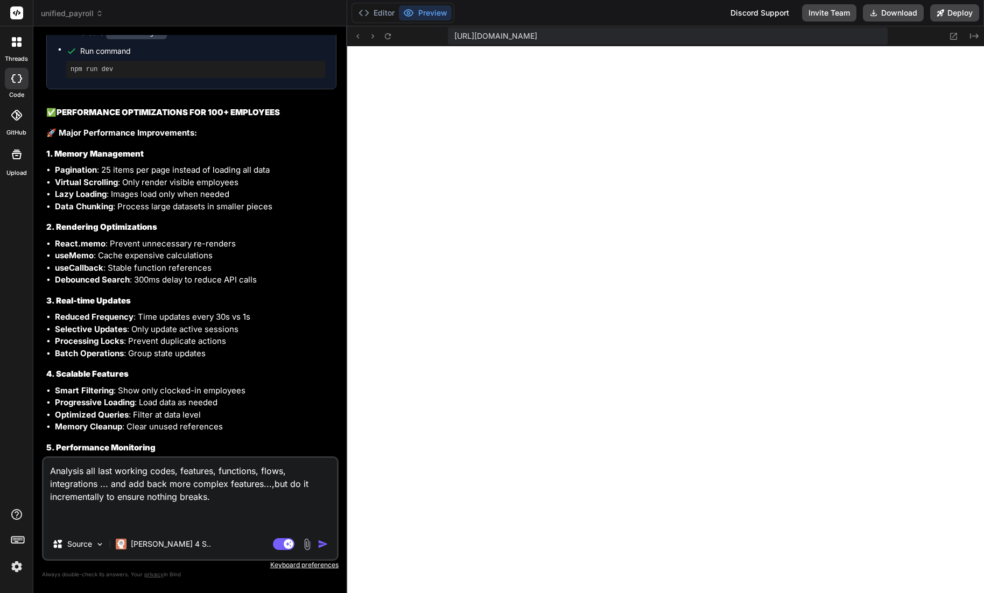
scroll to position [24428, 0]
drag, startPoint x: 226, startPoint y: 164, endPoint x: 318, endPoint y: 164, distance: 91.5
drag, startPoint x: 274, startPoint y: 168, endPoint x: 121, endPoint y: 176, distance: 153.1
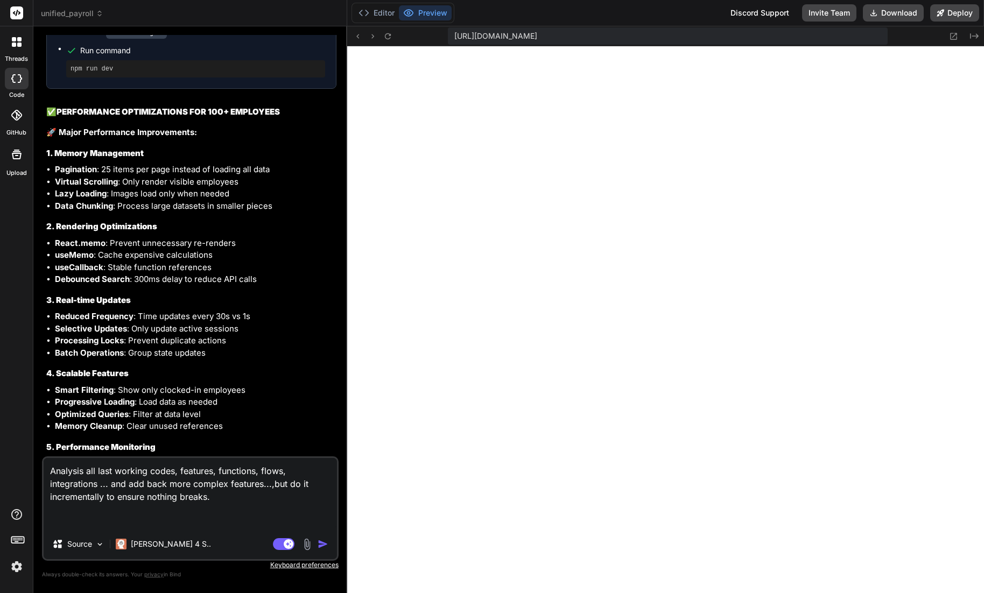
drag, startPoint x: 110, startPoint y: 177, endPoint x: 89, endPoint y: 192, distance: 25.5
copy p "implement performance optimizations and scalability improvements"
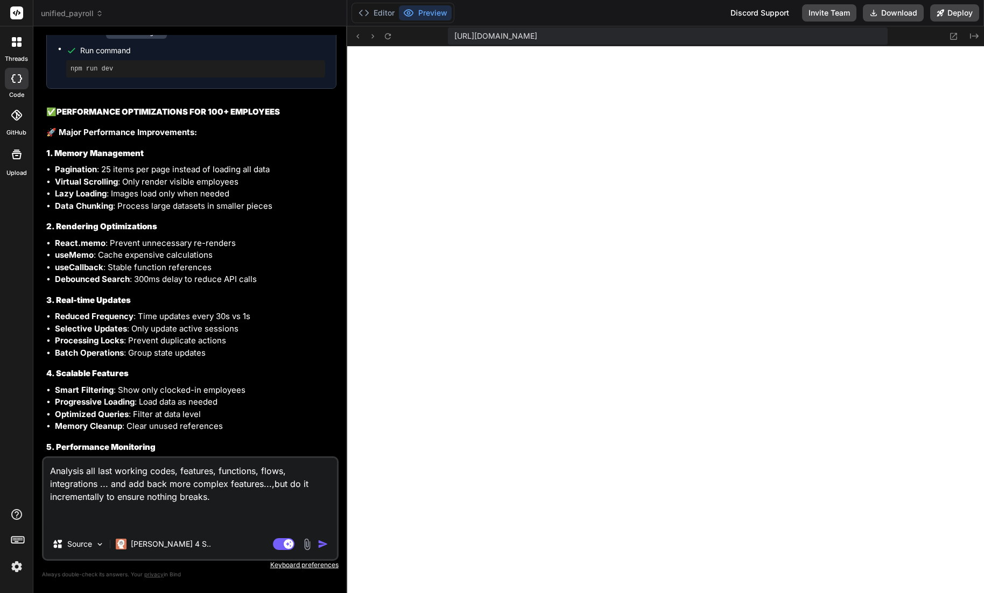
click at [84, 470] on textarea "Analysis all last working codes, features, functions, flows, integrations ... a…" at bounding box center [190, 493] width 293 height 71
click at [223, 500] on textarea "Analysis all last working codes, features, functions, flows, integrations ... a…" at bounding box center [190, 493] width 293 height 71
paste textarea "implement performance optimizations and scalability improvements"
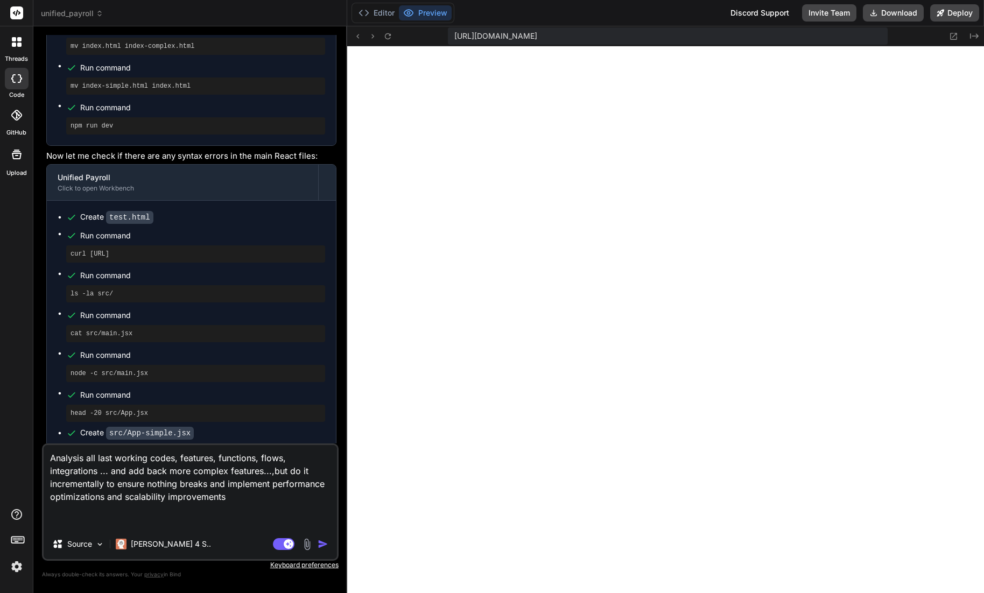
scroll to position [13944, 0]
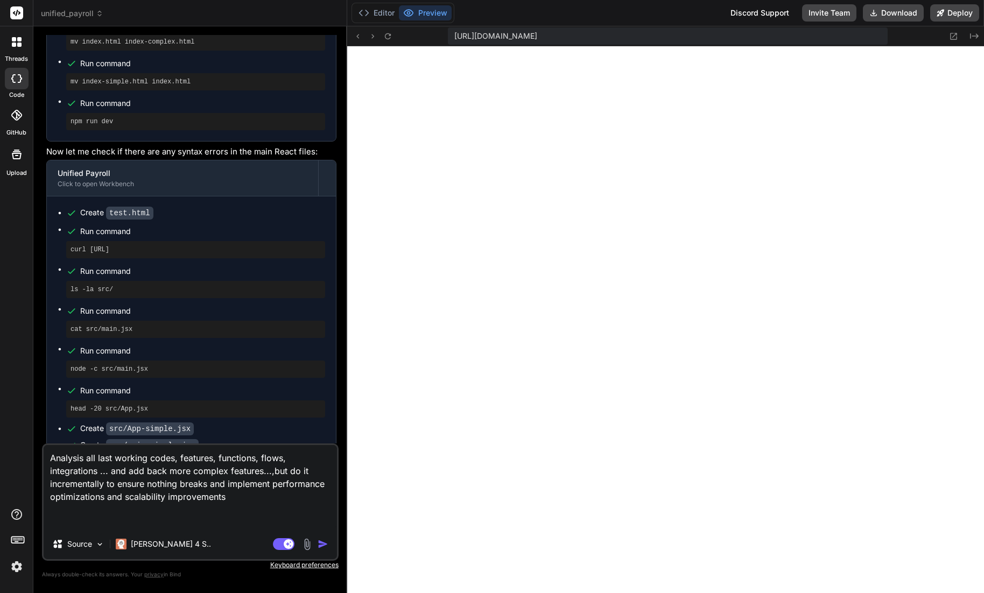
click at [269, 473] on textarea "Analysis all last working codes, features, functions, flows, integrations ... a…" at bounding box center [190, 487] width 293 height 84
drag, startPoint x: 300, startPoint y: 473, endPoint x: 322, endPoint y: 487, distance: 26.4
click at [300, 473] on textarea "Analysis all last working codes, features, functions, flows, integrations ... a…" at bounding box center [190, 487] width 293 height 84
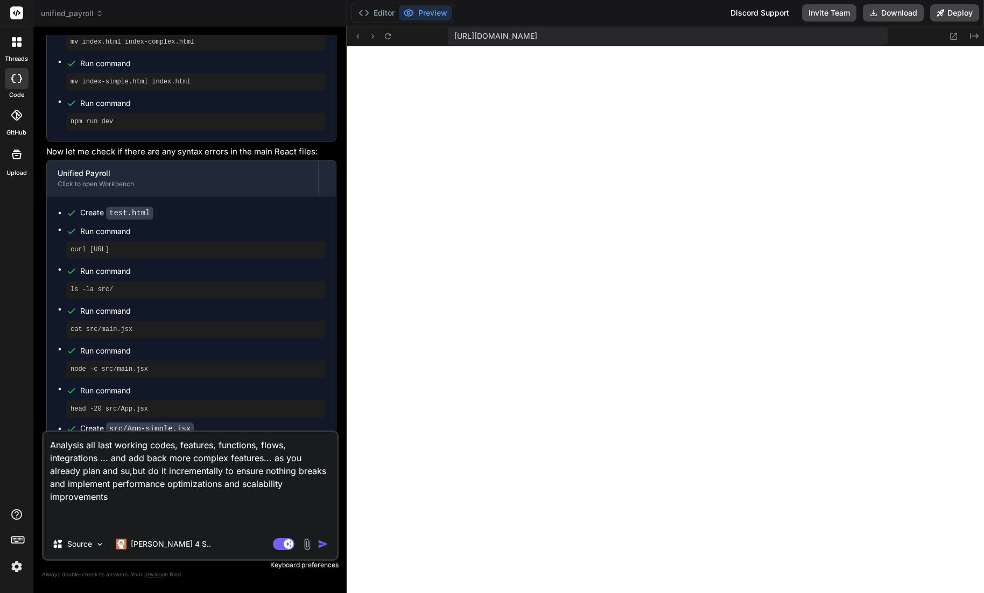
click at [102, 471] on textarea "Analysis all last working codes, features, functions, flows, integrations ... a…" at bounding box center [190, 480] width 293 height 97
click at [166, 472] on textarea "Analysis all last working codes, features, functions, flows, integrations ... a…" at bounding box center [190, 480] width 293 height 97
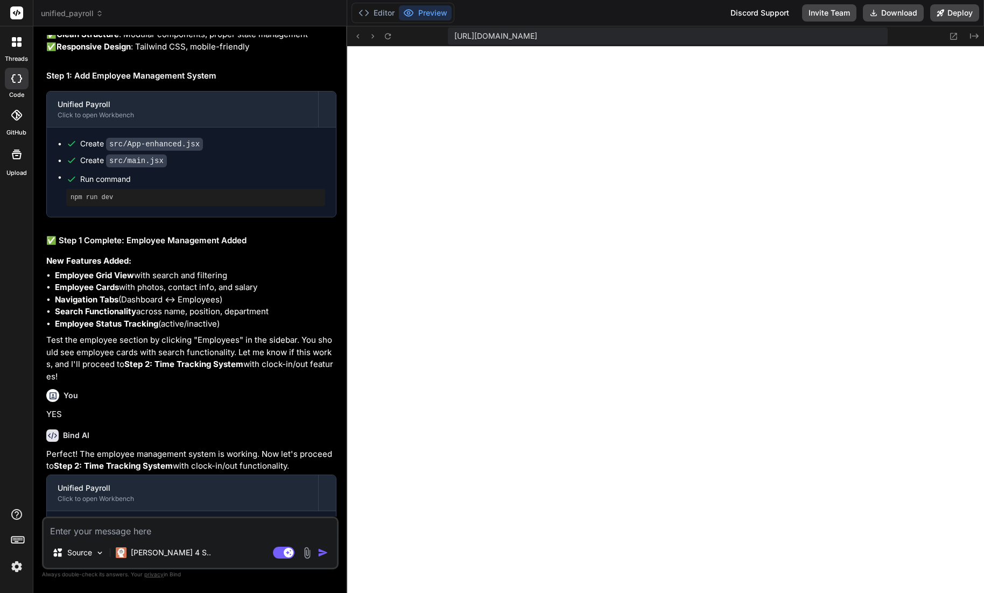
scroll to position [20838, 0]
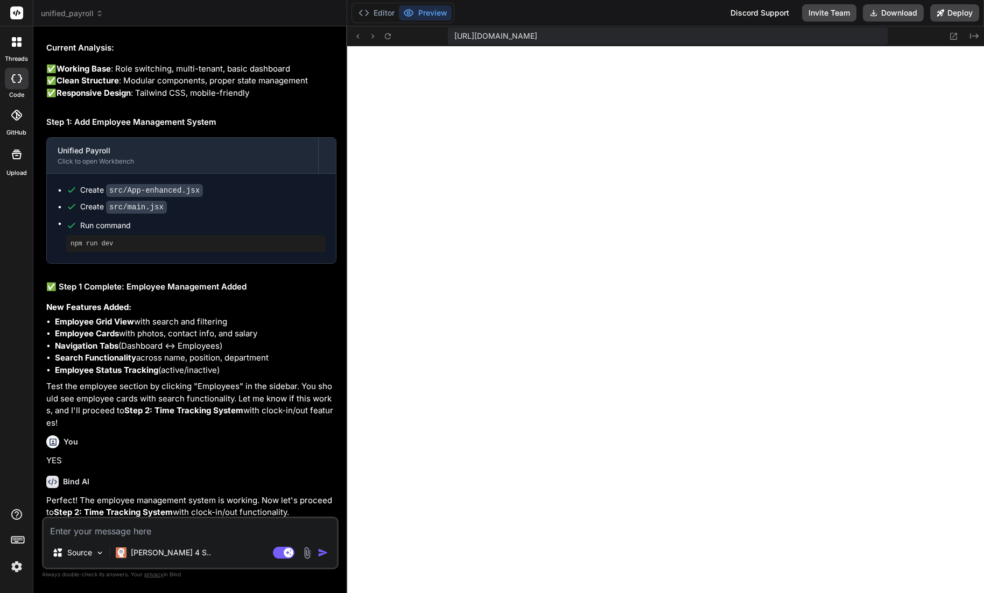
drag, startPoint x: 49, startPoint y: 157, endPoint x: 221, endPoint y: 184, distance: 173.8
click at [221, 25] on p "Looking at the working code, I can see we have a solid foundation with role swi…" at bounding box center [191, 7] width 290 height 37
copy p "Looking at the working code, I can see we have a solid foundation with role swi…"
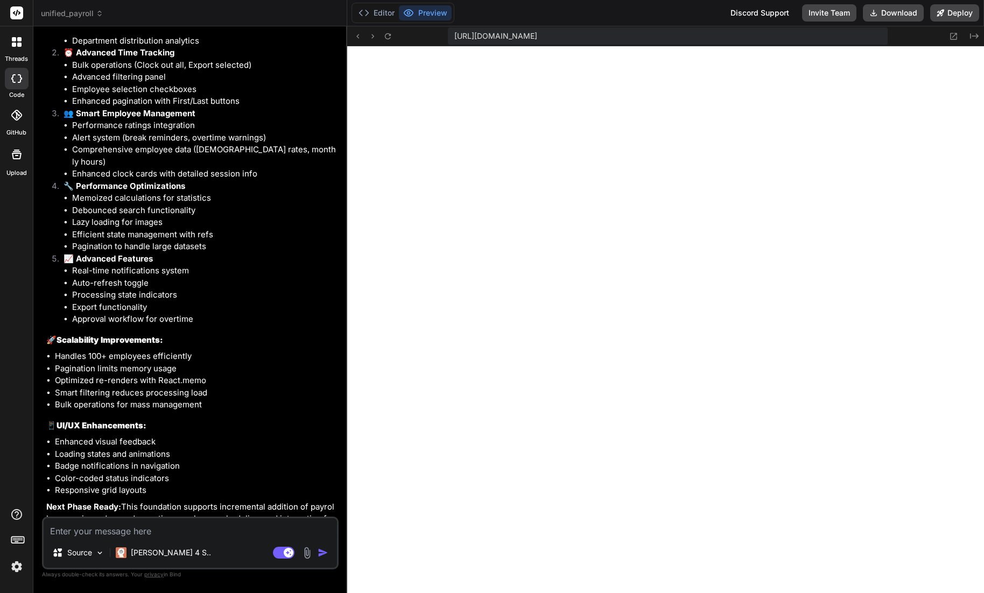
scroll to position [26283, 0]
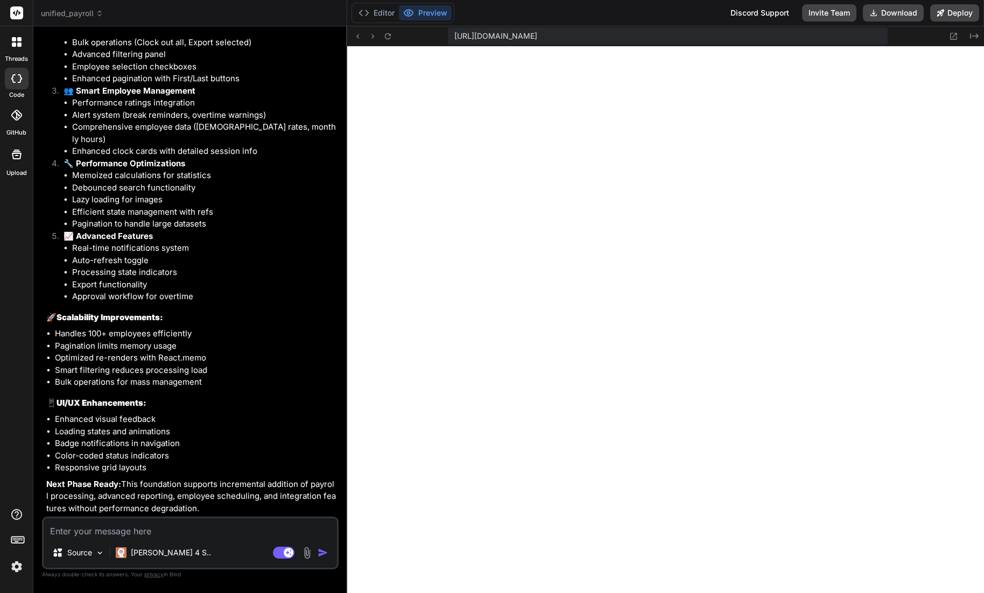
click at [111, 520] on textarea at bounding box center [190, 527] width 293 height 19
paste textarea "Looking at the working code, I can see we have a solid foundation with role swi…"
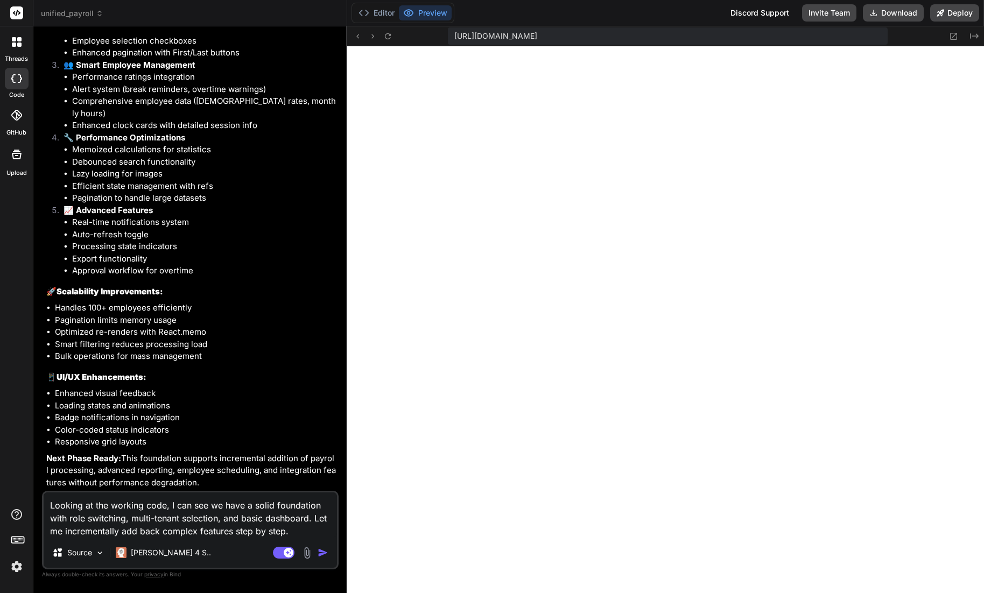
drag, startPoint x: 310, startPoint y: 518, endPoint x: 41, endPoint y: 496, distance: 269.6
click at [42, 496] on div "Looking at the working code, I can see we have a solid foundation with role swi…" at bounding box center [190, 530] width 297 height 79
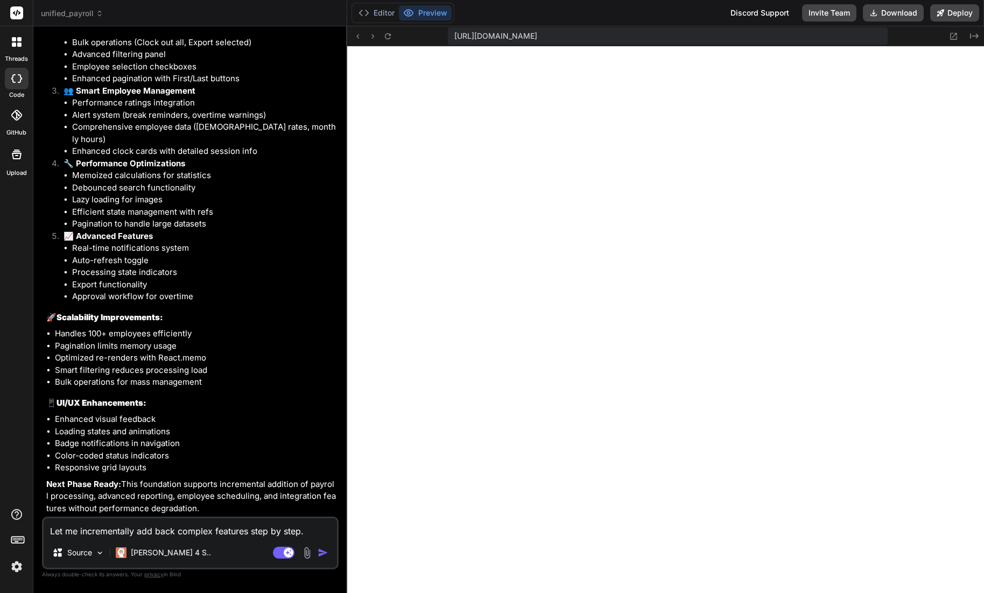
drag, startPoint x: 48, startPoint y: 484, endPoint x: 275, endPoint y: 509, distance: 228.1
click at [275, 509] on p "Next Phase Ready: This foundation supports incremental addition of payroll proc…" at bounding box center [191, 497] width 290 height 37
copy p "Next Phase Ready: This foundation supports incremental addition of payroll proc…"
click at [226, 511] on p "Next Phase Ready: This foundation supports incremental addition of payroll proc…" at bounding box center [191, 497] width 290 height 37
click at [308, 520] on textarea "Let me incrementally add back complex features step by step." at bounding box center [190, 527] width 293 height 19
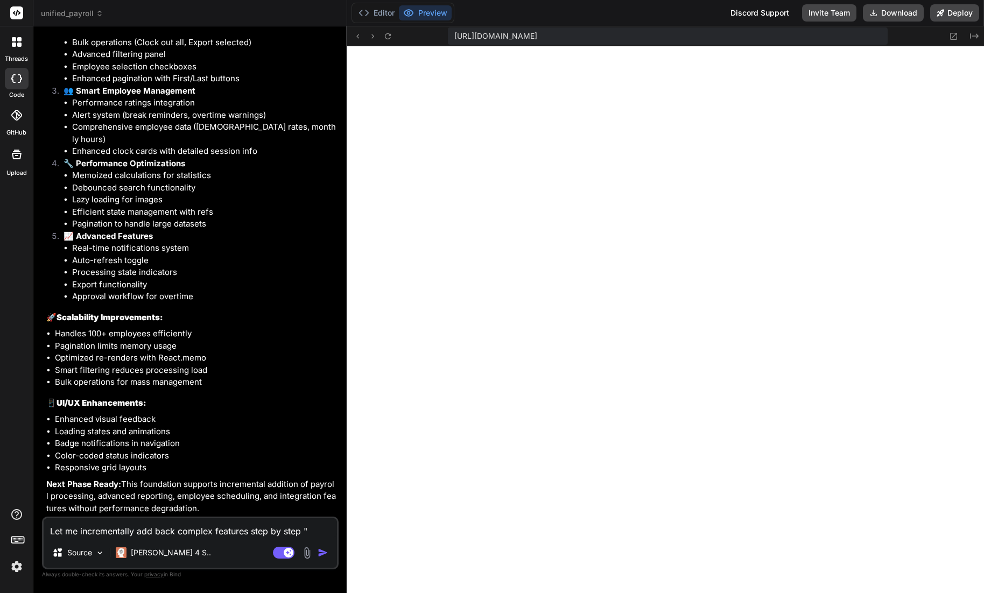
paste textarea "Next Phase Ready: This foundation supports incremental addition of payroll proc…"
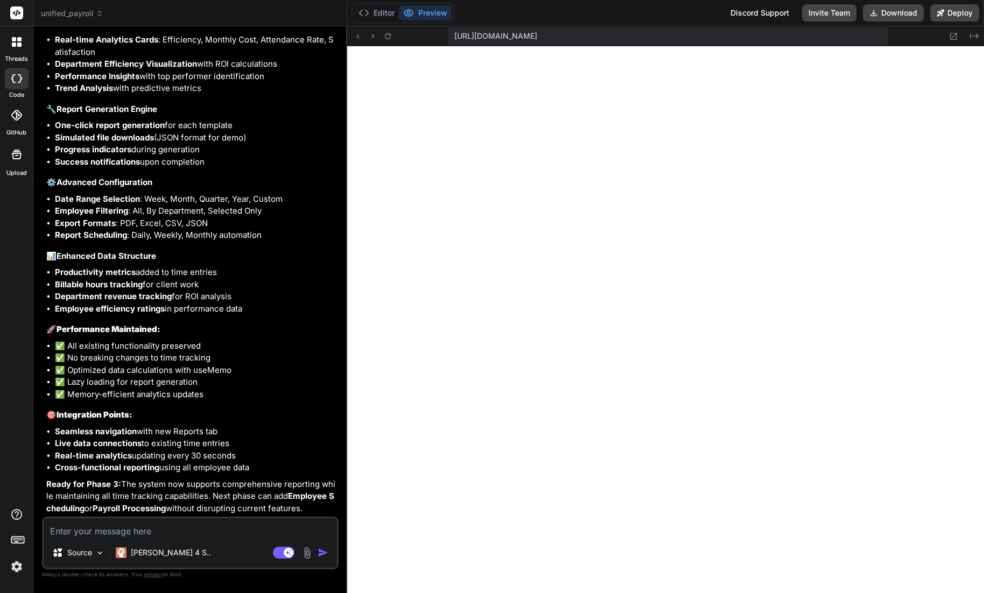
scroll to position [27260, 0]
drag, startPoint x: 47, startPoint y: 484, endPoint x: 319, endPoint y: 508, distance: 273.0
click at [319, 508] on p "Ready for Phase 3: The system now supports comprehensive reporting while mainta…" at bounding box center [191, 497] width 290 height 37
copy p "Ready for Phase 3: The system now supports comprehensive reporting while mainta…"
click at [199, 520] on textarea at bounding box center [190, 527] width 293 height 19
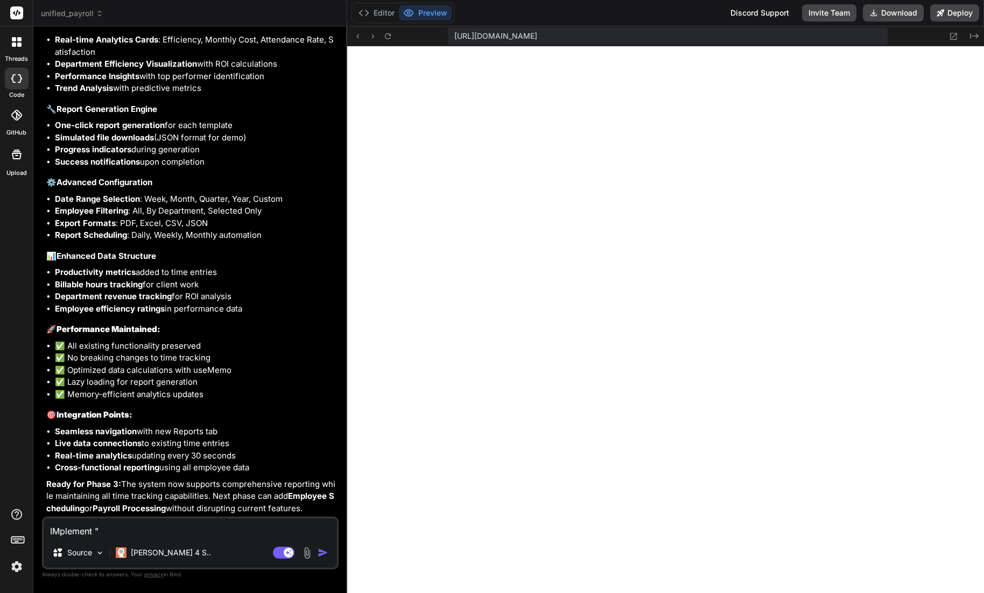
paste textarea "Ready for Phase 3: The system now supports comprehensive reporting while mainta…"
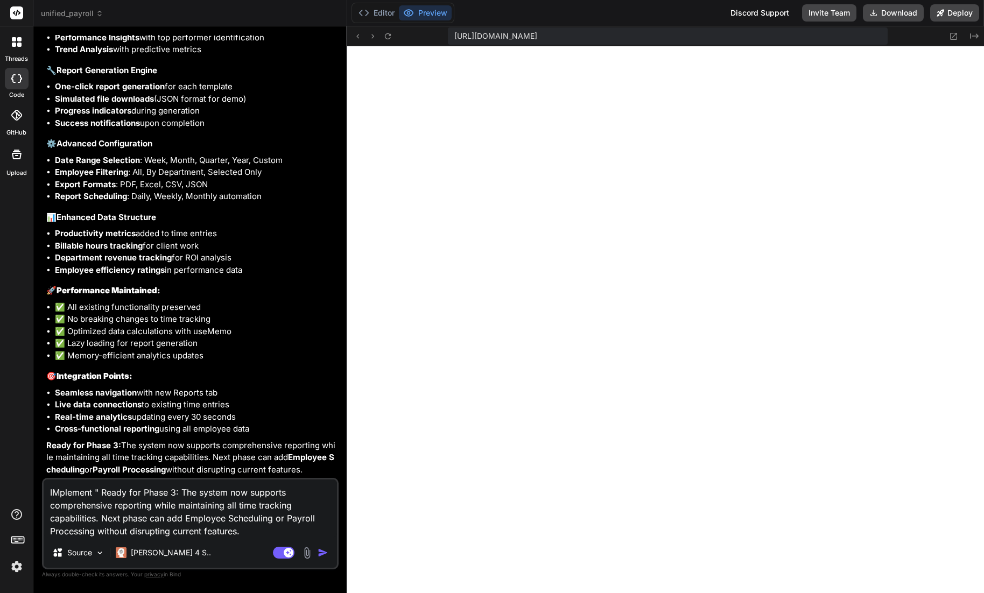
drag, startPoint x: 129, startPoint y: 491, endPoint x: 104, endPoint y: 493, distance: 24.3
click at [105, 493] on textarea "IMplement " Ready for Phase 3: The system now supports comprehensive reporting …" at bounding box center [190, 509] width 293 height 58
click at [322, 520] on img "button" at bounding box center [323, 553] width 11 height 11
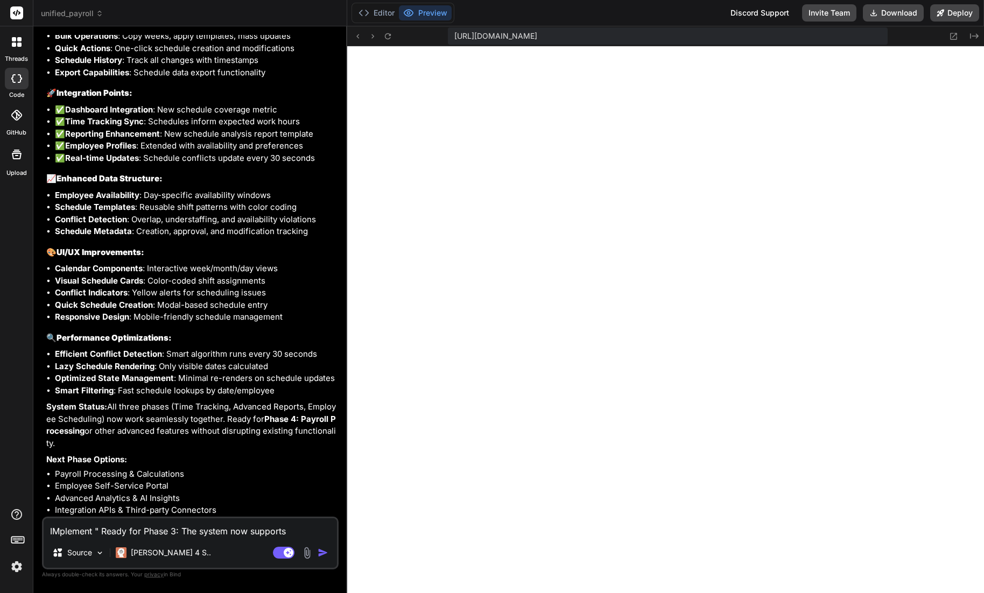
scroll to position [28460, 0]
click at [173, 520] on textarea "IMplement " Ready for Phase 3: The system now supports comprehensive reporting …" at bounding box center [190, 527] width 293 height 19
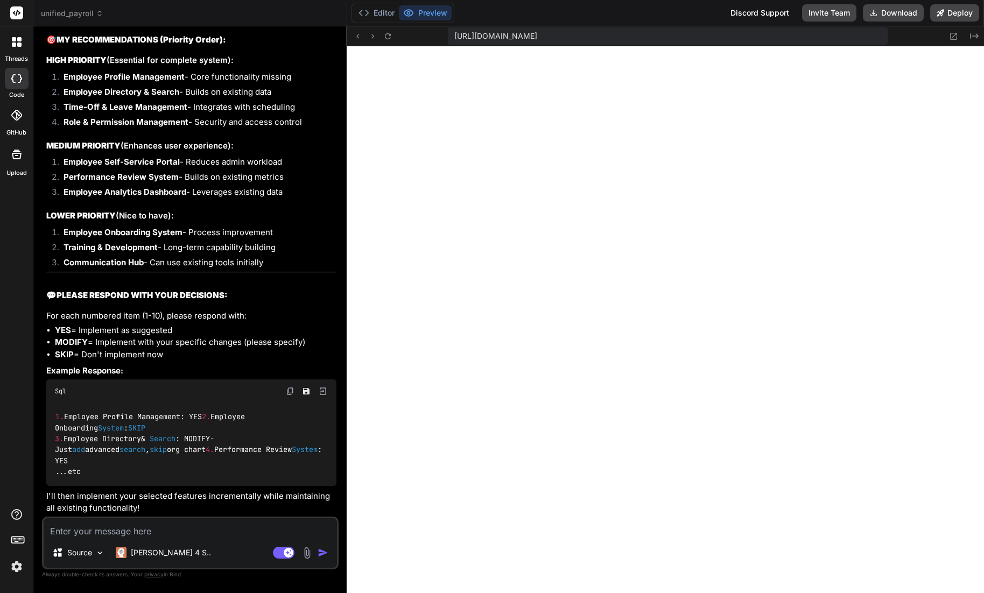
scroll to position [30924, 0]
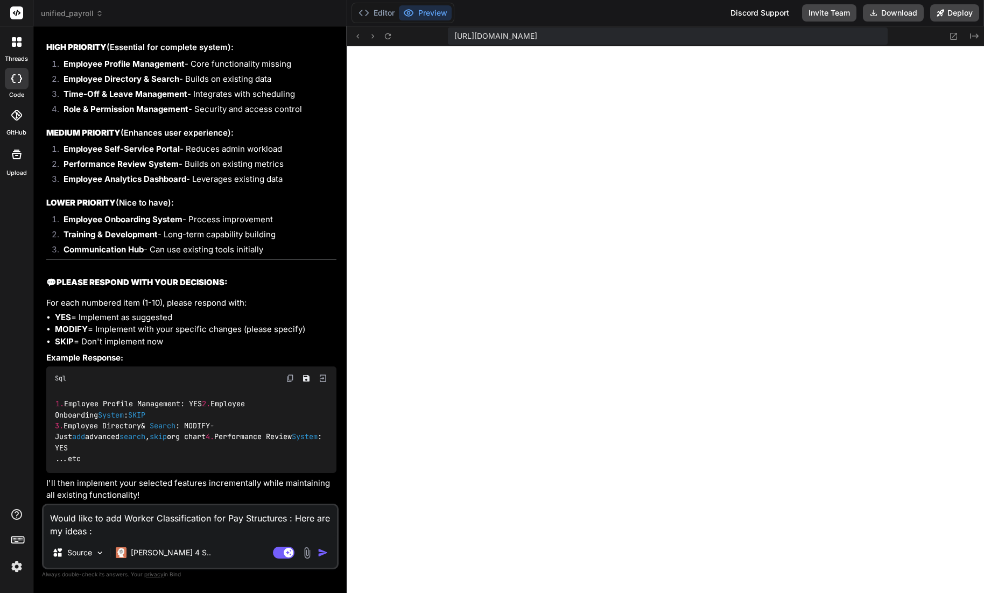
drag, startPoint x: 285, startPoint y: 518, endPoint x: 305, endPoint y: 536, distance: 27.1
click at [285, 520] on textarea "Would like to add Worker Classification for Pay Structures : Here are my ideas :" at bounding box center [190, 522] width 293 height 32
click at [293, 520] on textarea "Would like to add Worker Classification for Pay Structures that compliance with…" at bounding box center [190, 522] width 293 height 32
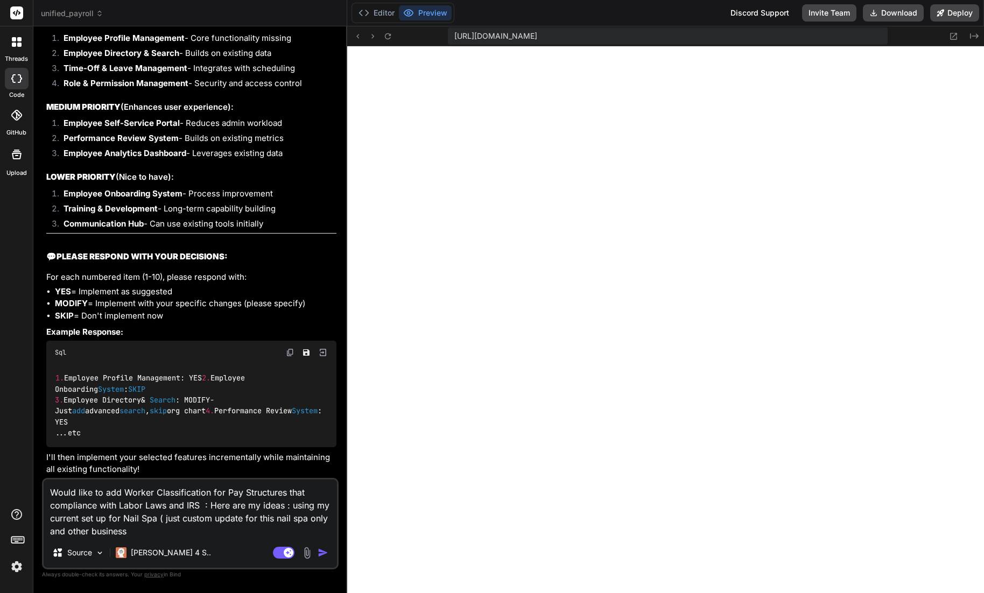
drag, startPoint x: 308, startPoint y: 517, endPoint x: 325, endPoint y: 524, distance: 17.9
click at [308, 517] on textarea "Would like to add Worker Classification for Pay Structures that compliance with…" at bounding box center [190, 509] width 293 height 58
click at [139, 520] on textarea "Would like to add Worker Classification for Pay Structures that compliance with…" at bounding box center [190, 509] width 293 height 58
drag, startPoint x: 70, startPoint y: 531, endPoint x: 86, endPoint y: 530, distance: 15.7
click at [73, 520] on textarea "Would like to add Worker Classification for Pay Structures that compliance with…" at bounding box center [190, 509] width 293 height 58
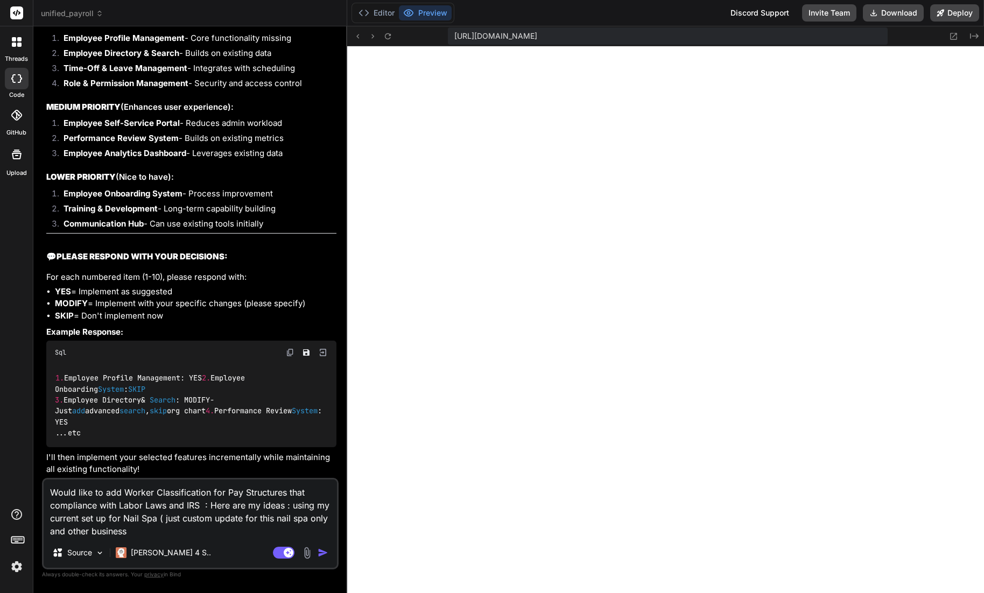
click at [69, 520] on textarea "Would like to add Worker Classification for Pay Structures that compliance with…" at bounding box center [190, 509] width 293 height 58
click at [142, 520] on textarea "Would like to add Worker Classification for Pay Structures that compliance with…" at bounding box center [190, 509] width 293 height 58
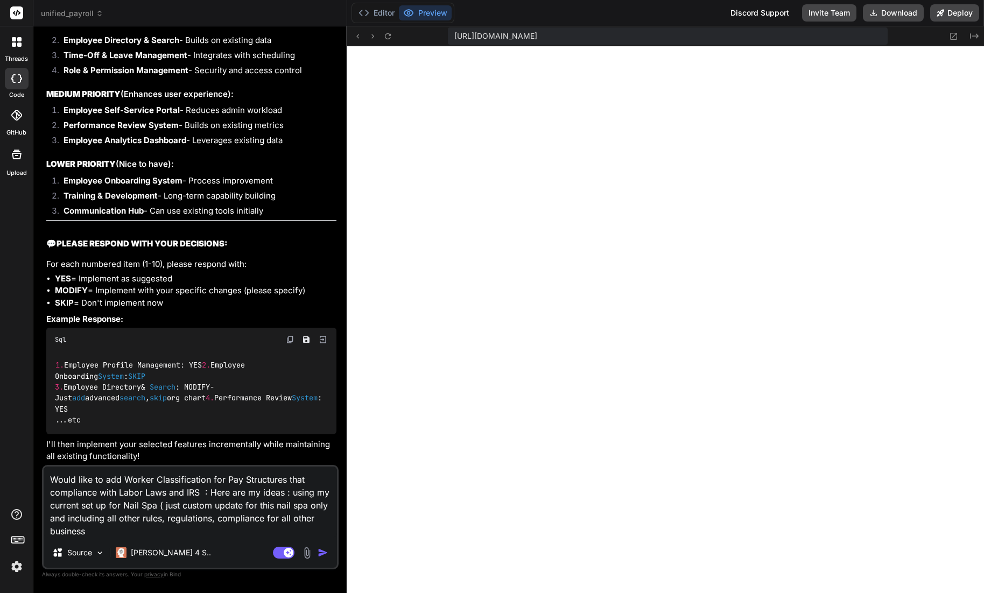
click at [182, 507] on textarea "Would like to add Worker Classification for Pay Structures that compliance with…" at bounding box center [190, 502] width 293 height 71
drag, startPoint x: 117, startPoint y: 518, endPoint x: 112, endPoint y: 523, distance: 6.9
click at [102, 520] on textarea "Would like to add Worker Classification for Pay Structures that compliance with…" at bounding box center [190, 502] width 293 height 71
click at [192, 520] on textarea "Would like to add Worker Classification for Pay Structures that compliance with…" at bounding box center [190, 502] width 293 height 71
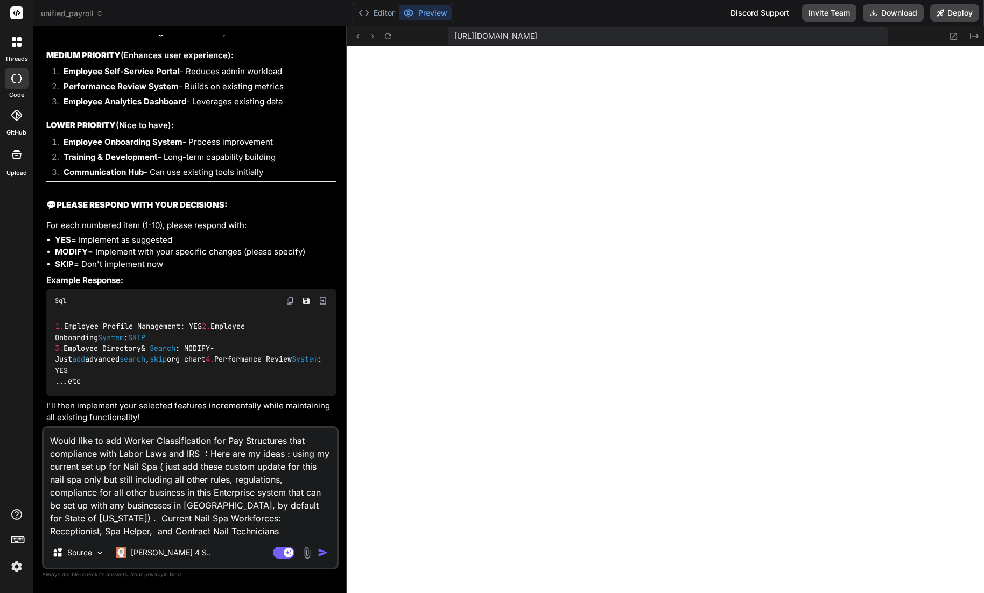
drag, startPoint x: 48, startPoint y: 440, endPoint x: 84, endPoint y: 467, distance: 44.9
click at [49, 440] on textarea "Would like to add Worker Classification for Pay Structures that compliance with…" at bounding box center [190, 483] width 293 height 110
click at [216, 520] on textarea "Add these to your plan " Would like to add Worker Classification for Pay Struct…" at bounding box center [190, 483] width 293 height 110
paste textarea "designed for managing employee classifications, payroll compliance, and regulat…"
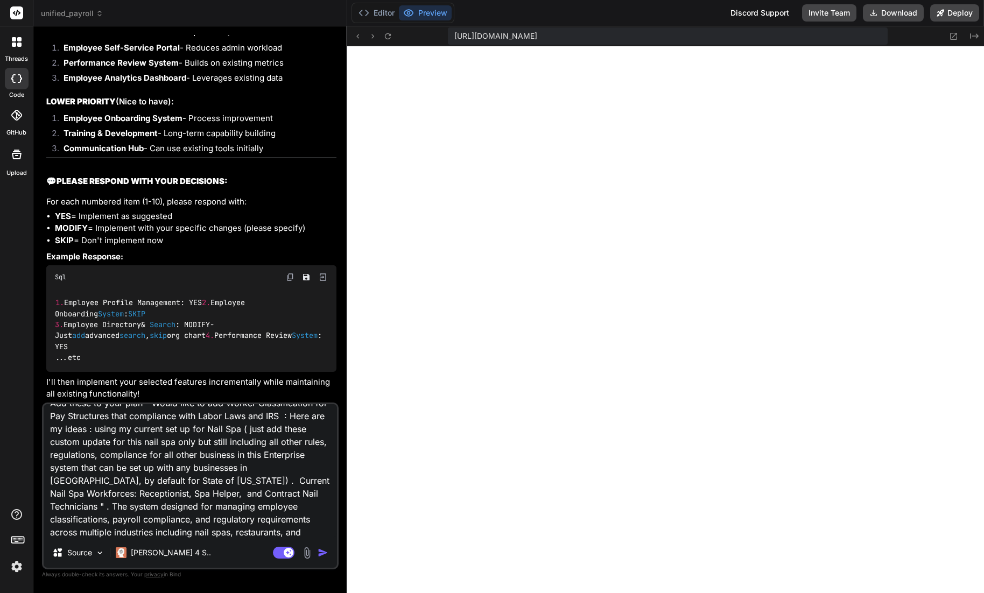
paste textarea "Classification - Worker type management and compliance"
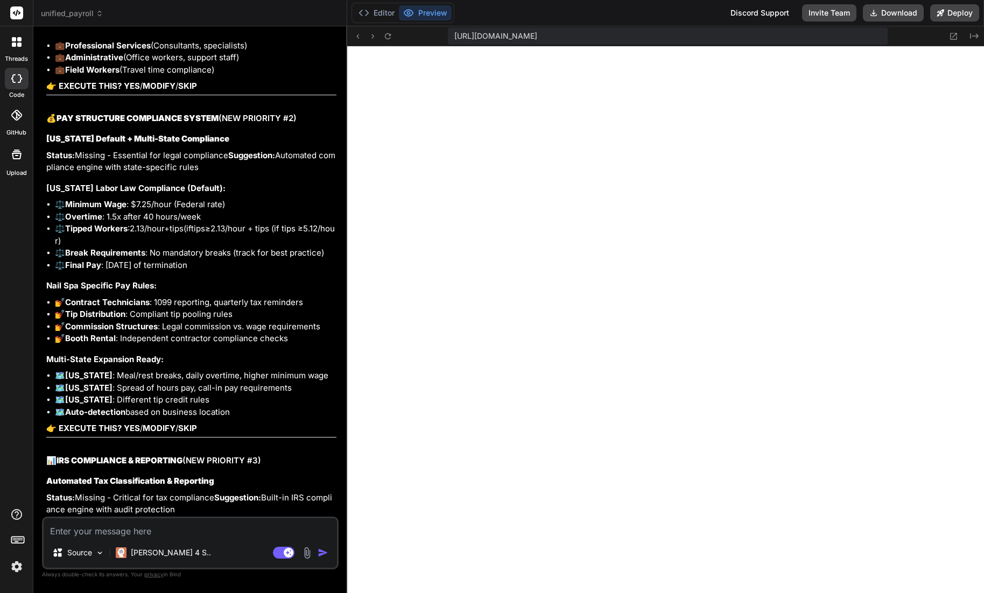
scroll to position [31629, 0]
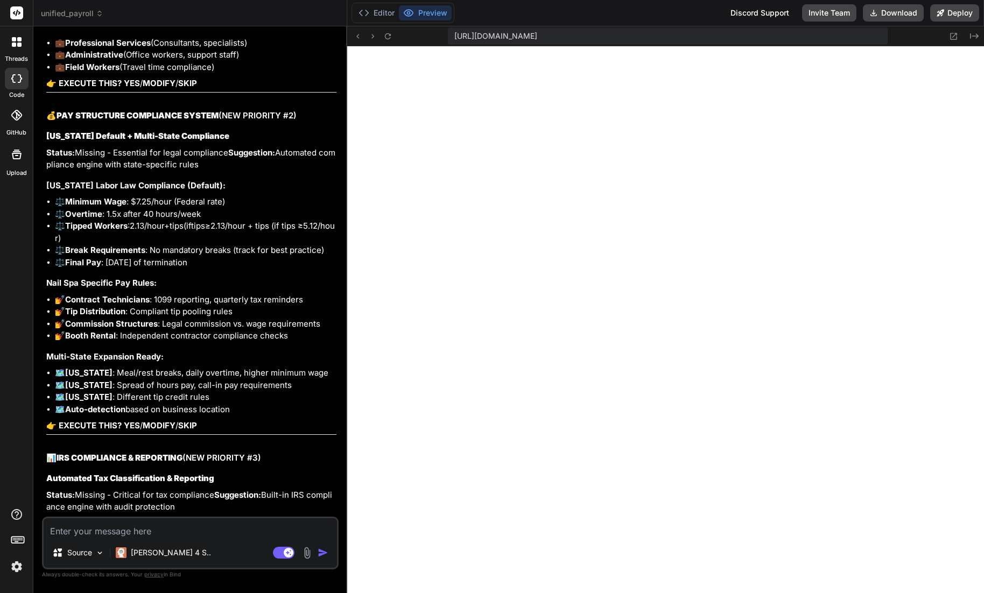
drag, startPoint x: 220, startPoint y: 402, endPoint x: 47, endPoint y: 115, distance: 334.7
click at [130, 520] on textarea at bounding box center [190, 527] width 293 height 19
paste textarea "LOREMIPS DOLORSITAMETC ADIP ELI SEDDOEIUSMO: 9. Tempori Utla-Etdo Magnaaliquaen…"
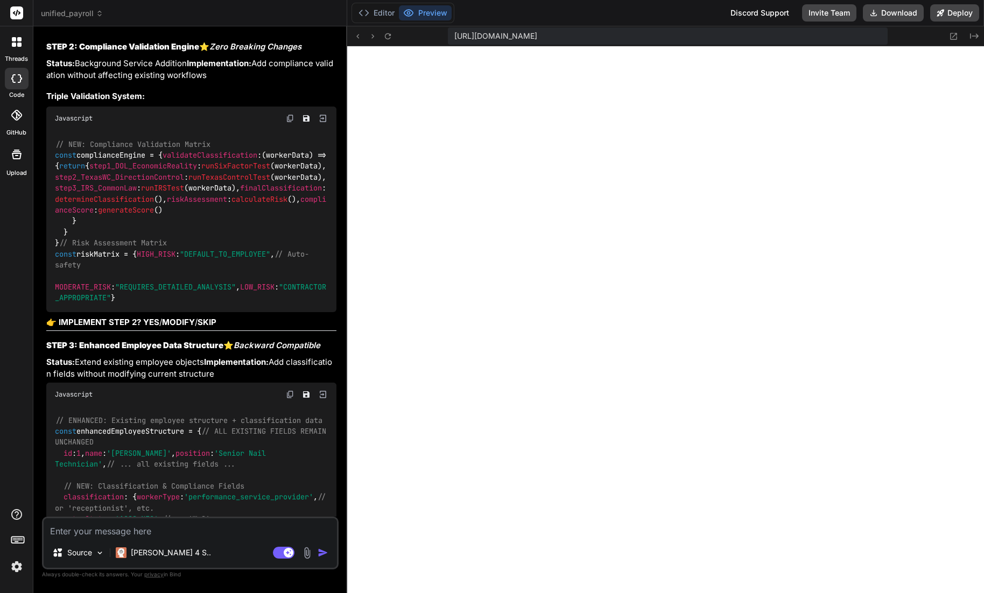
scroll to position [34665, 0]
drag, startPoint x: 72, startPoint y: 267, endPoint x: 267, endPoint y: 270, distance: 194.9
click at [125, 520] on textarea at bounding box center [190, 527] width 293 height 19
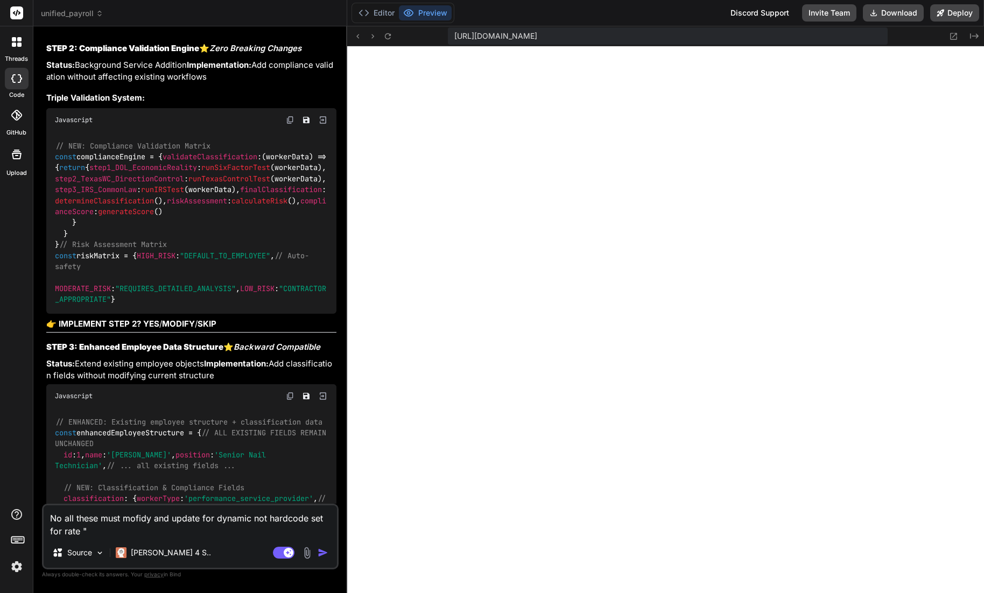
paste textarea "payRate: { min: 15, max: 18, type: "hourly""
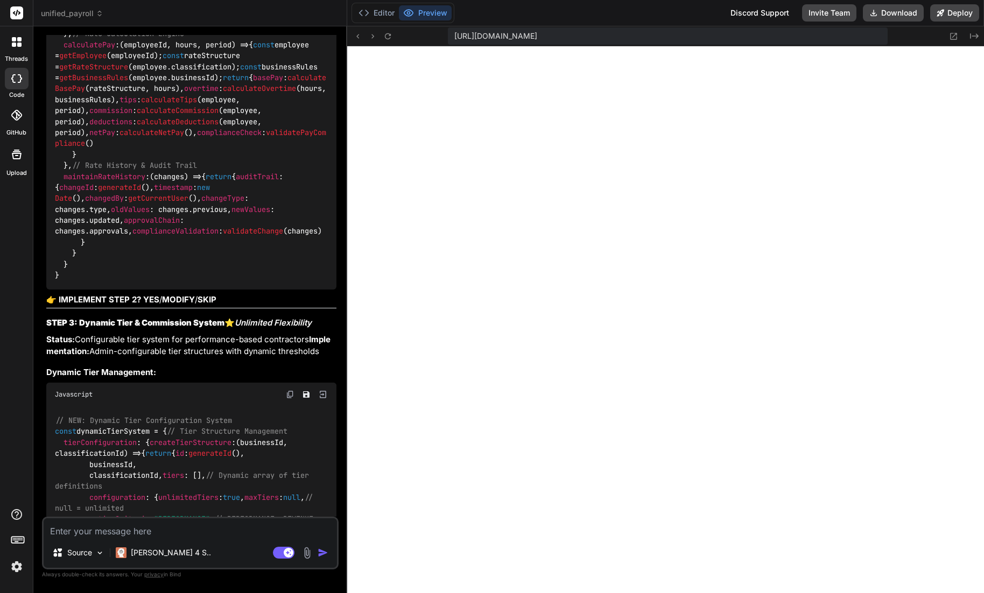
scroll to position [38997, 0]
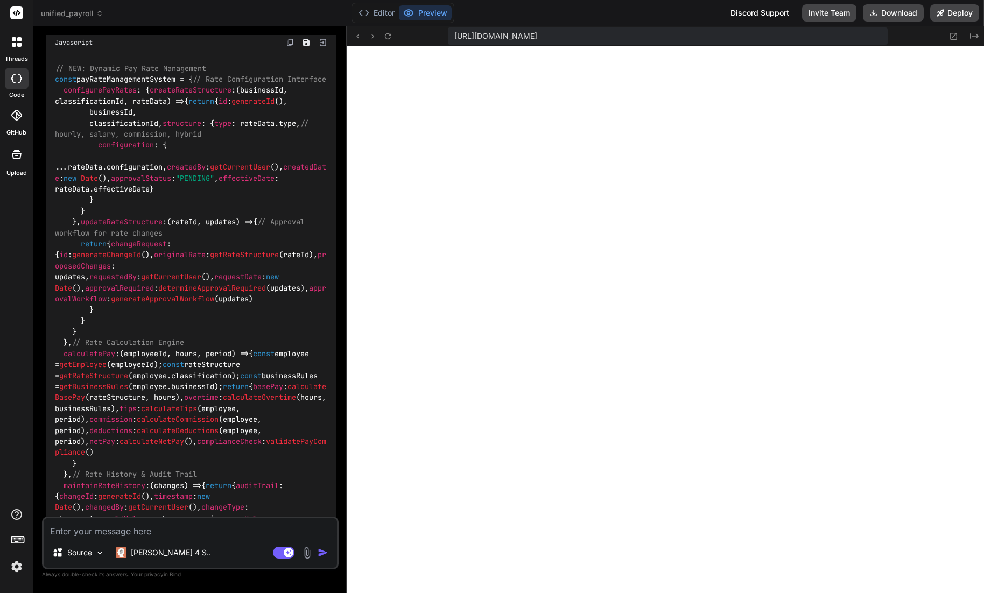
drag, startPoint x: 60, startPoint y: 219, endPoint x: 196, endPoint y: 419, distance: 242.4
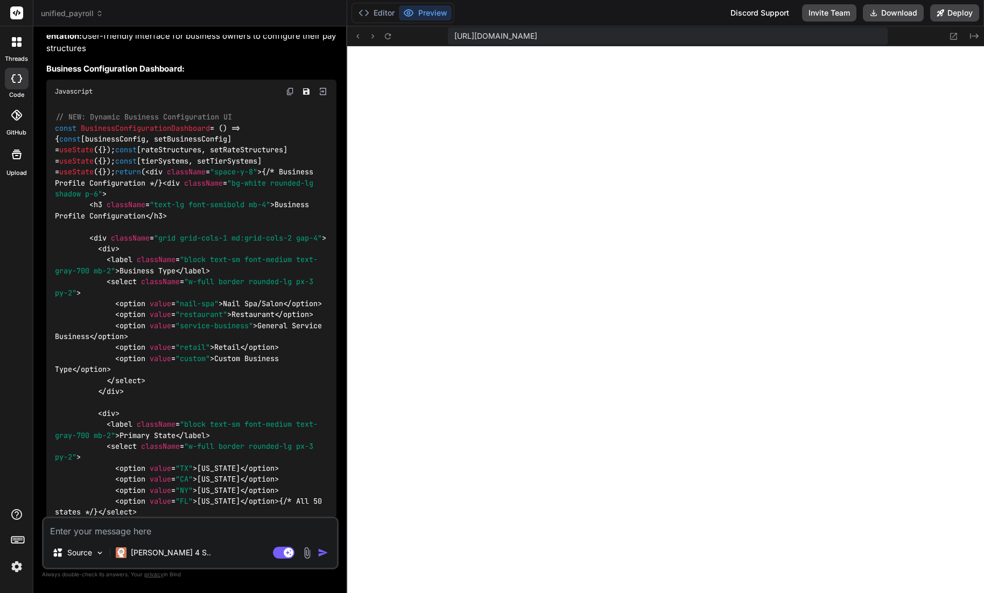
scroll to position [40590, 0]
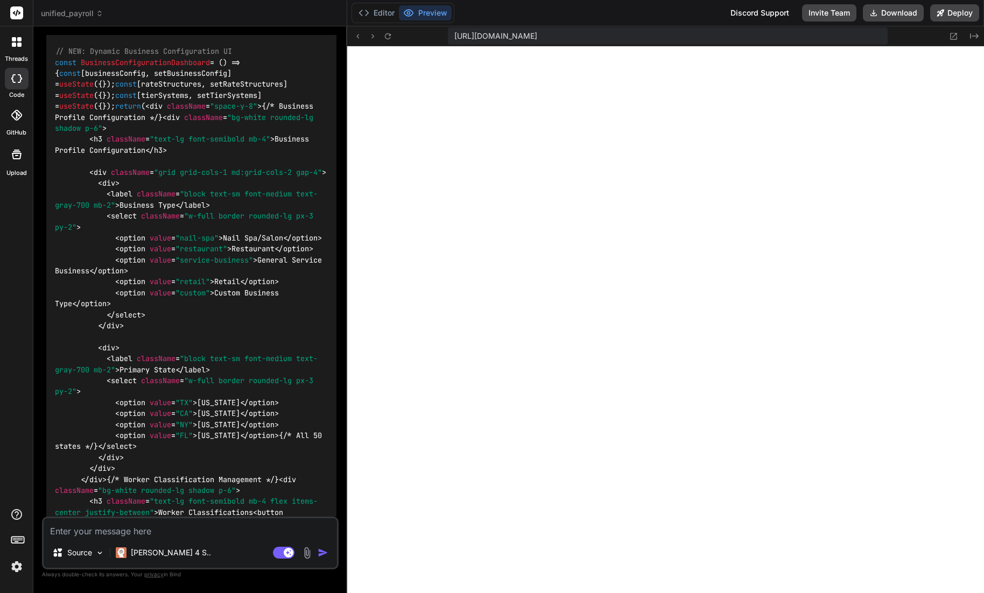
click at [132, 520] on textarea at bounding box center [190, 527] width 293 height 19
paste textarea "LOREM 7I: DOLORSI AMET CONSECTETURADI ELITSEDDO (Eiusmodt) INCI 3: Utlabor Etdo…"
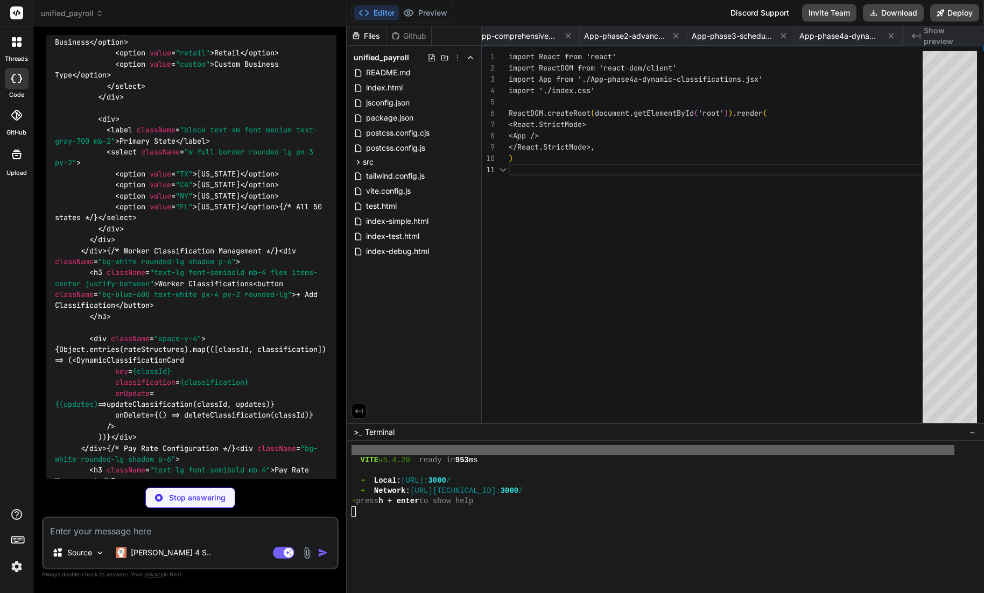
scroll to position [0, 630]
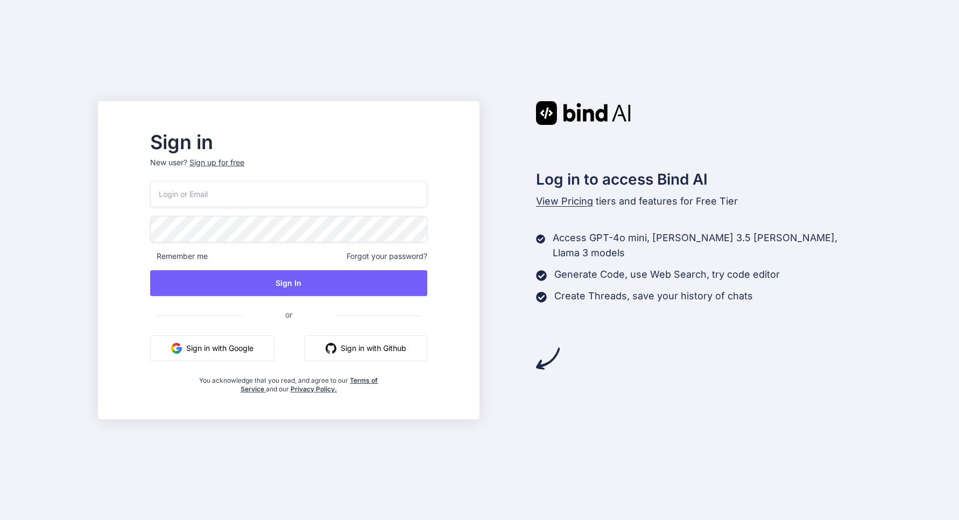
type input "bindaikd@doorto.app"
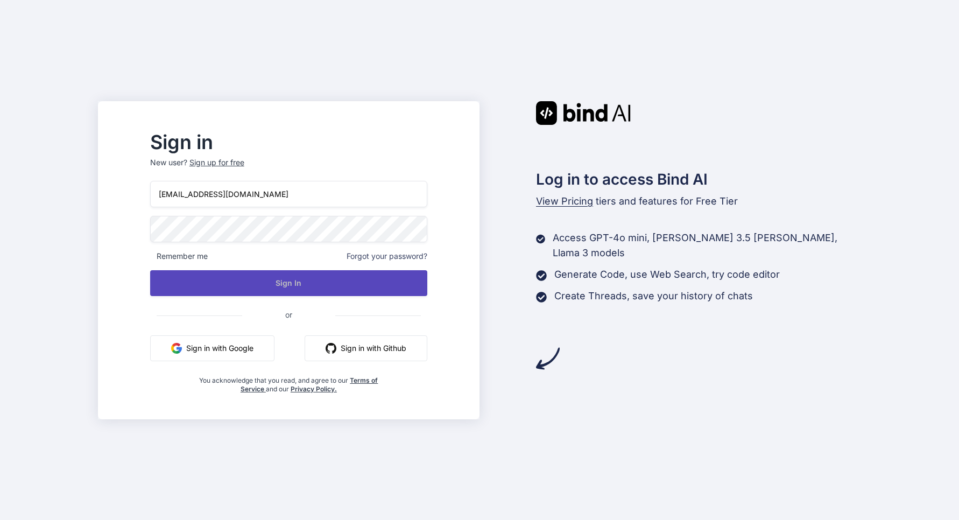
click at [334, 283] on button "Sign In" at bounding box center [288, 283] width 277 height 26
